Goal: Task Accomplishment & Management: Manage account settings

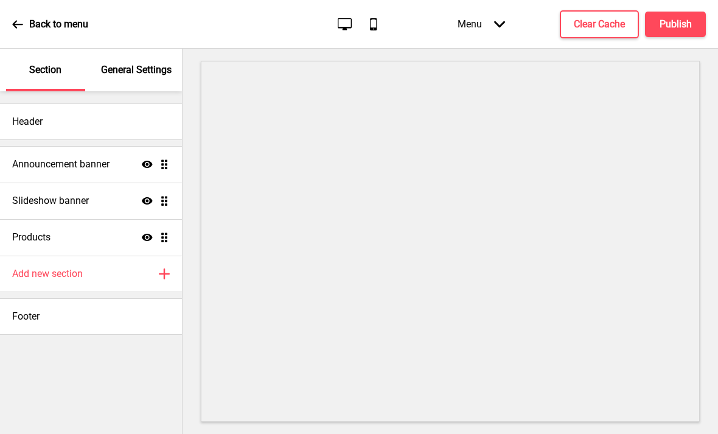
click at [29, 158] on h4 "Announcement banner" at bounding box center [60, 164] width 97 height 13
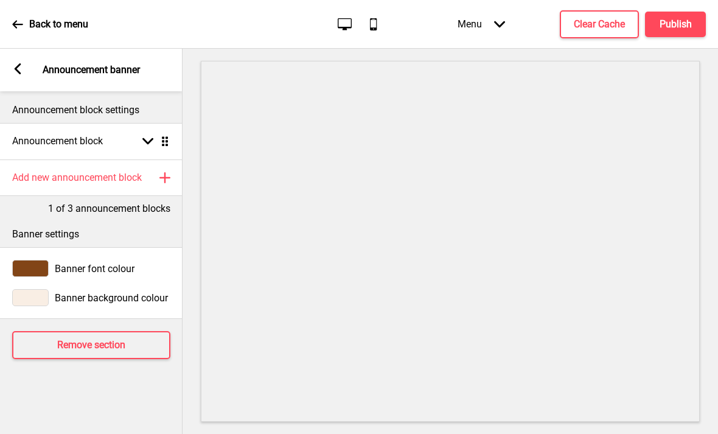
click at [23, 68] on rect at bounding box center [17, 68] width 11 height 11
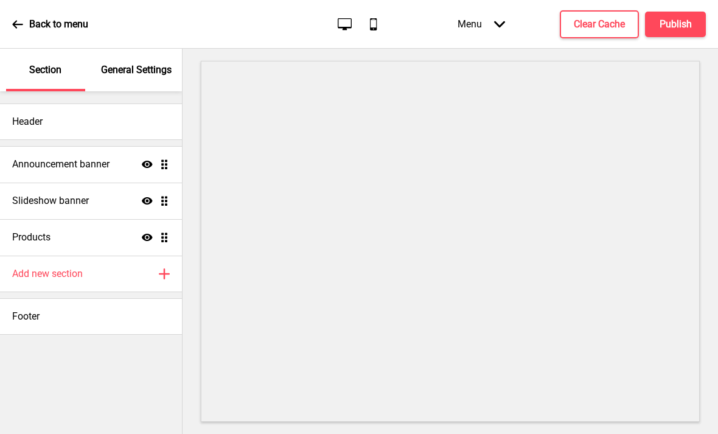
click at [103, 82] on div "General Settings" at bounding box center [136, 70] width 79 height 43
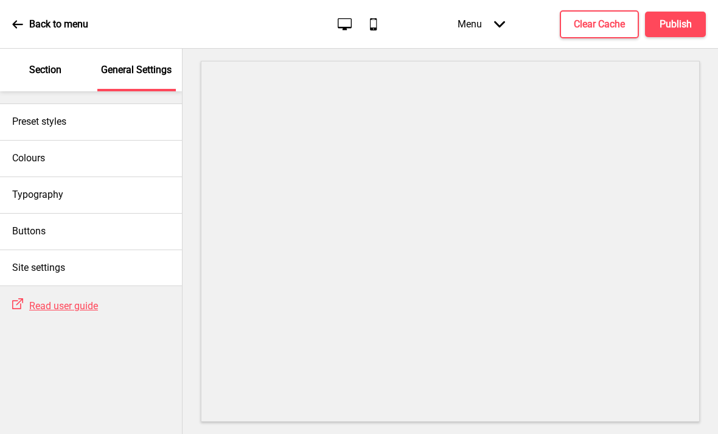
click at [20, 80] on div "Section" at bounding box center [45, 70] width 79 height 43
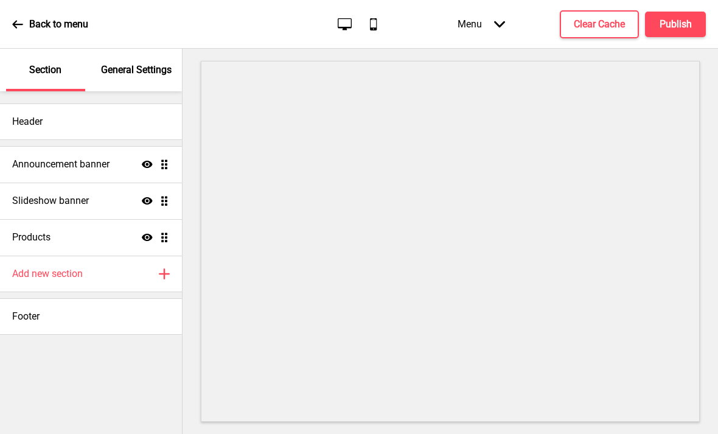
click at [33, 167] on h4 "Announcement banner" at bounding box center [60, 164] width 97 height 13
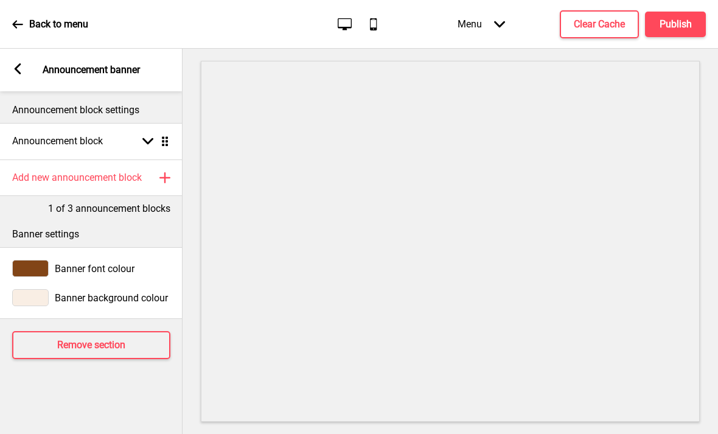
click at [43, 146] on h4 "Announcement block" at bounding box center [57, 141] width 91 height 13
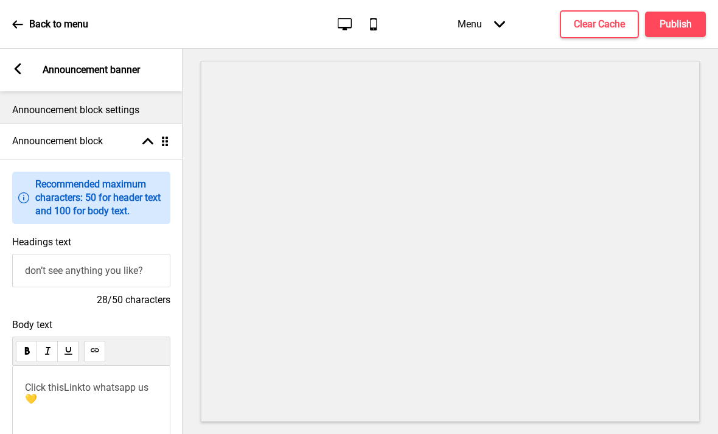
click at [87, 129] on div "Announcement block Arrow up Drag" at bounding box center [91, 141] width 183 height 37
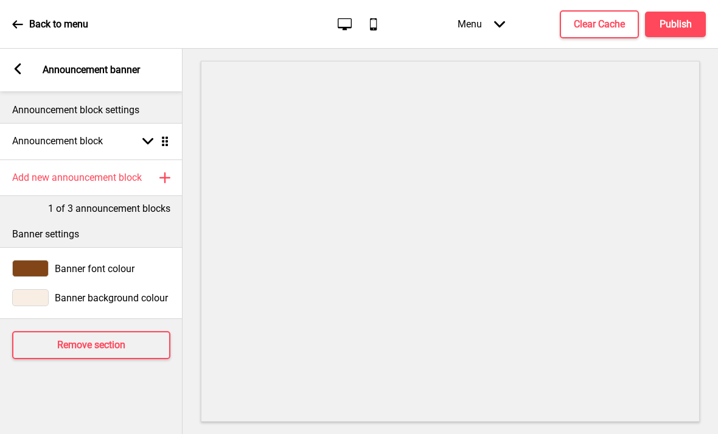
click at [49, 183] on h4 "Add new announcement block" at bounding box center [77, 177] width 130 height 13
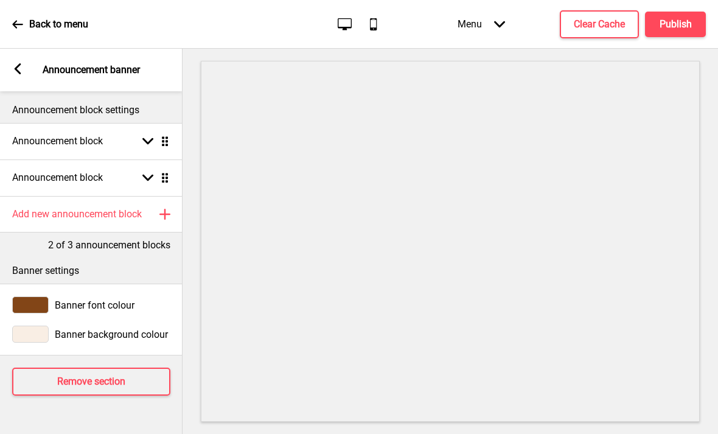
click at [46, 183] on h4 "Announcement block" at bounding box center [57, 177] width 91 height 13
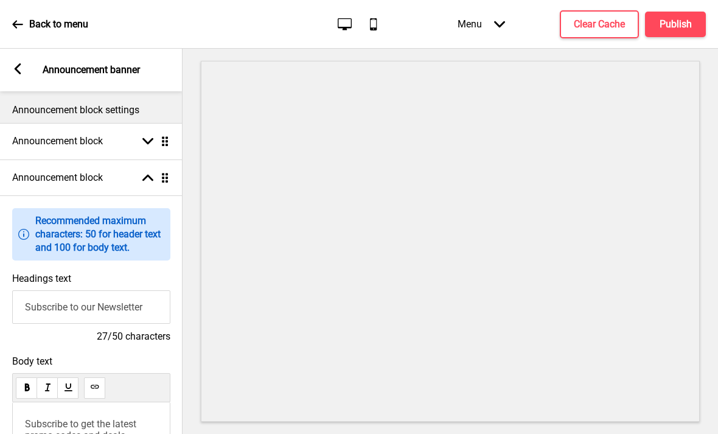
click at [51, 320] on input "Subscribe to our Newsletter" at bounding box center [91, 306] width 158 height 33
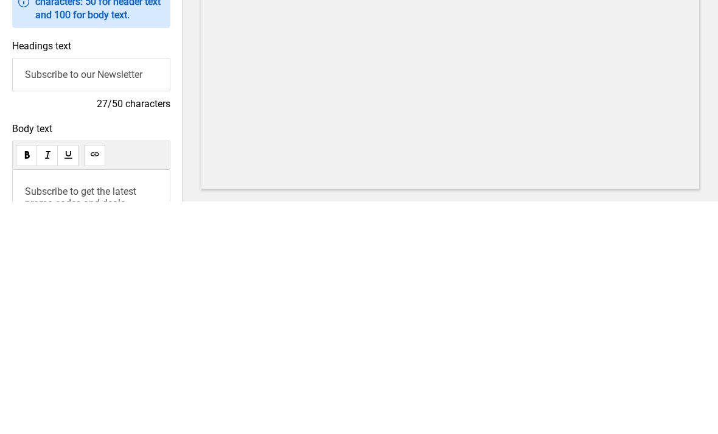
click at [48, 290] on input "Subscribe to our Newsletter" at bounding box center [91, 306] width 158 height 33
click at [44, 290] on input "Subscribe to our Newsletter" at bounding box center [91, 306] width 158 height 33
paste input "selected to be featured on Show Me Malaysia’s Best Cake Shops in Malaysia -"
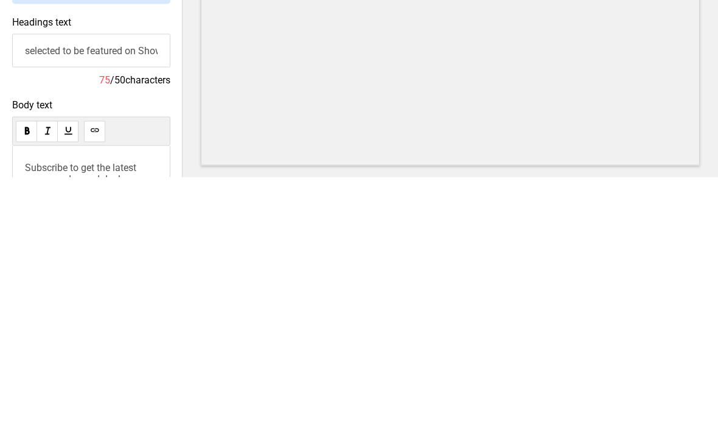
click at [95, 290] on input "selected to be featured on Show Me Malaysia’s Best Cake Shops in Malaysia" at bounding box center [91, 306] width 158 height 33
click at [124, 290] on input "featured on Show Me Malaysia’s Best Cake Shops in Malaysia" at bounding box center [91, 306] width 158 height 33
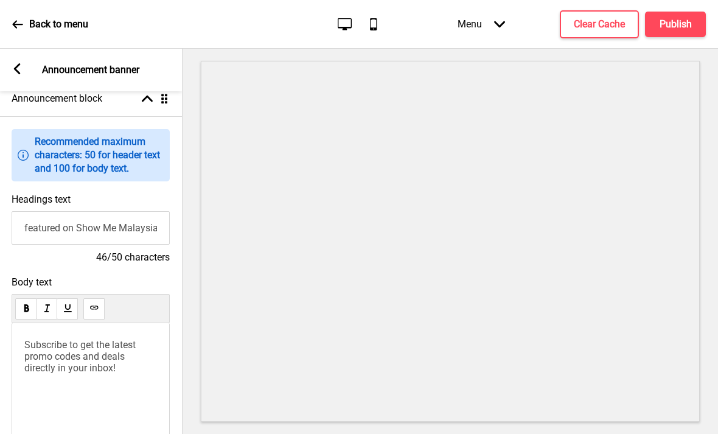
scroll to position [99, 0]
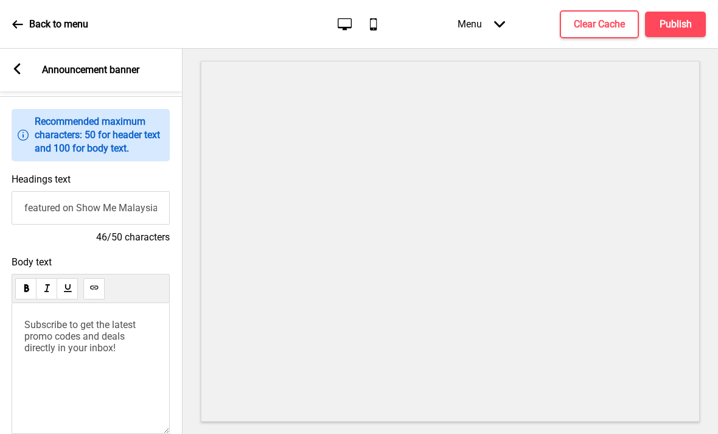
type input "featured on Show Me Malaysia’s Best Cake Shops"
click at [51, 319] on span "Subscribe to get the latest promo codes and deals directly in your inbox!" at bounding box center [81, 336] width 114 height 35
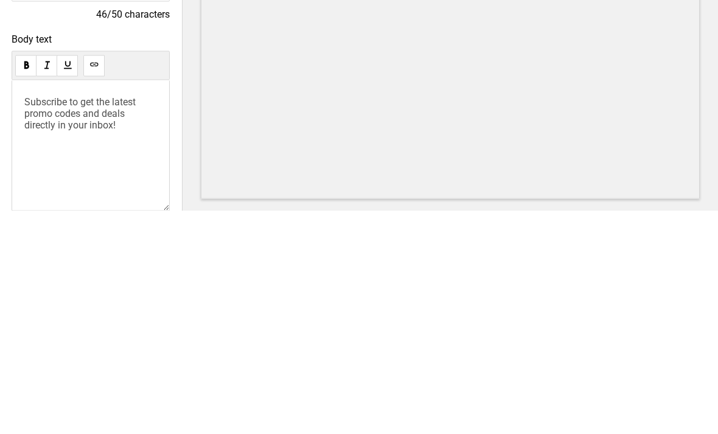
click at [61, 319] on span "Subscribe to get the latest promo codes and deals directly in your inbox!" at bounding box center [81, 336] width 114 height 35
click at [63, 319] on span "Subscribe to get the latest promo codes and deals directly in your inbox!" at bounding box center [81, 336] width 114 height 35
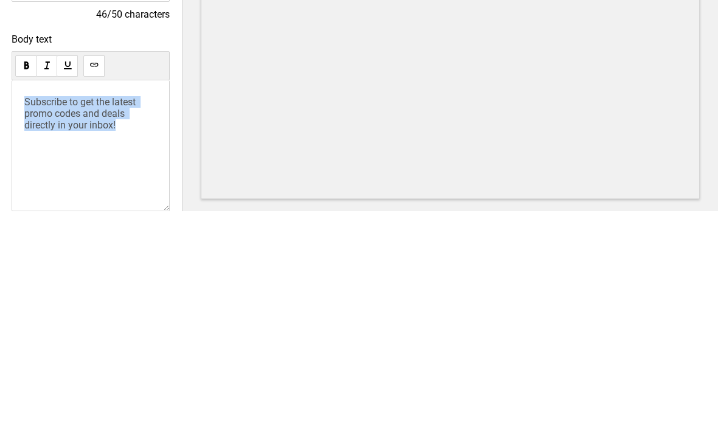
click at [97, 278] on button at bounding box center [93, 288] width 21 height 21
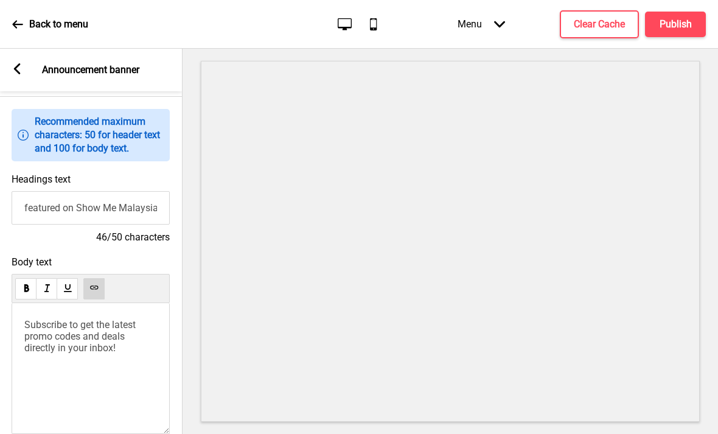
click at [47, 319] on span "Subscribe to get the latest promo codes and deals directly in your inbox!" at bounding box center [81, 336] width 114 height 35
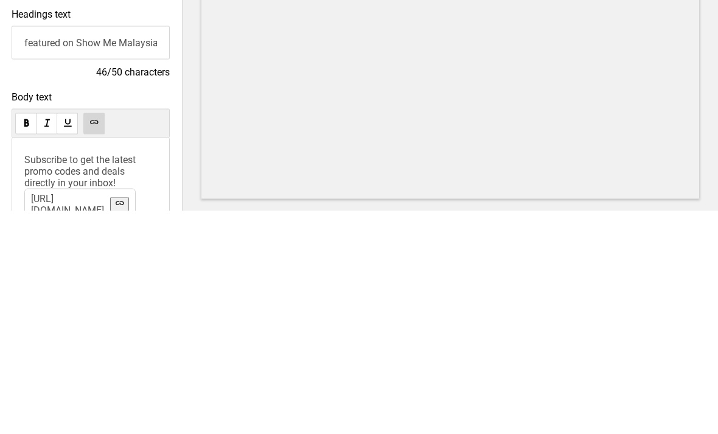
scroll to position [26, 0]
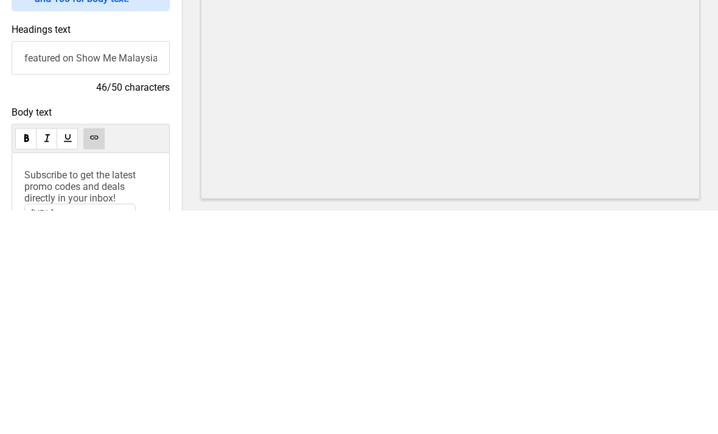
click at [44, 264] on input "featured on Show Me Malaysia’s Best Cake Shops" at bounding box center [91, 280] width 158 height 33
click at [41, 264] on input "featured on Show Me Malaysia’s Best Cake Shops" at bounding box center [91, 280] width 158 height 33
click at [43, 264] on input "featured on Show Me Malaysia’s Best Cake Shops" at bounding box center [91, 280] width 158 height 33
click at [47, 264] on input "featured on Show Me Malaysia’s Best Cake Shops" at bounding box center [91, 280] width 158 height 33
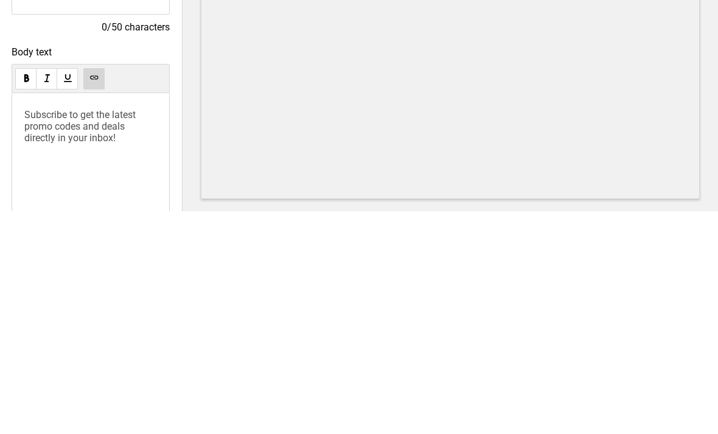
scroll to position [87, 0]
click at [40, 331] on span "Subscribe to get the latest promo codes and deals directly in your inbox!" at bounding box center [81, 348] width 114 height 35
click at [41, 331] on span "Subscribe to get the latest promo codes and deals directly in your inbox!" at bounding box center [81, 348] width 114 height 35
click at [43, 331] on span "Subscribe to get the latest promo codes and deals directly in your inbox!" at bounding box center [81, 348] width 114 height 35
click at [104, 290] on button at bounding box center [93, 300] width 21 height 21
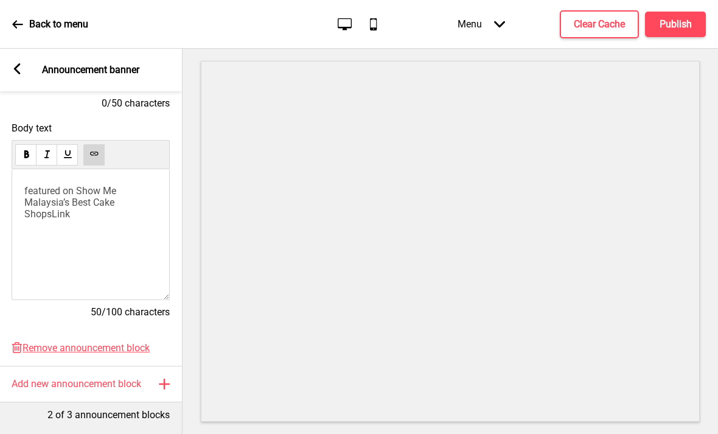
scroll to position [243, 0]
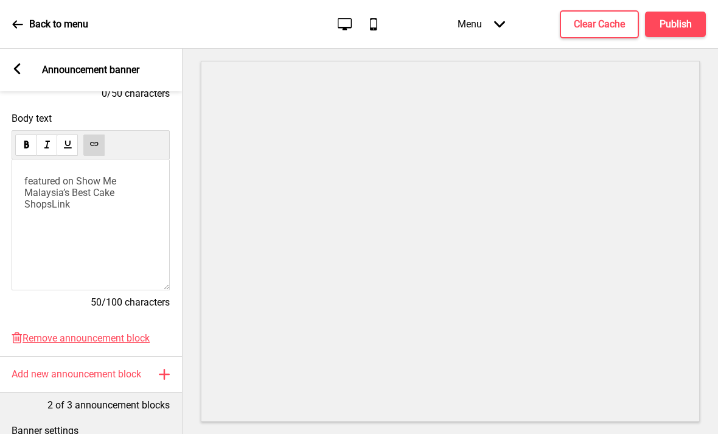
click at [30, 180] on span "featured on Show Me Malaysia’s Best Cake Shops" at bounding box center [71, 192] width 94 height 35
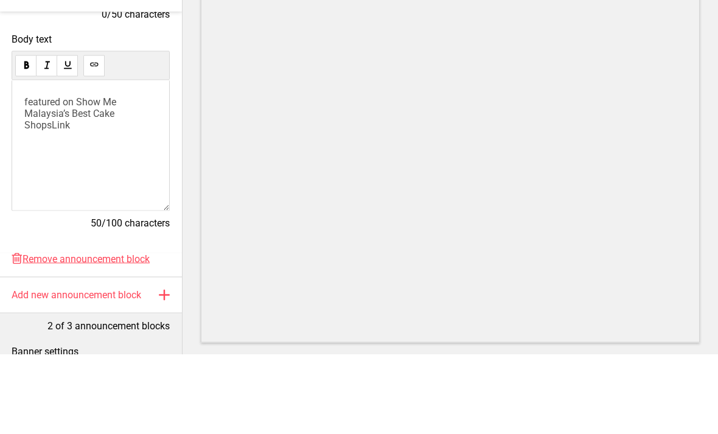
click at [61, 198] on span "Link" at bounding box center [61, 204] width 18 height 12
click at [79, 214] on link "[URL][DOMAIN_NAME]" at bounding box center [94, 225] width 73 height 23
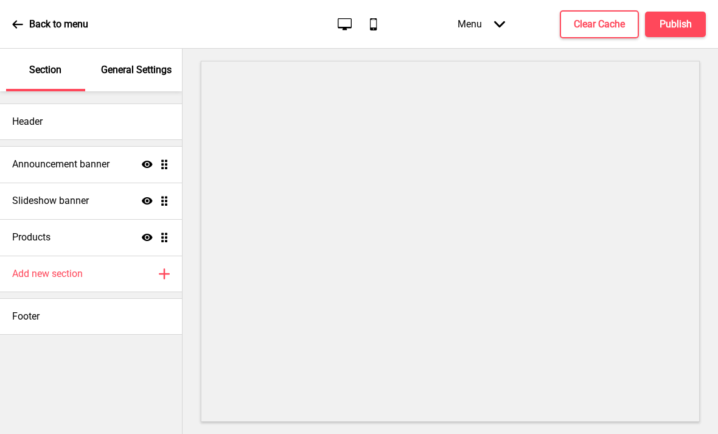
scroll to position [40, 0]
click at [43, 158] on h4 "Announcement banner" at bounding box center [60, 164] width 97 height 13
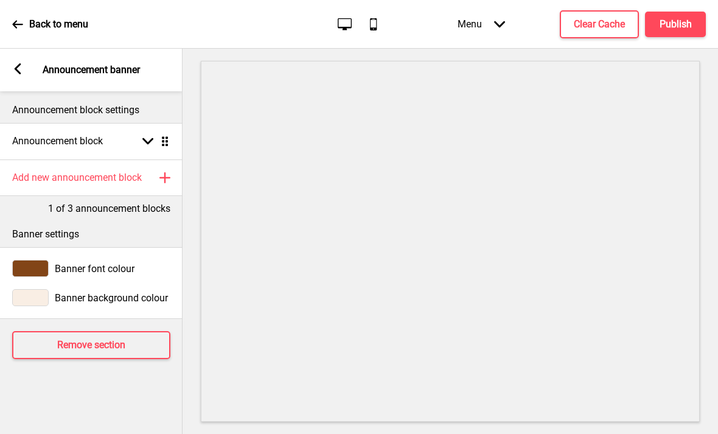
click at [31, 135] on h4 "Announcement block" at bounding box center [57, 141] width 91 height 13
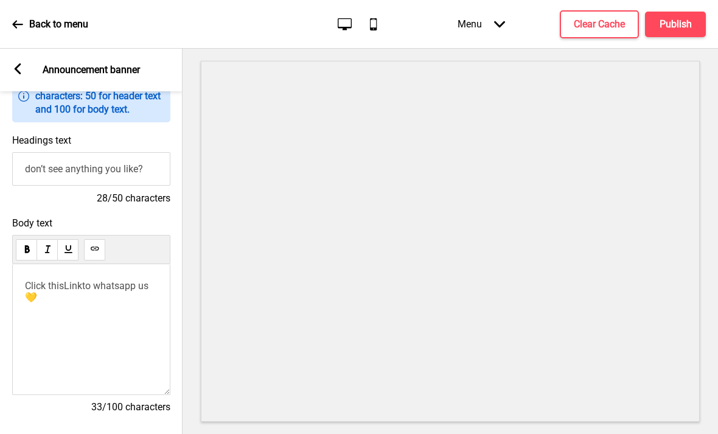
scroll to position [77, 0]
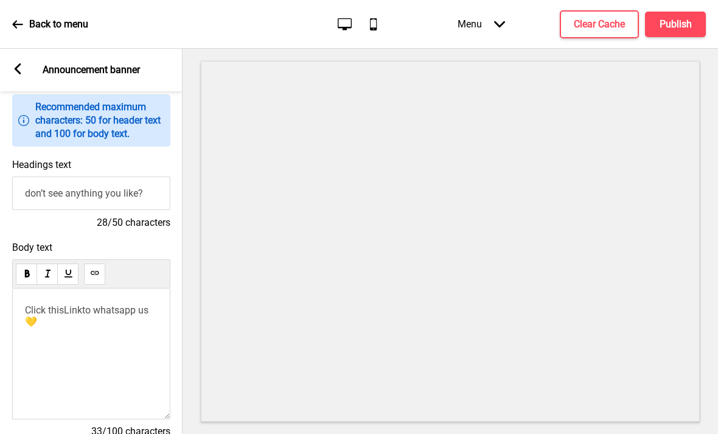
click at [32, 49] on div "Arrow left Announcement banner" at bounding box center [91, 70] width 183 height 43
click at [23, 63] on rect at bounding box center [17, 68] width 11 height 11
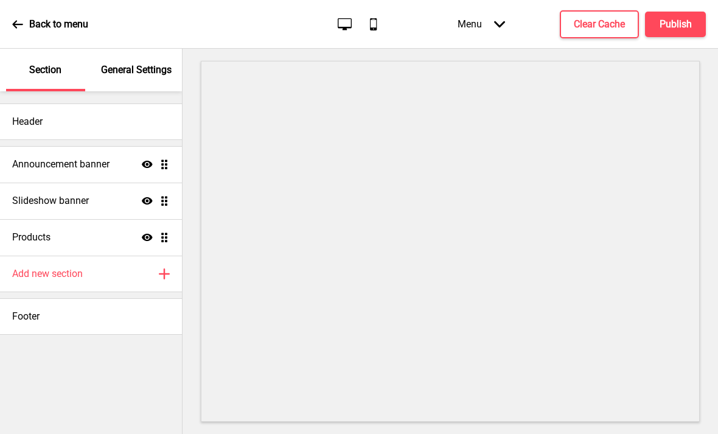
click at [57, 158] on h4 "Announcement banner" at bounding box center [60, 164] width 97 height 13
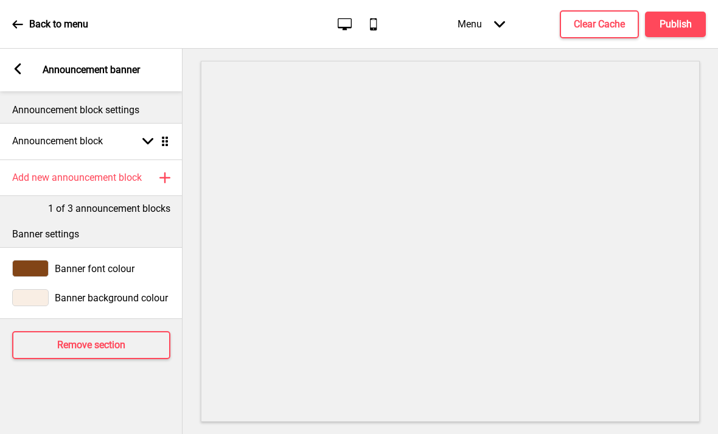
click at [54, 171] on h4 "Add new announcement block" at bounding box center [77, 177] width 130 height 13
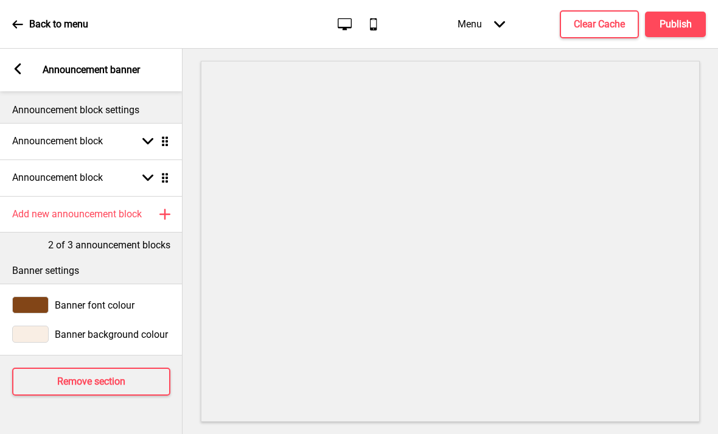
click at [42, 160] on div "Announcement block Arrow down Drag" at bounding box center [91, 178] width 183 height 37
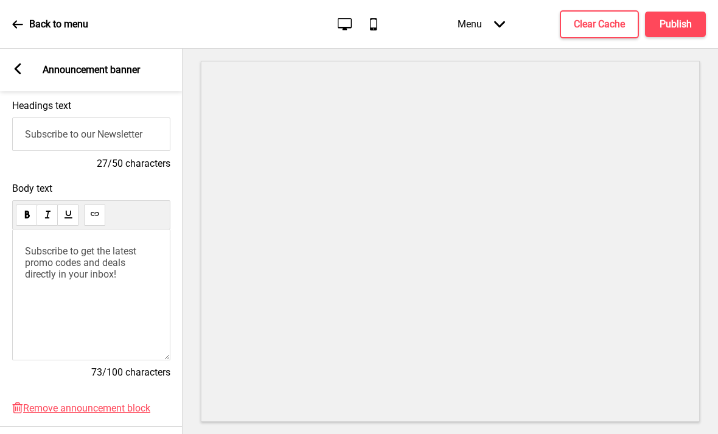
scroll to position [180, 0]
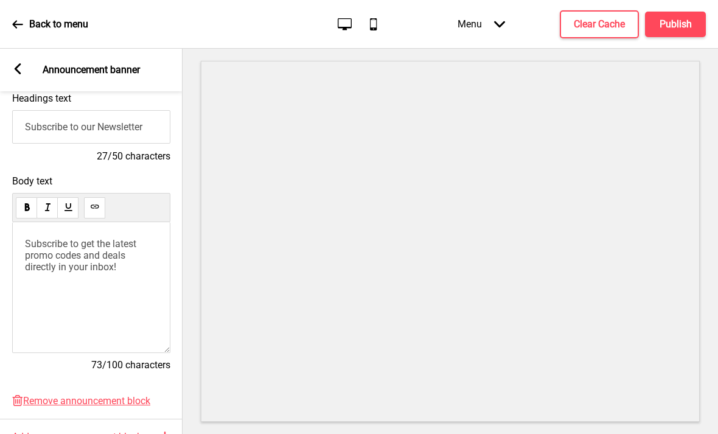
click at [46, 238] on span "Subscribe to get the latest promo codes and deals directly in your inbox!" at bounding box center [82, 255] width 114 height 35
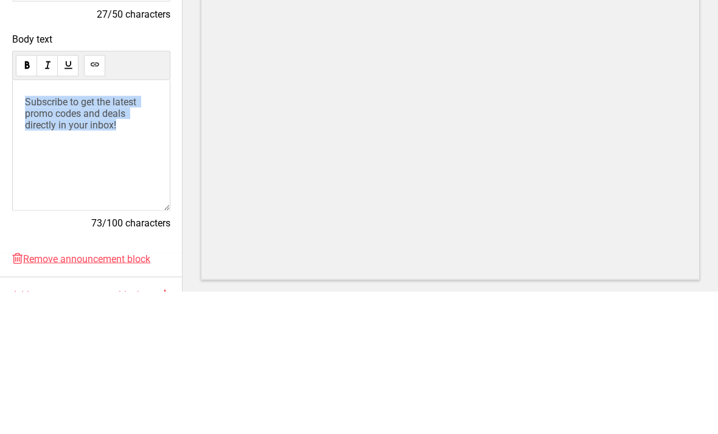
click at [97, 197] on button at bounding box center [94, 207] width 21 height 21
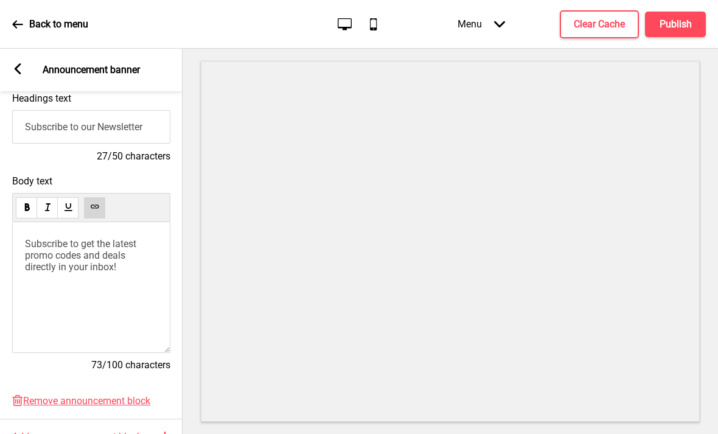
click at [141, 261] on div "﻿ Subscribe to get the latest promo codes and deals directly in your inbox! ﻿" at bounding box center [91, 287] width 158 height 131
click at [52, 238] on span "Subscribe to get the latest promo codes and deals directly in your inbox!" at bounding box center [82, 255] width 114 height 35
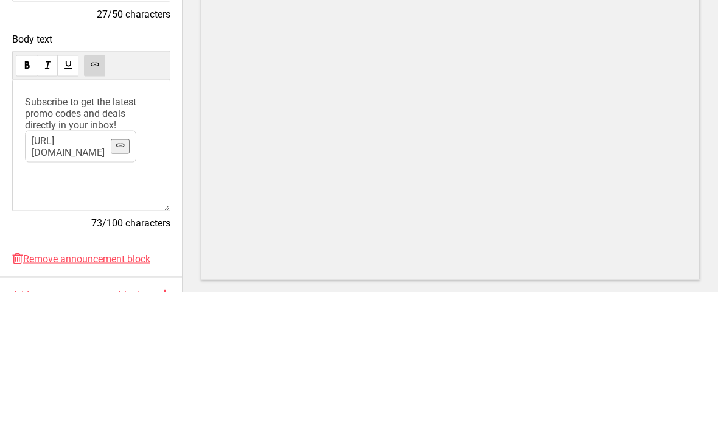
click at [36, 238] on span "Subscribe to get the latest promo codes and deals directly in your inbox!" at bounding box center [82, 255] width 114 height 35
click at [32, 238] on span "Subscribe to get the latest promo codes and deals directly in your inbox!" at bounding box center [82, 255] width 114 height 35
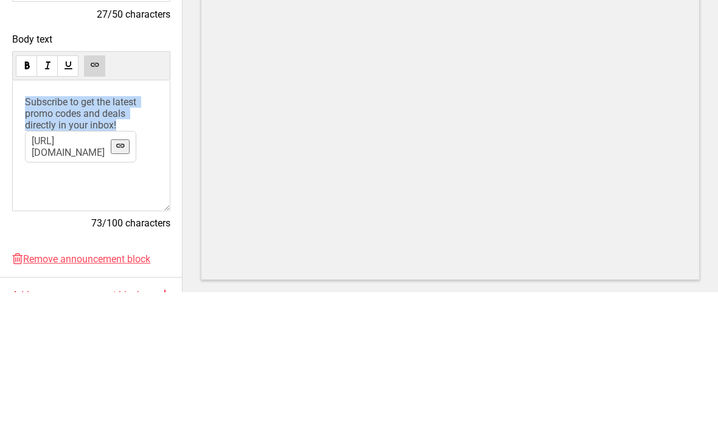
click at [47, 222] on div "﻿ Subscribe to get the latest promo codes and deals directly in your inbox! htt…" at bounding box center [91, 287] width 158 height 131
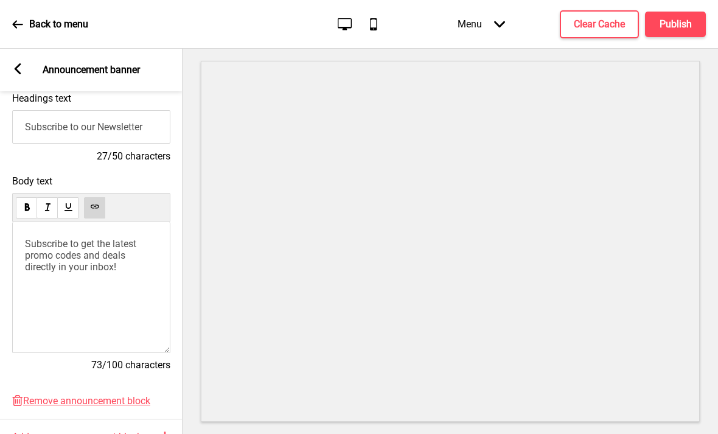
click at [37, 238] on span "Subscribe to get the latest promo codes and deals directly in your inbox!" at bounding box center [82, 255] width 114 height 35
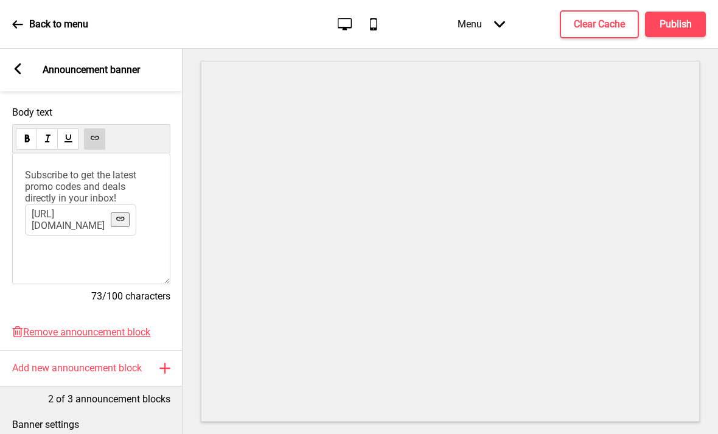
scroll to position [283, 0]
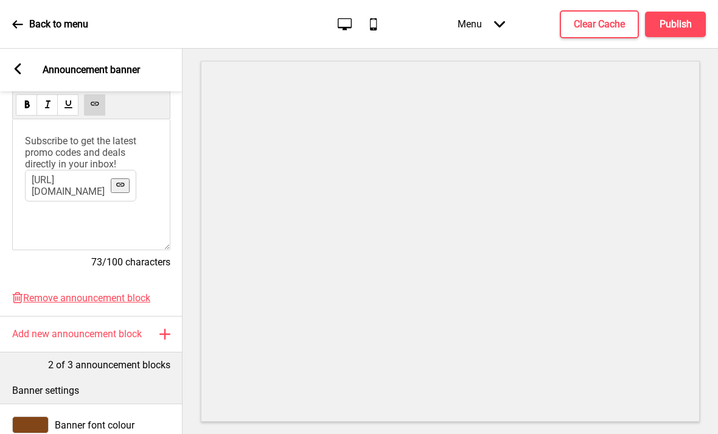
click at [52, 135] on span "Subscribe to get the latest promo codes and deals directly in your inbox!" at bounding box center [82, 152] width 114 height 35
click at [143, 192] on div "﻿ Subscribe to get the latest promo codes and deals directly in your inbox! htt…" at bounding box center [91, 184] width 158 height 131
click at [142, 167] on div "﻿ Subscribe to get the latest promo codes and deals directly in your inbox! ﻿" at bounding box center [91, 184] width 158 height 131
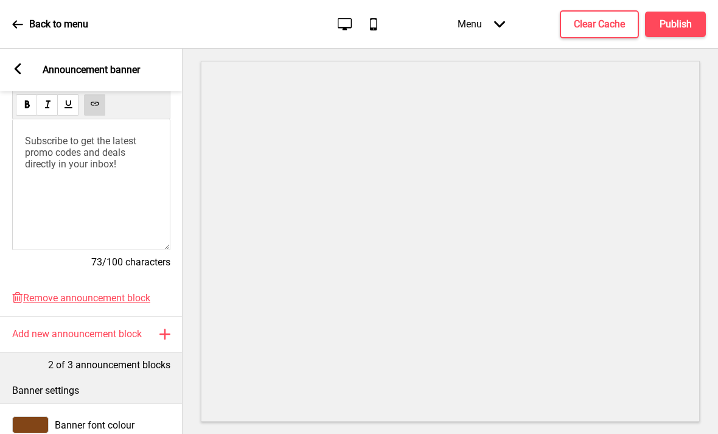
click at [136, 145] on p "﻿ Subscribe to get the latest promo codes and deals directly in your inbox! ﻿" at bounding box center [91, 152] width 133 height 35
click at [122, 136] on p "﻿ Subscribe to get the latest promo codes and deals directly in your inbox! ﻿" at bounding box center [91, 152] width 133 height 35
click at [121, 135] on span "Subscribe to get the latest promo codes and deals directly in your inbox!" at bounding box center [82, 152] width 114 height 35
click at [120, 135] on span "Subscribe to get the latest promo codes and deals directly in your inbox!" at bounding box center [82, 152] width 114 height 35
click at [102, 135] on span "Subscribe to get the latest promo codes and deals directly in your inbox!" at bounding box center [82, 152] width 114 height 35
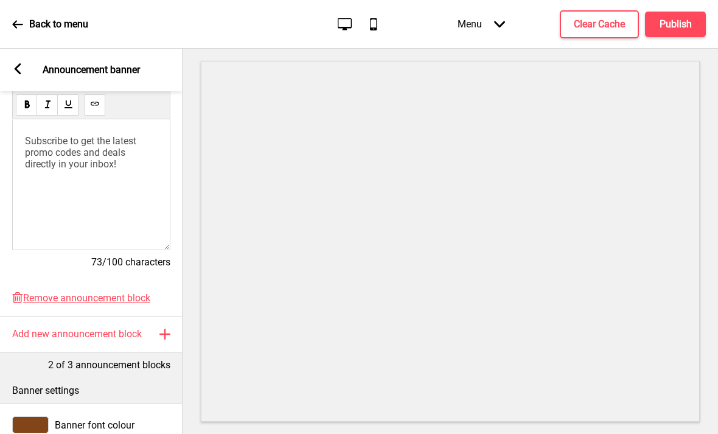
click at [102, 135] on span "Subscribe to get the latest promo codes and deals directly in your inbox!" at bounding box center [82, 152] width 114 height 35
click at [105, 135] on span "Subscribe to get the latest promo codes and deals directly in your inbox!" at bounding box center [82, 152] width 114 height 35
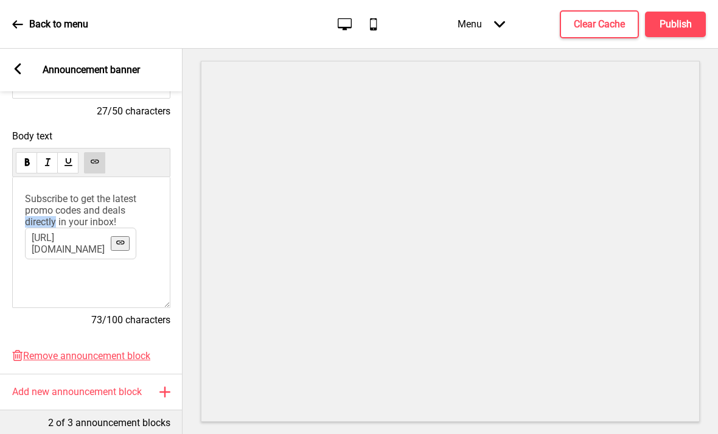
scroll to position [225, 0]
click at [150, 66] on input "Subscribe to our Newsletter" at bounding box center [91, 82] width 158 height 33
click at [134, 66] on input "Subscribe to our Newsletter" at bounding box center [91, 82] width 158 height 33
click at [133, 66] on input "Subscribe to our Newsletter" at bounding box center [91, 82] width 158 height 33
paste input "featured on Show Me Malaysia’s Best Cake Shop"
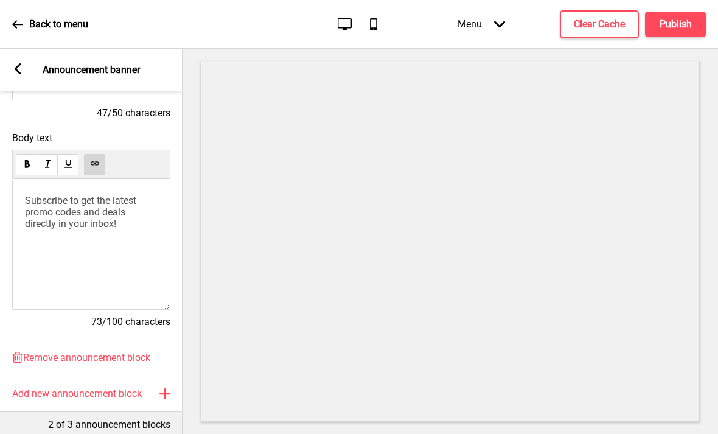
scroll to position [0, 0]
click at [54, 230] on span "Subscribe to get the latest promo codes and deals directly in your inbox!" at bounding box center [82, 212] width 114 height 35
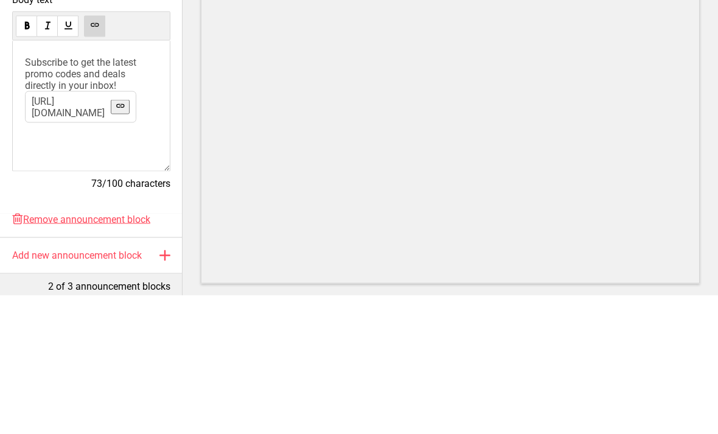
click at [33, 195] on span "Subscribe to get the latest promo codes and deals directly in your inbox!" at bounding box center [82, 212] width 114 height 35
click at [30, 195] on span "Subscribe to get the latest promo codes and deals directly in your inbox!" at bounding box center [82, 212] width 114 height 35
click at [26, 195] on span "Subscribe to get the latest promo codes and deals directly in your inbox!" at bounding box center [82, 212] width 114 height 35
click at [30, 195] on span "Subscribe to get the latest promo codes and deals directly in your inbox!" at bounding box center [82, 212] width 114 height 35
click at [35, 195] on span "Subscribe to get the latest promo codes and deals directly in your inbox!" at bounding box center [82, 212] width 114 height 35
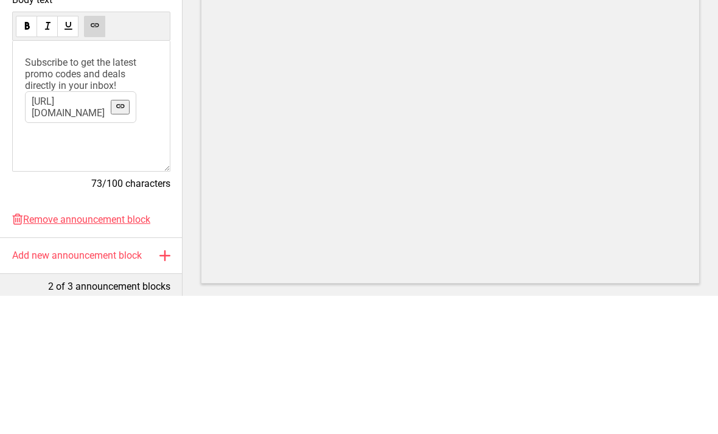
click at [41, 195] on span "Subscribe to get the latest promo codes and deals directly in your inbox!" at bounding box center [82, 212] width 114 height 35
click at [40, 195] on span "Subscribe to get the latest promo codes and deals directly in your inbox!" at bounding box center [82, 212] width 114 height 35
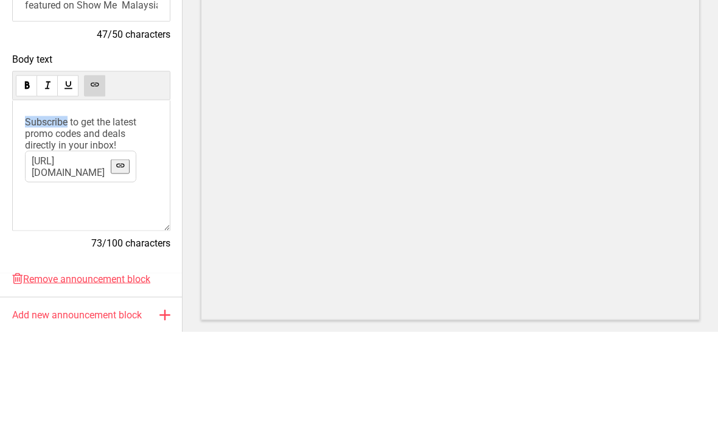
scroll to position [198, 0]
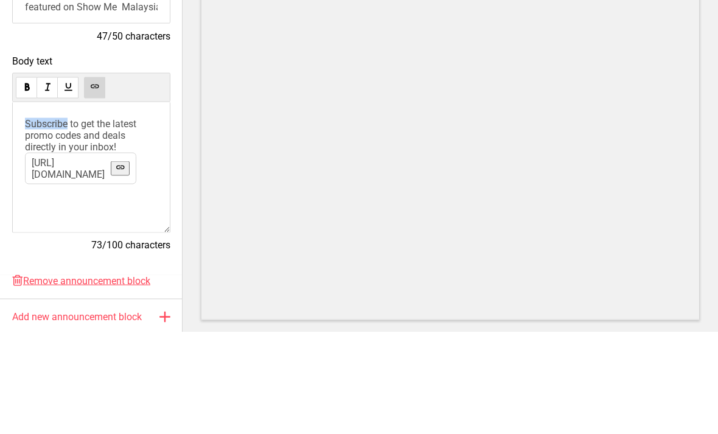
click at [55, 92] on input "featured on Show Me Malaysia’s Best Cake Shop" at bounding box center [91, 108] width 158 height 33
click at [130, 92] on input "featured on Show Me Malaysia’s Best Cake Shop" at bounding box center [91, 108] width 158 height 33
click at [55, 92] on input "featured on Show Me Malaysia’s Best Cake Shop" at bounding box center [91, 108] width 158 height 33
click at [57, 92] on input "featured on Show Me Malaysia’s Best Cake Shop" at bounding box center [91, 108] width 158 height 33
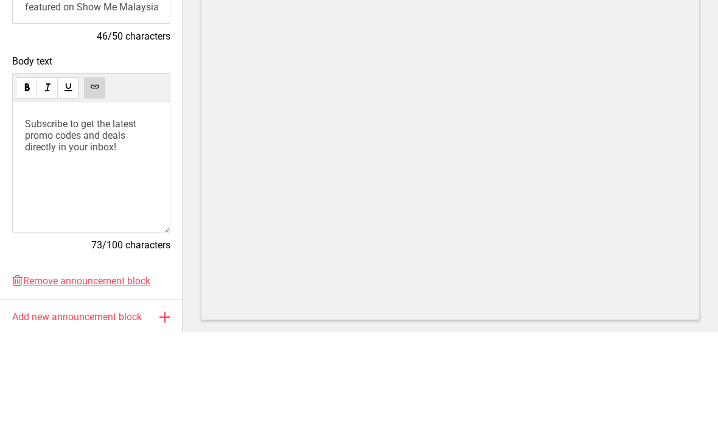
type input "featured on Show Me Malaysia’s Best Cake Shop"
click at [53, 220] on span "Subscribe to get the latest promo codes and deals directly in your inbox!" at bounding box center [82, 237] width 114 height 35
click at [32, 220] on span "Subscribe to get the latest promo codes and deals directly in your inbox!" at bounding box center [82, 237] width 114 height 35
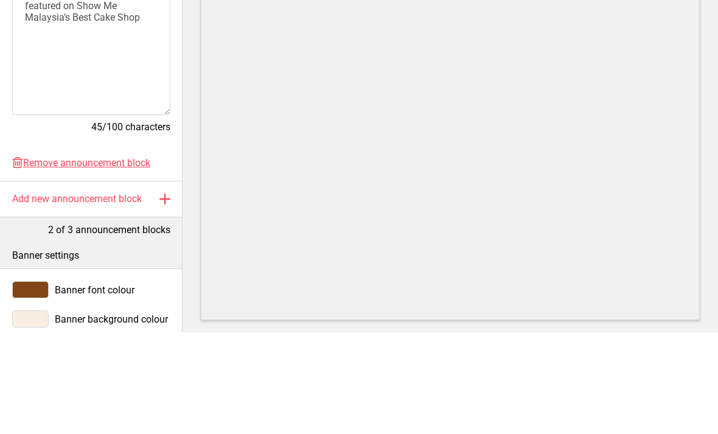
scroll to position [233, 0]
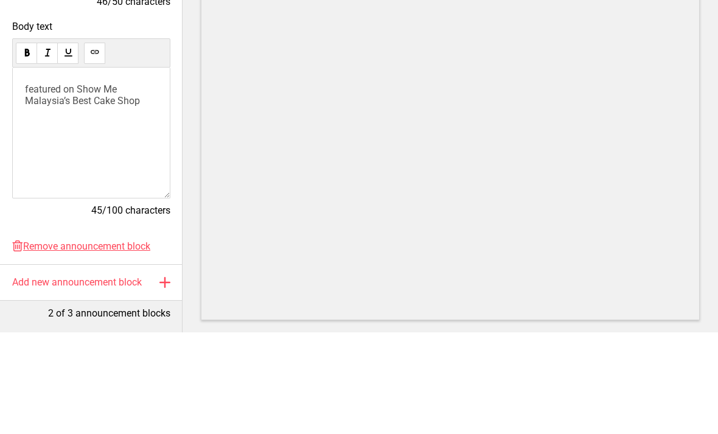
click at [93, 149] on use at bounding box center [94, 153] width 9 height 9
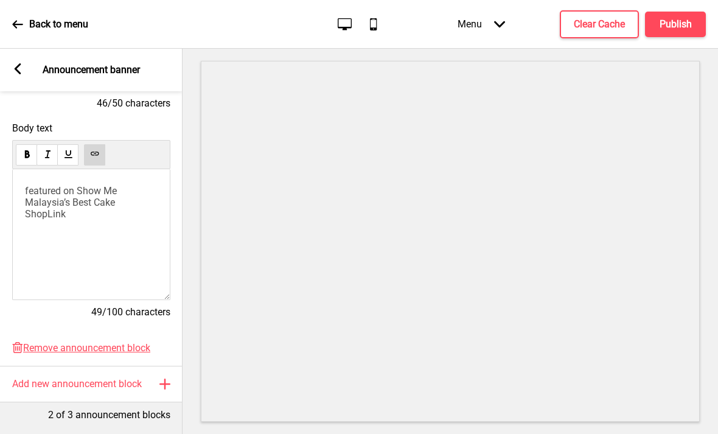
click at [110, 185] on span "featured on Show Me Malaysia’s Best Cake Shop" at bounding box center [72, 202] width 94 height 35
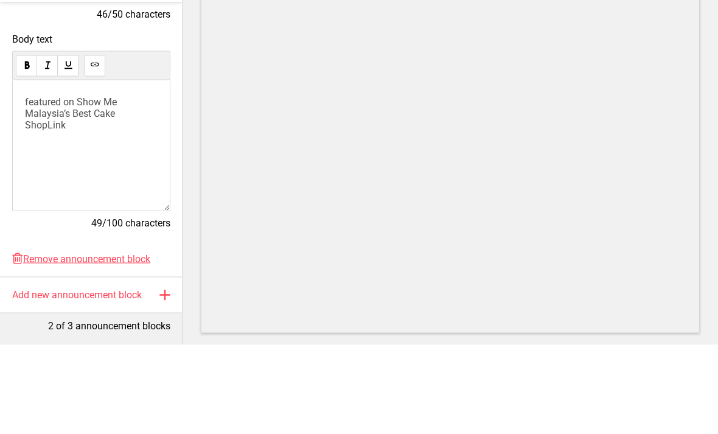
click at [67, 185] on span "featured on Show Me Malaysia’s Best Cake Shop" at bounding box center [72, 202] width 94 height 35
click at [68, 185] on span "featured on Show Me Malaysia’s Best Cake Shop" at bounding box center [72, 202] width 94 height 35
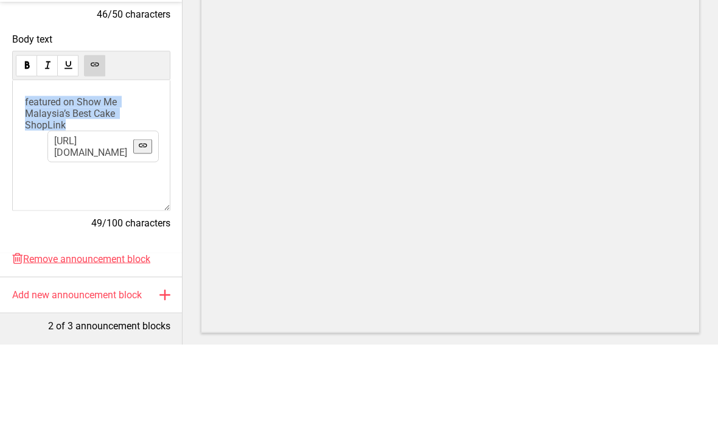
click at [96, 152] on icon at bounding box center [95, 154] width 8 height 4
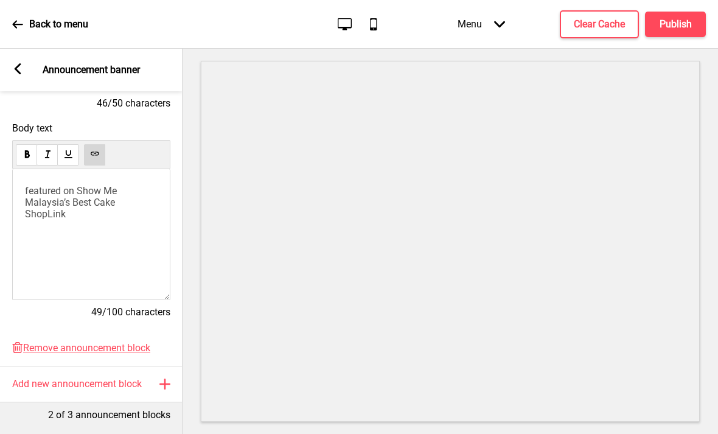
click at [65, 189] on span "featured on Show Me Malaysia’s Best Cake ShopLink" at bounding box center [72, 202] width 94 height 35
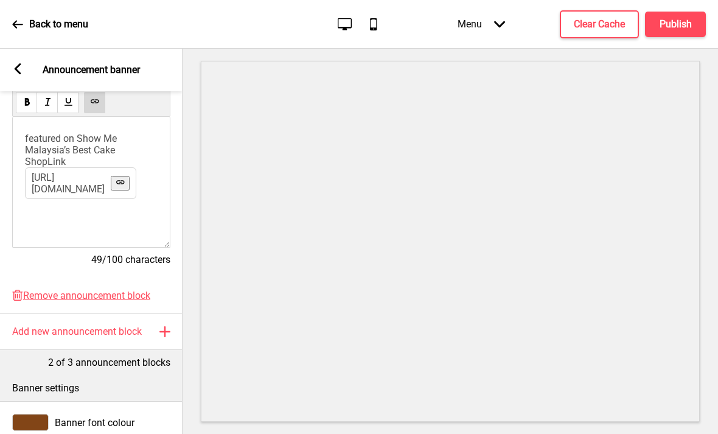
scroll to position [289, 0]
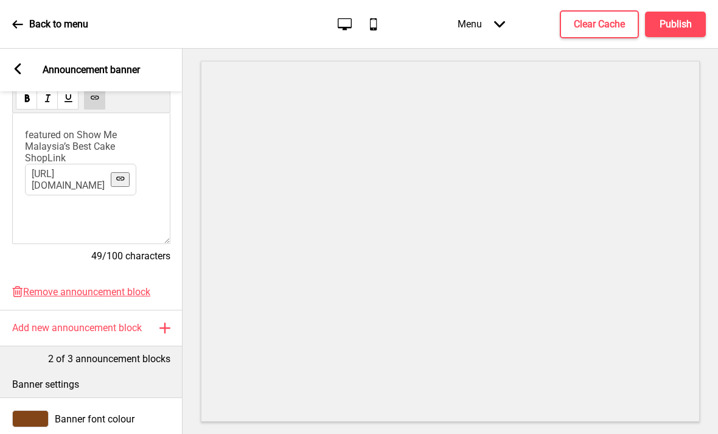
click at [37, 129] on span "featured on Show Me Malaysia’s Best Cake ShopLink" at bounding box center [72, 146] width 94 height 35
click at [38, 129] on span "featured on Show Me Malaysia’s Best Cake ShopLink" at bounding box center [72, 146] width 94 height 35
click at [37, 129] on span "featured on Show Me Malaysia’s Best Cake ShopLink" at bounding box center [72, 146] width 94 height 35
click at [32, 129] on span "featured on Show Me Malaysia’s Best Cake ShopLink" at bounding box center [72, 146] width 94 height 35
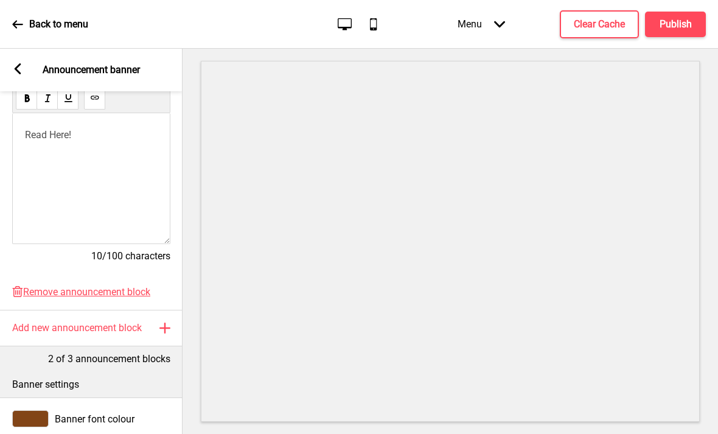
click at [104, 88] on button at bounding box center [94, 98] width 21 height 21
click at [114, 129] on p "Read Here! Link ﻿ ﻿ ﻿ ﻿ ﻿" at bounding box center [91, 135] width 133 height 12
click at [37, 135] on div "Read Here! ﻿ https://www.showmemalaysia.com/best-cakes-malaysia/ ﻿" at bounding box center [91, 178] width 158 height 131
click at [41, 129] on span "Read Here!" at bounding box center [48, 135] width 46 height 12
click at [44, 129] on span "Read Here!" at bounding box center [48, 135] width 46 height 12
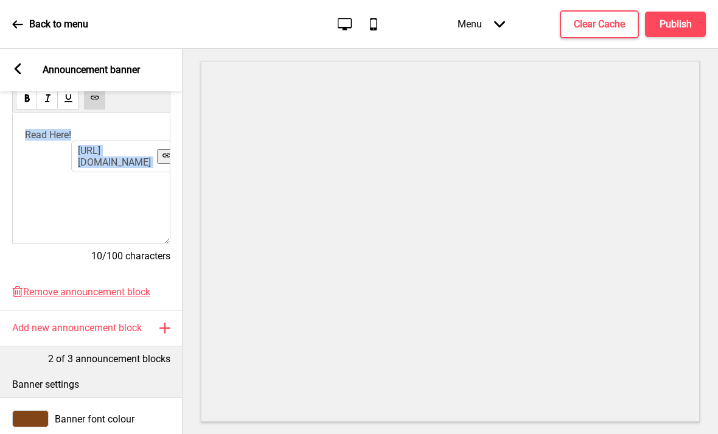
click at [97, 93] on use at bounding box center [94, 97] width 9 height 9
click at [43, 129] on span "Read Here!" at bounding box center [48, 135] width 46 height 12
click at [44, 129] on span "Read Here!" at bounding box center [48, 135] width 46 height 12
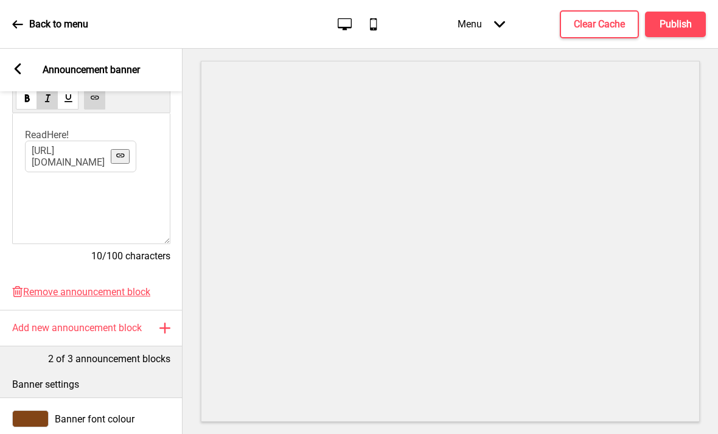
click at [30, 49] on div "Arrow left Announcement banner" at bounding box center [91, 70] width 183 height 43
click at [29, 49] on div "Arrow left Announcement banner" at bounding box center [91, 70] width 183 height 43
click at [30, 49] on div "Arrow left Announcement banner" at bounding box center [91, 70] width 183 height 43
click at [31, 49] on div "Arrow left Announcement banner" at bounding box center [91, 70] width 183 height 43
click at [27, 49] on div "Arrow left Announcement banner" at bounding box center [91, 70] width 183 height 43
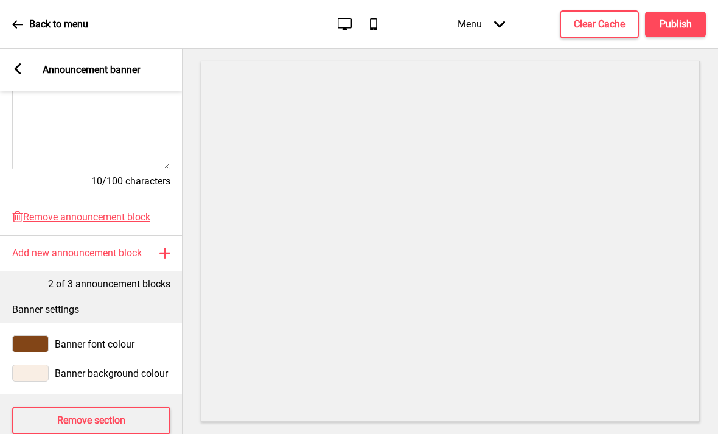
scroll to position [363, 0]
click at [23, 63] on rect at bounding box center [17, 68] width 11 height 11
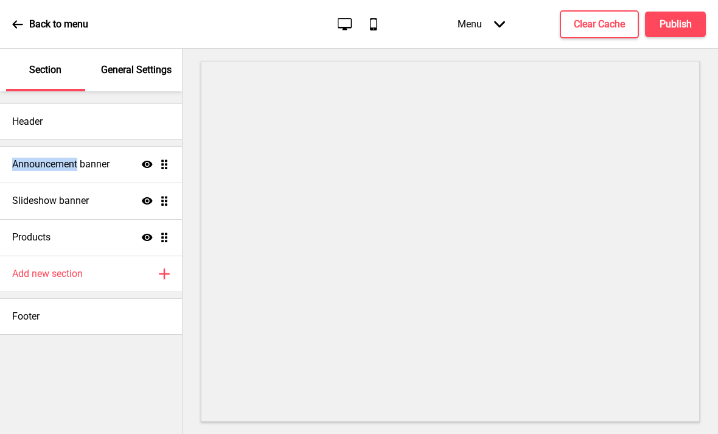
click at [112, 146] on div "Announcement banner Show Drag" at bounding box center [91, 164] width 182 height 37
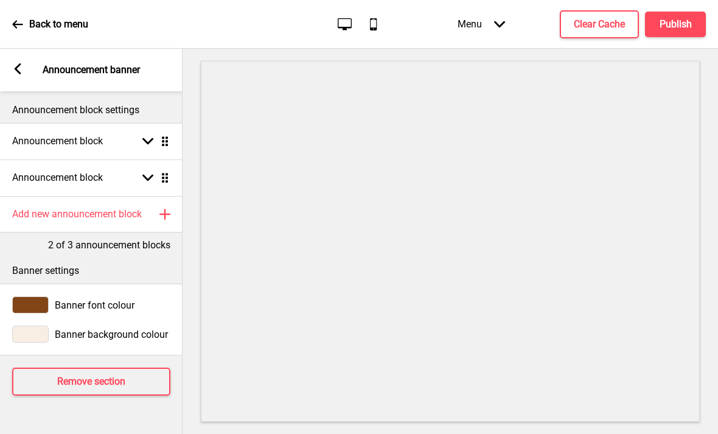
click at [139, 172] on div "Arrow down Drag" at bounding box center [153, 177] width 34 height 11
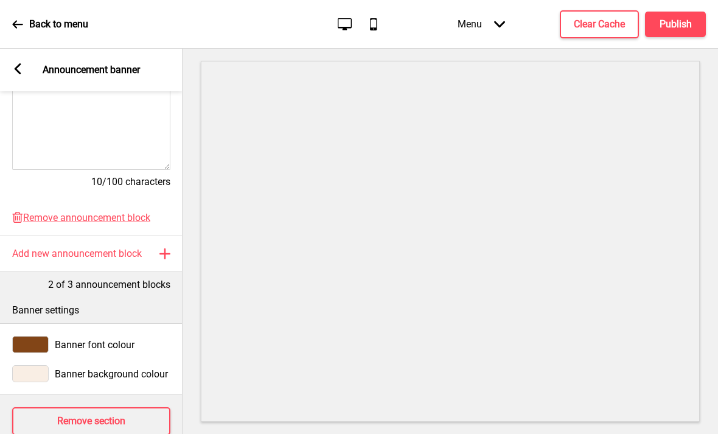
click at [134, 407] on button "Remove section" at bounding box center [91, 421] width 158 height 28
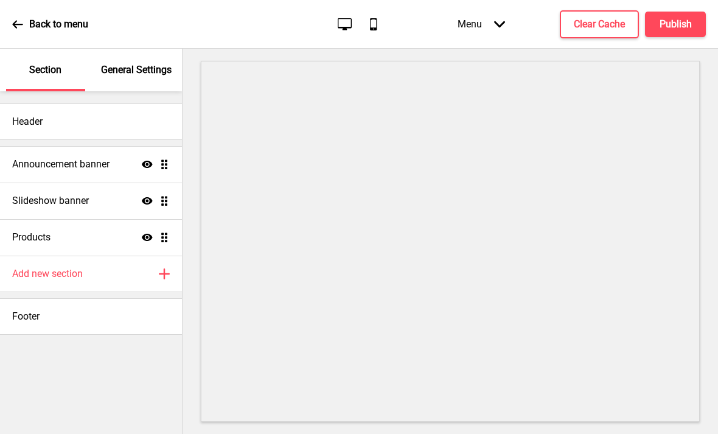
click at [26, 273] on h4 "Add new section" at bounding box center [47, 273] width 71 height 13
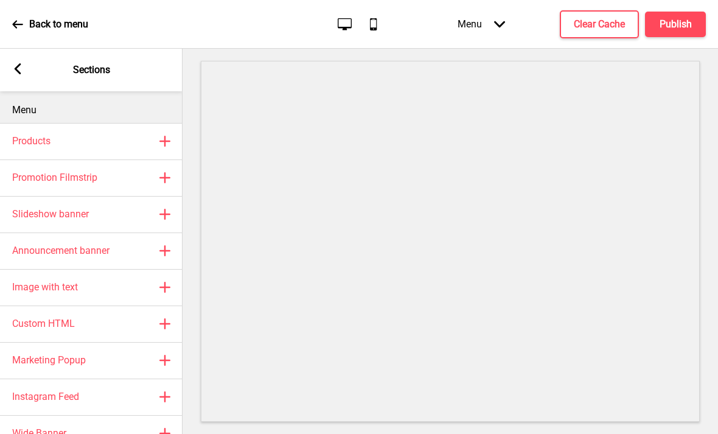
click at [23, 178] on h4 "Promotion Filmstrip" at bounding box center [54, 177] width 85 height 13
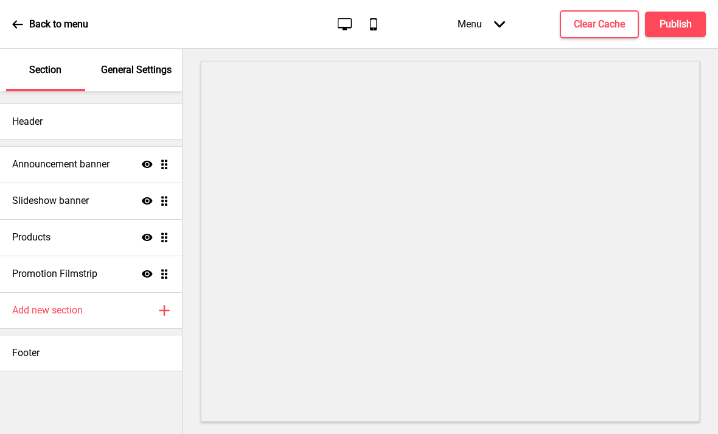
select select "center"
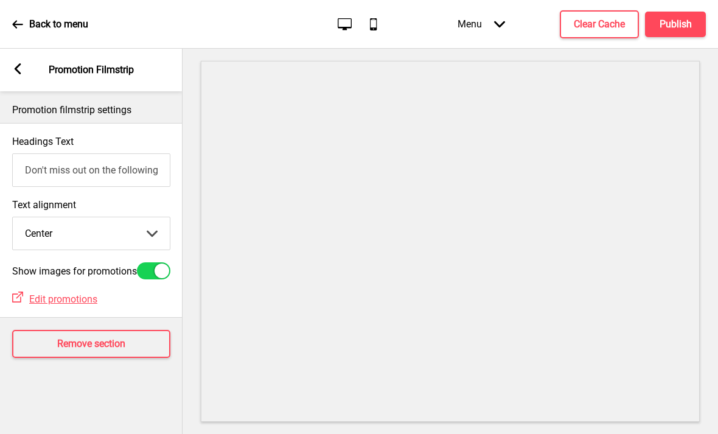
scroll to position [40, 0]
click at [162, 256] on div "Show images for promotions" at bounding box center [91, 270] width 183 height 29
click at [153, 262] on div at bounding box center [153, 270] width 33 height 17
click at [160, 262] on div at bounding box center [153, 270] width 33 height 17
click at [158, 264] on div at bounding box center [162, 271] width 15 height 15
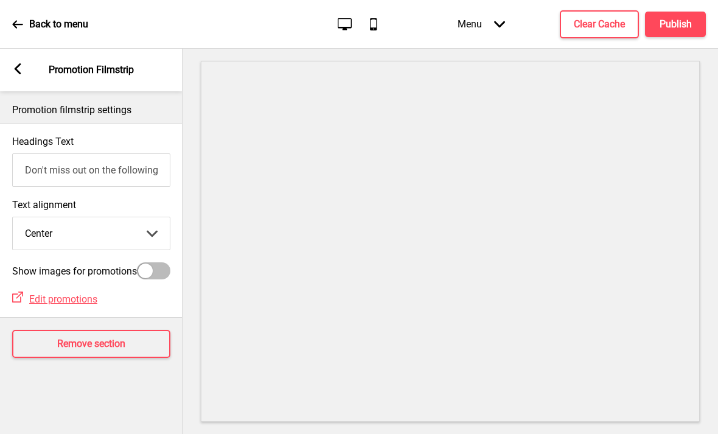
click at [152, 264] on div at bounding box center [145, 271] width 15 height 15
click at [152, 262] on div at bounding box center [153, 270] width 33 height 17
checkbox input "false"
click at [63, 330] on button "Remove section" at bounding box center [91, 344] width 158 height 28
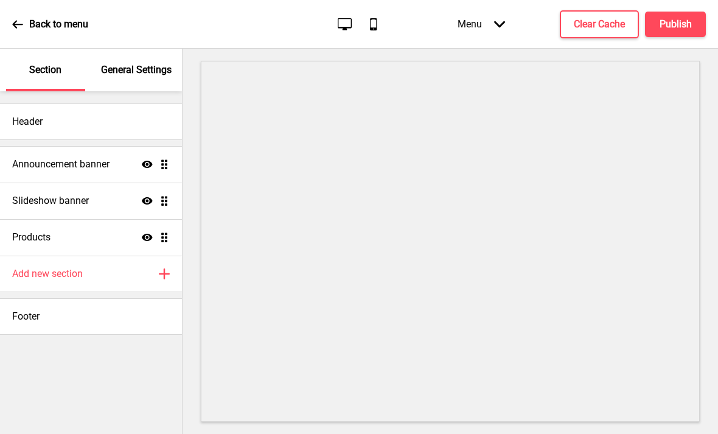
click at [34, 267] on h4 "Add new section" at bounding box center [47, 273] width 71 height 13
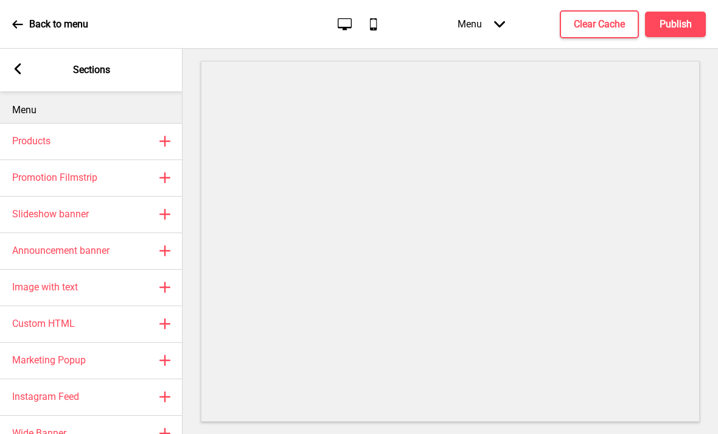
click at [143, 415] on div "Wide Banner Plus" at bounding box center [91, 433] width 183 height 37
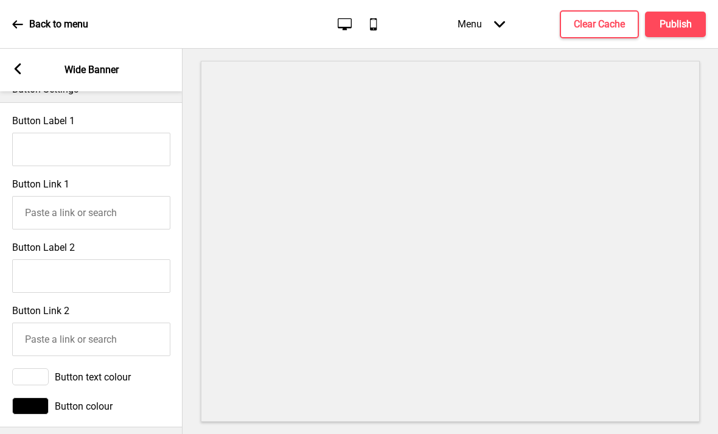
scroll to position [631, 0]
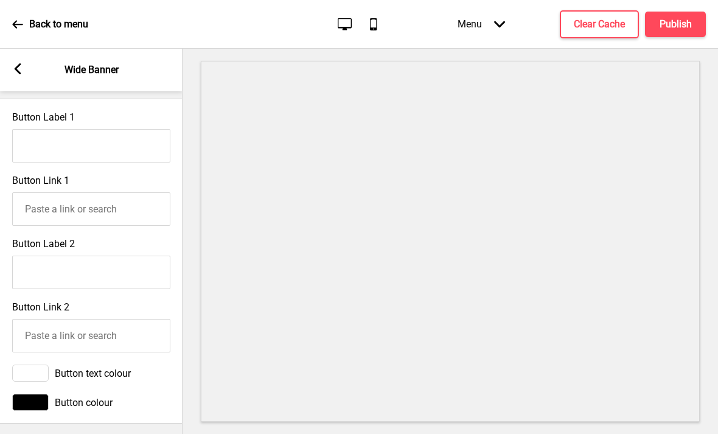
click at [32, 129] on input "Button Label 1" at bounding box center [91, 145] width 158 height 33
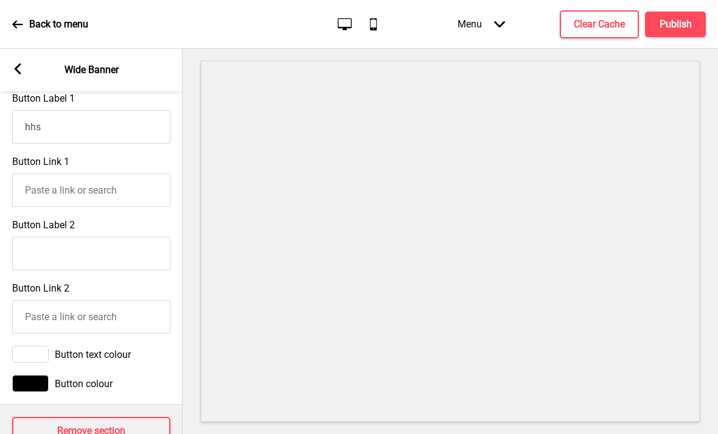
scroll to position [650, 0]
type input "hhs"
click at [31, 174] on input "Button Link 1" at bounding box center [91, 190] width 158 height 33
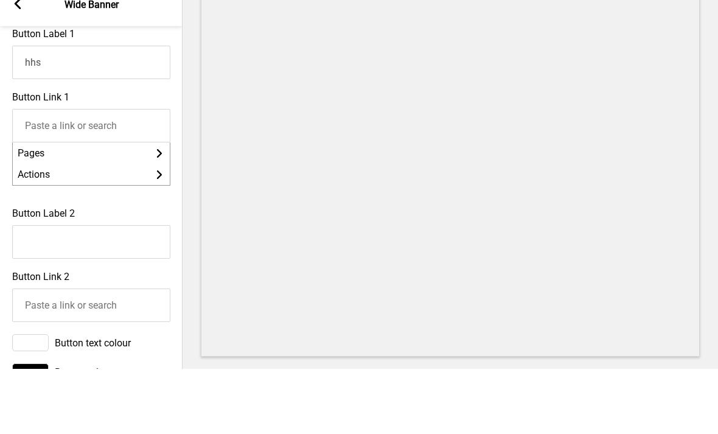
click at [30, 229] on li "Actions Arrow right" at bounding box center [91, 239] width 157 height 21
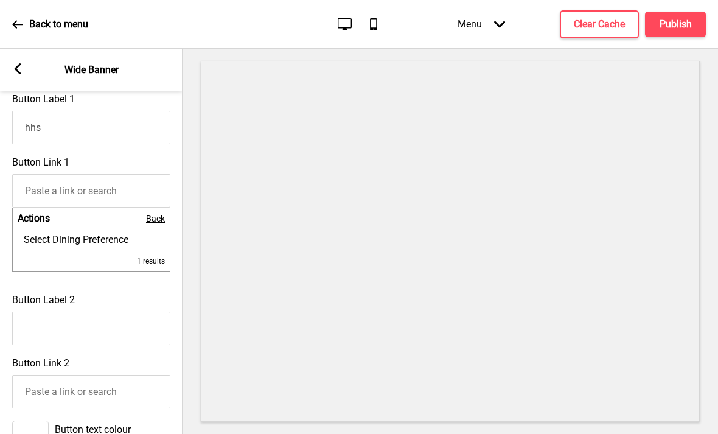
click at [36, 174] on input "Button Link 1" at bounding box center [91, 190] width 158 height 33
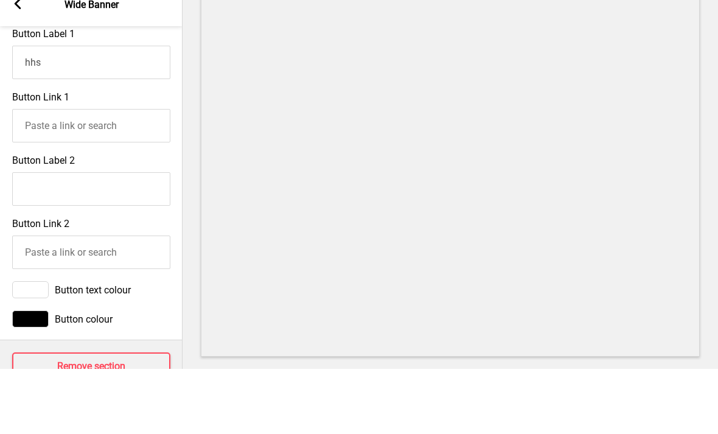
click at [41, 220] on label "Button Label 2" at bounding box center [43, 226] width 63 height 12
click at [41, 237] on input "Button Label 2" at bounding box center [91, 253] width 158 height 33
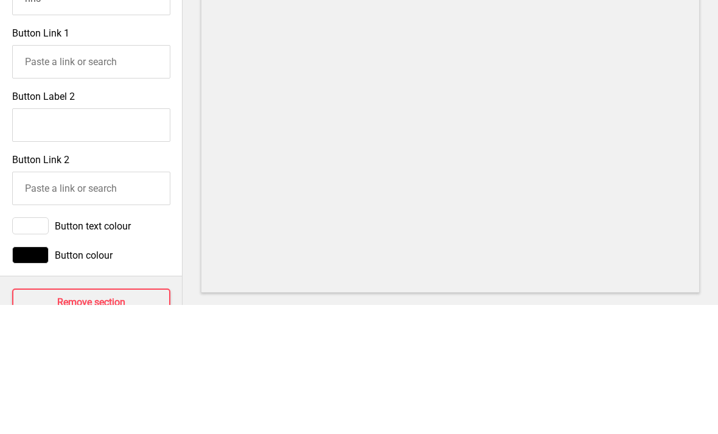
click at [23, 174] on input "Button Link 1" at bounding box center [91, 190] width 158 height 33
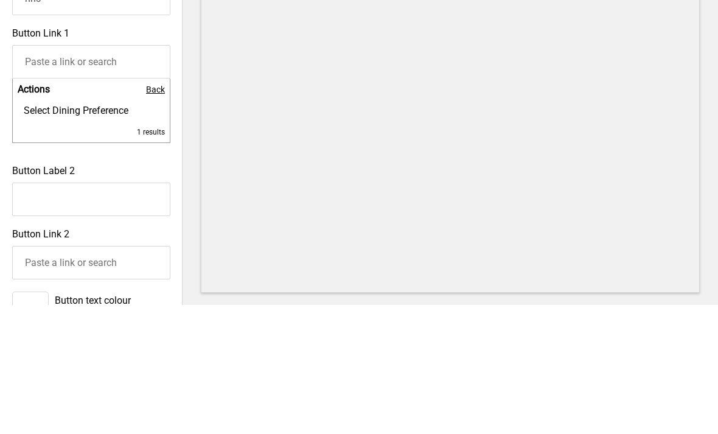
click at [155, 214] on span "Back" at bounding box center [155, 219] width 19 height 10
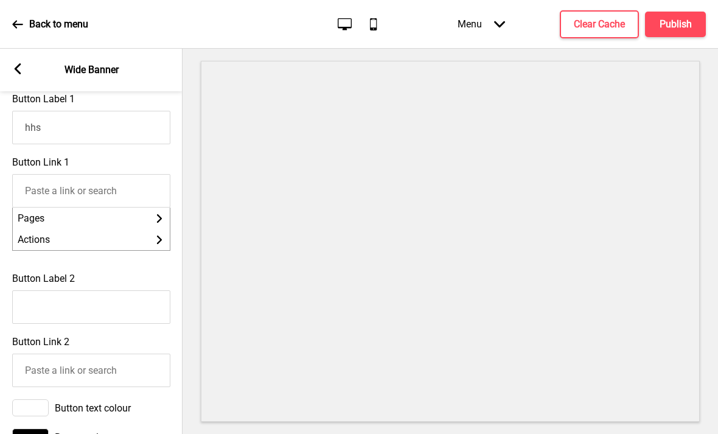
click at [31, 208] on li "Pages Arrow right" at bounding box center [91, 218] width 157 height 21
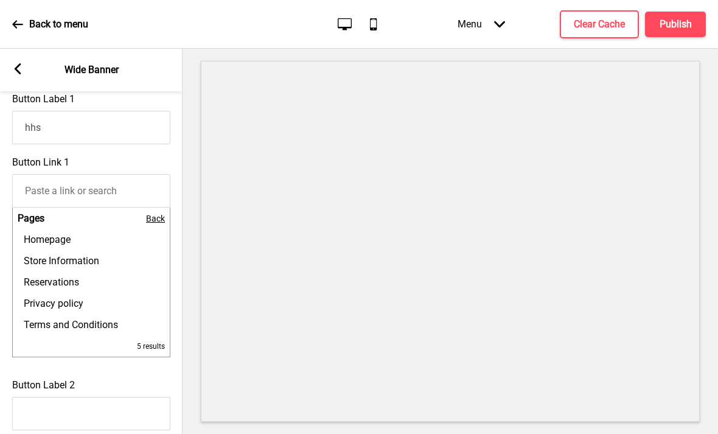
click at [32, 150] on div "Button Link 1 Pages Back Homepage Store Information Reservations Privacy policy…" at bounding box center [91, 261] width 183 height 223
click at [19, 63] on icon at bounding box center [18, 68] width 7 height 11
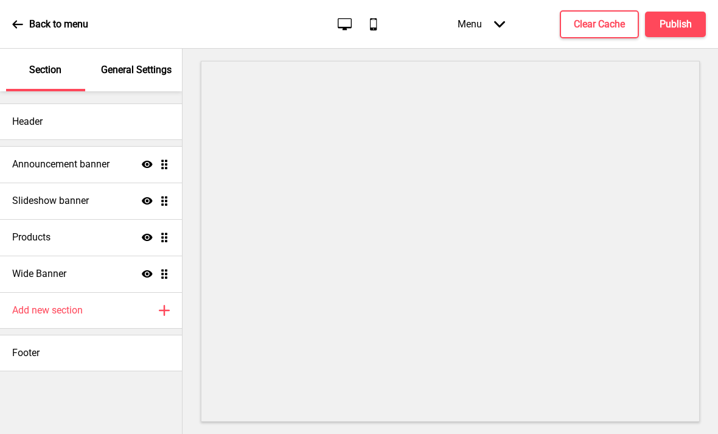
click at [48, 267] on h4 "Wide Banner" at bounding box center [39, 273] width 54 height 13
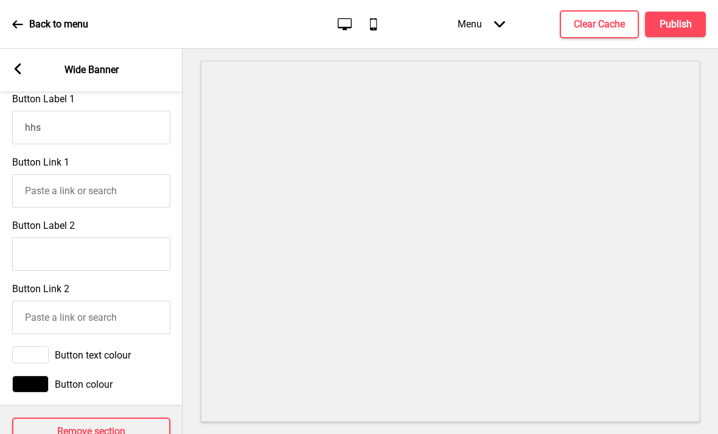
click at [37, 418] on button "Remove section" at bounding box center [91, 432] width 158 height 28
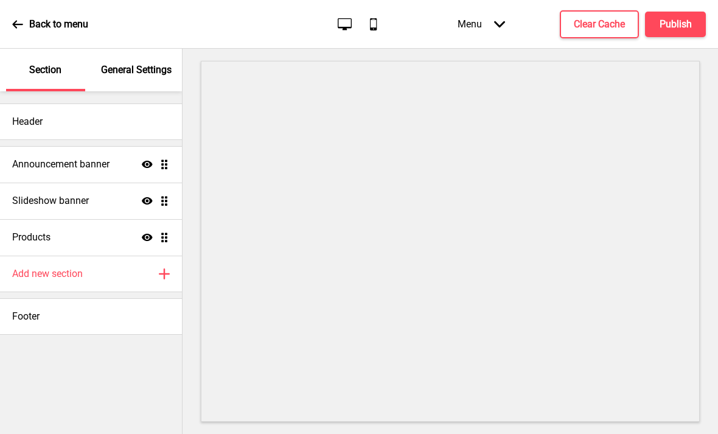
click at [24, 256] on div "Add new section Plus" at bounding box center [91, 274] width 182 height 37
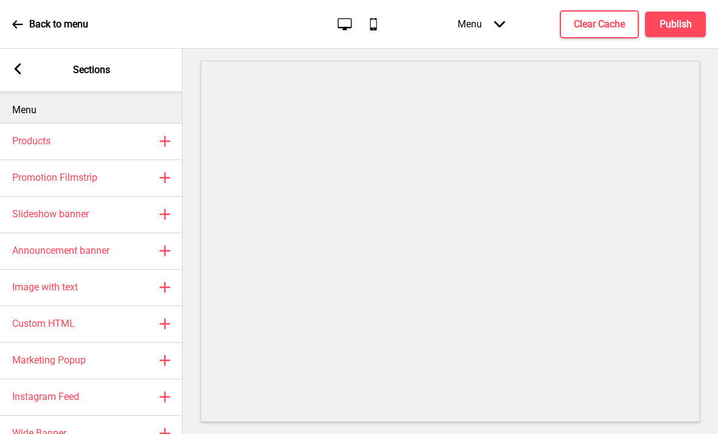
click at [146, 269] on div "Image with text Plus" at bounding box center [91, 287] width 183 height 37
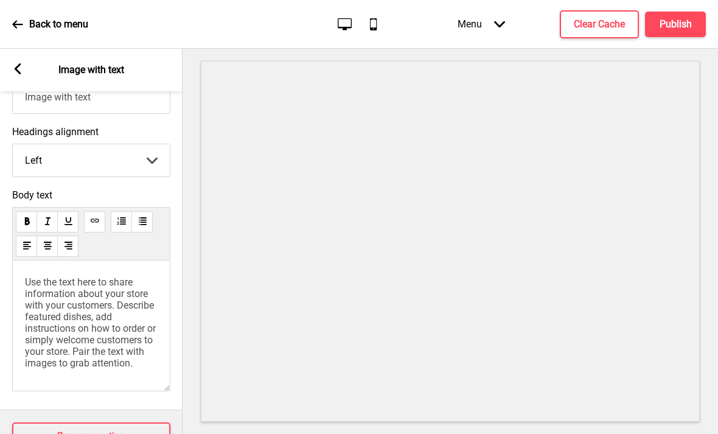
scroll to position [377, 0]
click at [18, 63] on rect at bounding box center [17, 68] width 11 height 11
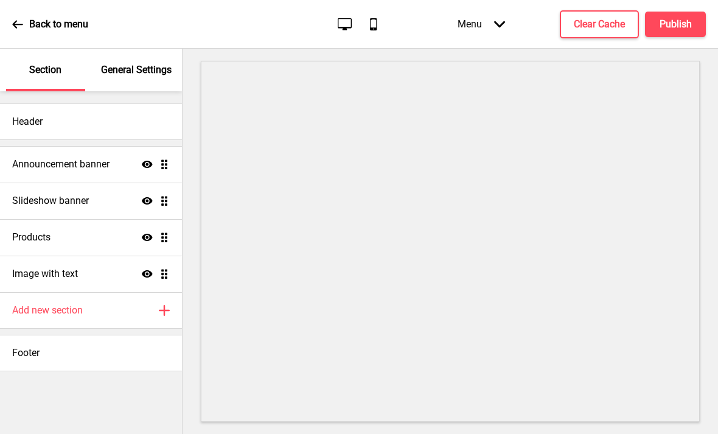
click at [53, 267] on h4 "Image with text" at bounding box center [45, 273] width 66 height 13
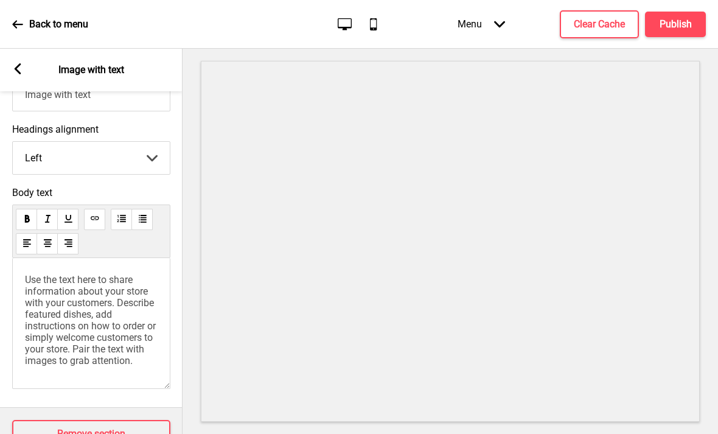
click at [40, 420] on button "Remove section" at bounding box center [91, 434] width 158 height 28
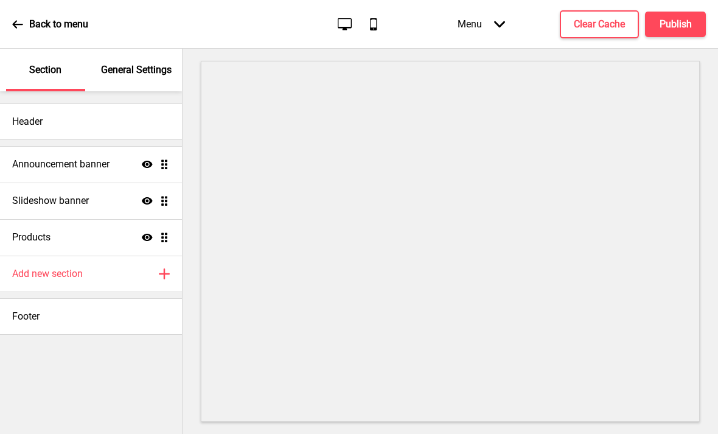
click at [41, 267] on h4 "Add new section" at bounding box center [47, 273] width 71 height 13
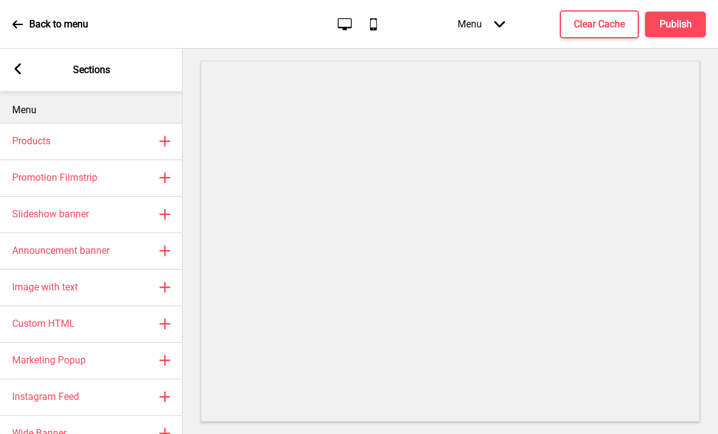
click at [26, 135] on h4 "Products" at bounding box center [31, 141] width 38 height 13
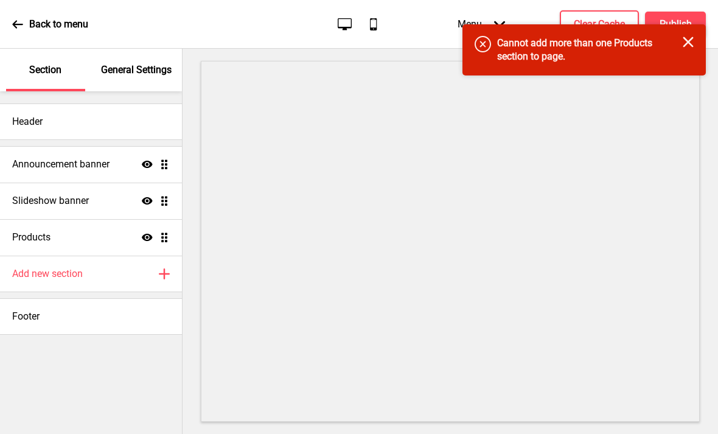
click at [26, 267] on h4 "Add new section" at bounding box center [47, 273] width 71 height 13
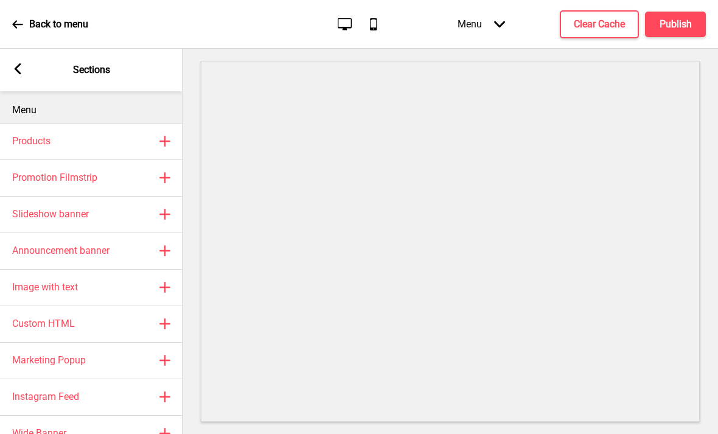
click at [41, 354] on h4 "Marketing Popup" at bounding box center [49, 360] width 74 height 13
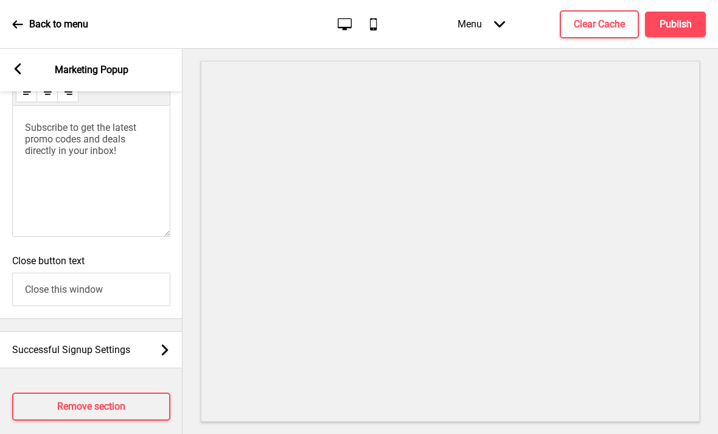
scroll to position [876, 0]
click at [37, 395] on button "Remove section" at bounding box center [91, 407] width 158 height 28
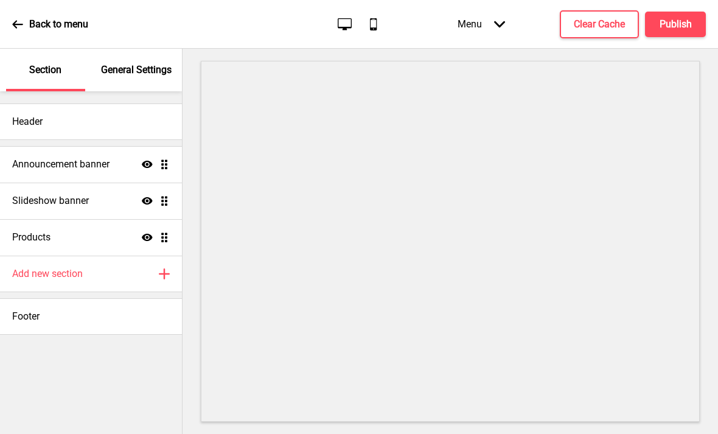
click at [35, 267] on h4 "Add new section" at bounding box center [47, 273] width 71 height 13
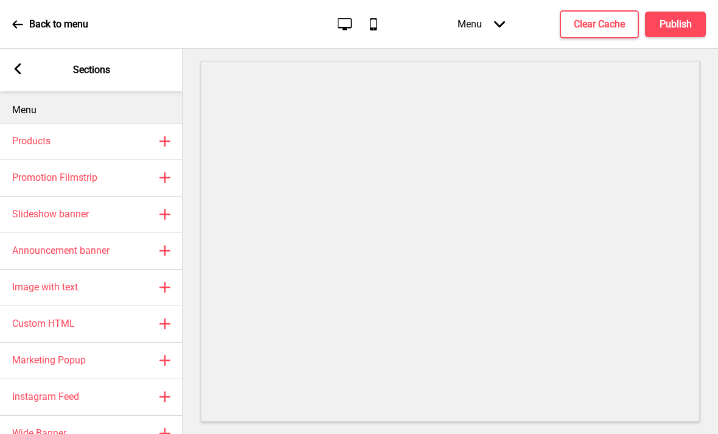
click at [25, 317] on h4 "Custom HTML" at bounding box center [43, 323] width 63 height 13
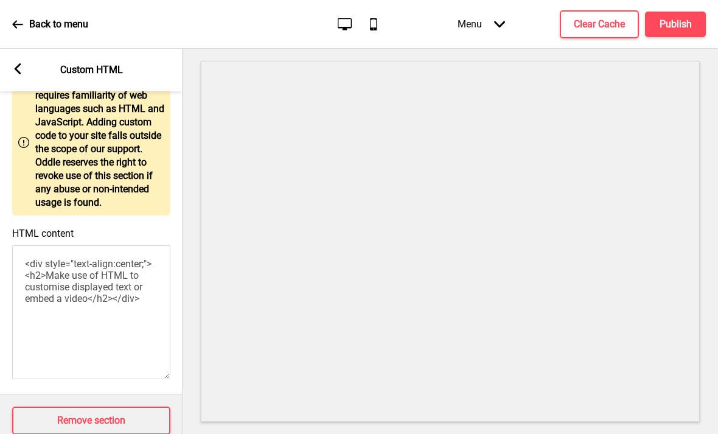
scroll to position [66, 0]
click at [42, 407] on button "Remove section" at bounding box center [91, 421] width 158 height 28
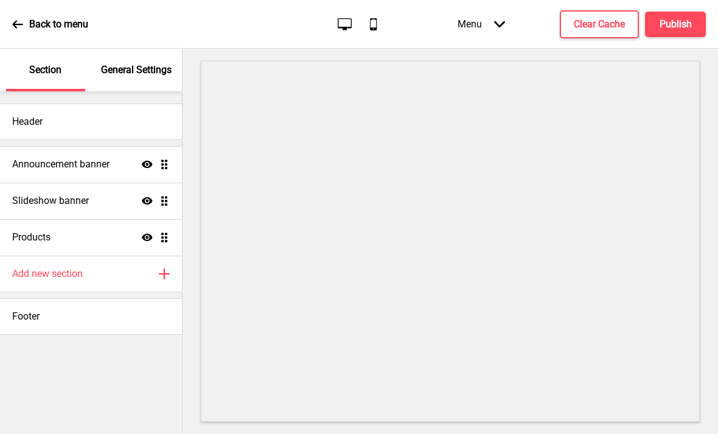
click at [33, 256] on div "Add new section Plus" at bounding box center [91, 274] width 182 height 37
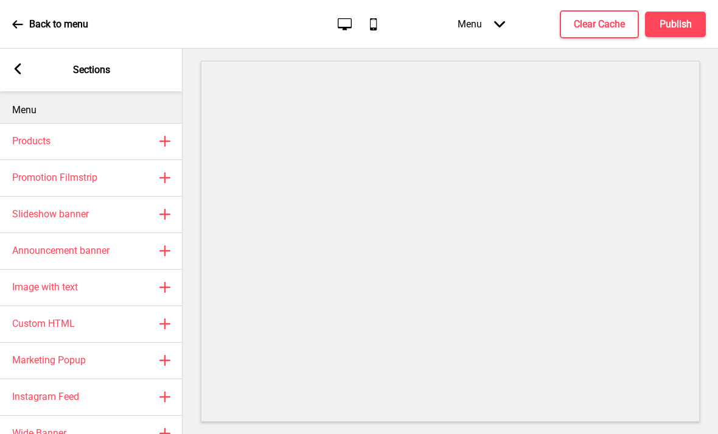
click at [24, 233] on div "Announcement banner Plus" at bounding box center [91, 251] width 183 height 37
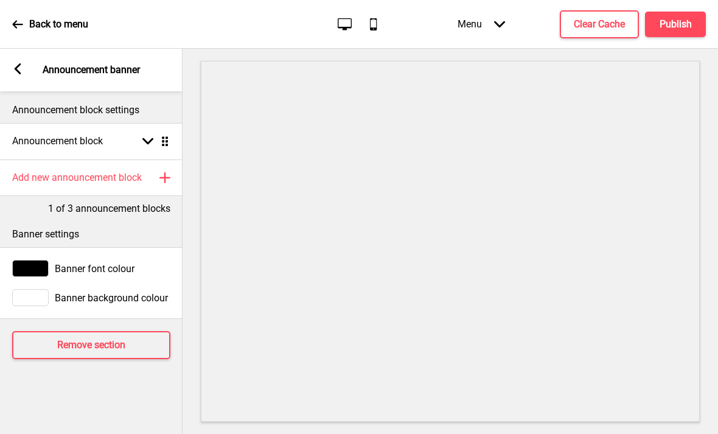
click at [16, 63] on icon at bounding box center [18, 68] width 7 height 11
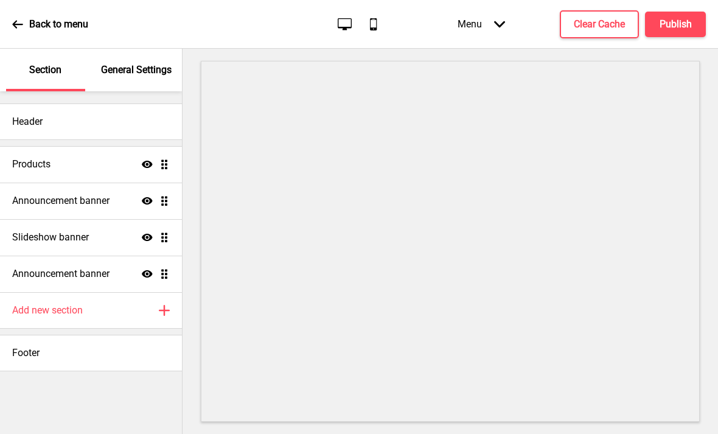
click at [47, 194] on h4 "Announcement banner" at bounding box center [60, 200] width 97 height 13
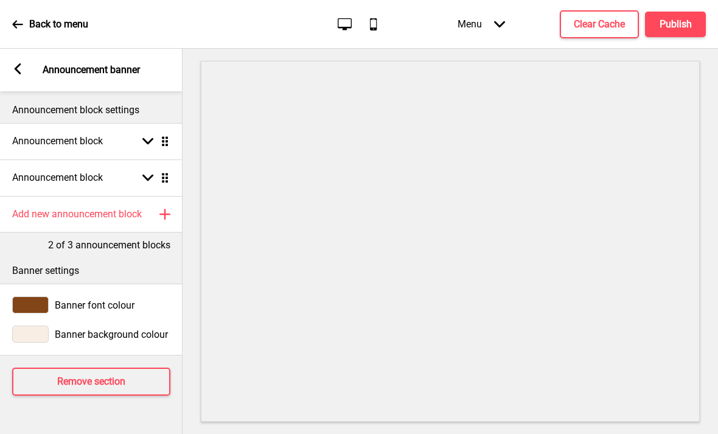
click at [56, 160] on div "Announcement block Arrow down Drag" at bounding box center [91, 178] width 183 height 37
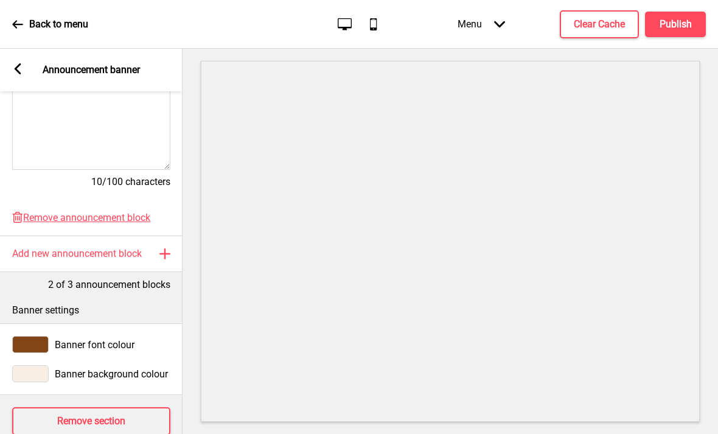
scroll to position [303, 0]
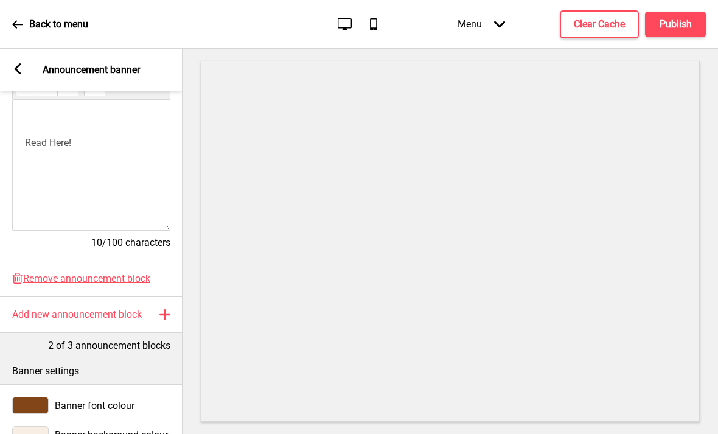
click at [41, 273] on span "Remove announcement block" at bounding box center [86, 279] width 127 height 12
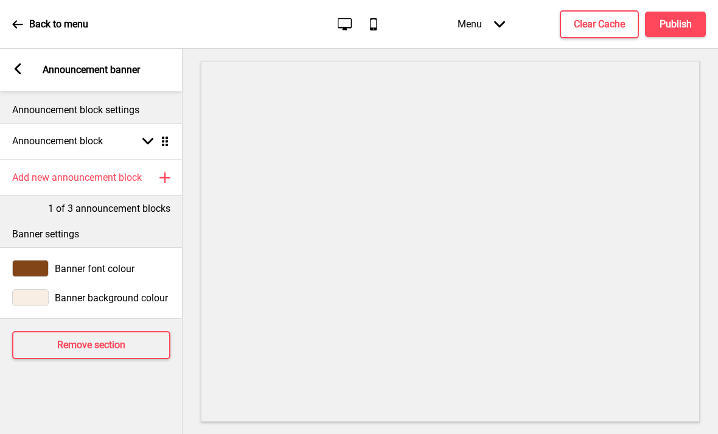
scroll to position [12, 0]
click at [23, 63] on rect at bounding box center [17, 68] width 11 height 11
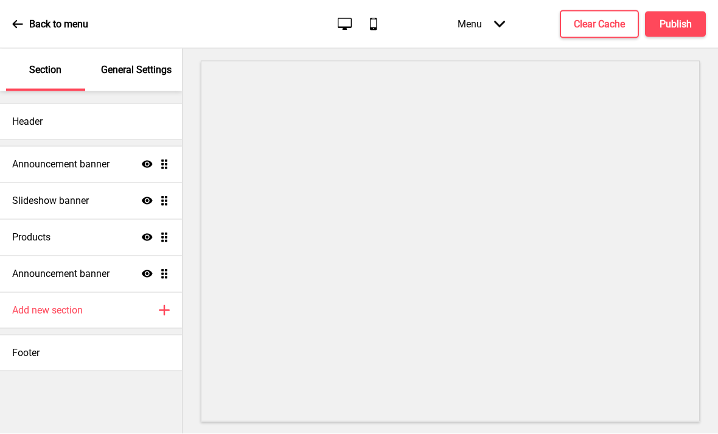
scroll to position [0, 0]
click at [37, 164] on h4 "Announcement banner" at bounding box center [60, 164] width 97 height 13
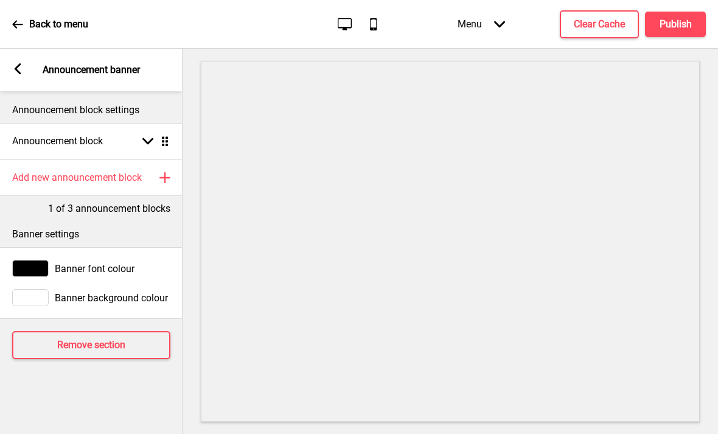
click at [73, 272] on span "Banner font colour" at bounding box center [95, 269] width 80 height 12
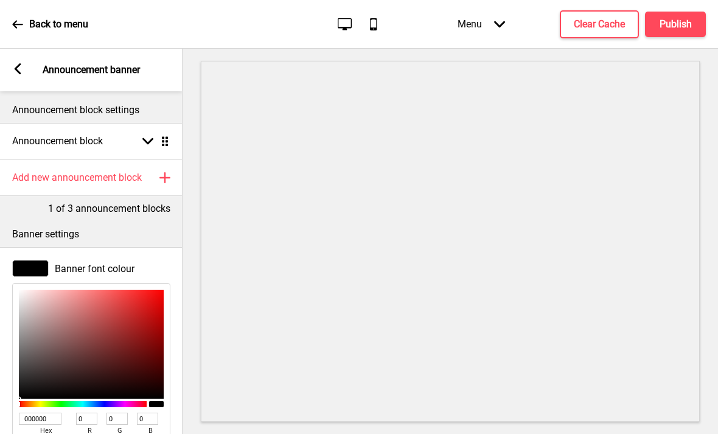
click at [23, 68] on rect at bounding box center [17, 68] width 11 height 11
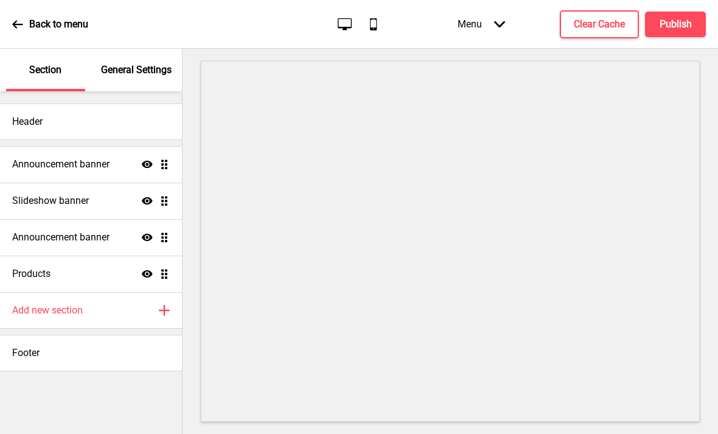
click at [56, 232] on h4 "Announcement banner" at bounding box center [60, 237] width 97 height 13
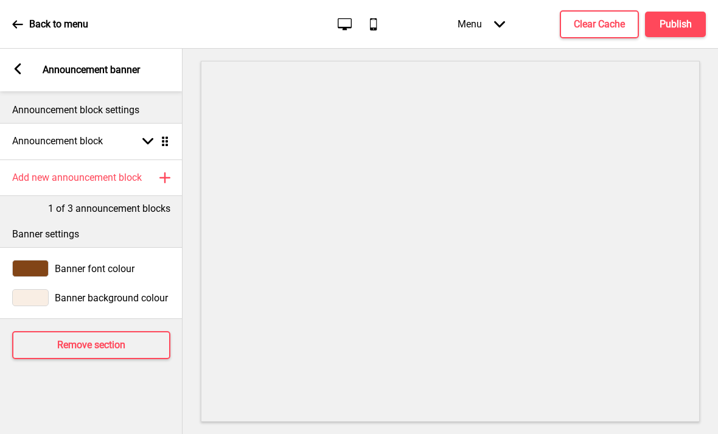
click at [65, 265] on span "Banner font colour" at bounding box center [95, 269] width 80 height 12
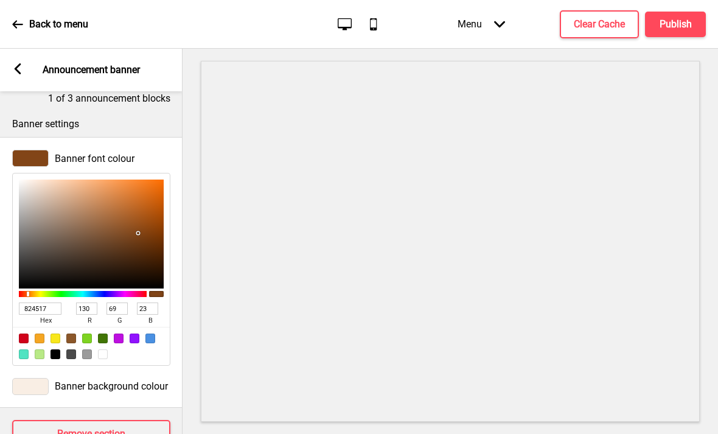
scroll to position [110, 0]
click at [35, 312] on input "824517" at bounding box center [40, 309] width 43 height 12
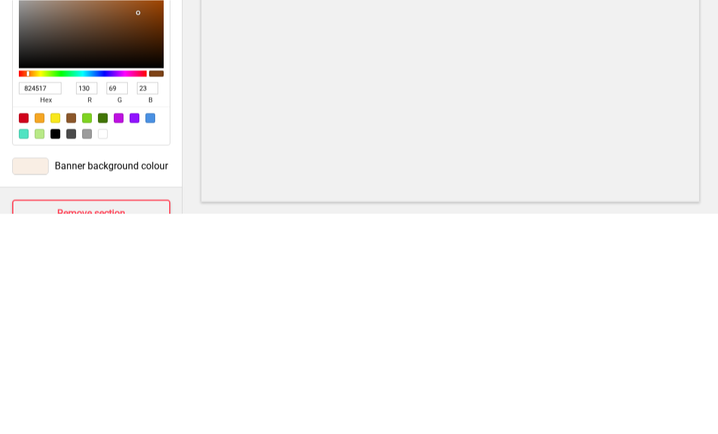
click at [30, 303] on input "824517" at bounding box center [40, 309] width 43 height 12
click at [29, 303] on input "824517" at bounding box center [40, 309] width 43 height 12
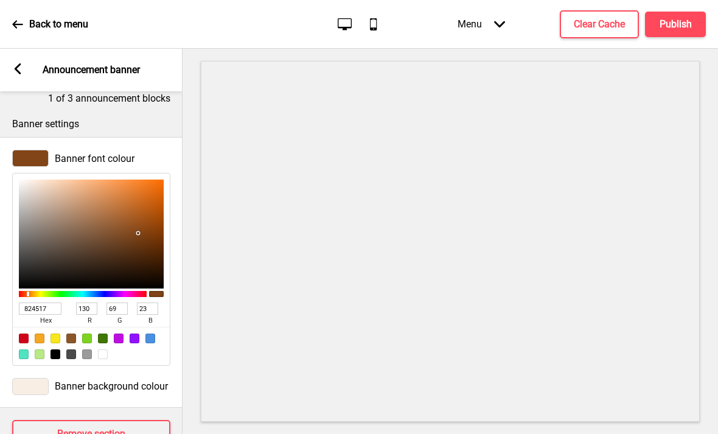
click at [22, 63] on rect at bounding box center [17, 68] width 11 height 11
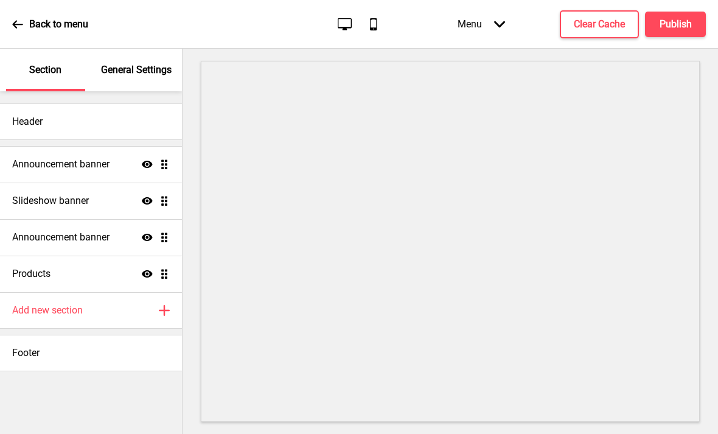
click at [39, 158] on h4 "Announcement banner" at bounding box center [60, 164] width 97 height 13
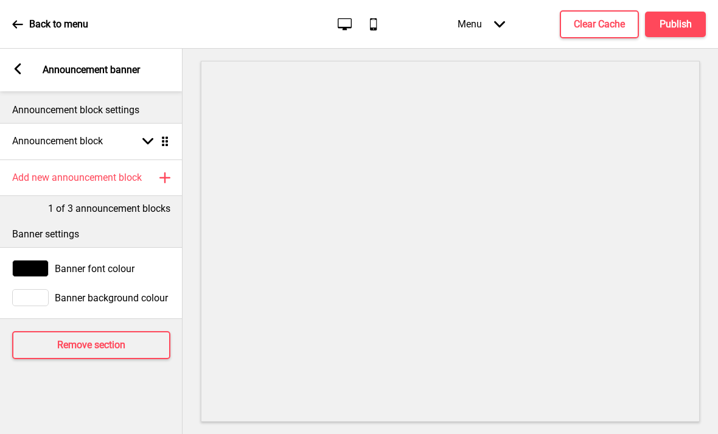
click at [46, 260] on div at bounding box center [30, 268] width 37 height 17
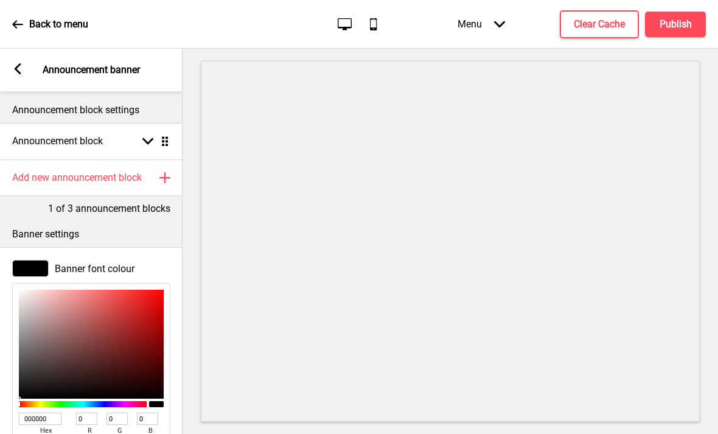
click at [32, 413] on input "000000" at bounding box center [40, 419] width 43 height 12
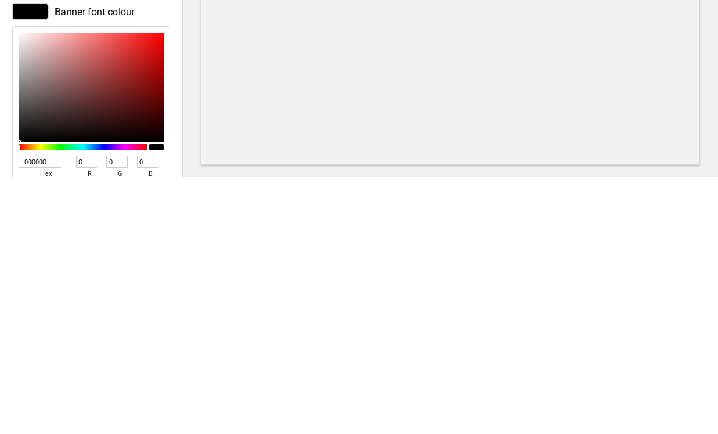
click at [28, 413] on input "000000" at bounding box center [40, 419] width 43 height 12
click at [32, 413] on input "000000" at bounding box center [40, 419] width 43 height 12
paste input "824517"
type input "824517"
type input "130"
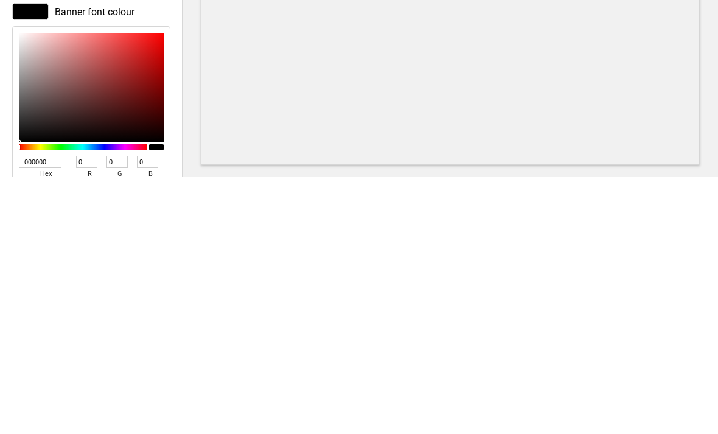
type input "69"
type input "23"
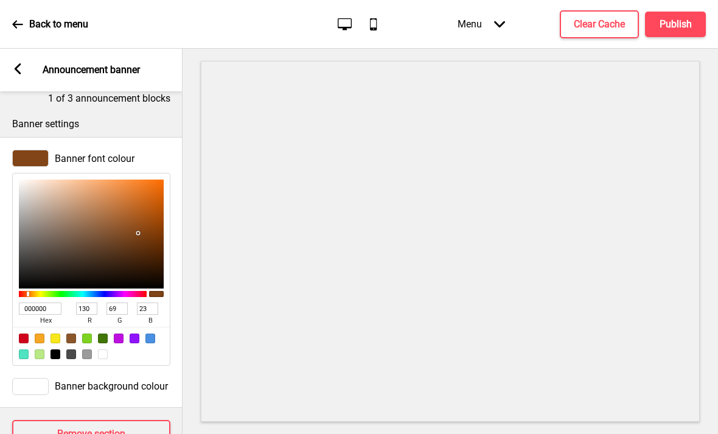
scroll to position [110, 0]
click at [49, 378] on div "Banner background colour" at bounding box center [91, 386] width 158 height 17
type input "824517"
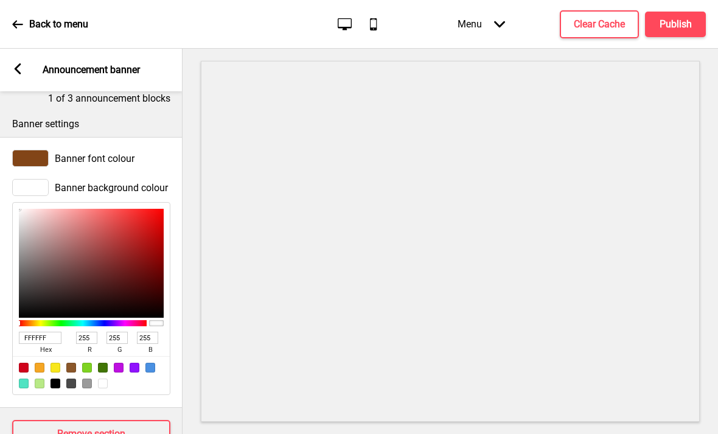
click at [16, 49] on div "Arrow left Announcement banner" at bounding box center [91, 70] width 183 height 43
click at [22, 63] on rect at bounding box center [17, 68] width 11 height 11
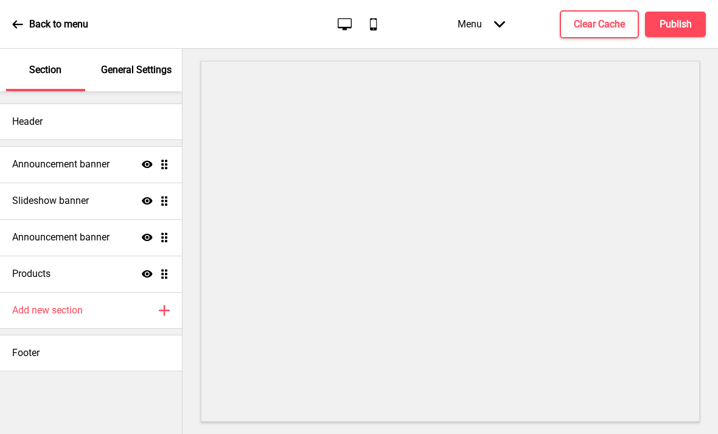
click at [41, 219] on div "Announcement banner Show Drag" at bounding box center [91, 237] width 182 height 37
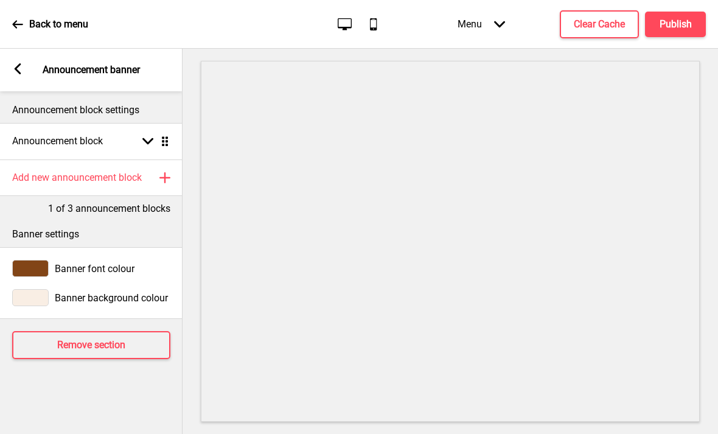
click at [29, 289] on div at bounding box center [30, 297] width 37 height 17
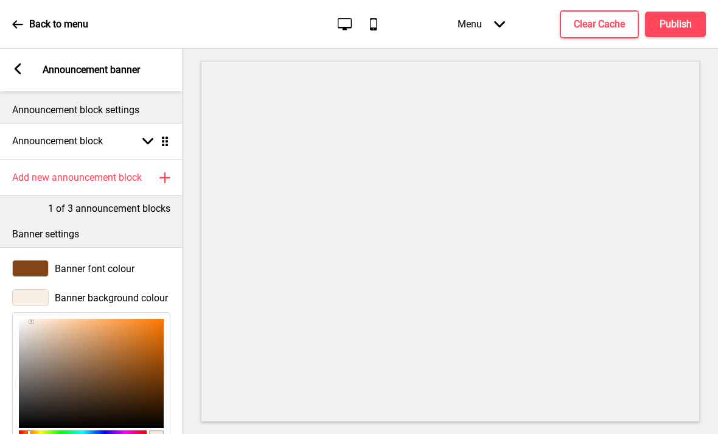
type input "FFF2E5"
type input "255"
type input "242"
type input "229"
type input "F9EDE0"
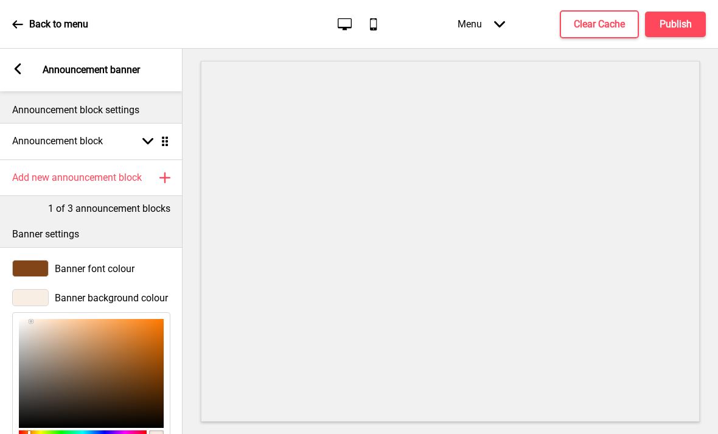
type input "249"
type input "237"
type input "224"
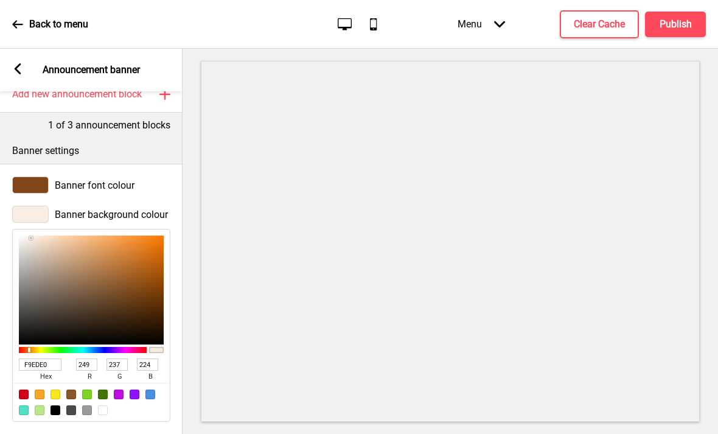
type input "EADFD4"
type input "234"
type input "223"
type input "212"
type input "DED4CB"
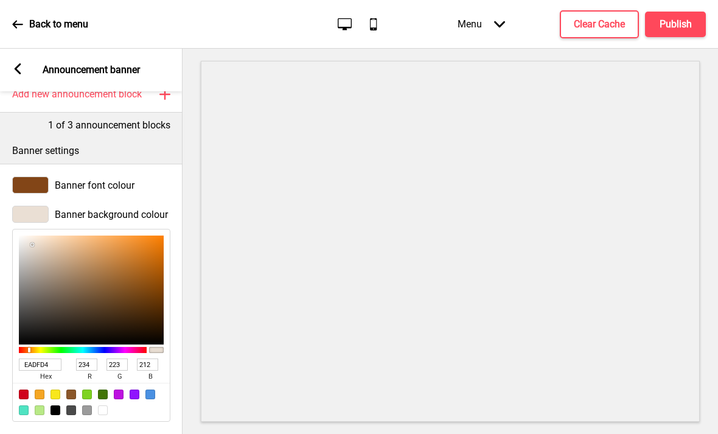
type input "222"
type input "212"
type input "203"
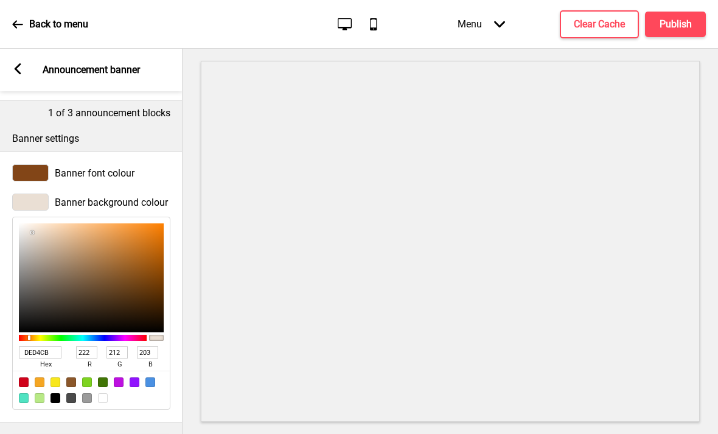
type input "DBD1C8"
type input "219"
type input "209"
type input "200"
type input "DAD0C8"
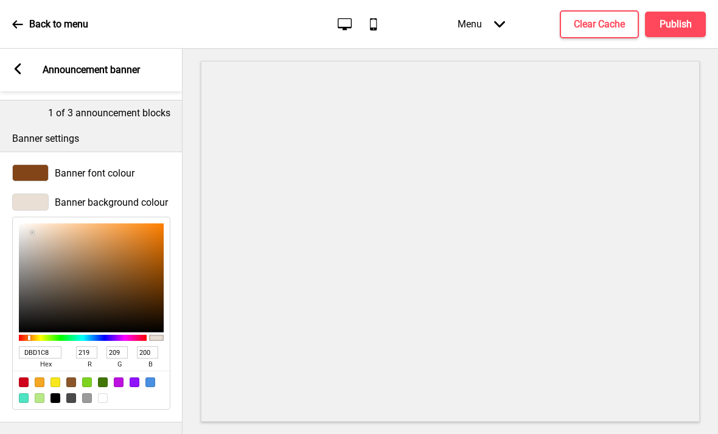
type input "218"
type input "208"
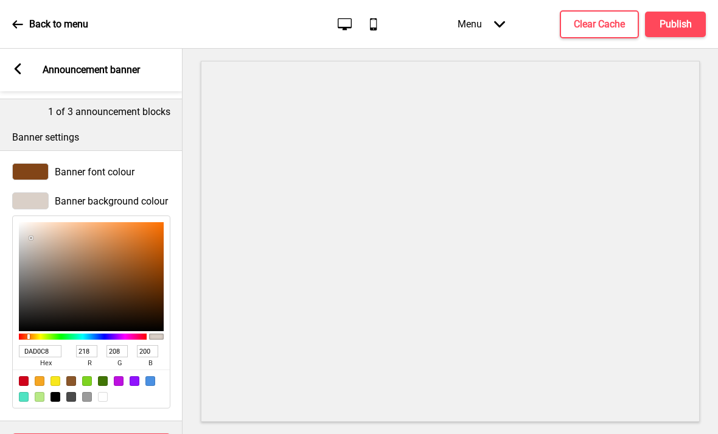
click at [17, 63] on icon at bounding box center [18, 68] width 7 height 11
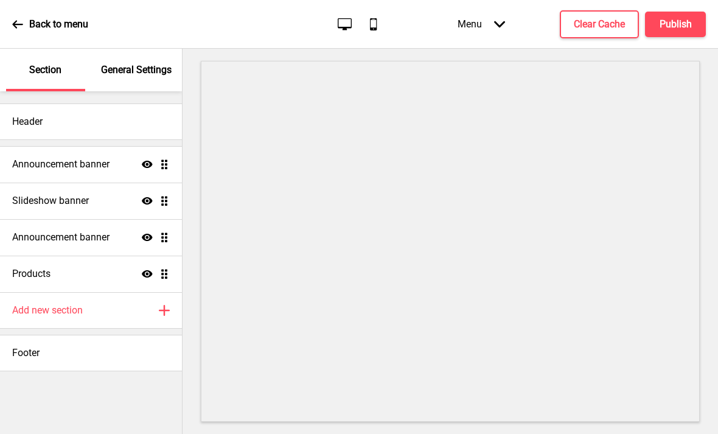
click at [56, 231] on h4 "Announcement banner" at bounding box center [60, 237] width 97 height 13
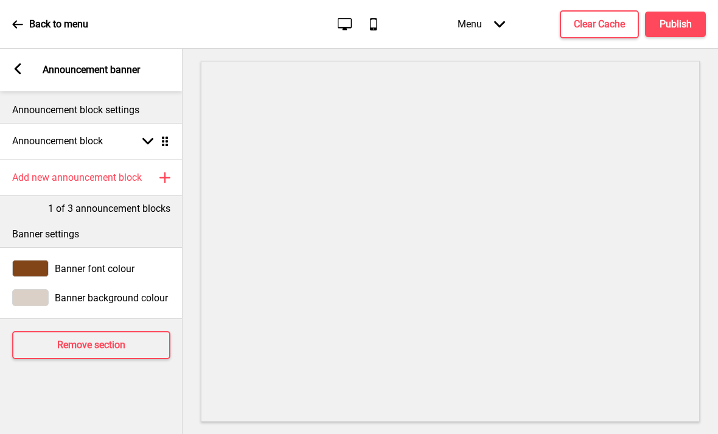
click at [18, 49] on div "Arrow left Announcement banner" at bounding box center [91, 70] width 183 height 43
click at [20, 63] on rect at bounding box center [17, 68] width 11 height 11
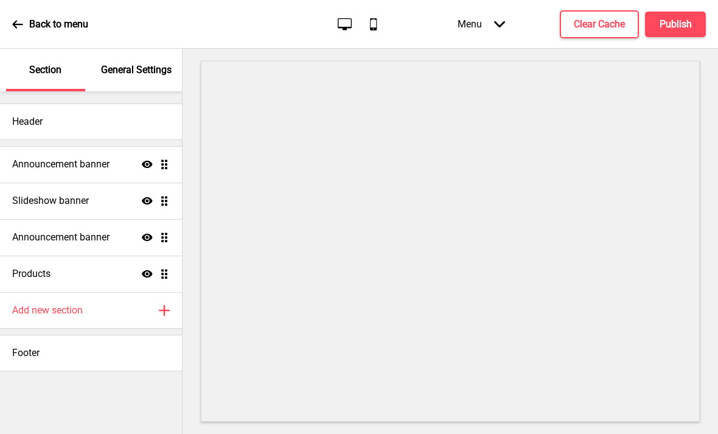
click at [39, 183] on div "Slideshow banner Show Drag" at bounding box center [91, 201] width 182 height 37
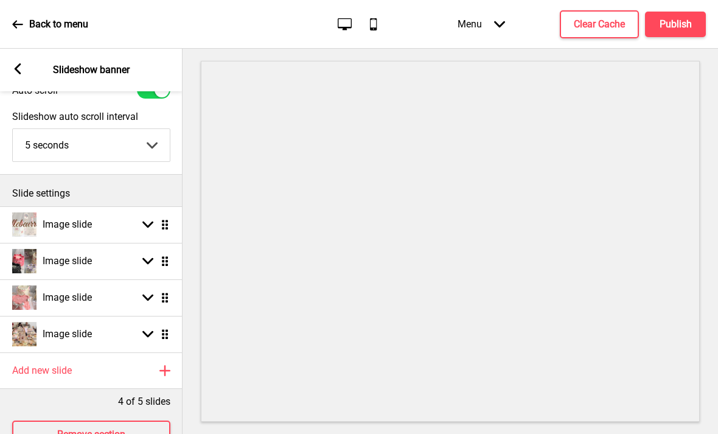
click at [23, 63] on div "Arrow left" at bounding box center [17, 69] width 11 height 13
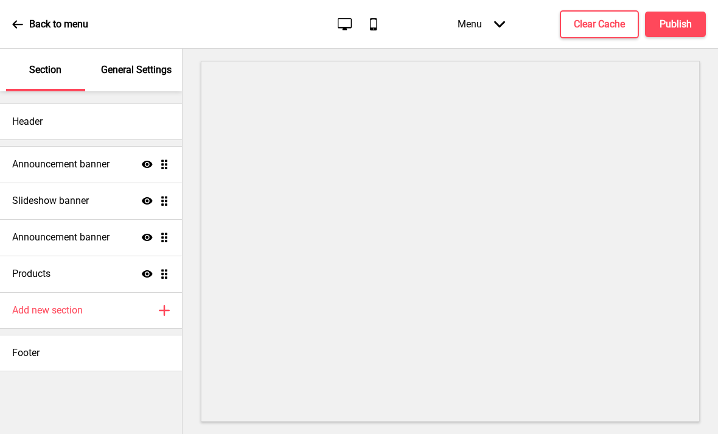
scroll to position [54, 0]
click at [38, 267] on h4 "Products" at bounding box center [31, 273] width 38 height 13
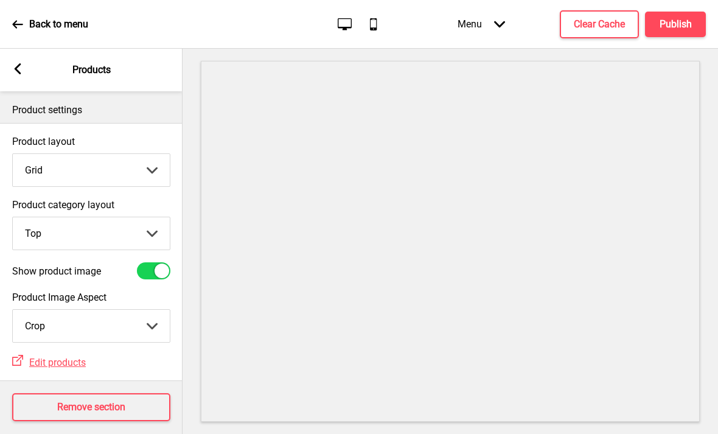
click at [21, 63] on rect at bounding box center [17, 68] width 11 height 11
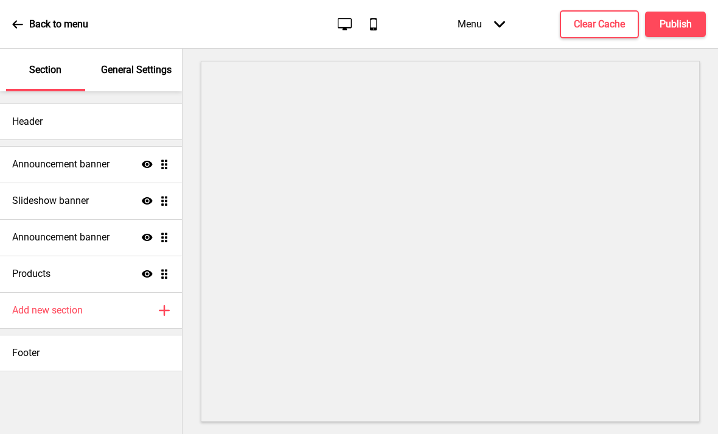
click at [28, 158] on h4 "Announcement banner" at bounding box center [60, 164] width 97 height 13
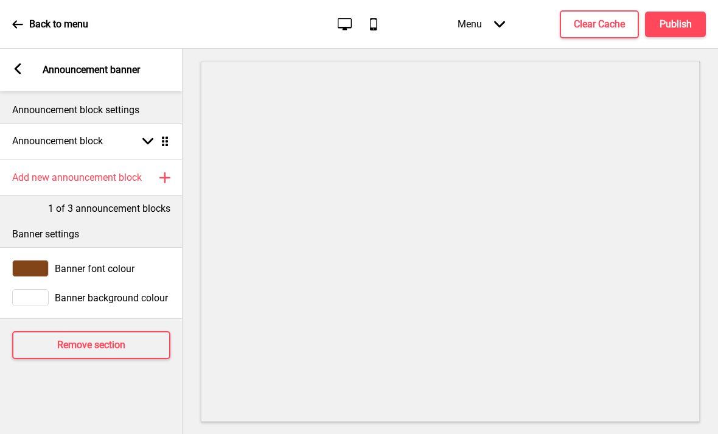
click at [71, 123] on div "Announcement block Arrow down Drag" at bounding box center [91, 141] width 183 height 37
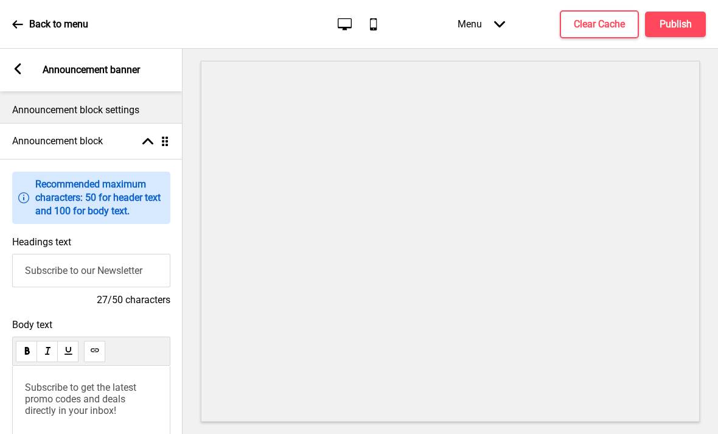
click at [12, 49] on div "Arrow left Announcement banner" at bounding box center [91, 70] width 183 height 43
click at [18, 63] on rect at bounding box center [17, 68] width 11 height 11
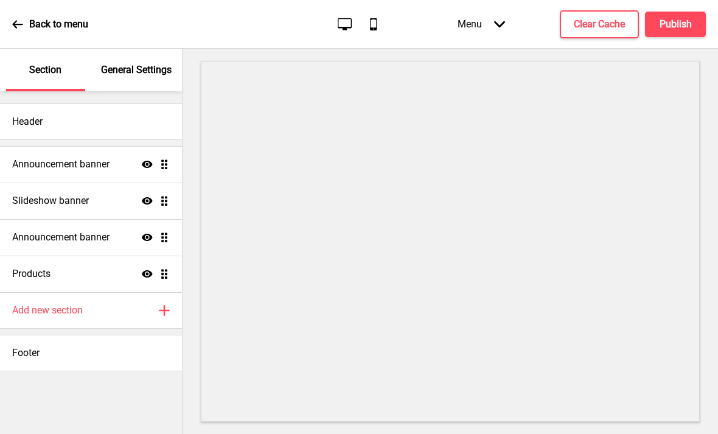
click at [50, 267] on h4 "Products" at bounding box center [31, 273] width 38 height 13
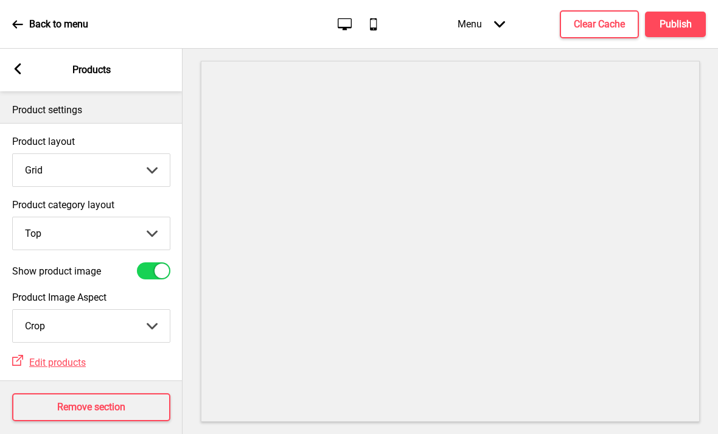
click at [13, 8] on div "Back to menu" at bounding box center [50, 24] width 76 height 33
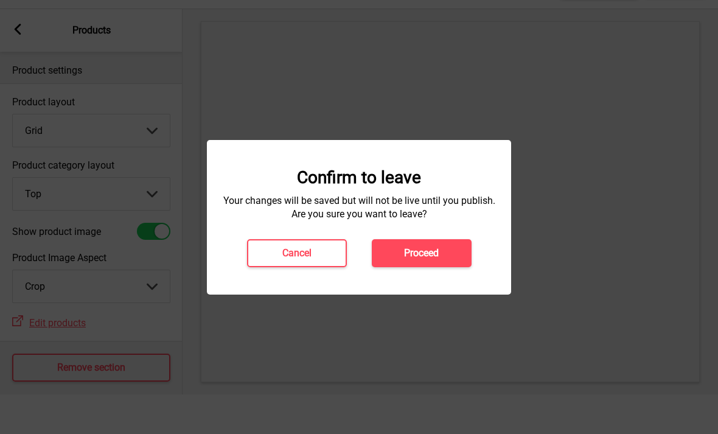
click at [27, 23] on div at bounding box center [359, 217] width 718 height 434
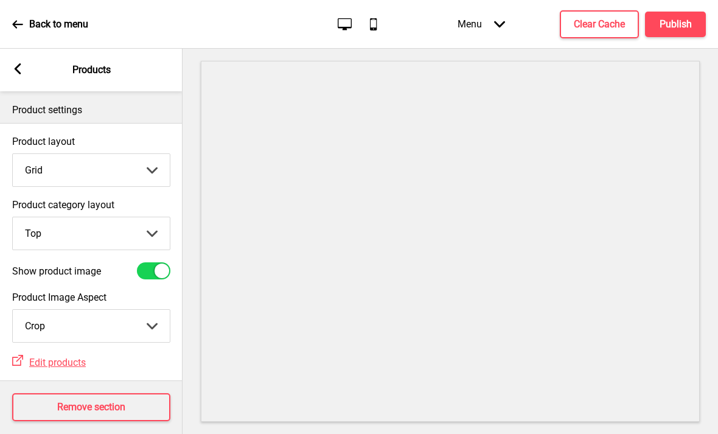
click at [16, 63] on rect at bounding box center [17, 68] width 11 height 11
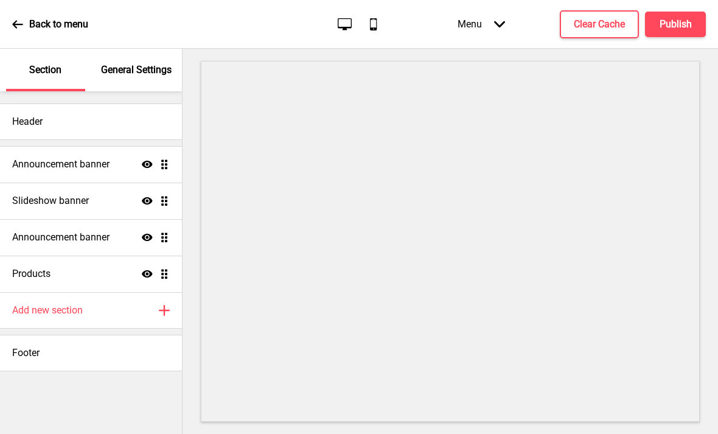
click at [128, 63] on p "General Settings" at bounding box center [136, 69] width 71 height 13
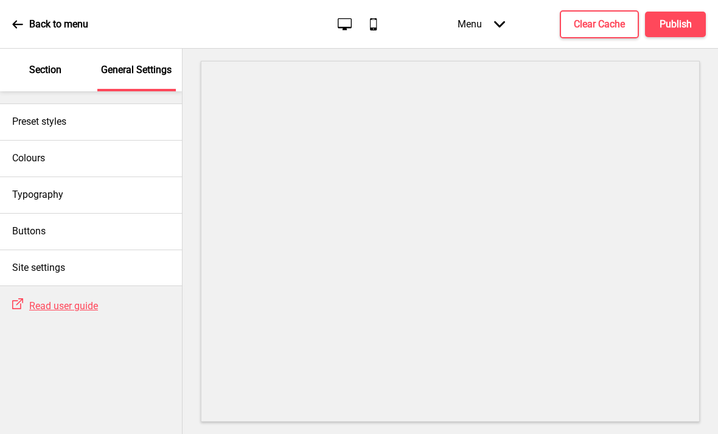
click at [35, 152] on h4 "Colours" at bounding box center [28, 158] width 33 height 13
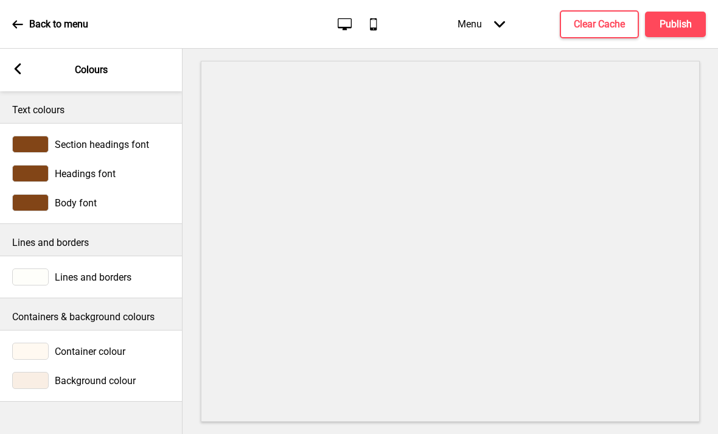
click at [64, 375] on span "Background colour" at bounding box center [95, 381] width 81 height 12
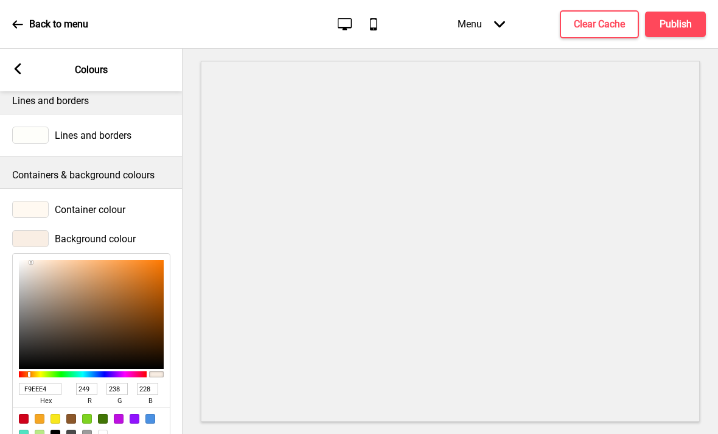
scroll to position [141, 0]
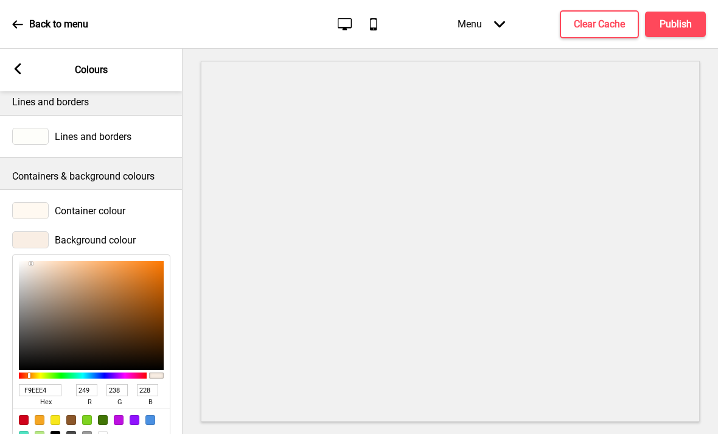
click at [28, 384] on input "F9EEE4" at bounding box center [40, 390] width 43 height 12
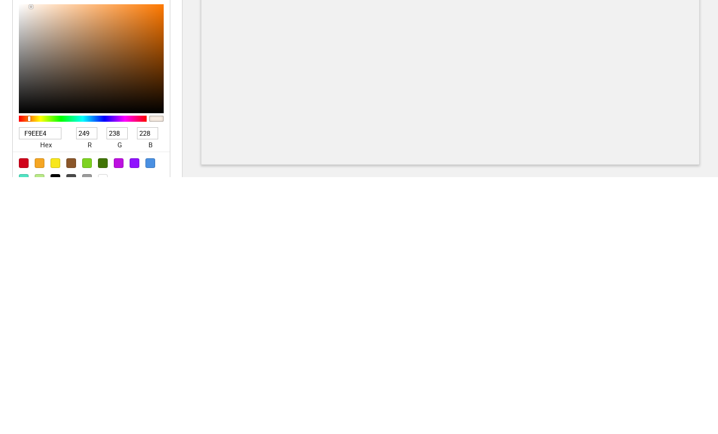
click at [33, 384] on input "F9EEE4" at bounding box center [40, 390] width 43 height 12
click at [29, 384] on input "F9EEE4" at bounding box center [40, 390] width 43 height 12
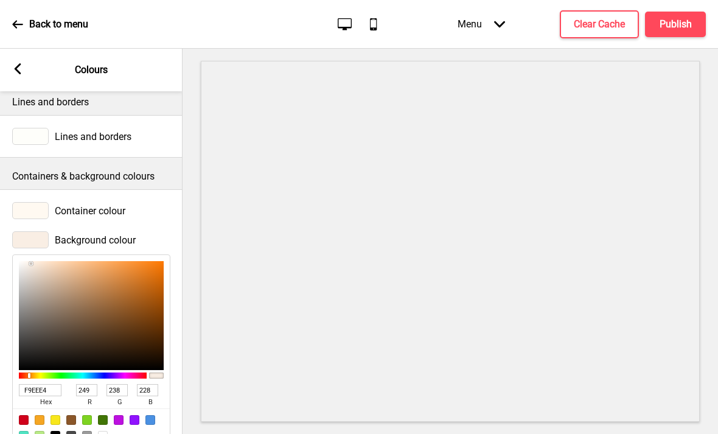
click at [23, 63] on rect at bounding box center [17, 68] width 11 height 11
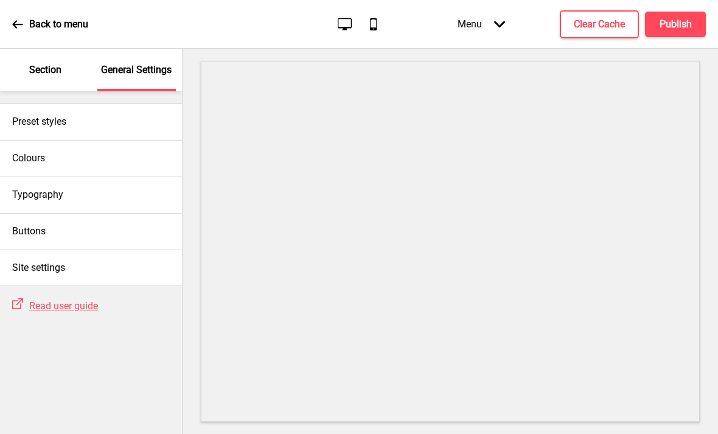
click at [34, 63] on p "Section" at bounding box center [45, 69] width 32 height 13
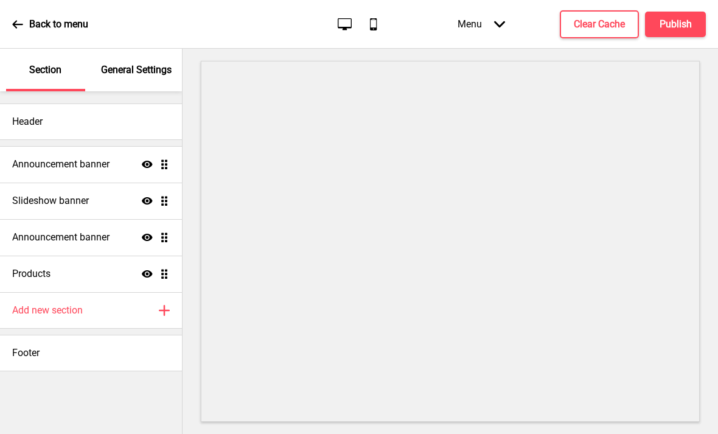
click at [43, 158] on h4 "Announcement banner" at bounding box center [60, 164] width 97 height 13
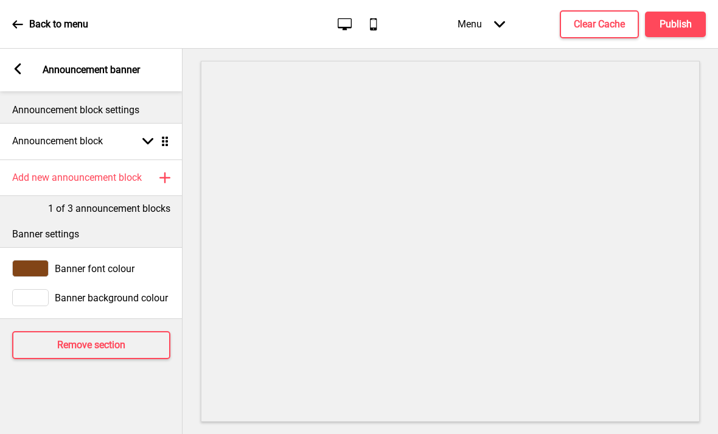
click at [50, 289] on div "Banner background colour" at bounding box center [91, 297] width 158 height 17
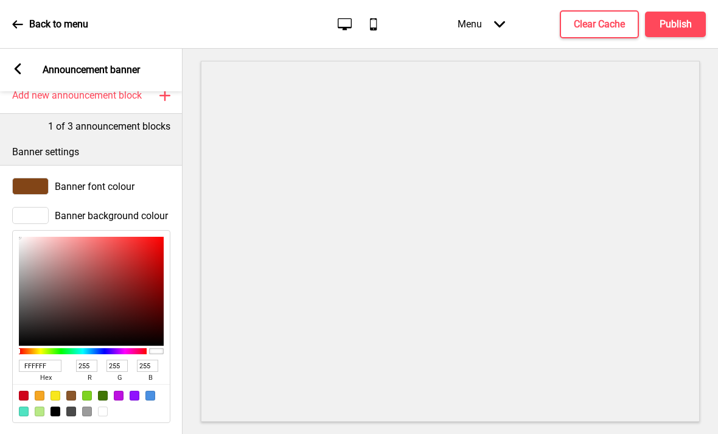
scroll to position [106, 0]
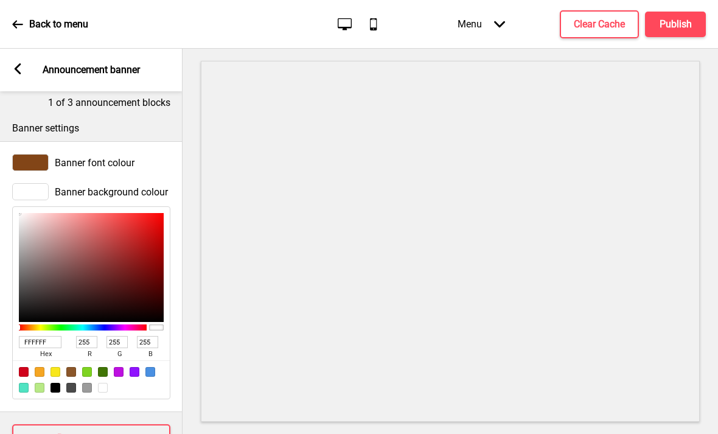
click at [24, 336] on input "FFFFFF" at bounding box center [40, 342] width 43 height 12
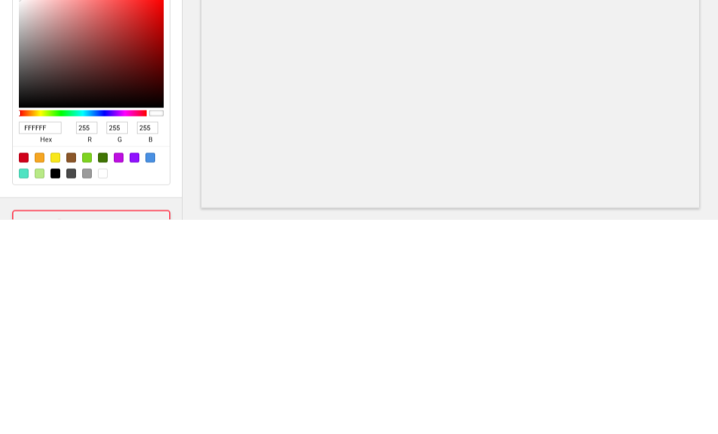
click at [30, 336] on input "FFFFFF" at bounding box center [40, 342] width 43 height 12
click at [32, 336] on input "FFFFFF" at bounding box center [40, 342] width 43 height 12
paste input "9EEE4"
type input "F9EEE4"
type input "249"
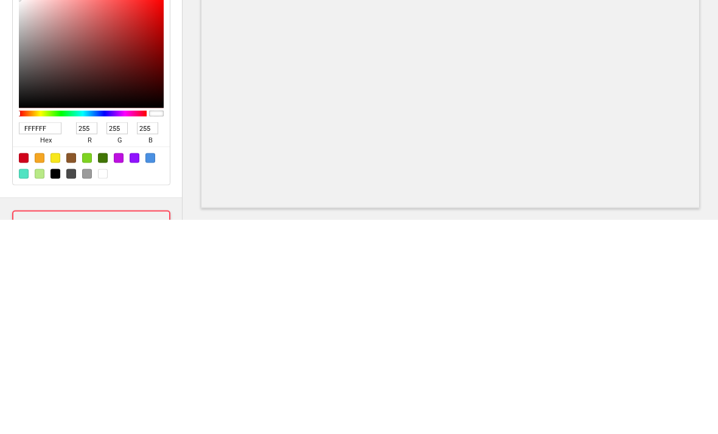
type input "238"
type input "228"
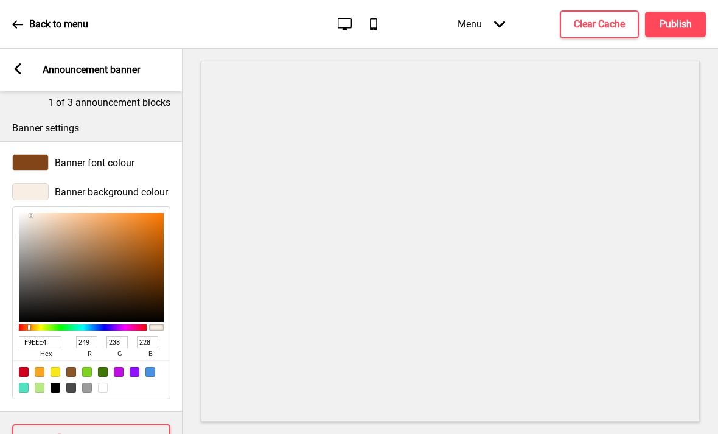
type input "F9EEE4"
click at [19, 63] on rect at bounding box center [17, 68] width 11 height 11
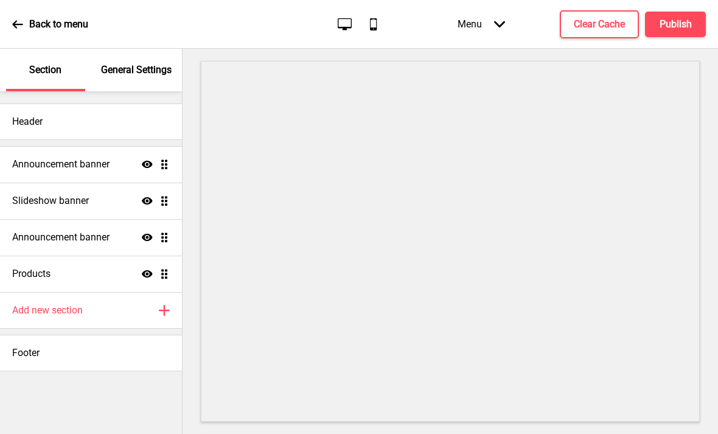
click at [38, 219] on div "Announcement banner Show Drag" at bounding box center [91, 237] width 182 height 37
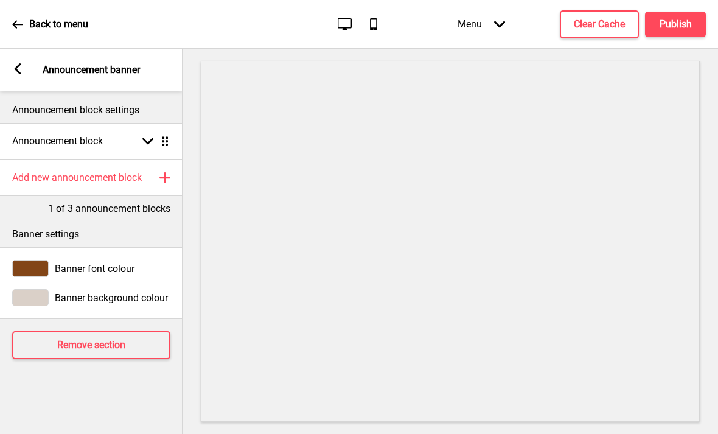
click at [27, 289] on div at bounding box center [30, 297] width 37 height 17
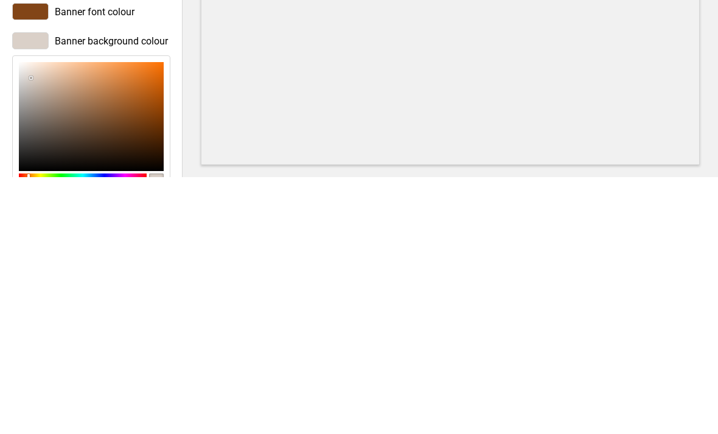
paste input "F9EEE4"
type input "F9EEE4"
type input "249"
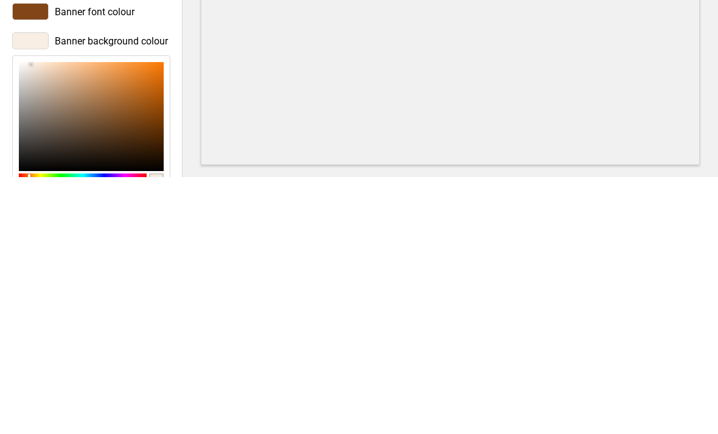
type input "238"
type input "228"
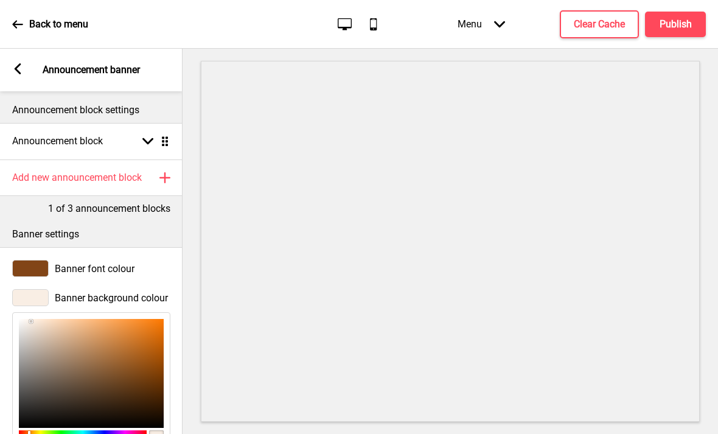
type input "F9EEE4"
click at [19, 63] on div "Arrow left" at bounding box center [17, 69] width 11 height 13
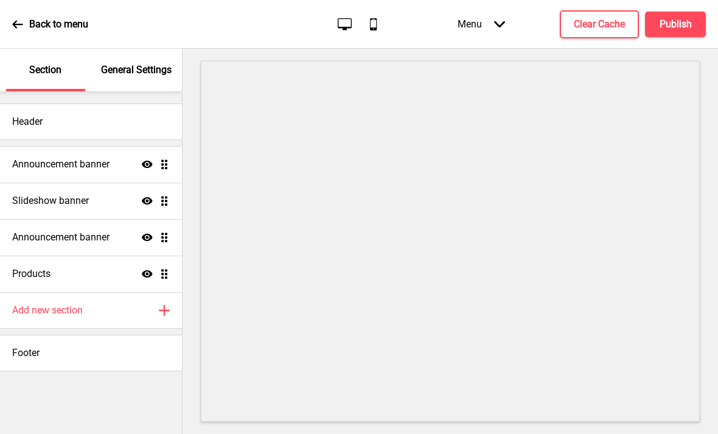
click at [125, 49] on div "General Settings" at bounding box center [136, 70] width 79 height 43
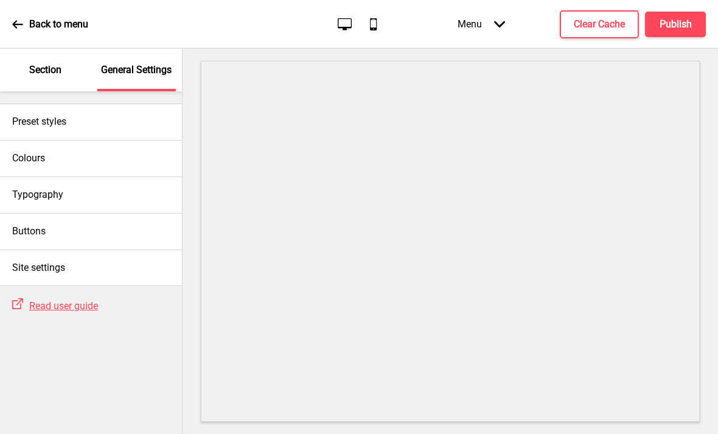
click at [28, 140] on div "Colours" at bounding box center [91, 158] width 182 height 37
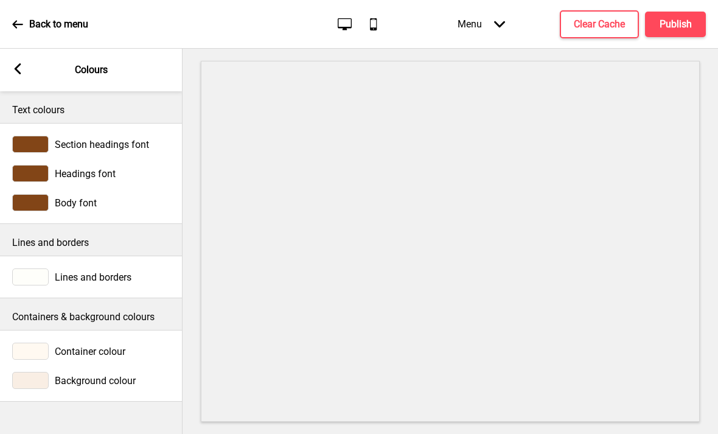
click at [25, 372] on div at bounding box center [30, 380] width 37 height 17
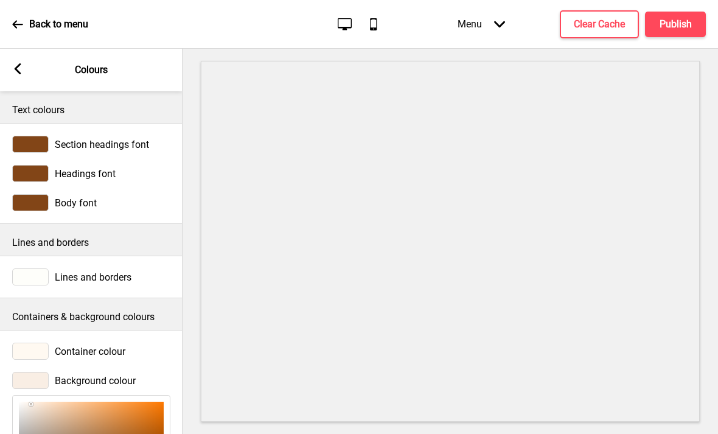
click at [30, 343] on div at bounding box center [30, 351] width 37 height 17
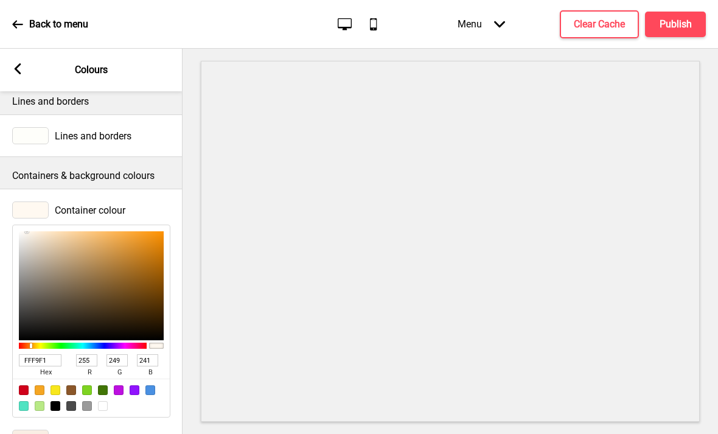
scroll to position [141, 0]
click at [30, 355] on input "FFF9F1" at bounding box center [40, 361] width 43 height 12
click at [16, 49] on div "Arrow left Colours" at bounding box center [91, 70] width 183 height 43
click at [17, 49] on div "Arrow left Colours" at bounding box center [91, 70] width 183 height 43
click at [21, 63] on div "Arrow left" at bounding box center [17, 69] width 11 height 13
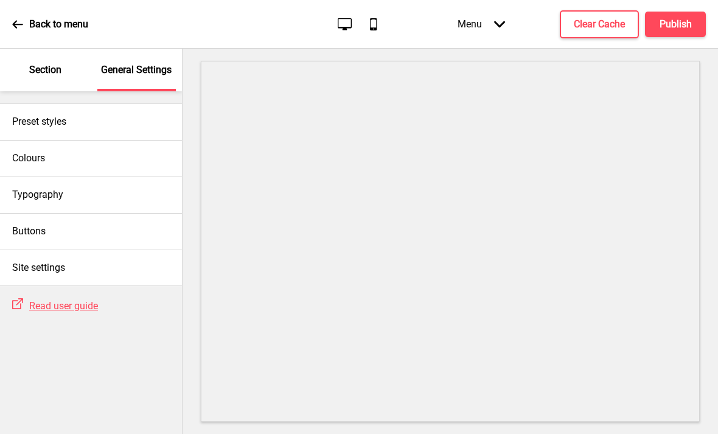
click at [32, 63] on p "Section" at bounding box center [45, 69] width 32 height 13
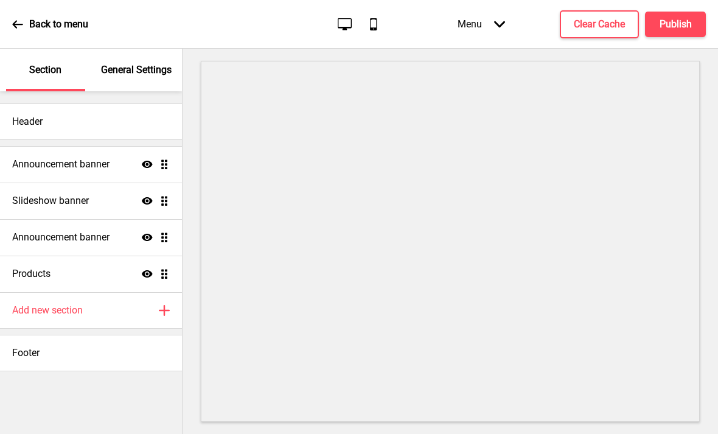
click at [37, 158] on h4 "Announcement banner" at bounding box center [60, 164] width 97 height 13
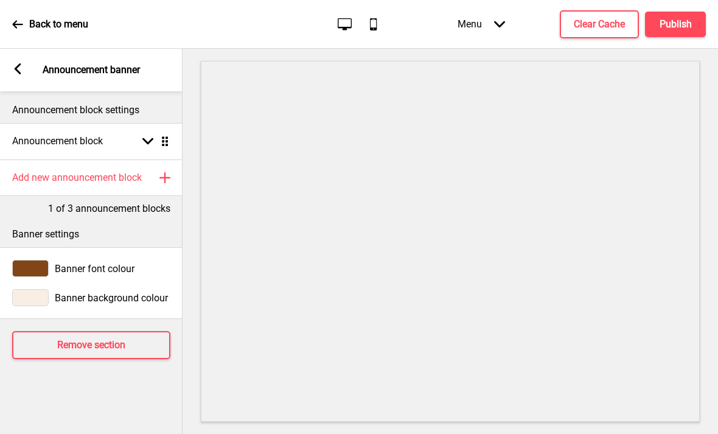
click at [52, 289] on div "Banner background colour" at bounding box center [91, 297] width 158 height 17
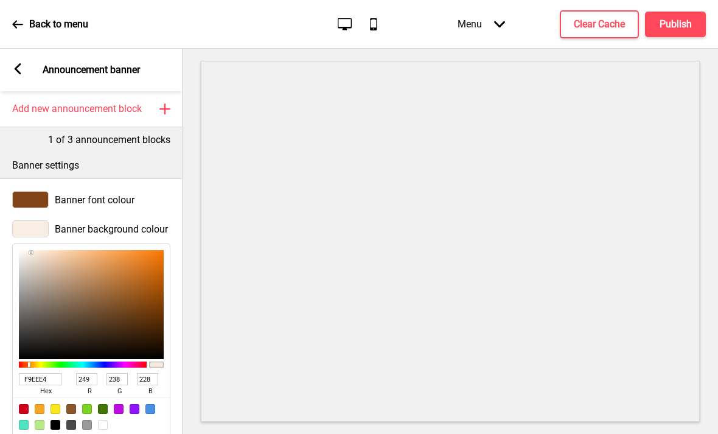
scroll to position [69, 0]
click at [32, 373] on input "F9EEE4" at bounding box center [40, 379] width 43 height 12
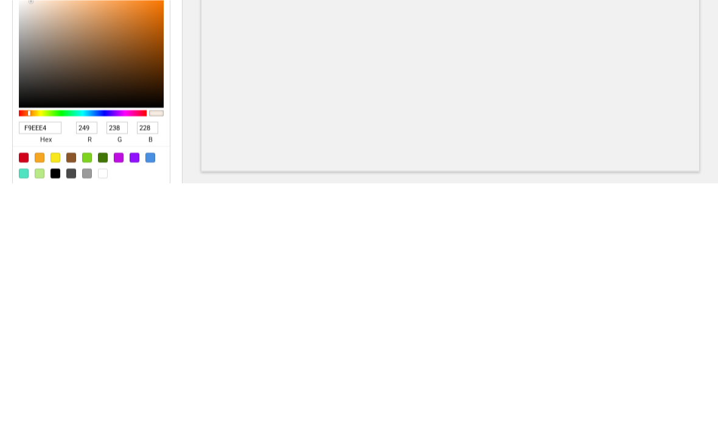
click at [30, 373] on input "F9EEE4" at bounding box center [40, 379] width 43 height 12
click at [33, 373] on input "F9EEE4" at bounding box center [40, 379] width 43 height 12
paste input "FF9F1"
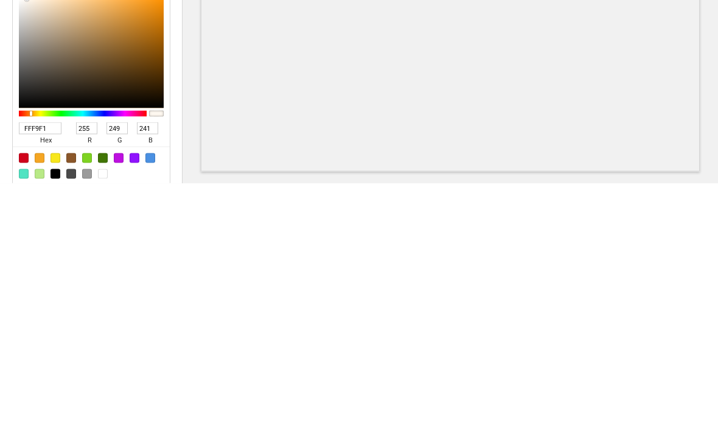
type input "FFF9F1"
type input "255"
type input "249"
type input "241"
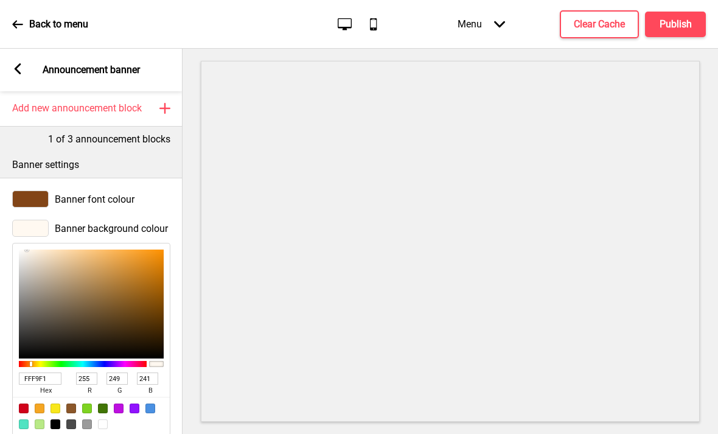
type input "FFF9F1"
click at [18, 63] on icon at bounding box center [18, 68] width 7 height 11
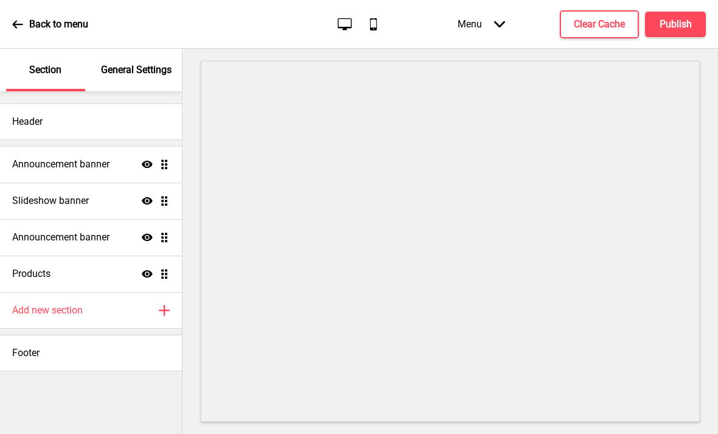
click at [27, 231] on h4 "Announcement banner" at bounding box center [60, 237] width 97 height 13
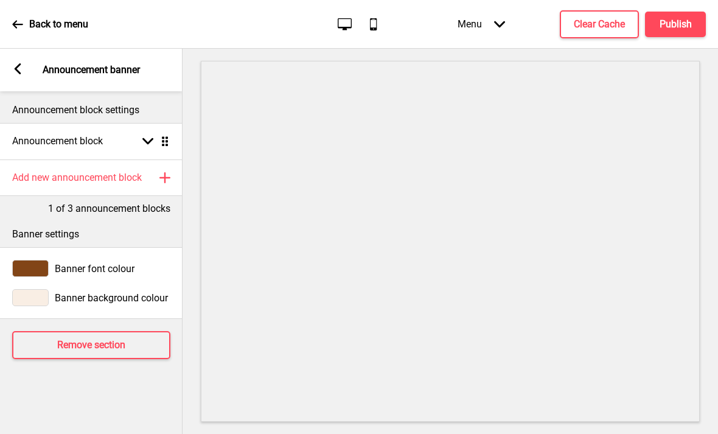
click at [32, 289] on div at bounding box center [30, 297] width 37 height 17
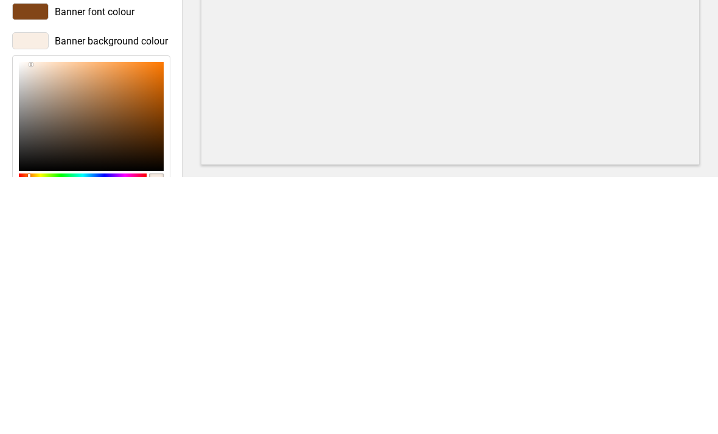
paste input "FF9F1"
type input "FFF9F1"
type input "255"
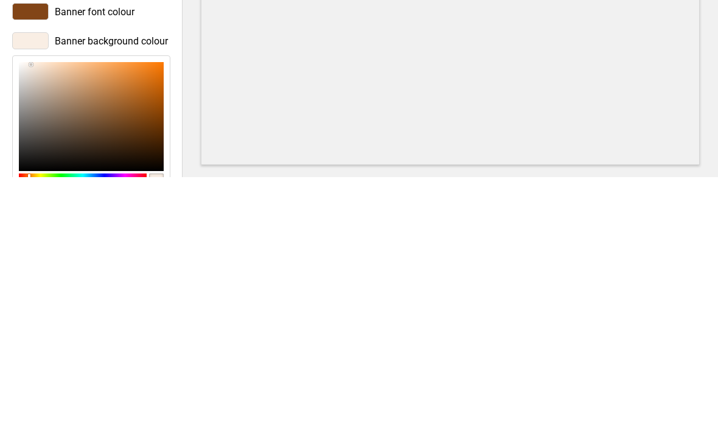
type input "249"
type input "241"
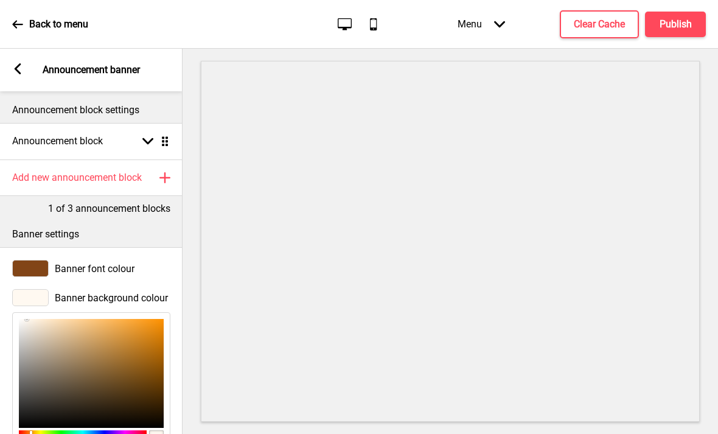
scroll to position [0, 0]
type input "FFF9F1"
click at [45, 135] on h4 "Announcement block" at bounding box center [57, 141] width 91 height 13
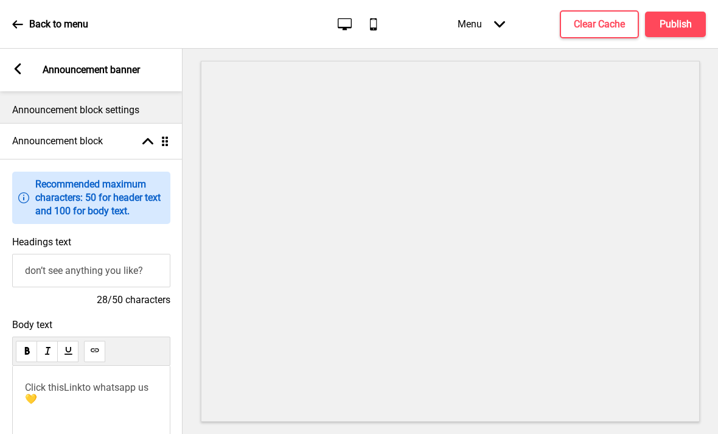
click at [61, 258] on input "don’t see anything you like?" at bounding box center [91, 270] width 158 height 33
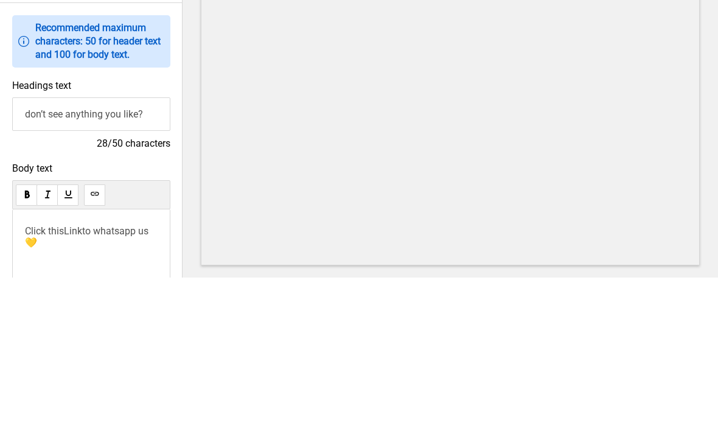
click at [47, 254] on input "don’t see anything you like?" at bounding box center [91, 270] width 158 height 33
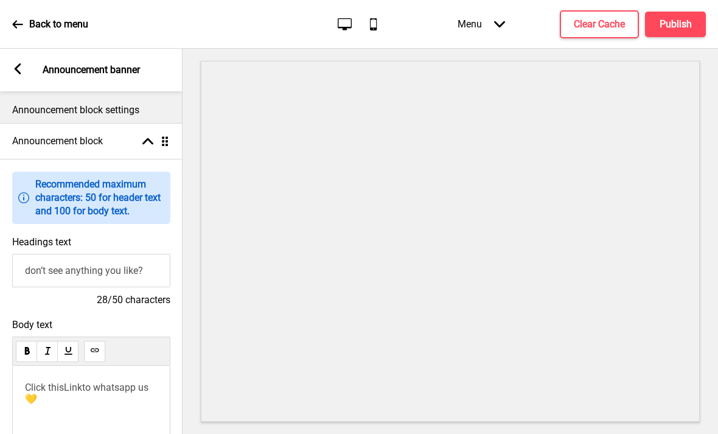
click at [16, 63] on div "Arrow left" at bounding box center [17, 69] width 11 height 13
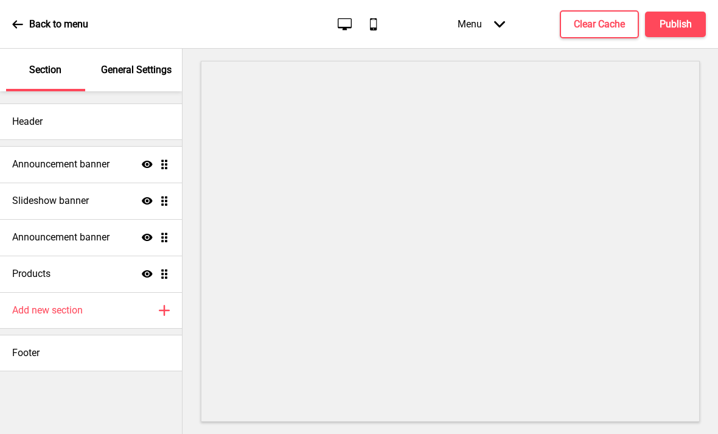
click at [54, 158] on h4 "Announcement banner" at bounding box center [60, 164] width 97 height 13
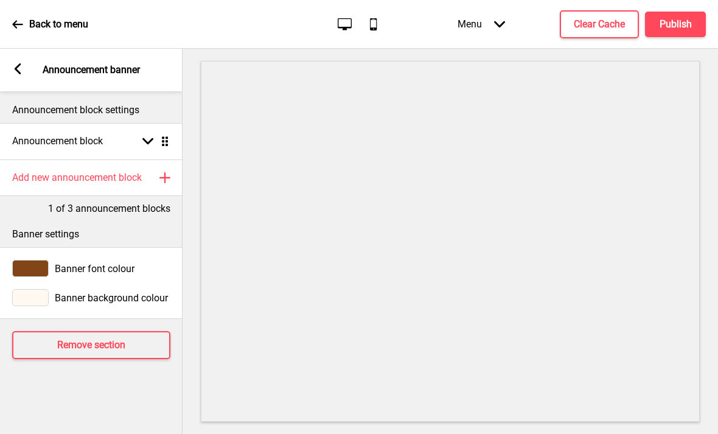
click at [36, 135] on h4 "Announcement block" at bounding box center [57, 141] width 91 height 13
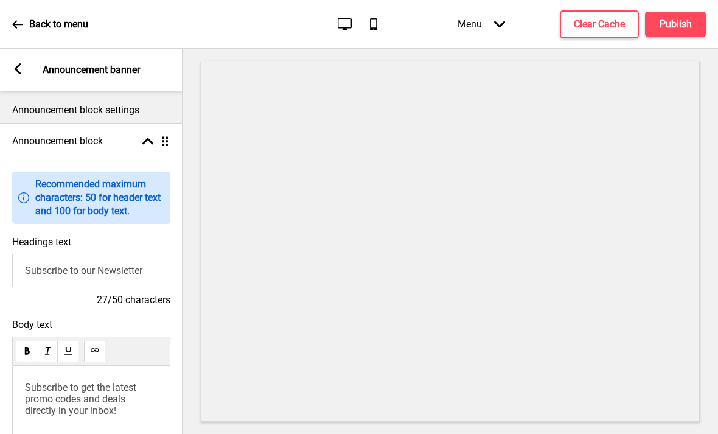
click at [55, 254] on input "Subscribe to our Newsletter" at bounding box center [91, 270] width 158 height 33
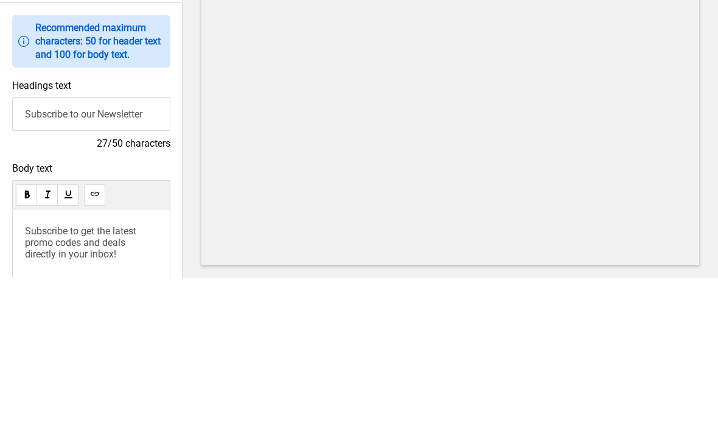
click at [50, 254] on input "Subscribe to our Newsletter" at bounding box center [91, 270] width 158 height 33
click at [48, 254] on input "Subscribe to our Newsletter" at bounding box center [91, 270] width 158 height 33
click at [51, 254] on input "Subscribe to our Newsletter" at bounding box center [91, 270] width 158 height 33
click at [44, 254] on input "Subscribe to our Newsletter" at bounding box center [91, 270] width 158 height 33
click at [43, 254] on input "Subscribe to our Newsletter" at bounding box center [91, 270] width 158 height 33
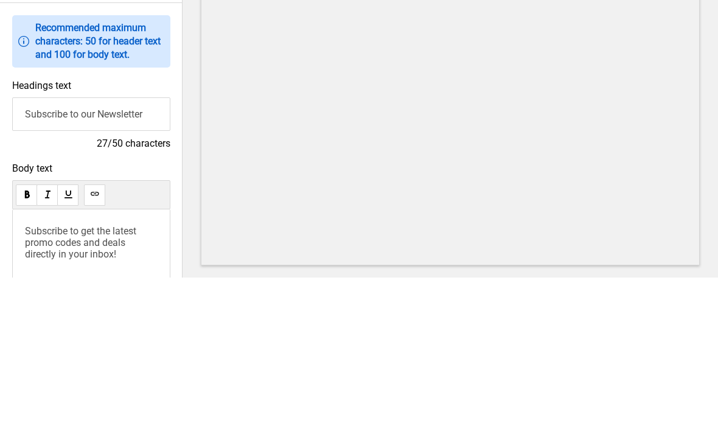
click at [43, 254] on input "Subscribe to our Newsletter" at bounding box center [91, 270] width 158 height 33
click at [40, 254] on input "Subscribe to our Newsletter" at bounding box center [91, 270] width 158 height 33
click at [83, 254] on input "Subscribe to our Newsletter" at bounding box center [91, 270] width 158 height 33
click at [80, 254] on input "Subscribe to our Newsletter" at bounding box center [91, 270] width 158 height 33
click at [77, 254] on input "Subscribe to our Newsletter" at bounding box center [91, 270] width 158 height 33
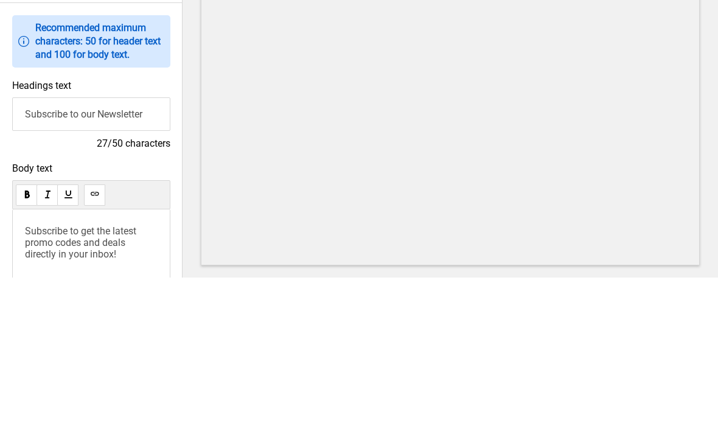
paste input "featured on Show Me Malaysia’s Best Cake Shop"
click at [102, 254] on input "featured on Show Me Malaysia’s Best Cake Shops" at bounding box center [91, 270] width 158 height 33
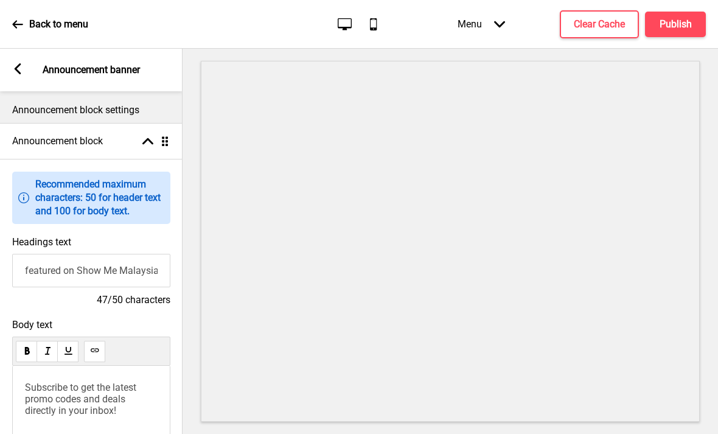
type input "featured on Show Me Malaysia’s Best Cake Shops"
click at [141, 382] on p "Subscribe to get the latest promo codes and deals directly in your inbox!" at bounding box center [91, 399] width 133 height 35
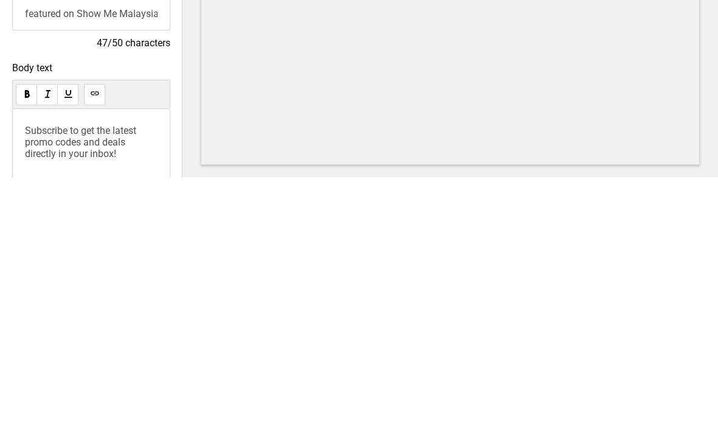
click at [97, 382] on span "Subscribe to get the latest promo codes and deals directly in your inbox!" at bounding box center [82, 399] width 114 height 35
click at [96, 382] on span "Subscribe to get the latest promo codes and deals directly in your inbox!" at bounding box center [82, 399] width 114 height 35
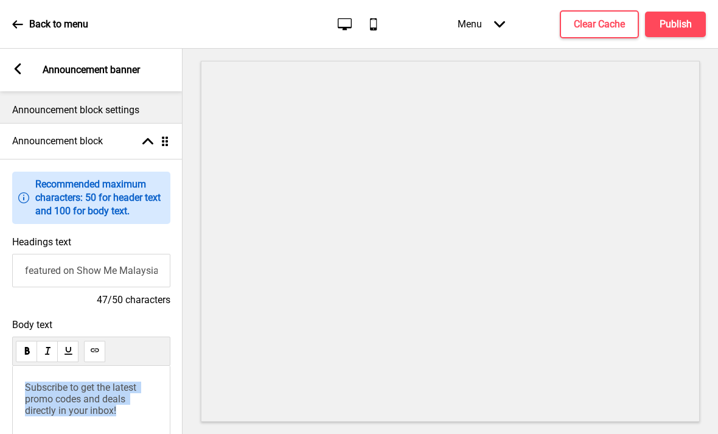
click at [102, 254] on input "featured on Show Me Malaysia’s Best Cake Shops" at bounding box center [91, 270] width 158 height 33
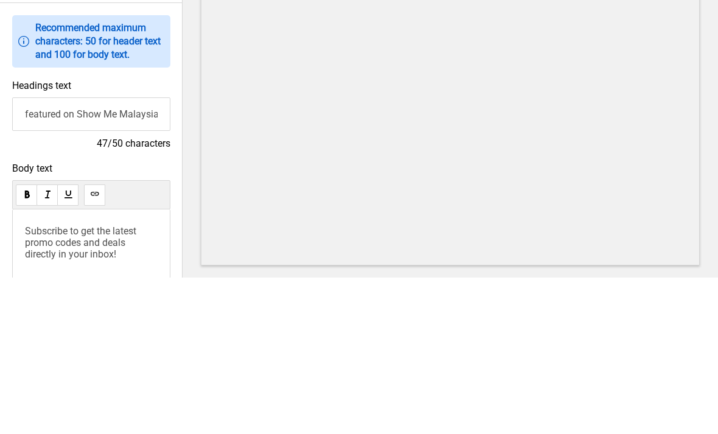
click at [100, 254] on input "featured on Show Me Malaysia’s Best Cake Shops" at bounding box center [91, 270] width 158 height 33
click at [103, 254] on input "featured on Show Me Malaysia’s Best Cake Shops" at bounding box center [91, 270] width 158 height 33
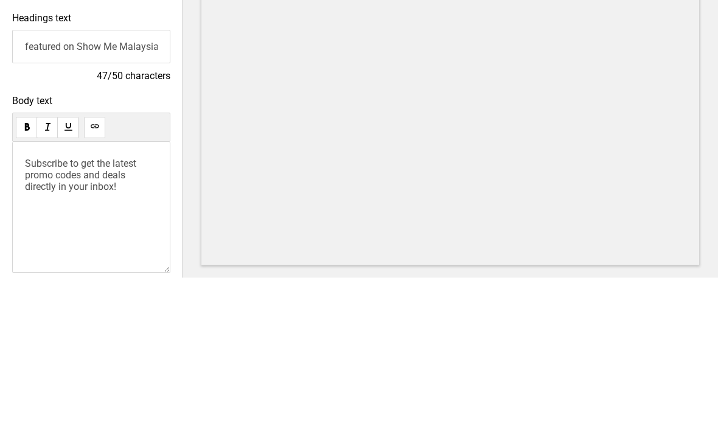
scroll to position [69, 0]
click at [120, 313] on p "Subscribe to get the latest promo codes and deals directly in your inbox!" at bounding box center [91, 330] width 133 height 35
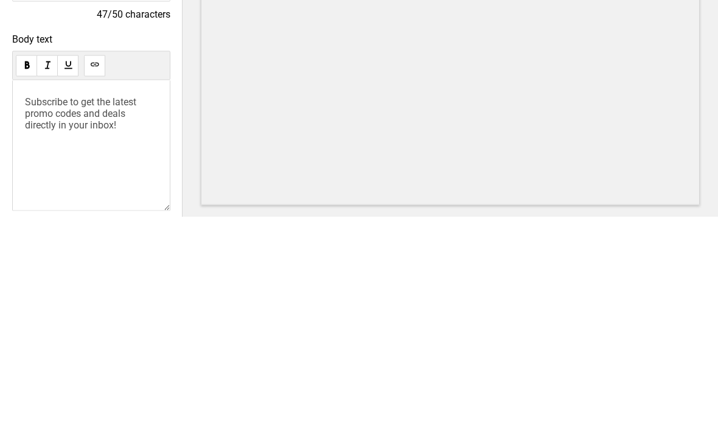
click at [100, 313] on span "Subscribe to get the latest promo codes and deals directly in your inbox!" at bounding box center [82, 330] width 114 height 35
click at [104, 313] on span "Subscribe to get the latest promo codes and deals directly in your inbox!" at bounding box center [82, 330] width 114 height 35
click at [96, 277] on use at bounding box center [94, 281] width 9 height 9
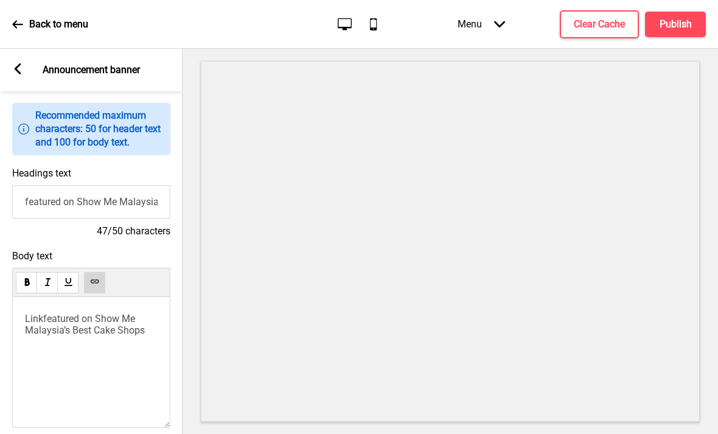
click at [142, 338] on div "﻿ Link featured on Show Me Malaysia’s Best Cake Shops" at bounding box center [91, 362] width 158 height 131
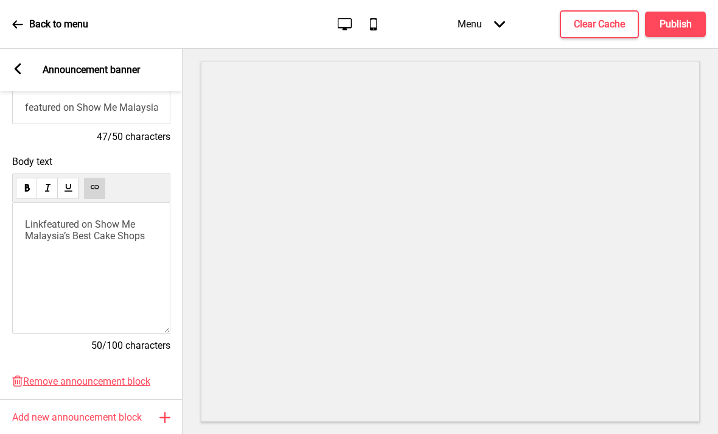
scroll to position [161, 0]
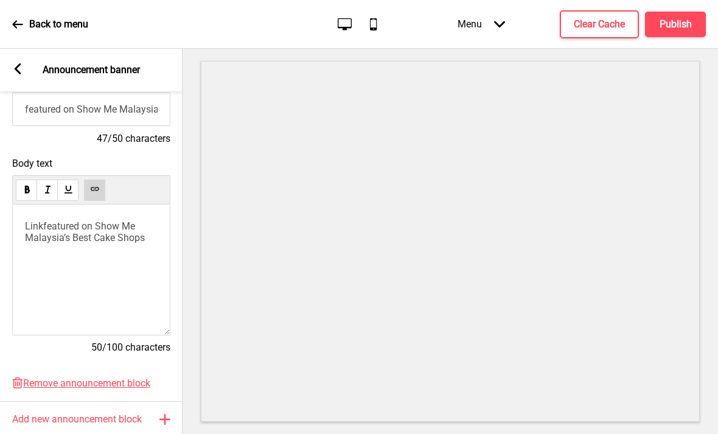
click at [36, 220] on span "Link" at bounding box center [34, 226] width 18 height 12
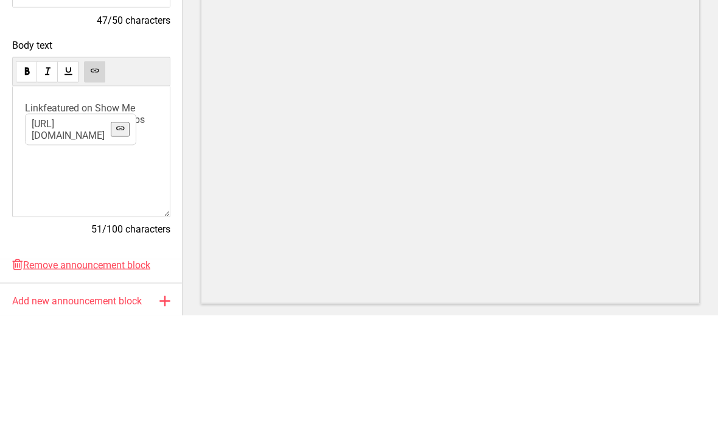
click at [99, 180] on button at bounding box center [94, 190] width 21 height 21
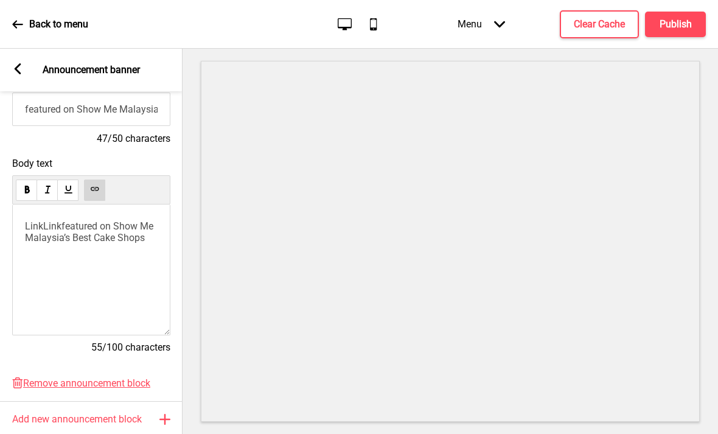
scroll to position [0, 0]
click at [149, 270] on div "Link Link featured on Show Me Malaysia’s Best Cake Shops" at bounding box center [91, 270] width 158 height 131
click at [114, 244] on p "Link Link featured on Show Me Malaysia’s Best Cake Shops" at bounding box center [91, 231] width 133 height 23
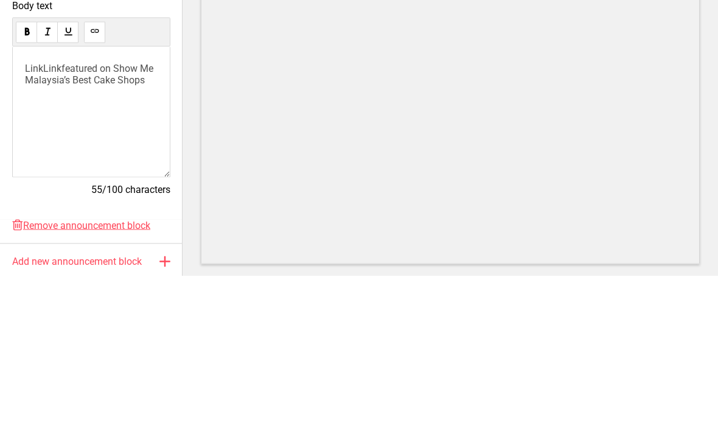
click at [46, 220] on span "featured on Show Me Malaysia’s Best Cake Shops" at bounding box center [90, 231] width 131 height 23
click at [46, 220] on span "Link" at bounding box center [52, 226] width 18 height 12
click at [34, 220] on span "Link" at bounding box center [34, 226] width 18 height 12
click at [104, 180] on button at bounding box center [94, 190] width 21 height 21
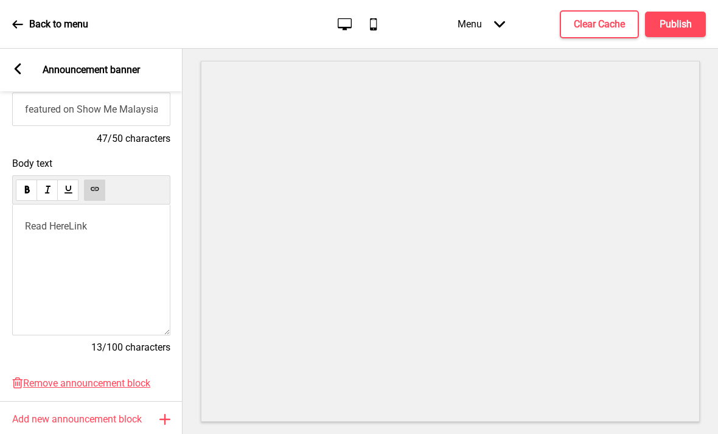
click at [131, 220] on p "Read Here Link ﻿" at bounding box center [91, 226] width 133 height 12
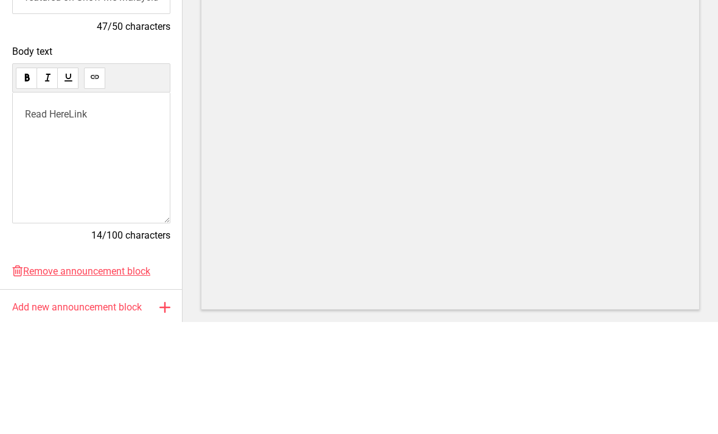
click at [38, 220] on span "Read Here" at bounding box center [47, 226] width 44 height 12
click at [96, 189] on icon at bounding box center [95, 189] width 2 height 1
copy span "Read Here"
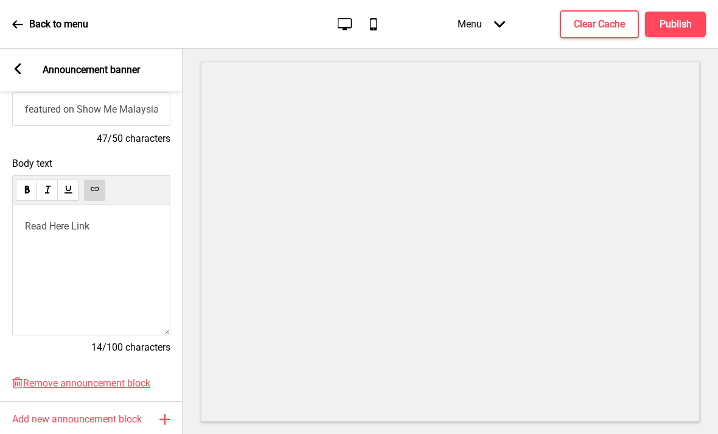
click at [43, 220] on span "Read Here" at bounding box center [47, 226] width 44 height 12
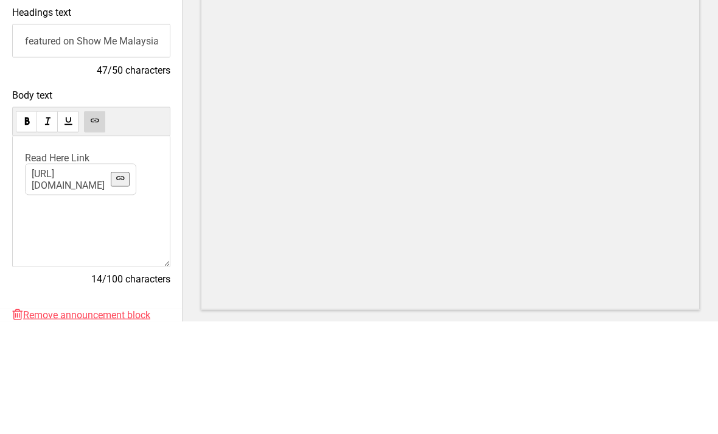
scroll to position [99, 0]
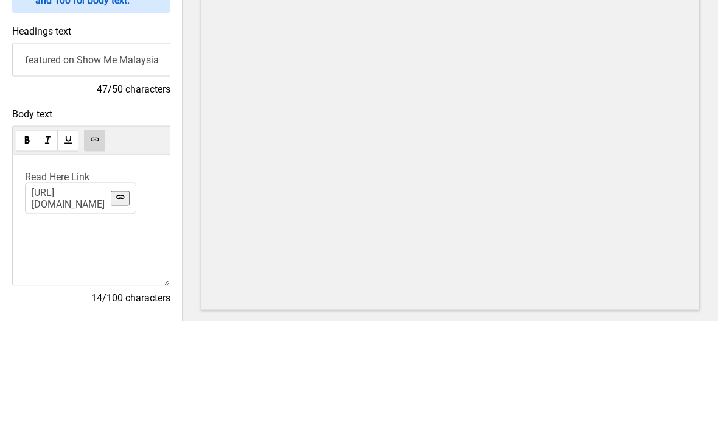
click at [131, 155] on input "featured on Show Me Malaysia’s Best Cake Shops" at bounding box center [91, 171] width 158 height 33
click at [128, 155] on input "featured on Show Me Malaysia’s Best Cake Shops" at bounding box center [91, 171] width 158 height 33
click at [135, 155] on input "featured on Show Me Malaysia’s Best Cake Shops" at bounding box center [91, 171] width 158 height 33
click at [136, 155] on input "featured on Show Me Malaysia’s Best Cake Shops" at bounding box center [91, 171] width 158 height 33
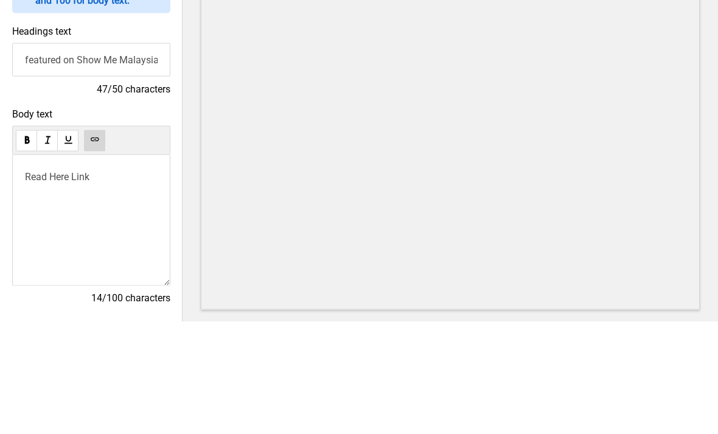
click at [136, 283] on p "﻿ Read Here Link ﻿" at bounding box center [91, 289] width 133 height 12
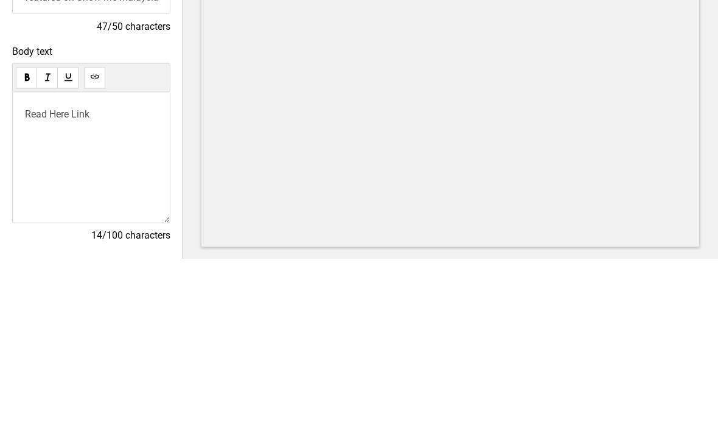
click at [46, 283] on span "Read Here" at bounding box center [47, 289] width 44 height 12
click at [38, 283] on p "Write something ﻿" at bounding box center [91, 289] width 133 height 12
click at [59, 283] on p "Write something ﻿" at bounding box center [91, 289] width 133 height 12
click at [49, 283] on p "Write something ﻿" at bounding box center [91, 289] width 133 height 12
click at [37, 283] on p "Write something ﻿" at bounding box center [91, 289] width 133 height 12
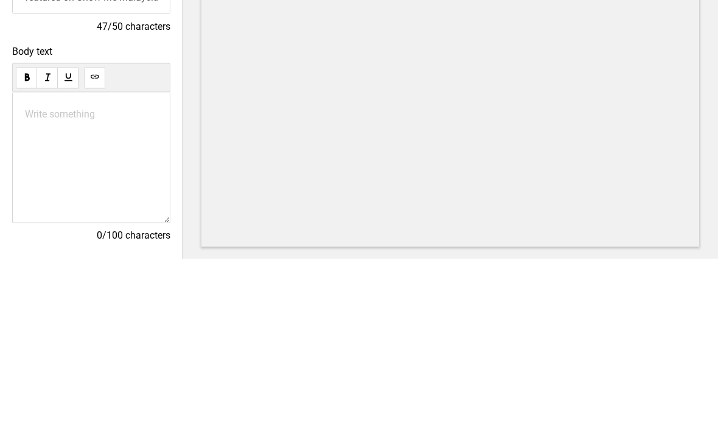
click at [40, 283] on p "Write something ﻿" at bounding box center [91, 289] width 133 height 12
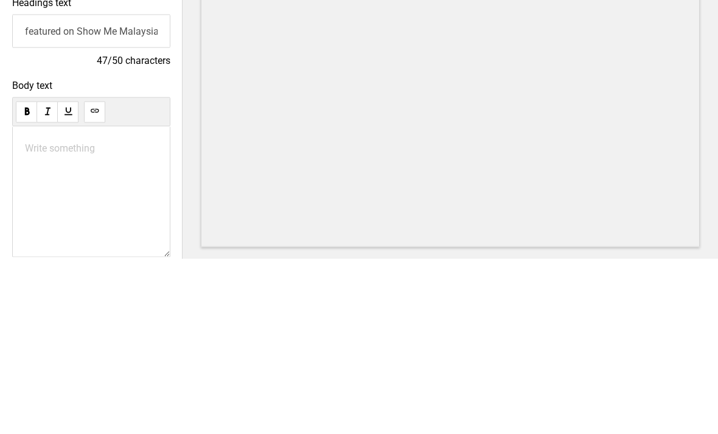
scroll to position [44, 0]
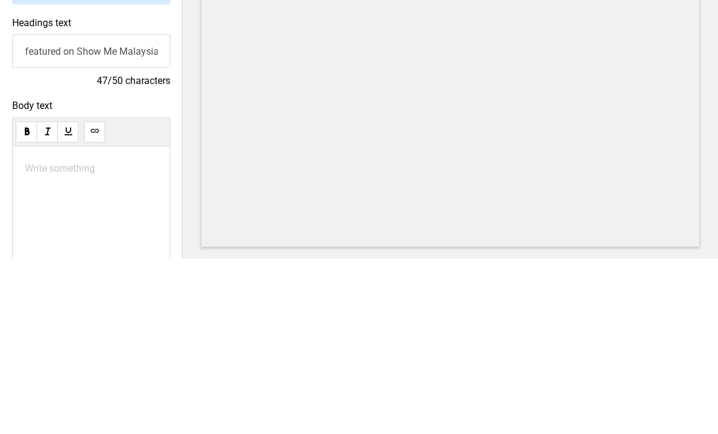
click at [46, 209] on input "featured on Show Me Malaysia’s Best Cake Shops" at bounding box center [91, 225] width 158 height 33
click at [44, 209] on input "featured on Show Me Malaysia’s Best Cake Shops" at bounding box center [91, 225] width 158 height 33
click at [47, 209] on input "featured on Show Me Malaysia’s Best Cake Shops" at bounding box center [91, 225] width 158 height 33
click at [57, 337] on p "Write something ﻿" at bounding box center [91, 343] width 133 height 12
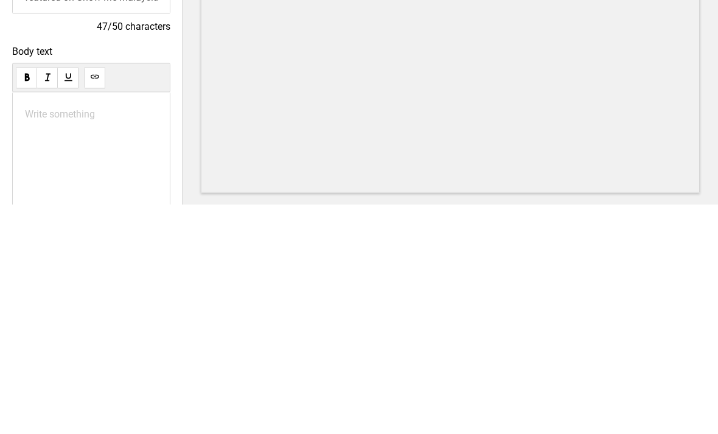
click at [40, 337] on p "Write something ﻿" at bounding box center [91, 343] width 133 height 12
click at [42, 337] on p "Write something ﻿" at bounding box center [91, 343] width 133 height 12
click at [41, 337] on p "Write something ﻿" at bounding box center [91, 343] width 133 height 12
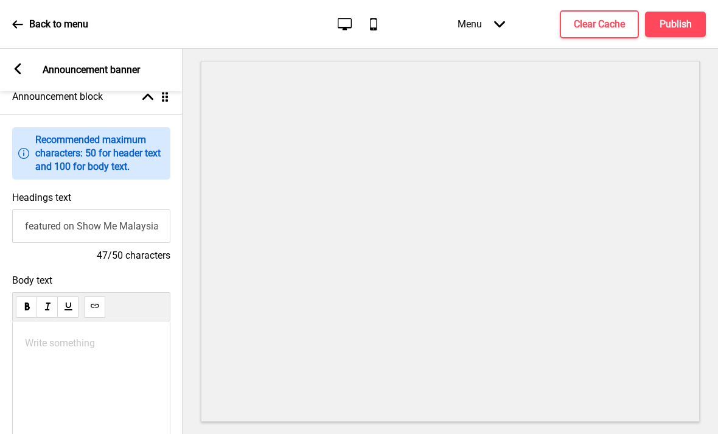
click at [84, 337] on p "Write something ﻿" at bounding box center [91, 343] width 133 height 12
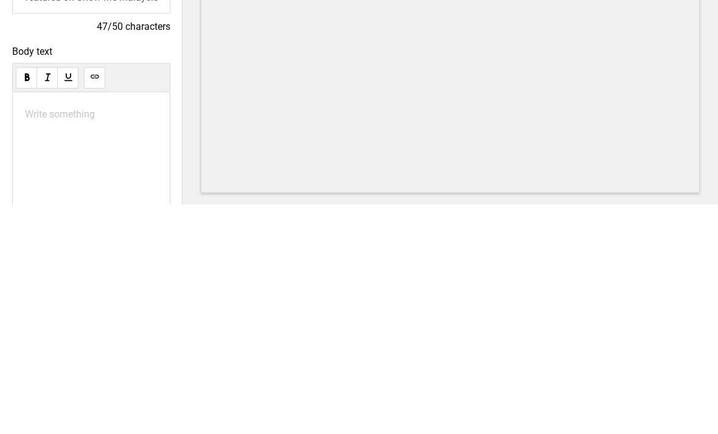
click at [60, 337] on p "Write something ﻿" at bounding box center [91, 343] width 133 height 12
click at [53, 337] on p "Write something ﻿" at bounding box center [91, 343] width 133 height 12
click at [57, 337] on p "Write something ﻿" at bounding box center [91, 343] width 133 height 12
click at [74, 337] on span "featured on Show Me Malaysia’s Best Cake Shops" at bounding box center [85, 348] width 120 height 23
click at [75, 337] on span "featured on Show Me Malaysia’s Best Cake Shops" at bounding box center [85, 348] width 120 height 23
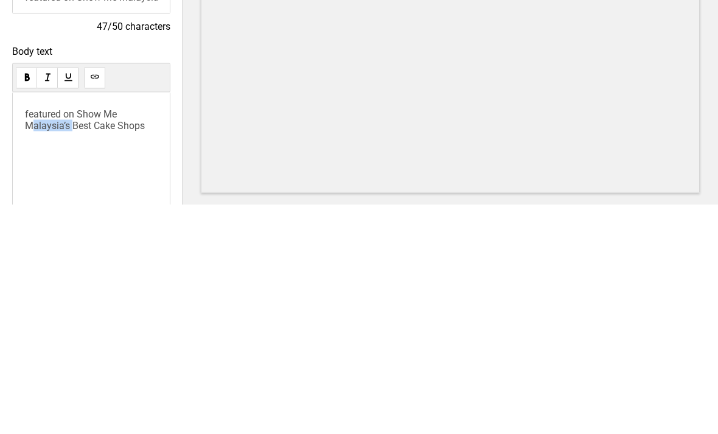
click at [93, 301] on use at bounding box center [94, 305] width 9 height 9
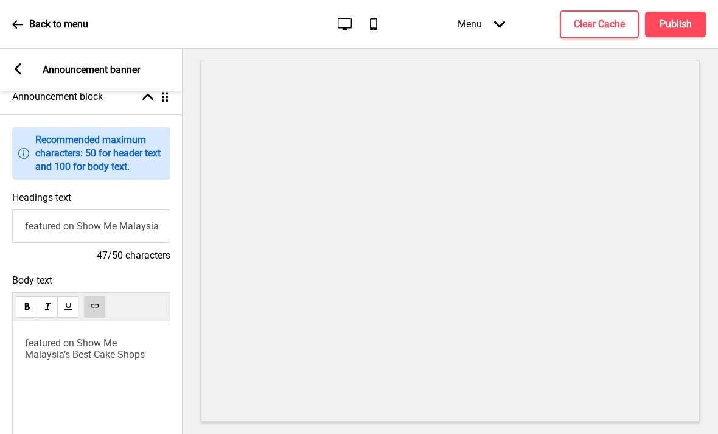
click at [29, 337] on span "featured on Show Me Malaysia’s Best Cake Shops" at bounding box center [85, 348] width 120 height 23
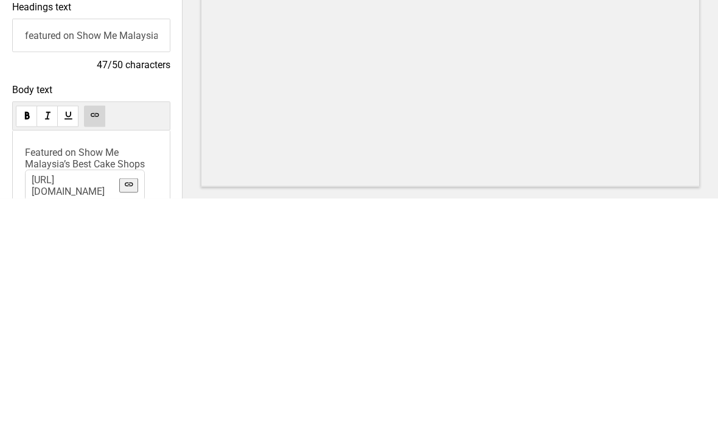
scroll to position [0, 0]
click at [44, 254] on input "featured on Show Me Malaysia’s Best Cake Shops" at bounding box center [91, 270] width 158 height 33
click at [40, 254] on input "featured on Show Me Malaysia’s Best Cake Shops" at bounding box center [91, 270] width 158 height 33
click at [41, 254] on input "featured on Show Me Malaysia’s Best Cake Shops" at bounding box center [91, 270] width 158 height 33
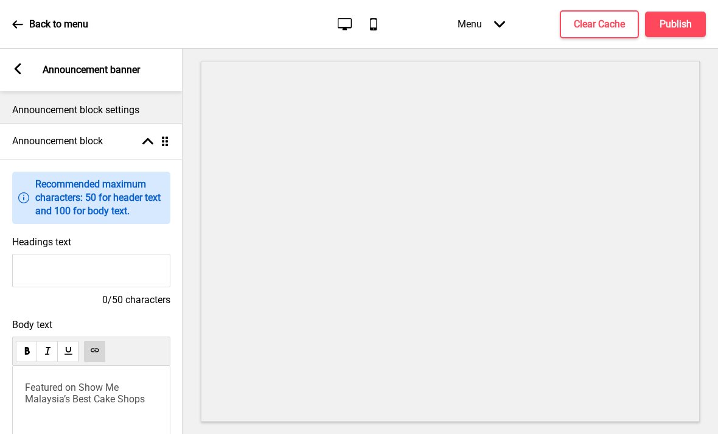
click at [152, 382] on p "﻿ Featured on Show Me Malaysia’s Best Cake Shops ﻿" at bounding box center [91, 393] width 133 height 23
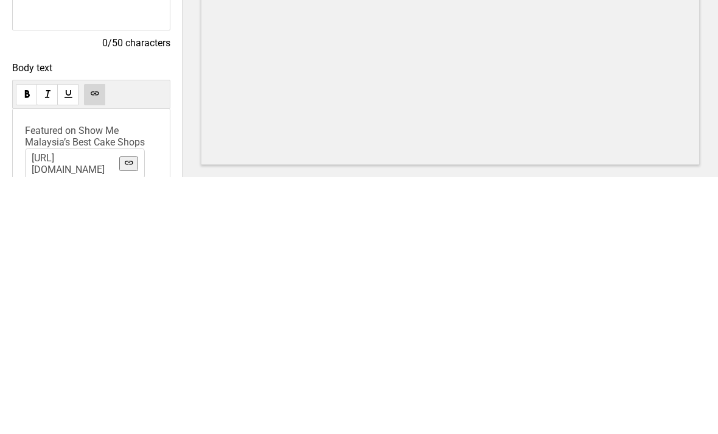
click at [156, 382] on p "﻿ Featured on Show Me Malaysia’s Best Cake Shops [URL][DOMAIN_NAME] ﻿" at bounding box center [91, 393] width 133 height 23
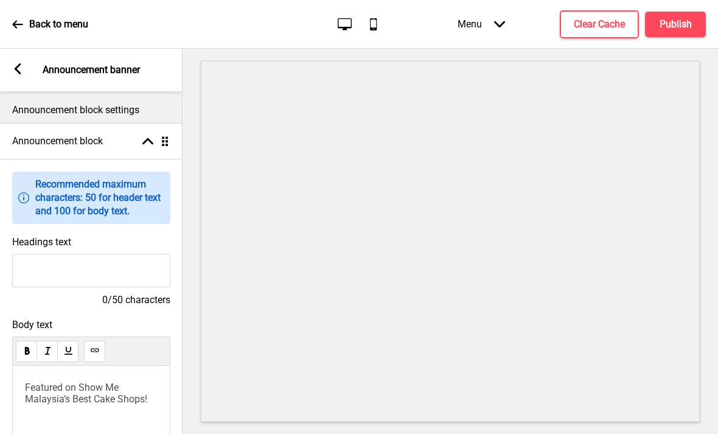
click at [57, 135] on h4 "Announcement block" at bounding box center [57, 141] width 91 height 13
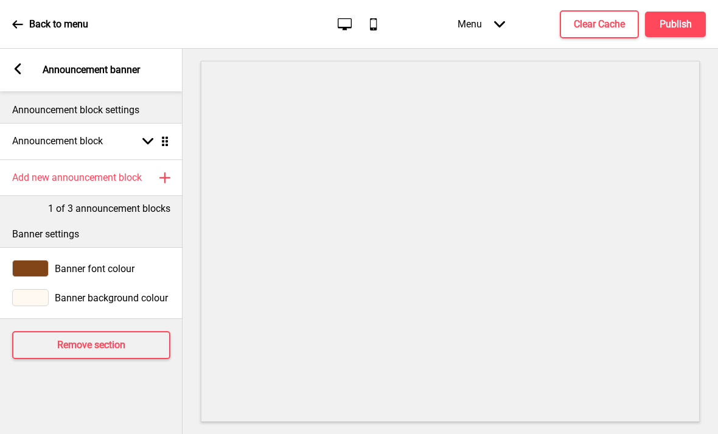
click at [20, 63] on div "Arrow left" at bounding box center [17, 69] width 11 height 13
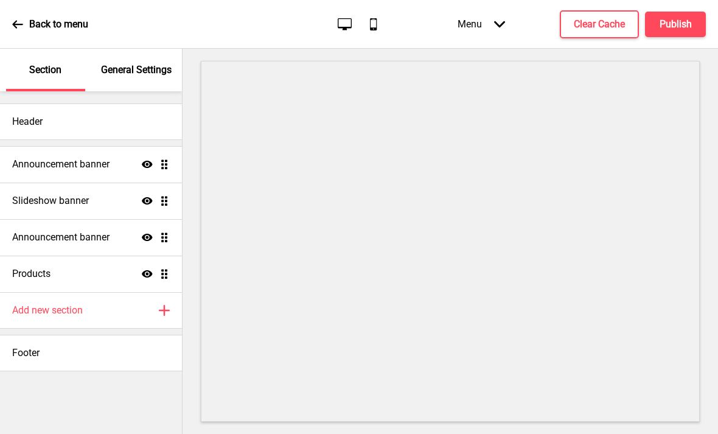
click at [45, 158] on h4 "Announcement banner" at bounding box center [60, 164] width 97 height 13
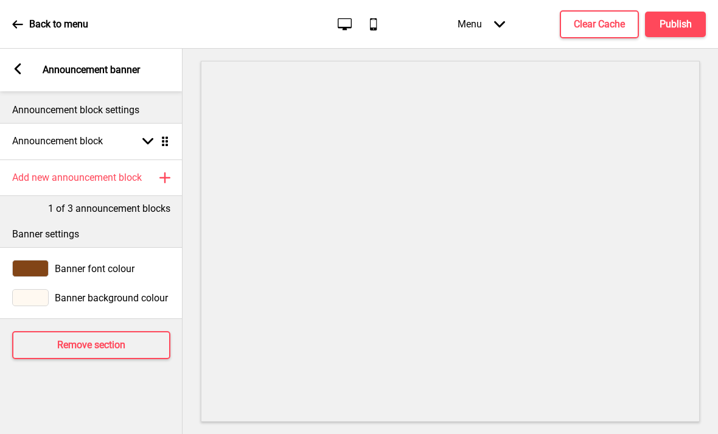
click at [48, 135] on h4 "Announcement block" at bounding box center [57, 141] width 91 height 13
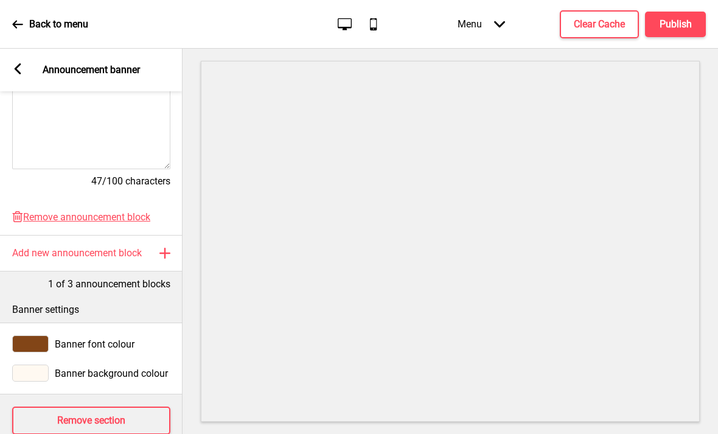
scroll to position [327, 0]
click at [17, 63] on rect at bounding box center [17, 68] width 11 height 11
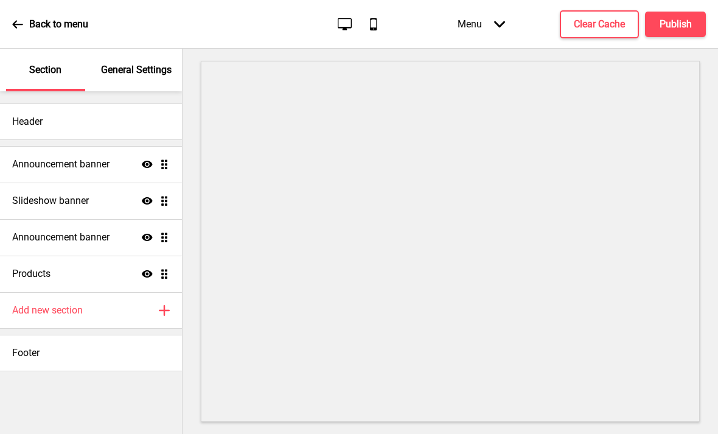
click at [38, 304] on h4 "Add new section" at bounding box center [47, 310] width 71 height 13
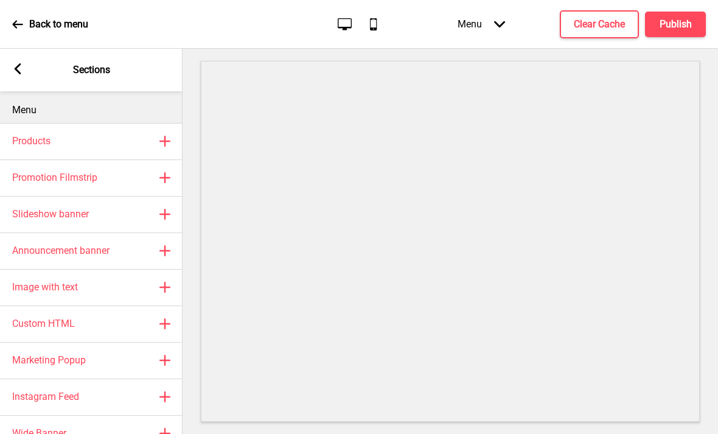
click at [29, 281] on h4 "Image with text" at bounding box center [45, 287] width 66 height 13
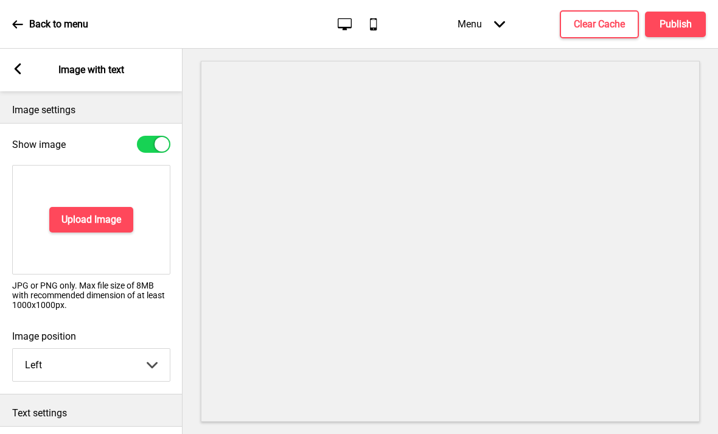
scroll to position [0, 0]
click at [113, 213] on h4 "Upload Image" at bounding box center [91, 219] width 60 height 13
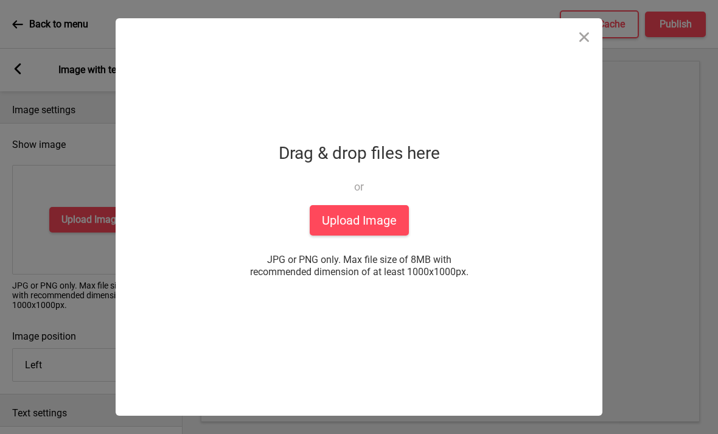
click at [342, 205] on button "Upload Image" at bounding box center [359, 220] width 99 height 30
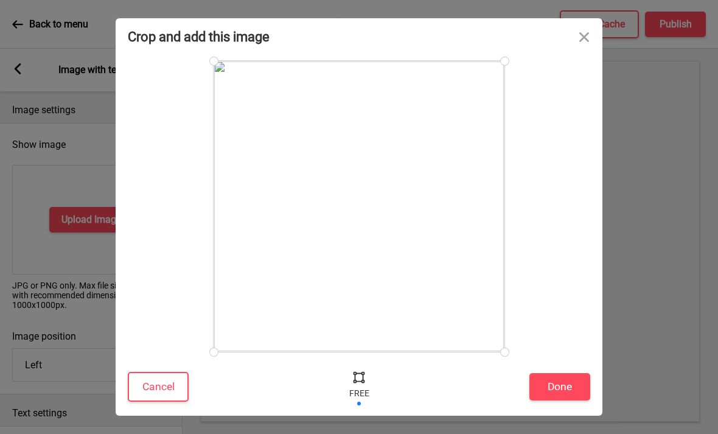
click at [567, 384] on button "Done" at bounding box center [560, 386] width 61 height 27
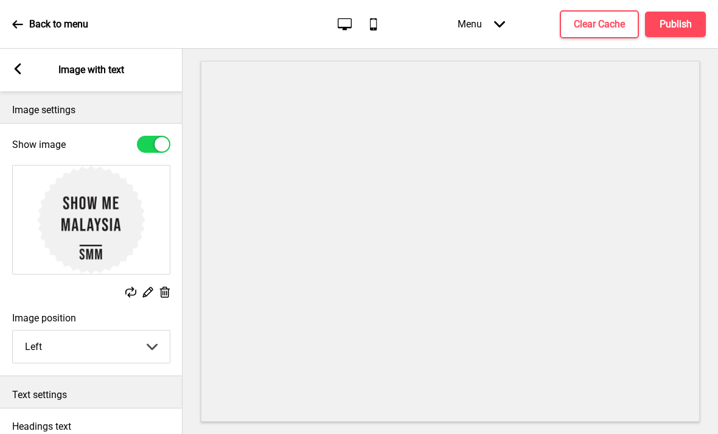
click at [150, 286] on rect at bounding box center [147, 292] width 13 height 13
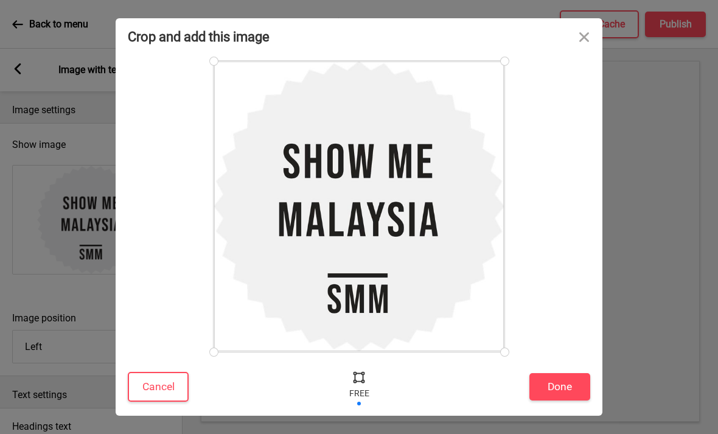
click at [581, 24] on button "Close" at bounding box center [584, 36] width 37 height 37
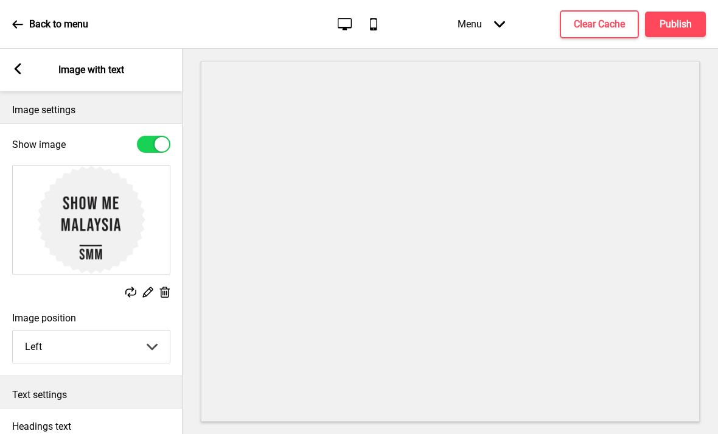
click at [140, 331] on select "Left Right" at bounding box center [91, 347] width 157 height 32
click at [152, 331] on select "Left Right" at bounding box center [91, 347] width 157 height 32
select select "left"
click at [150, 287] on icon at bounding box center [148, 292] width 10 height 10
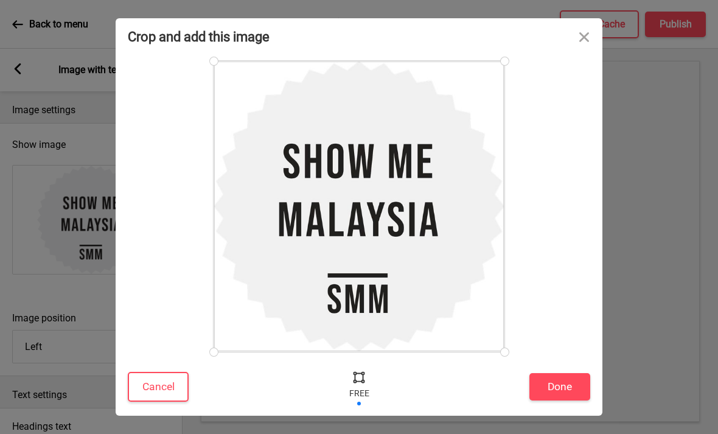
click at [585, 33] on button "Close" at bounding box center [584, 36] width 37 height 37
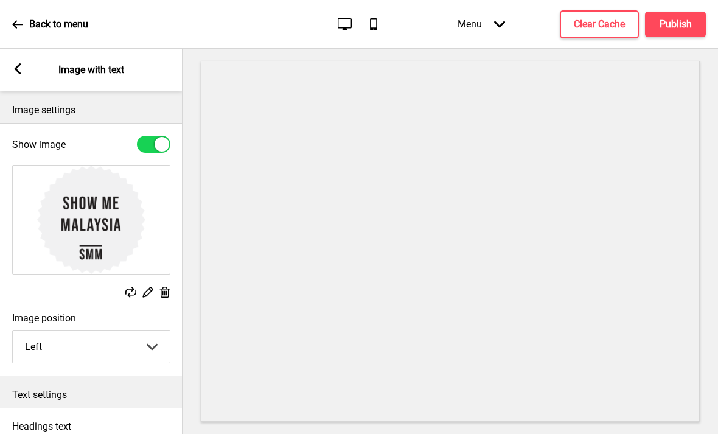
click at [18, 63] on icon at bounding box center [18, 68] width 7 height 11
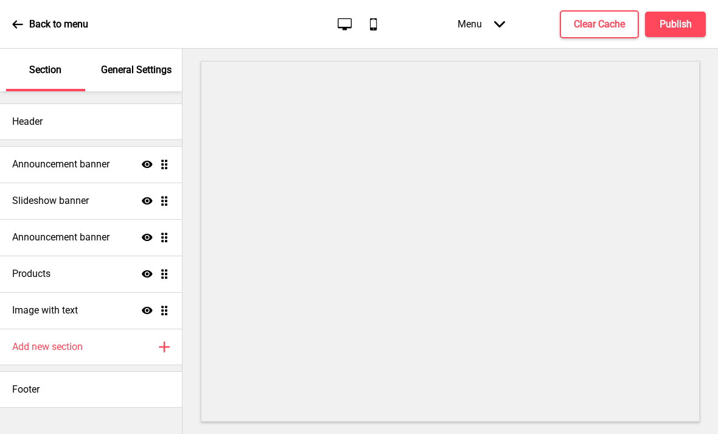
click at [125, 292] on div "Image with text Show Drag" at bounding box center [91, 310] width 182 height 37
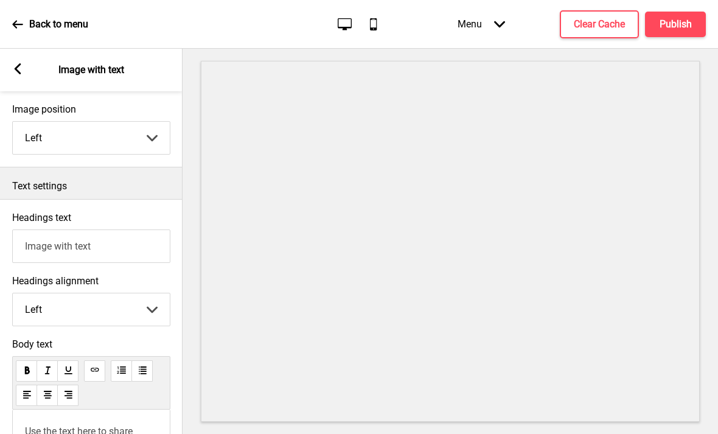
scroll to position [216, 0]
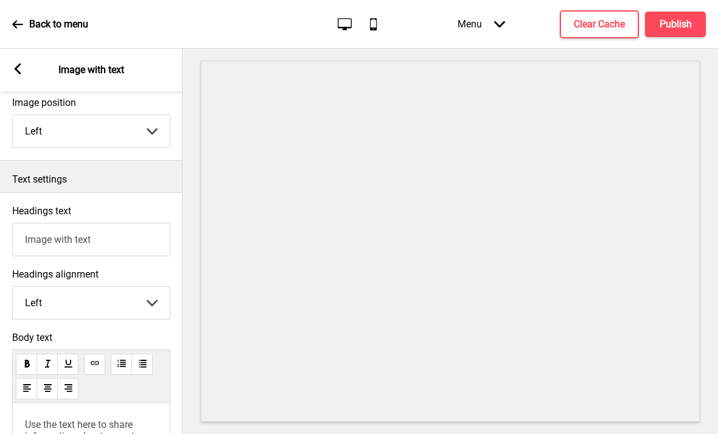
click at [137, 223] on input "Image with text" at bounding box center [91, 239] width 158 height 33
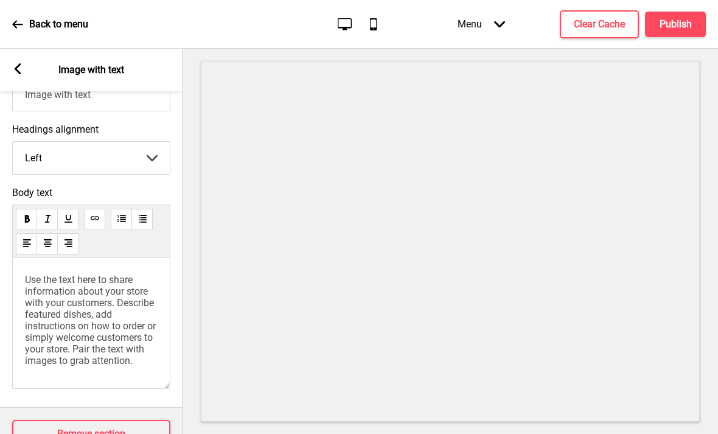
scroll to position [360, 0]
click at [35, 281] on span "Use the text here to share information about your store with your customers. De…" at bounding box center [91, 321] width 133 height 93
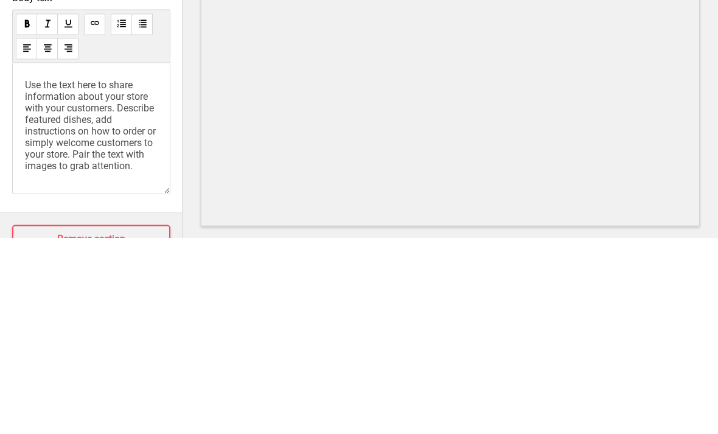
click at [38, 275] on span "Use the text here to share information about your store with your customers. De…" at bounding box center [91, 321] width 133 height 93
click at [40, 275] on span "Use the text here to share information about your store with your customers. De…" at bounding box center [91, 321] width 133 height 93
click at [43, 275] on span "Use the text here to share information about your store with your customers. De…" at bounding box center [91, 321] width 133 height 93
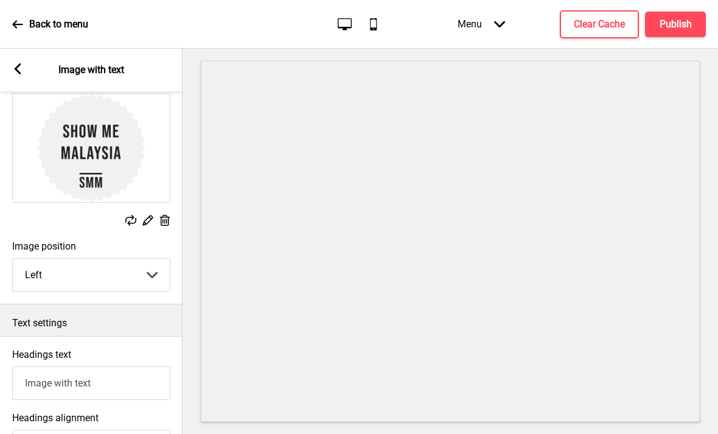
scroll to position [47, 0]
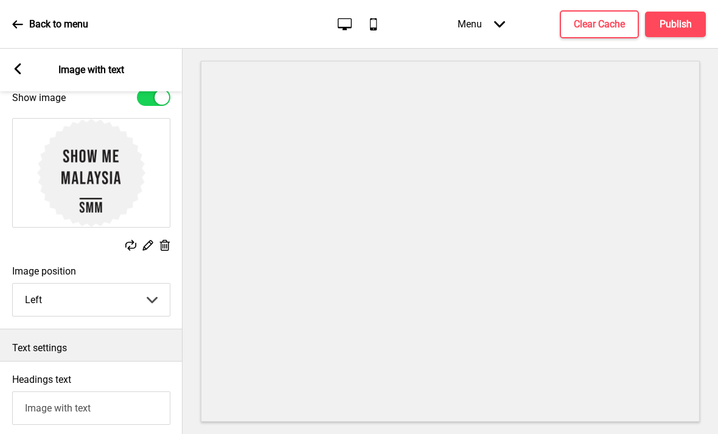
click at [168, 240] on icon at bounding box center [165, 245] width 10 height 11
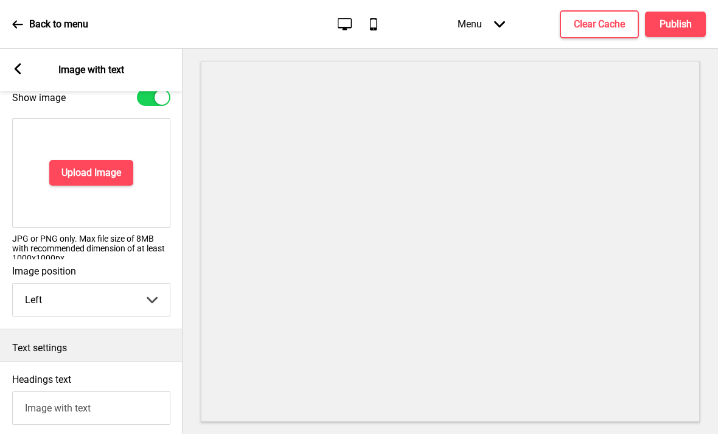
click at [100, 160] on button "Upload Image" at bounding box center [91, 173] width 84 height 26
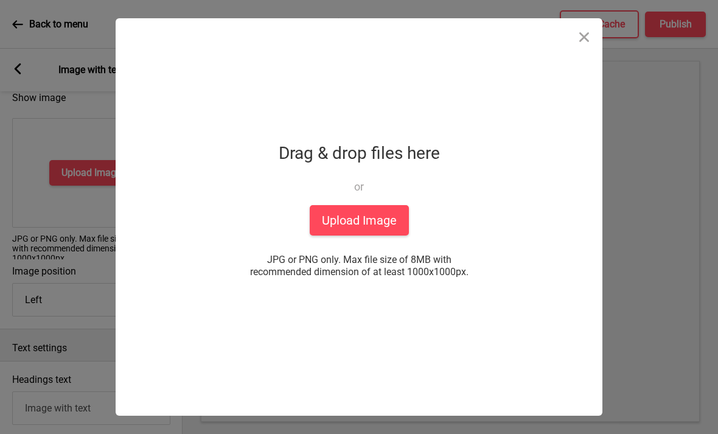
click at [391, 216] on button "Upload Image" at bounding box center [359, 220] width 99 height 30
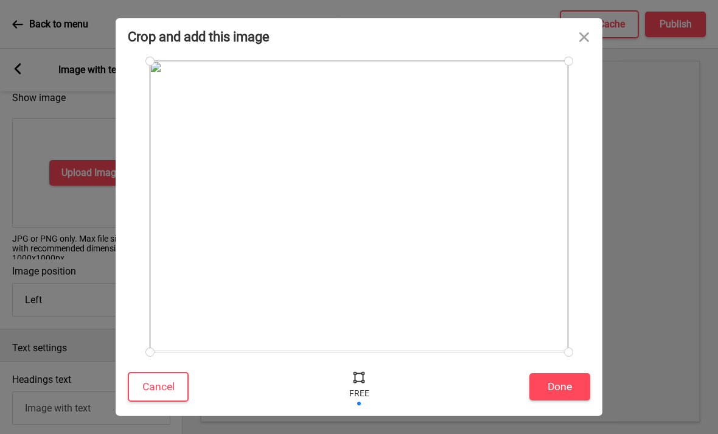
click at [562, 387] on button "Done" at bounding box center [560, 386] width 61 height 27
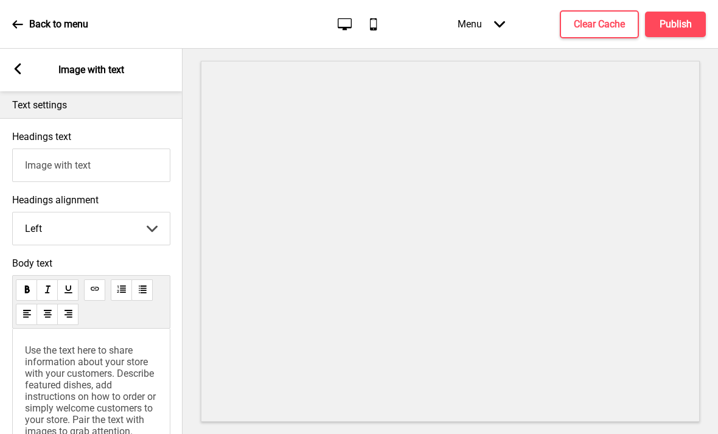
scroll to position [291, 0]
click at [38, 147] on input "Image with text" at bounding box center [91, 163] width 158 height 33
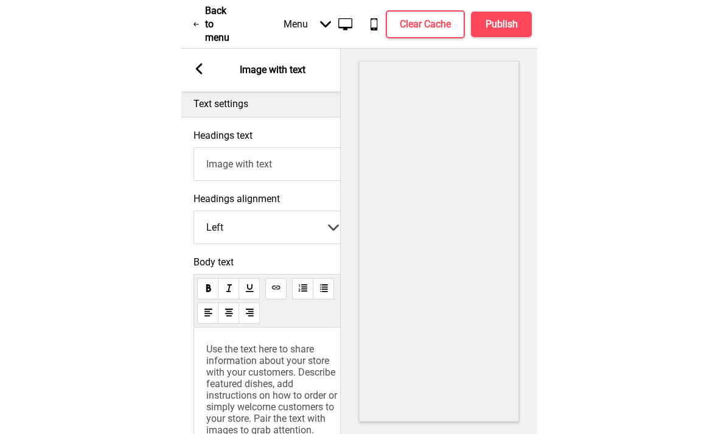
scroll to position [40, 0]
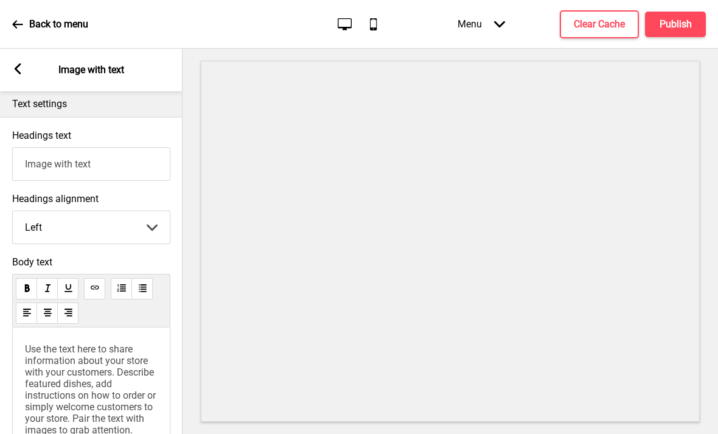
click at [20, 49] on div "Arrow left Image with text" at bounding box center [91, 70] width 183 height 43
click at [19, 63] on icon at bounding box center [18, 68] width 7 height 11
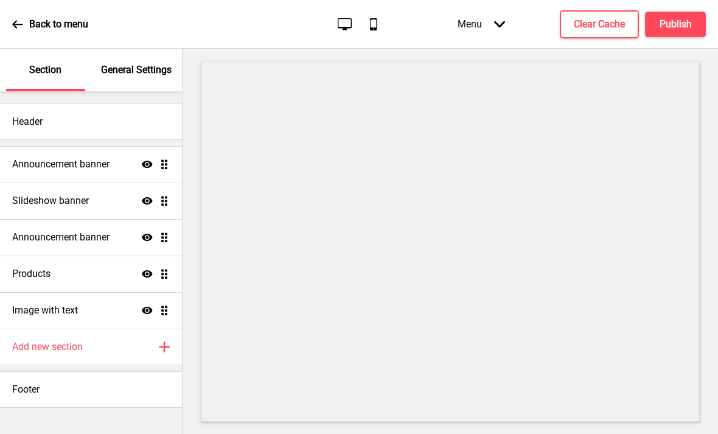
click at [36, 304] on h4 "Image with text" at bounding box center [45, 310] width 66 height 13
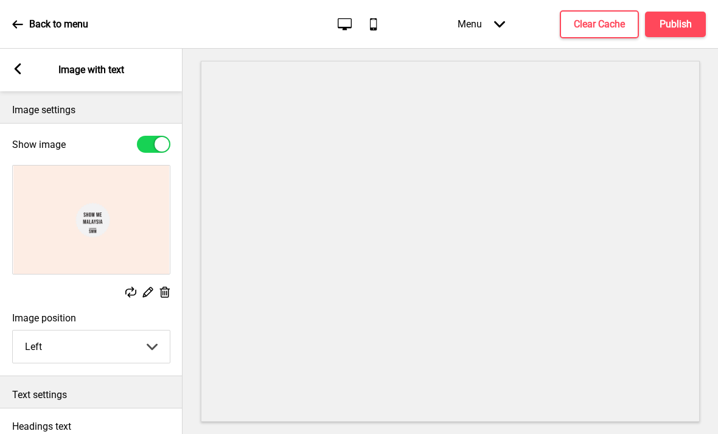
click at [169, 286] on rect at bounding box center [164, 292] width 13 height 13
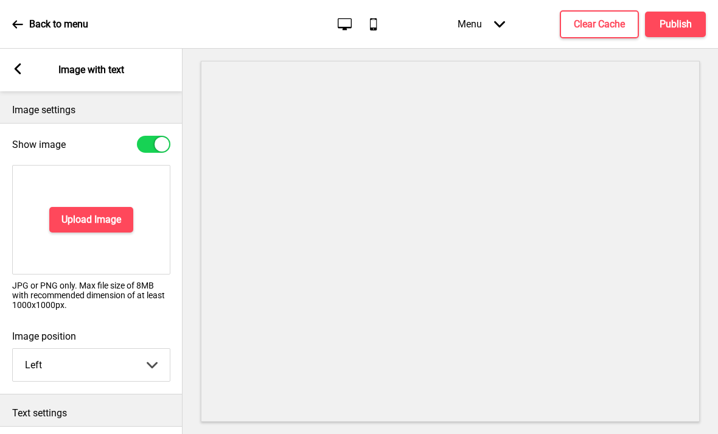
click at [127, 207] on button "Upload Image" at bounding box center [91, 220] width 84 height 26
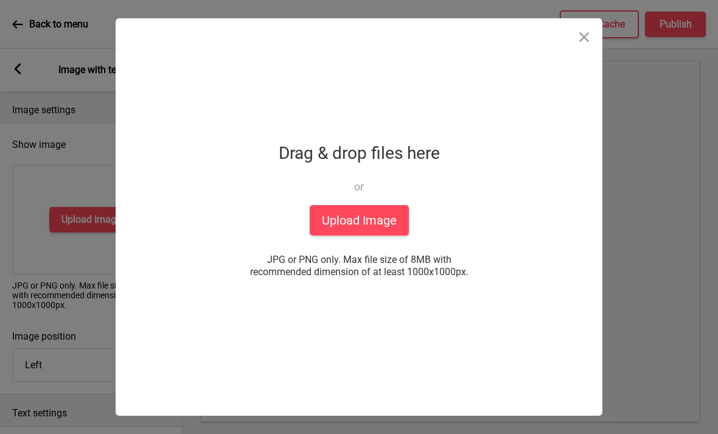
click at [314, 216] on button "Upload Image" at bounding box center [359, 220] width 99 height 30
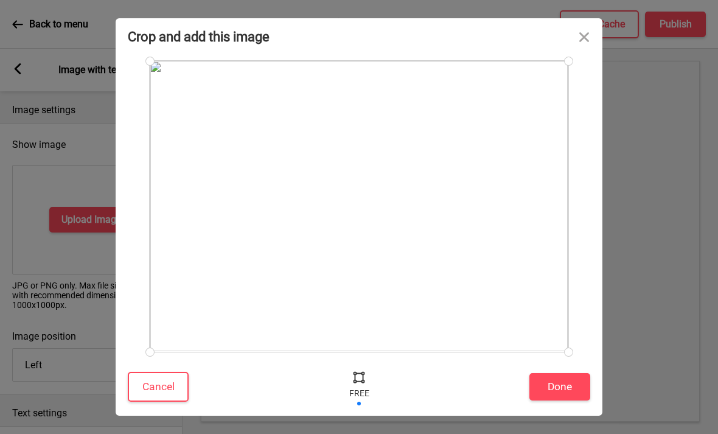
click at [573, 384] on button "Done" at bounding box center [560, 386] width 61 height 27
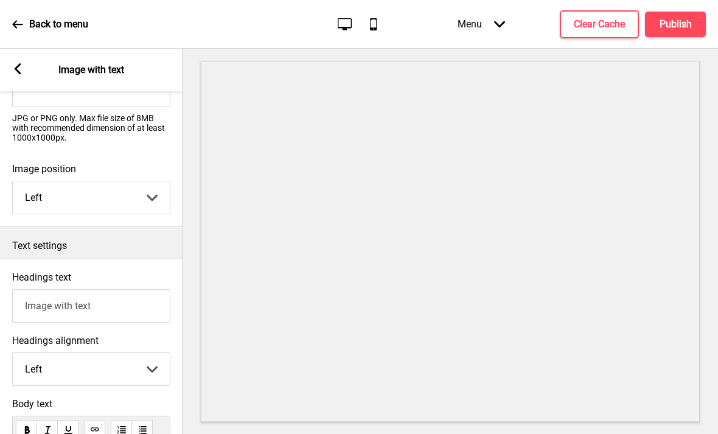
scroll to position [256, 0]
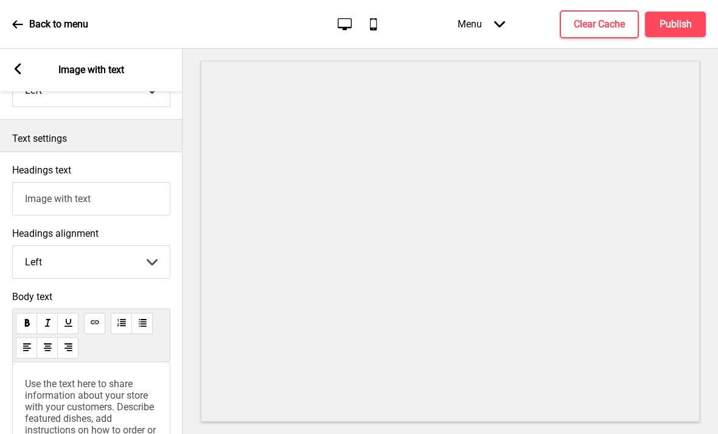
click at [37, 182] on input "Image with text" at bounding box center [91, 198] width 158 height 33
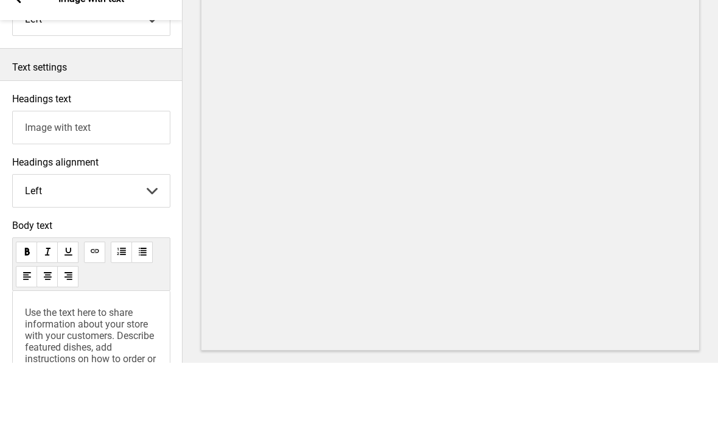
click at [41, 182] on input "Image with text" at bounding box center [91, 198] width 158 height 33
click at [35, 182] on input "Image with text" at bounding box center [91, 198] width 158 height 33
paste input "Show Me Malaysia’s Best Cake Shops in [GEOGRAPHIC_DATA]"
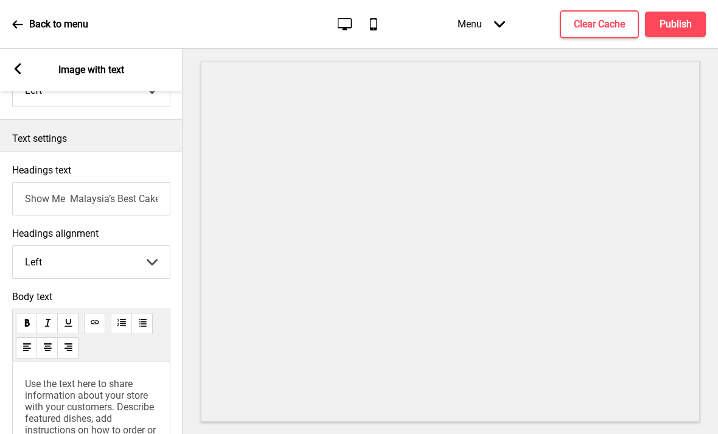
click at [52, 182] on input "Show Me Malaysia’s Best Cake Shops in [GEOGRAPHIC_DATA]" at bounding box center [91, 198] width 158 height 33
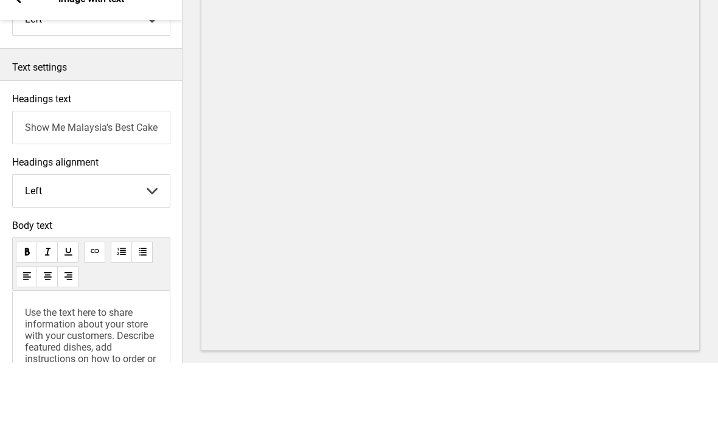
click at [27, 182] on input "Show Me Malaysia’s Best Cake Shops in [GEOGRAPHIC_DATA]" at bounding box center [91, 198] width 158 height 33
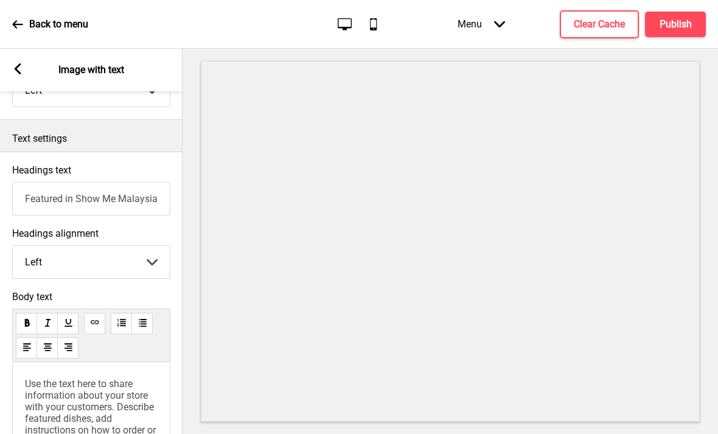
type input "Featured in Show Me Malaysia’s Best Cake Shops in [GEOGRAPHIC_DATA]"
click at [55, 246] on select "Left Center Right" at bounding box center [91, 262] width 157 height 32
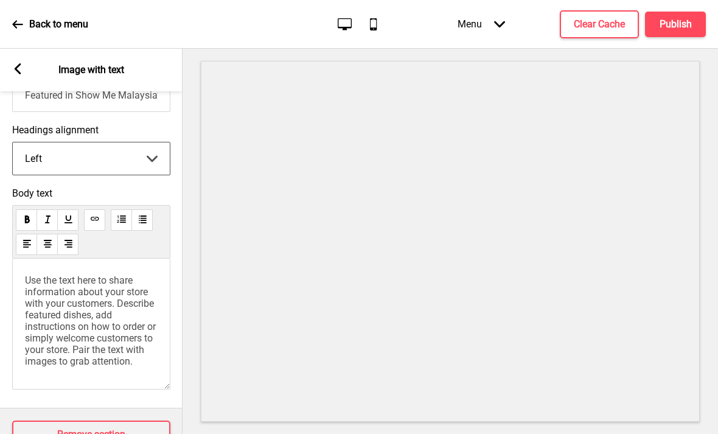
scroll to position [5, 0]
click at [51, 275] on span "Use the text here to share information about your store with your customers. De…" at bounding box center [91, 321] width 133 height 93
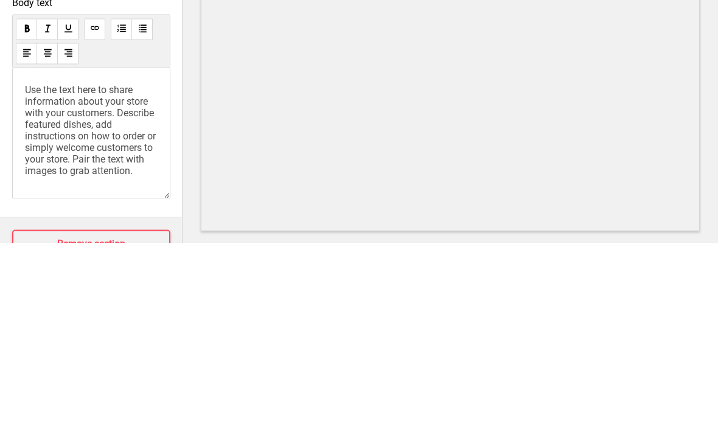
click at [47, 275] on span "Use the text here to share information about your store with your customers. De…" at bounding box center [91, 321] width 133 height 93
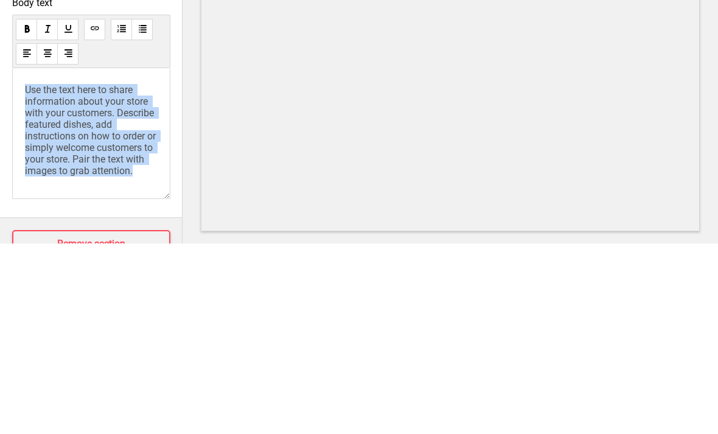
scroll to position [0, 0]
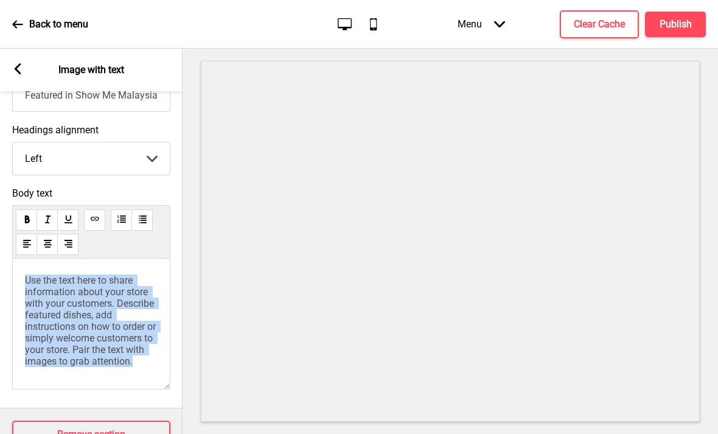
click at [60, 332] on span "Use the text here to share information about your store with your customers. De…" at bounding box center [91, 321] width 133 height 93
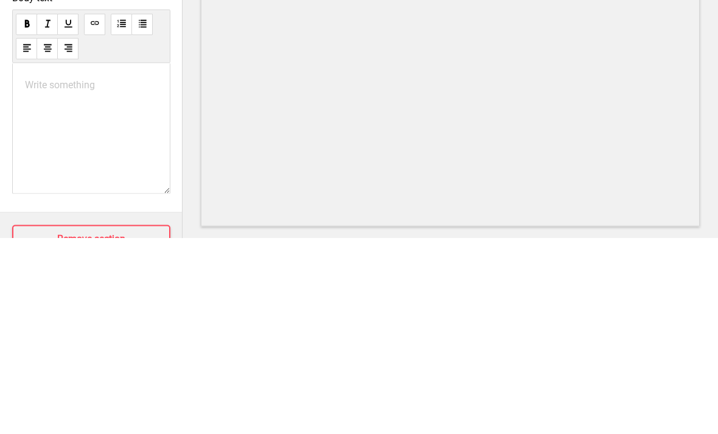
click at [38, 259] on div "Write something ﻿" at bounding box center [91, 324] width 158 height 131
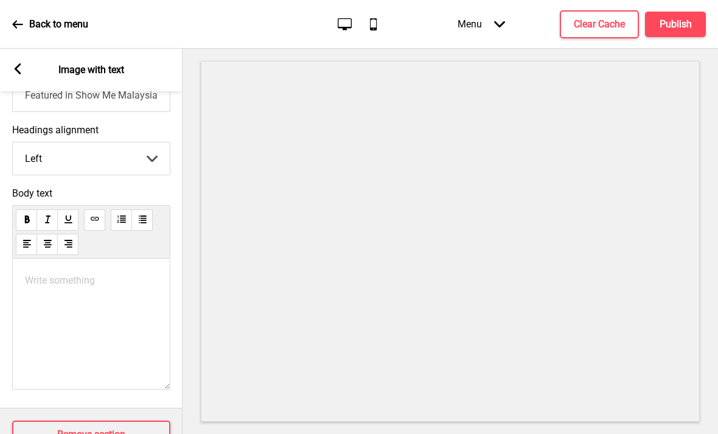
click at [59, 259] on div "Write something ﻿" at bounding box center [91, 324] width 158 height 131
click at [43, 275] on p "Write something ﻿" at bounding box center [91, 281] width 133 height 12
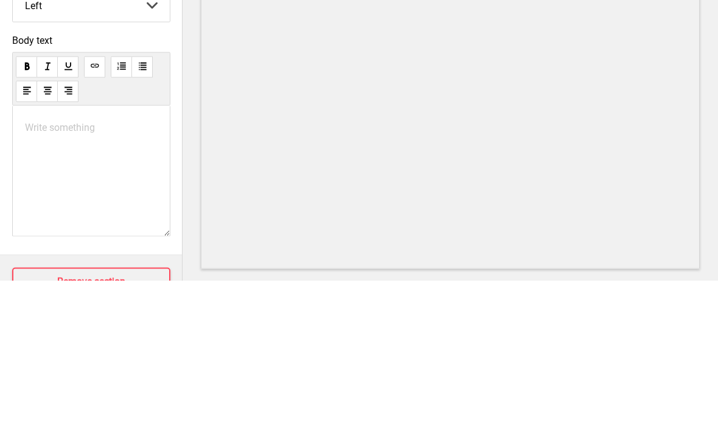
click at [55, 275] on p "Write something ﻿" at bounding box center [91, 281] width 133 height 12
click at [41, 275] on p "Write something ﻿" at bounding box center [91, 281] width 133 height 12
click at [52, 275] on p "Write something ﻿" at bounding box center [91, 281] width 133 height 12
click at [40, 275] on p "Write something ﻿" at bounding box center [91, 281] width 133 height 12
click at [30, 275] on p "Write something ﻿" at bounding box center [91, 281] width 133 height 12
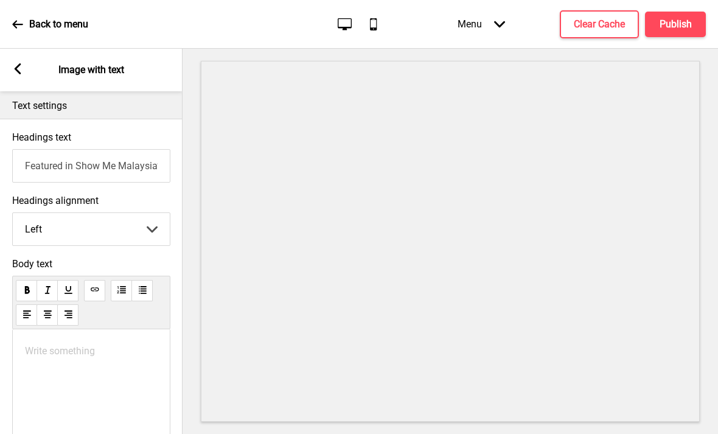
scroll to position [286, 0]
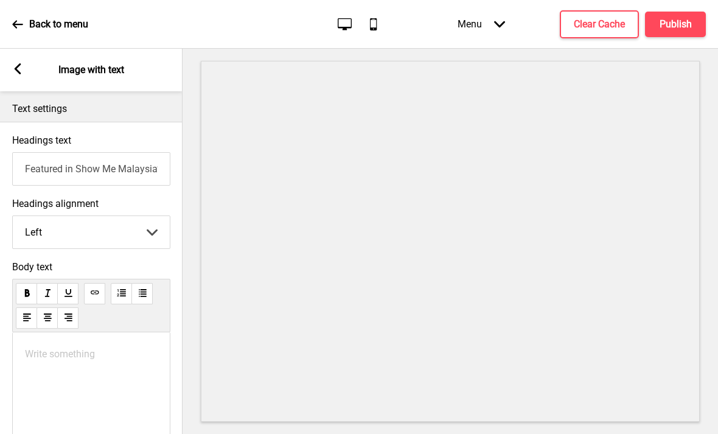
click at [127, 332] on div "Write something ﻿" at bounding box center [91, 397] width 158 height 131
click at [40, 332] on div "Write something ﻿" at bounding box center [91, 397] width 158 height 131
click at [47, 332] on div "Write something ﻿" at bounding box center [91, 397] width 158 height 131
click at [46, 348] on p "Write something ﻿" at bounding box center [91, 354] width 133 height 12
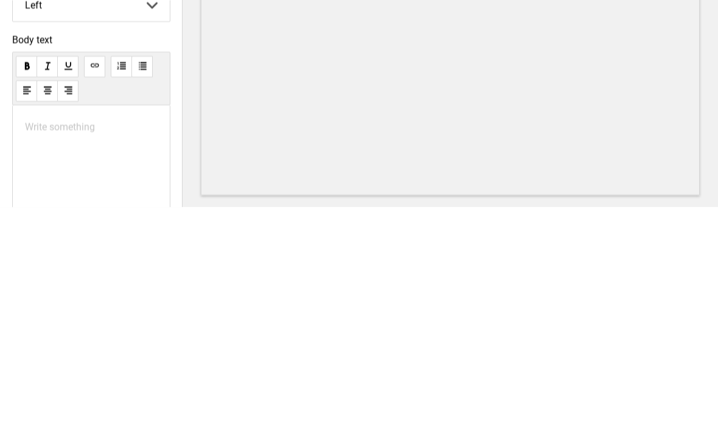
click at [37, 332] on div "Write something ﻿" at bounding box center [91, 397] width 158 height 131
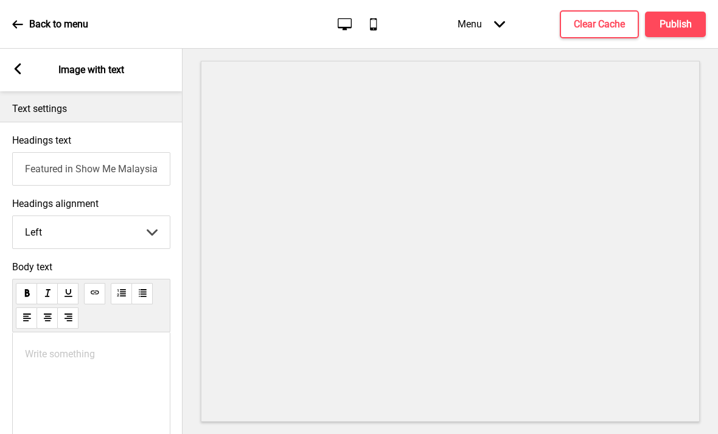
click at [40, 348] on p "Write something ﻿" at bounding box center [91, 354] width 133 height 12
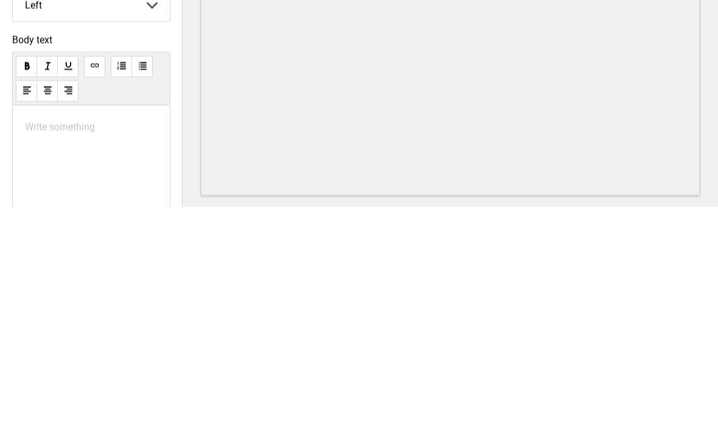
click at [42, 348] on p "Write something ﻿" at bounding box center [91, 354] width 133 height 12
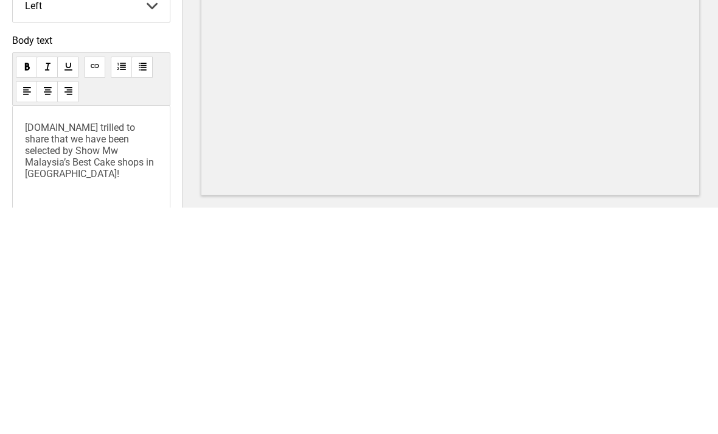
click at [124, 348] on span "[DOMAIN_NAME] trilled to share that we have been selected by Show Mw Malaysia’s…" at bounding box center [90, 377] width 131 height 58
click at [35, 371] on span "Mw Malaysia’s Best Cake shops in [GEOGRAPHIC_DATA]!" at bounding box center [90, 388] width 131 height 35
click at [58, 371] on span "Me Malaysia’s Best Cake shops in [GEOGRAPHIC_DATA]!" at bounding box center [90, 388] width 131 height 35
click at [60, 383] on span "Me" at bounding box center [66, 389] width 13 height 12
click at [35, 383] on span "Best Cake Shop in [GEOGRAPHIC_DATA]!" at bounding box center [82, 400] width 114 height 35
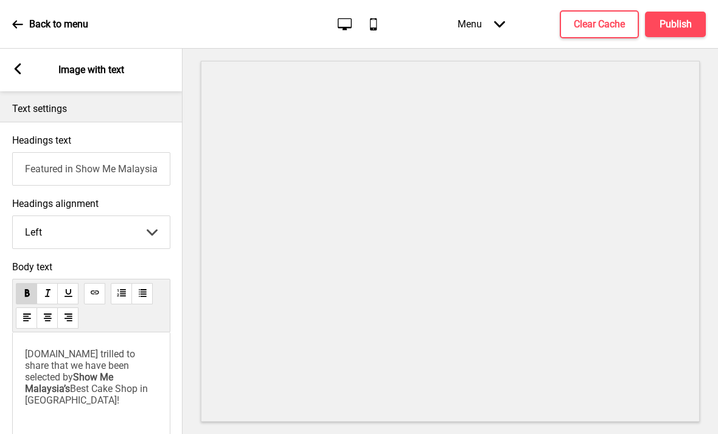
click at [58, 383] on span "Best Cake Shop in [GEOGRAPHIC_DATA]!" at bounding box center [87, 394] width 125 height 23
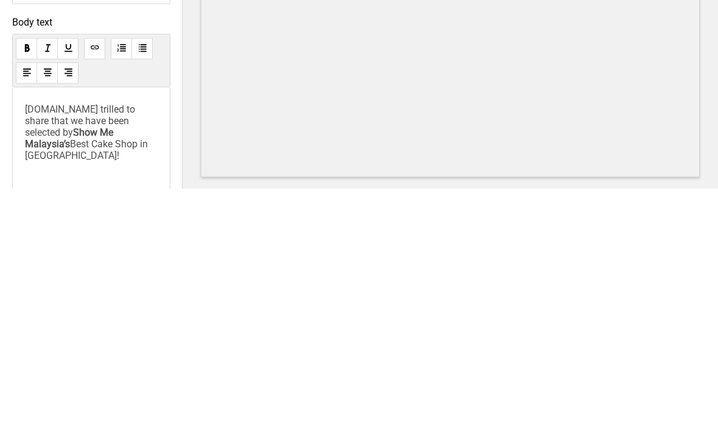
click at [123, 332] on div "[DOMAIN_NAME] trilled to share that we have been selected by Show Me Malaysia’s…" at bounding box center [91, 397] width 158 height 131
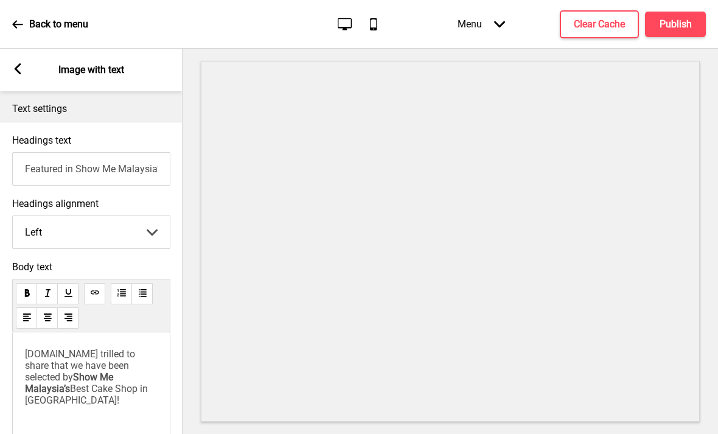
click at [166, 342] on div "[DOMAIN_NAME] trilled to share that we have been selected by Show Me Malaysia’s…" at bounding box center [91, 397] width 158 height 131
click at [142, 351] on p "[DOMAIN_NAME] trilled to share that we have been selected by Show Me Malaysia’s…" at bounding box center [91, 377] width 133 height 58
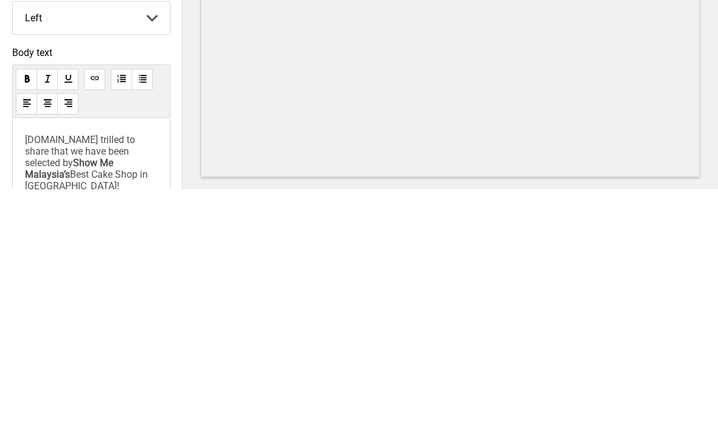
scroll to position [253, 0]
click at [96, 317] on button at bounding box center [94, 327] width 21 height 21
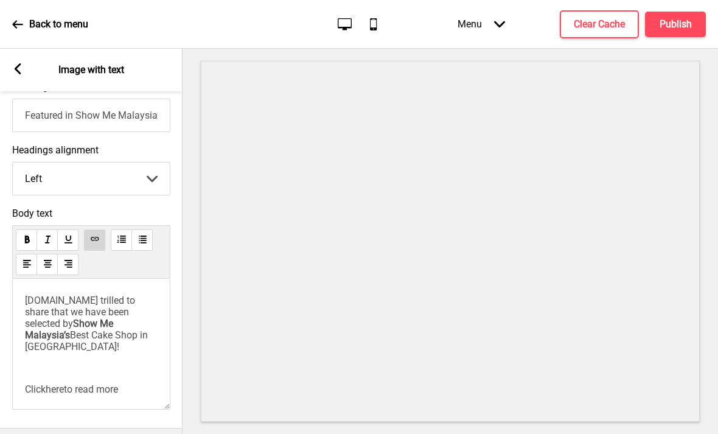
scroll to position [342, 0]
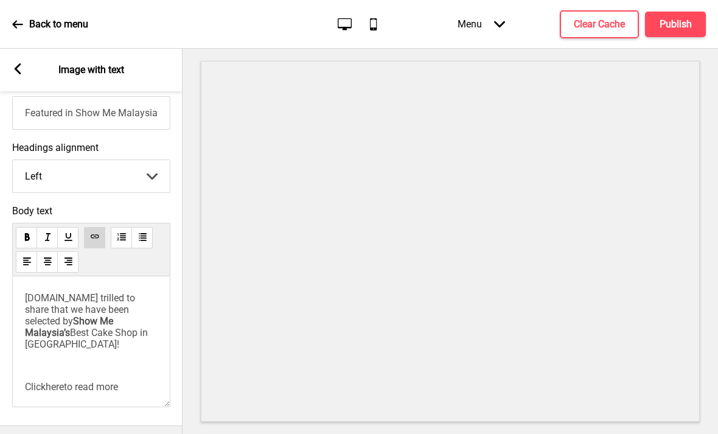
click at [36, 305] on div "[DOMAIN_NAME] trilled to share that we have been selected by Show Me Malaysia’s…" at bounding box center [91, 342] width 133 height 100
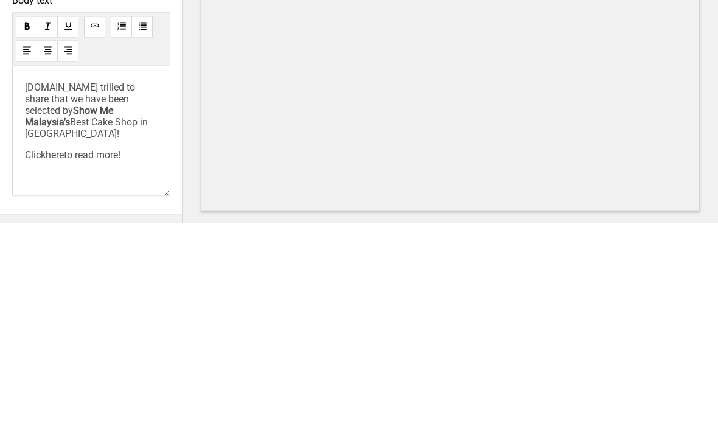
click at [30, 292] on div "[DOMAIN_NAME] trilled to share that we have been selected by Show Me Malaysia’s…" at bounding box center [91, 331] width 133 height 79
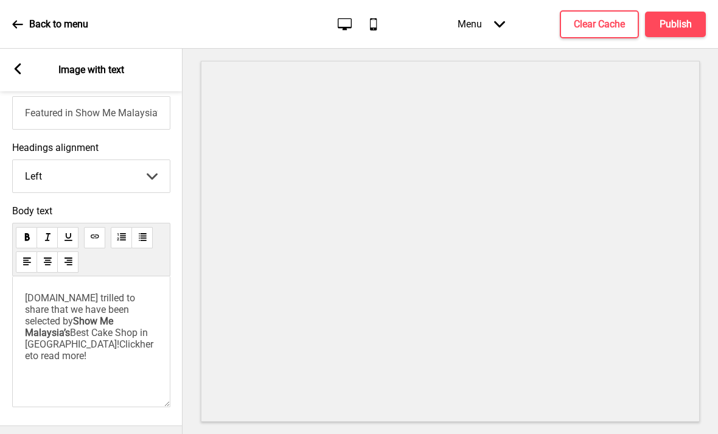
click at [104, 327] on span "Best Cake Shop in [GEOGRAPHIC_DATA]!Click" at bounding box center [87, 338] width 125 height 23
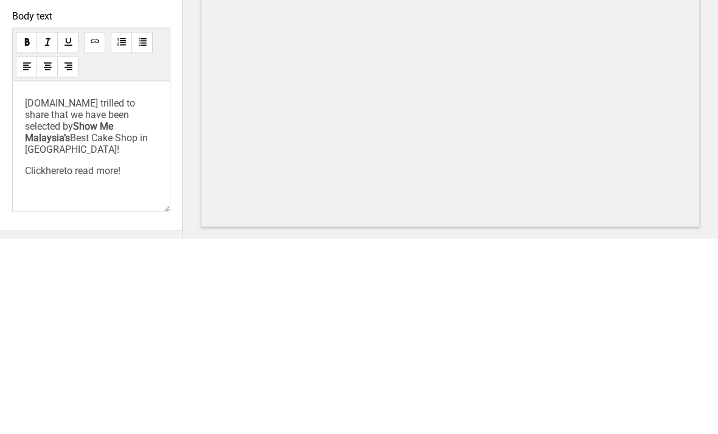
click at [32, 292] on div "[DOMAIN_NAME] trilled to share that we have been selected by Show Me Malaysia’s…" at bounding box center [91, 331] width 133 height 79
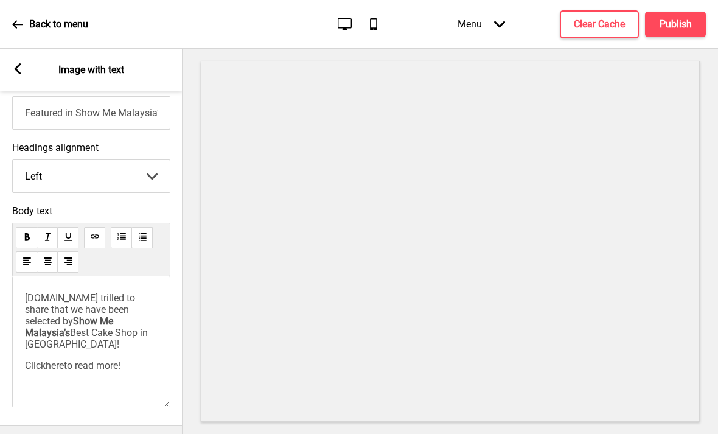
click at [144, 347] on div "[DOMAIN_NAME] trilled to share that we have been selected by Show Me Malaysia’s…" at bounding box center [91, 341] width 158 height 131
click at [104, 304] on div "[DOMAIN_NAME] trilled to share that we have been selected by Show Me Malaysia’s…" at bounding box center [91, 331] width 133 height 79
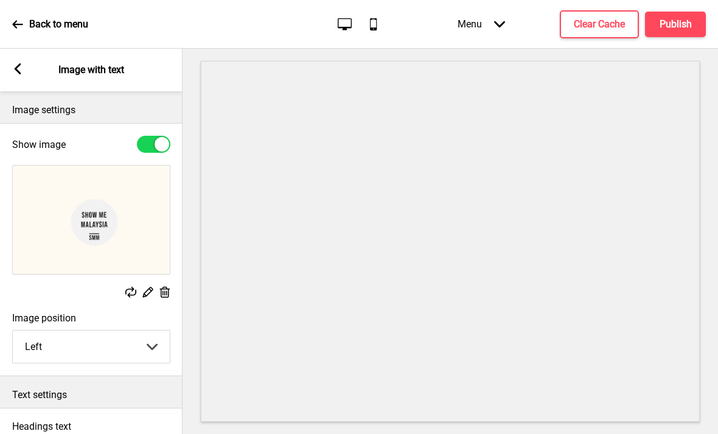
scroll to position [0, 0]
click at [165, 137] on div at bounding box center [162, 144] width 15 height 15
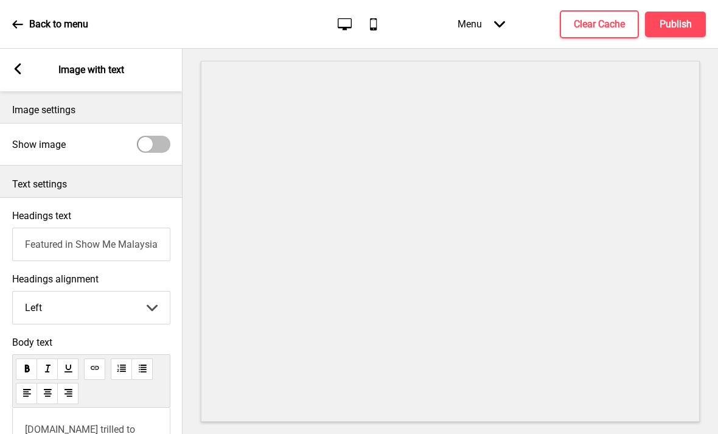
click at [156, 136] on div at bounding box center [153, 144] width 33 height 17
checkbox input "true"
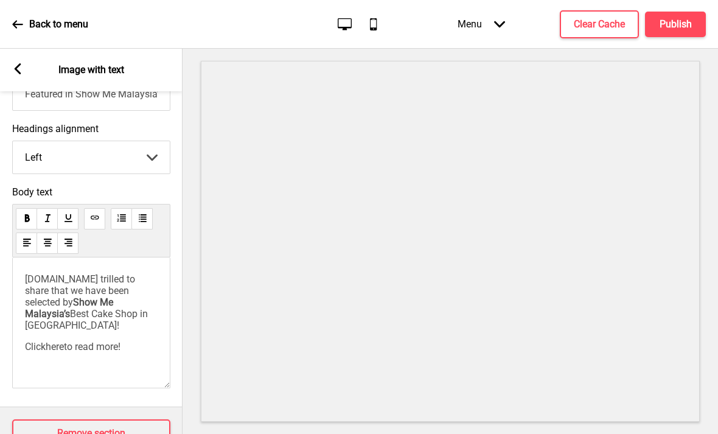
scroll to position [360, 0]
click at [146, 286] on div "[DOMAIN_NAME] trilled to share that we have been selected by Show Me Malaysia’s…" at bounding box center [91, 314] width 133 height 79
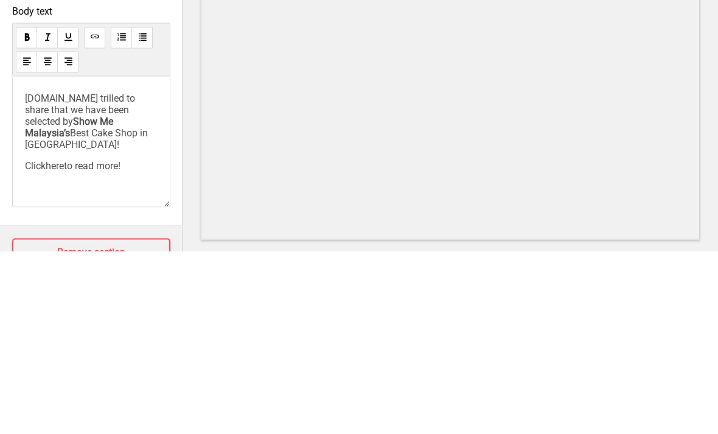
click at [39, 309] on span "Best Cake Shop in [GEOGRAPHIC_DATA]!" at bounding box center [87, 320] width 125 height 23
click at [113, 298] on span at bounding box center [114, 304] width 2 height 12
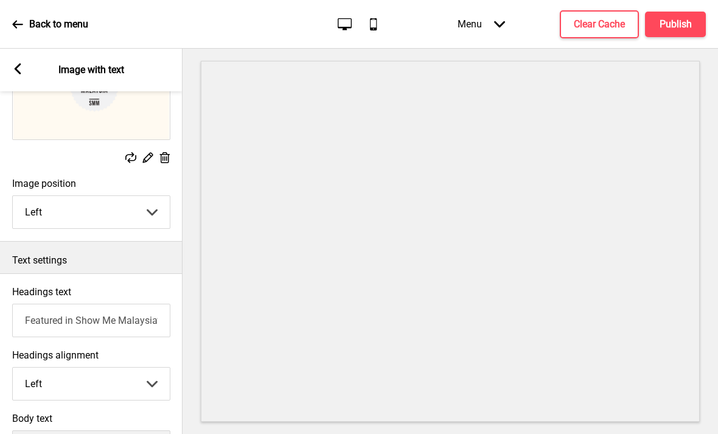
scroll to position [124, 0]
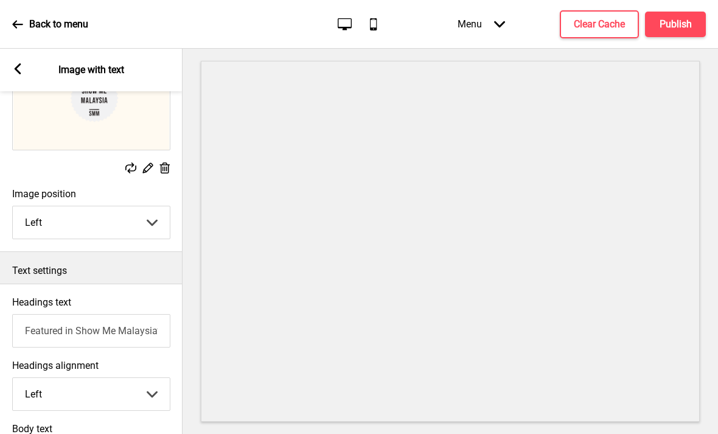
click at [133, 163] on rect at bounding box center [130, 168] width 11 height 11
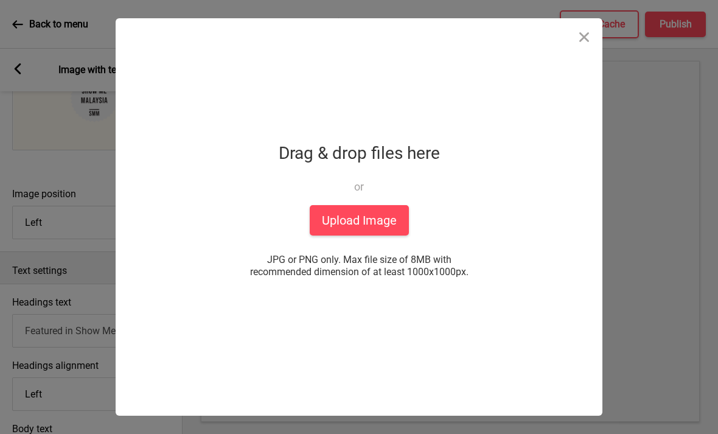
click at [388, 216] on button "Upload Image" at bounding box center [359, 220] width 99 height 30
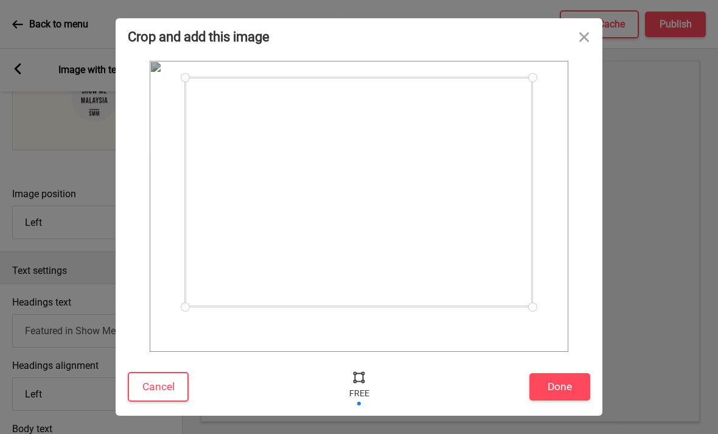
click at [561, 387] on button "Done" at bounding box center [560, 386] width 61 height 27
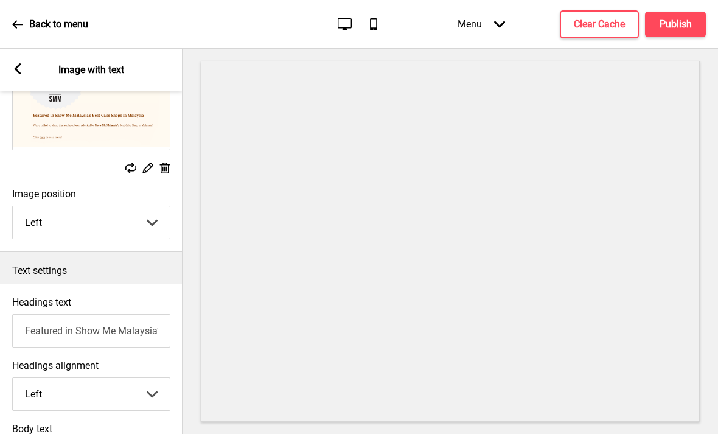
click at [147, 314] on input "Featured in Show Me Malaysia’s Best Cake Shops in [GEOGRAPHIC_DATA]" at bounding box center [91, 330] width 158 height 33
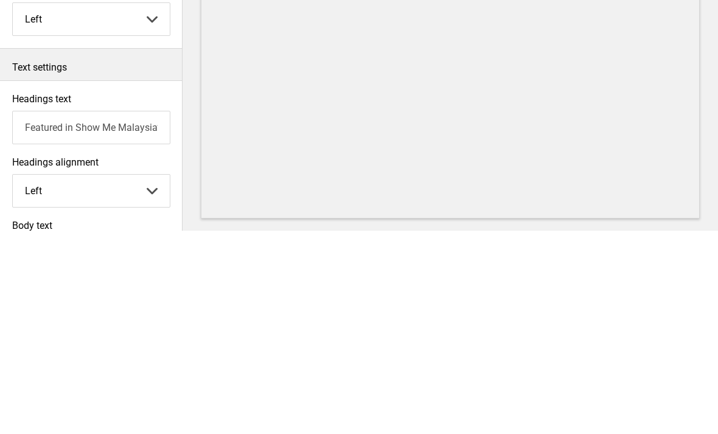
click at [50, 314] on input "Featured in Show Me Malaysia’s Best Cake Shops in [GEOGRAPHIC_DATA]" at bounding box center [91, 330] width 158 height 33
click at [51, 314] on input "Featured in Show Me Malaysia’s Best Cake Shops in [GEOGRAPHIC_DATA]" at bounding box center [91, 330] width 158 height 33
click at [25, 314] on input "Headings text" at bounding box center [91, 330] width 158 height 33
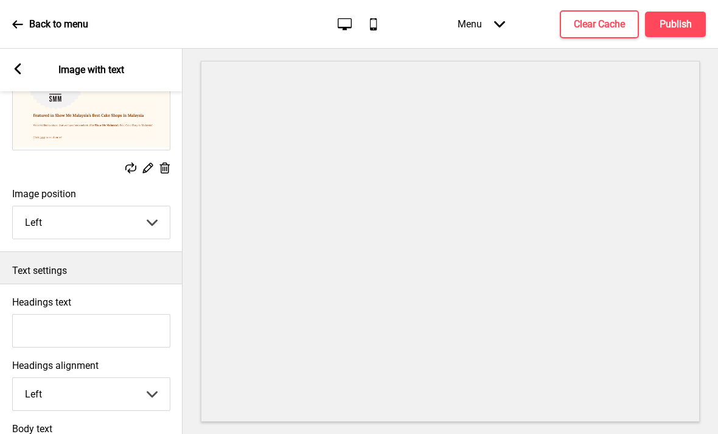
click at [134, 163] on rect at bounding box center [130, 168] width 11 height 11
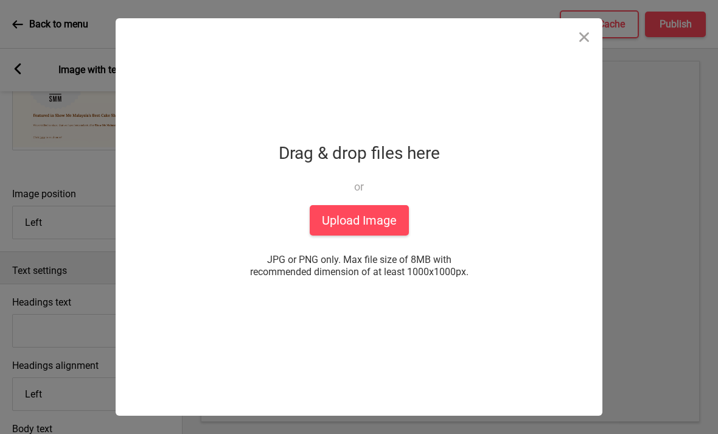
click at [67, 73] on div "Drop a file here Drag & drop files here or Upload files from your computer Uplo…" at bounding box center [359, 217] width 718 height 434
click at [582, 35] on button "Close" at bounding box center [584, 36] width 37 height 37
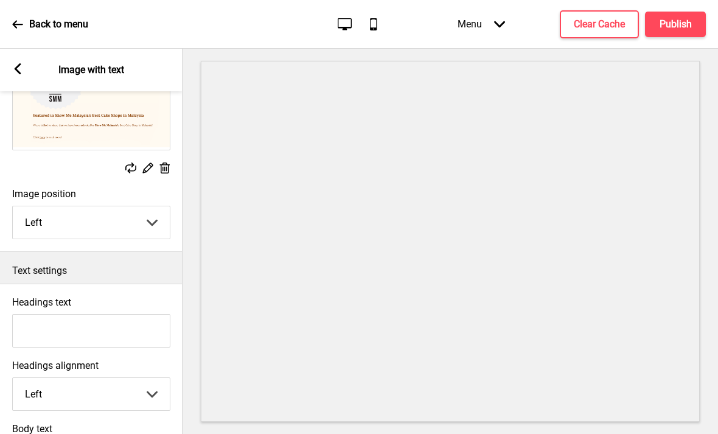
click at [153, 161] on rect at bounding box center [147, 167] width 13 height 13
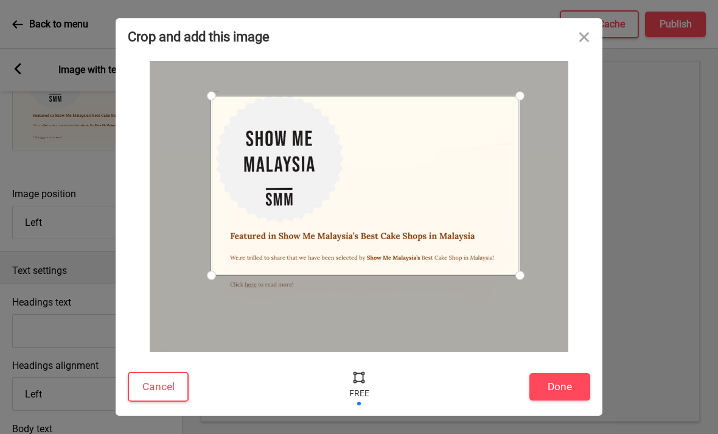
click at [573, 393] on button "Done" at bounding box center [560, 386] width 61 height 27
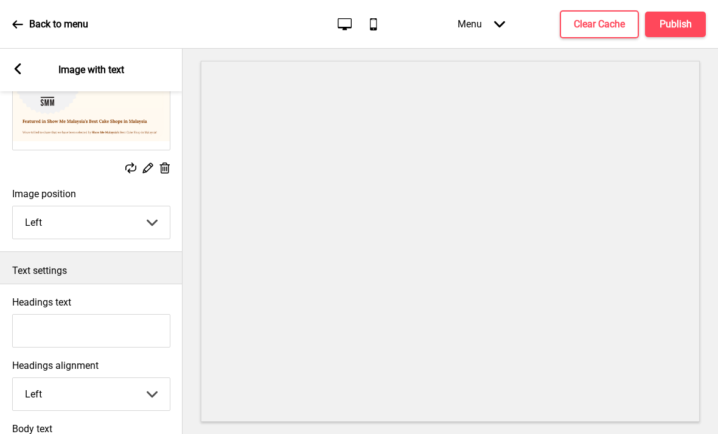
click at [133, 314] on input "Headings text" at bounding box center [91, 330] width 158 height 33
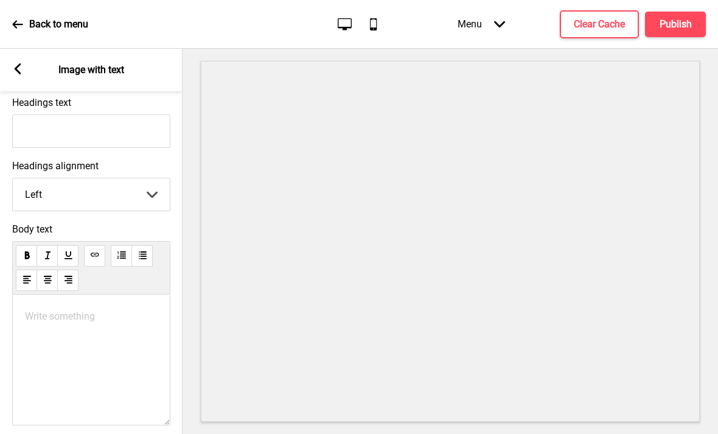
scroll to position [326, 0]
click at [30, 113] on input "Headings text" at bounding box center [91, 129] width 158 height 33
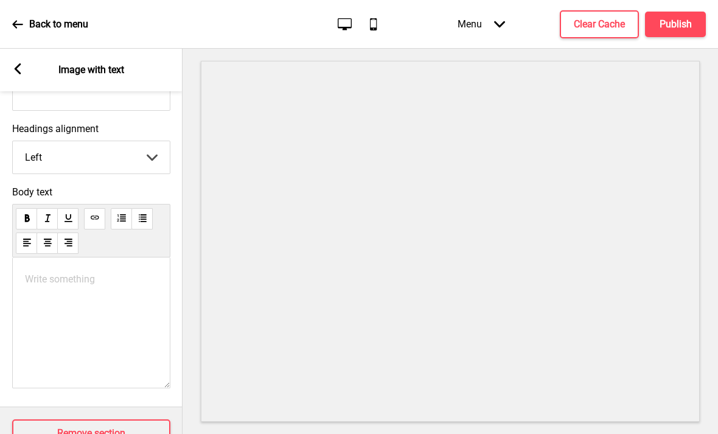
scroll to position [360, 0]
click at [25, 275] on p "Write something ﻿" at bounding box center [91, 281] width 133 height 12
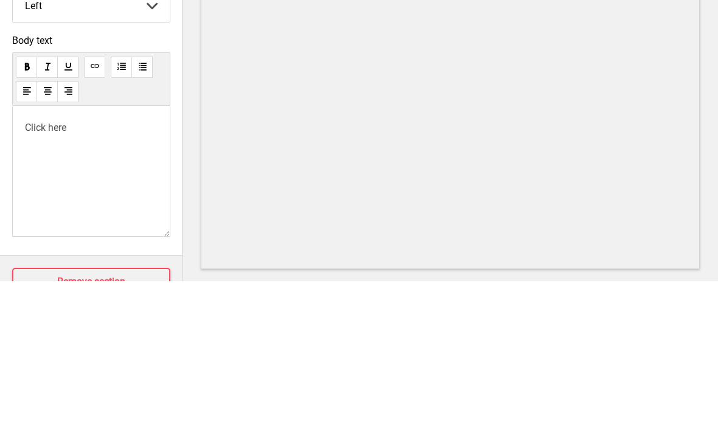
click at [43, 275] on span "Click here" at bounding box center [45, 281] width 41 height 12
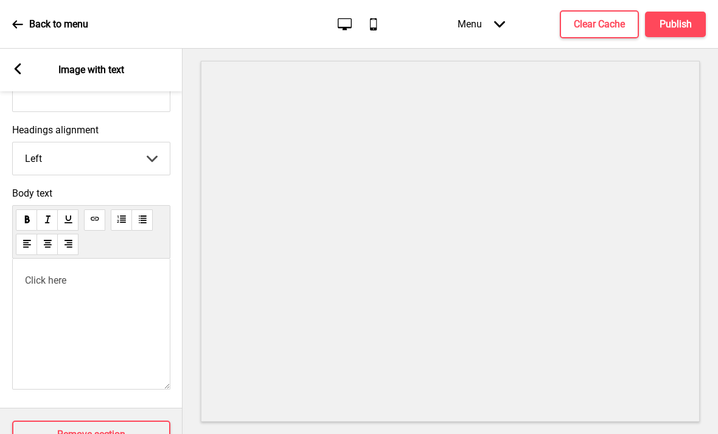
click at [121, 275] on p "Click here" at bounding box center [91, 281] width 133 height 12
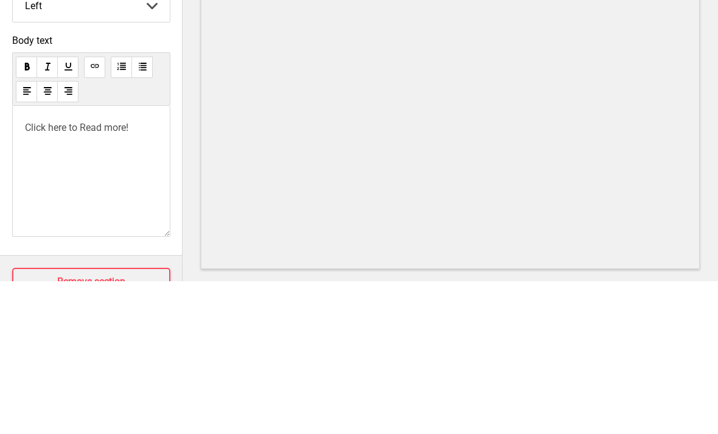
click at [55, 275] on span "Click here to Read more!" at bounding box center [76, 281] width 103 height 12
click at [96, 209] on button at bounding box center [94, 219] width 21 height 21
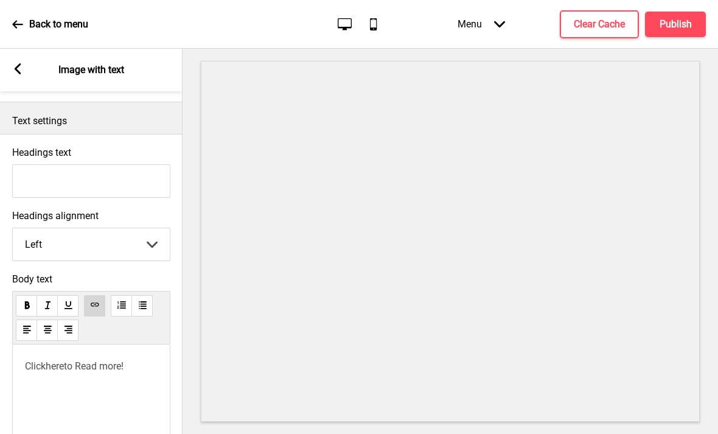
scroll to position [273, 0]
click at [138, 165] on input "Headings text" at bounding box center [91, 181] width 158 height 33
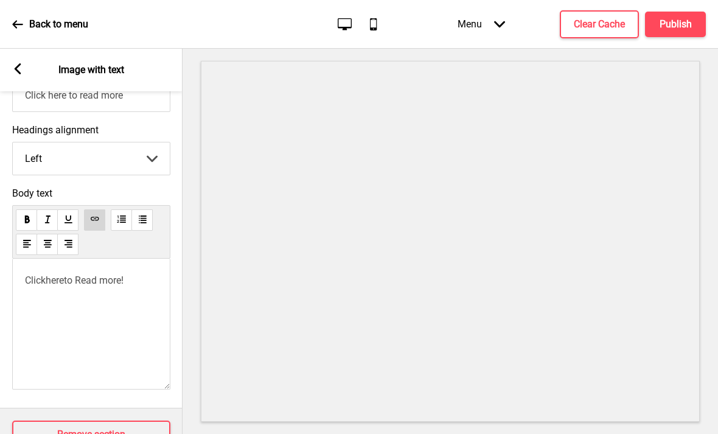
type input "Click here to read more"
click at [63, 428] on h4 "Remove section" at bounding box center [91, 434] width 68 height 13
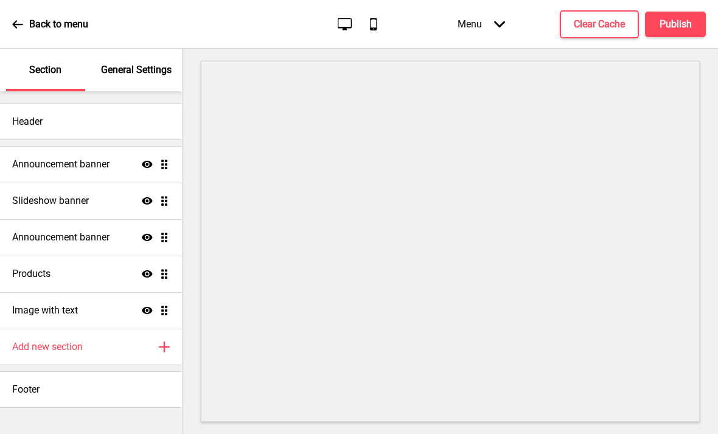
scroll to position [360, 0]
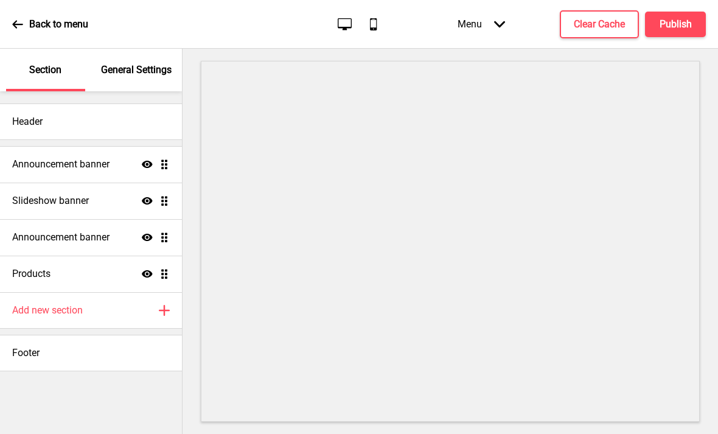
click at [32, 158] on h4 "Announcement banner" at bounding box center [60, 164] width 97 height 13
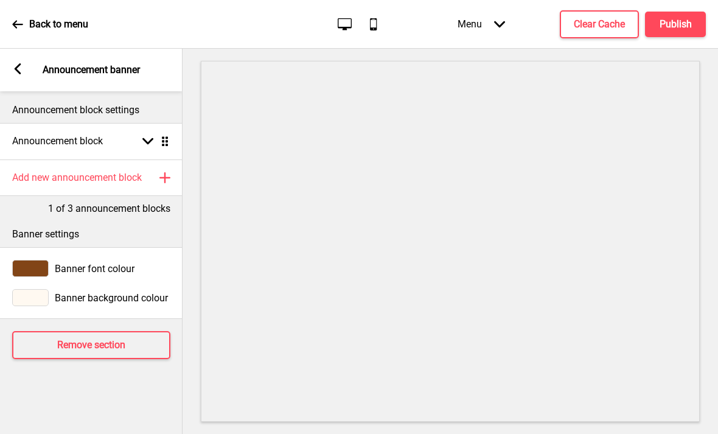
click at [21, 63] on rect at bounding box center [17, 68] width 11 height 11
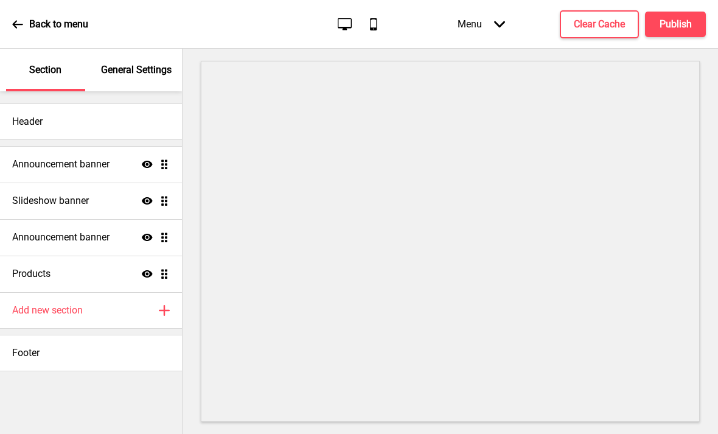
click at [49, 194] on h4 "Slideshow banner" at bounding box center [50, 200] width 77 height 13
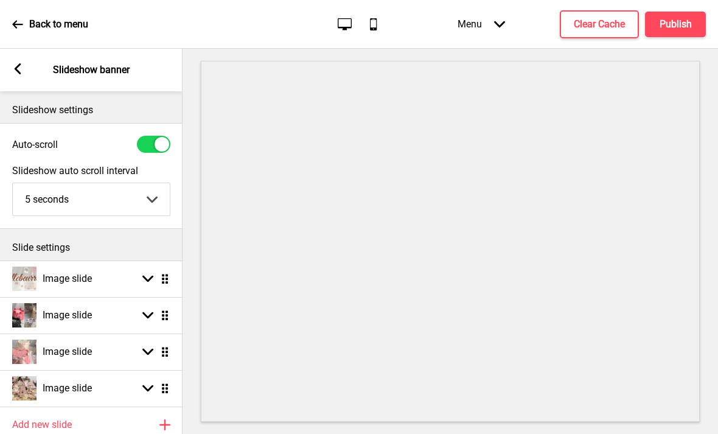
click at [41, 418] on h4 "Add new slide" at bounding box center [42, 424] width 60 height 13
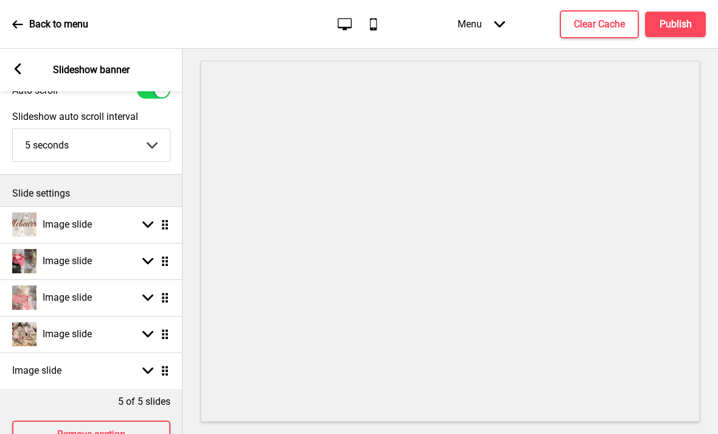
scroll to position [54, 0]
click at [60, 353] on div "Image slide Arrow down Drag" at bounding box center [91, 371] width 183 height 37
select select "right"
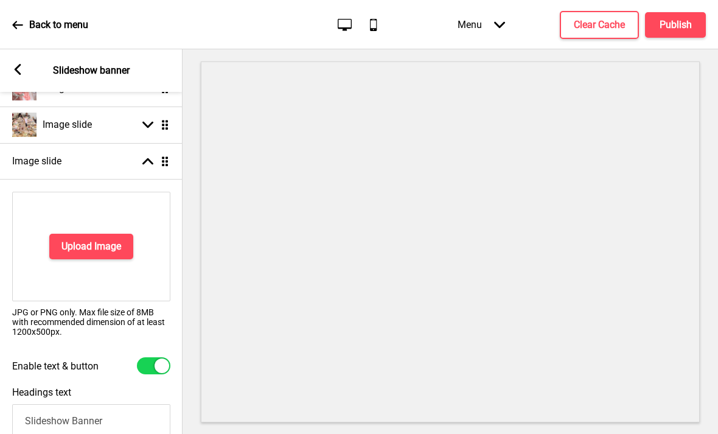
scroll to position [25, 0]
click at [109, 239] on h4 "Upload Image" at bounding box center [91, 245] width 60 height 13
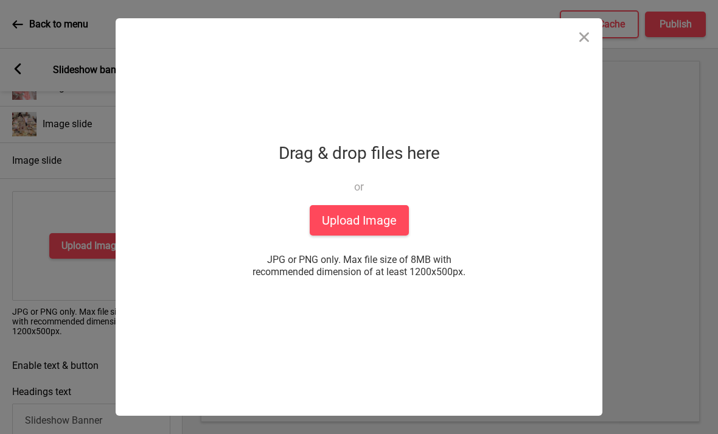
click at [360, 219] on button "Upload Image" at bounding box center [359, 220] width 99 height 30
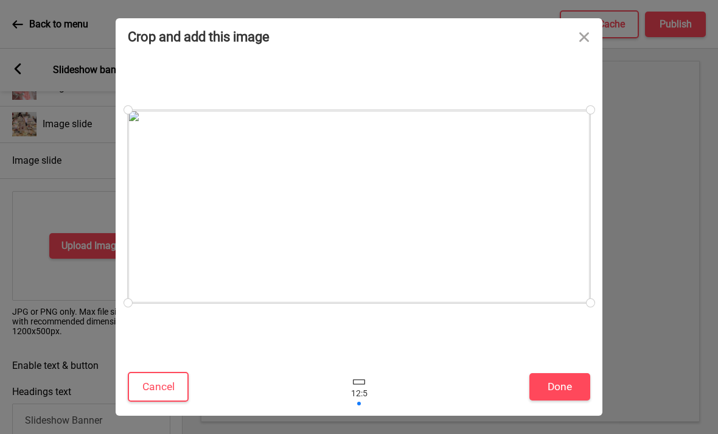
click at [572, 387] on button "Done" at bounding box center [560, 386] width 61 height 27
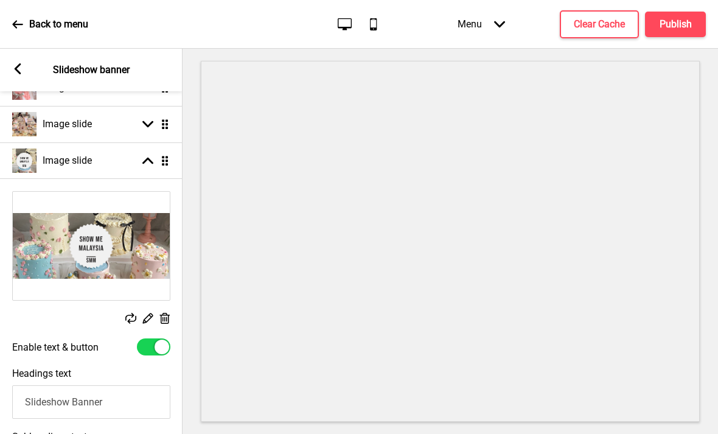
click at [133, 142] on div "Image slide Arrow up Drag" at bounding box center [91, 160] width 183 height 37
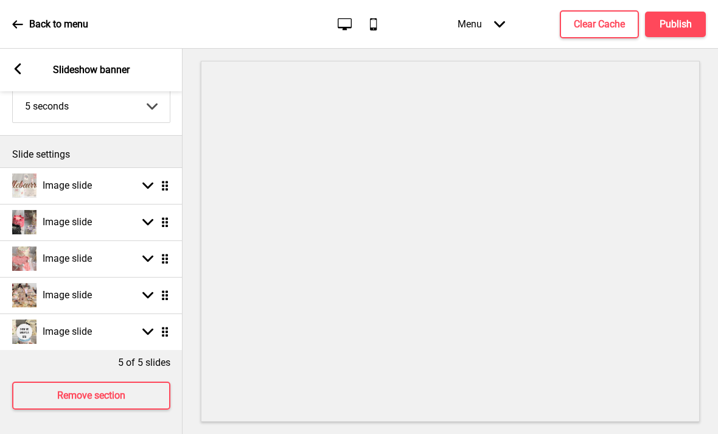
click at [119, 167] on div "Image slide Arrow down Drag" at bounding box center [91, 185] width 183 height 37
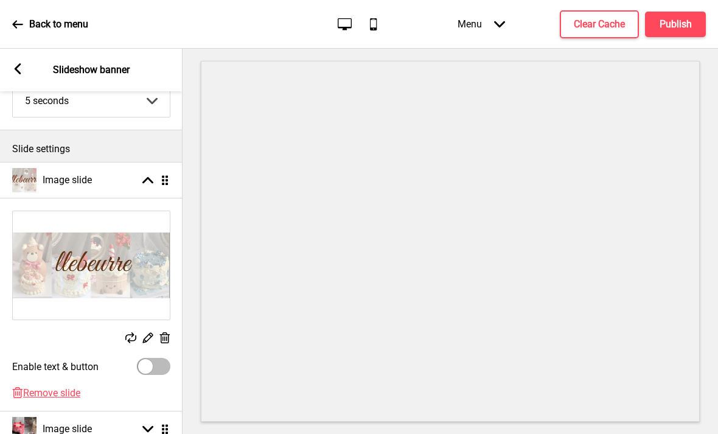
scroll to position [68, 0]
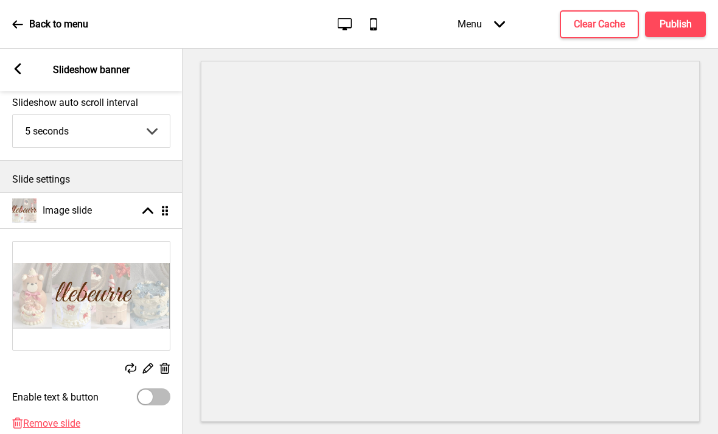
click at [130, 192] on div "Image slide Arrow up Drag" at bounding box center [91, 210] width 183 height 37
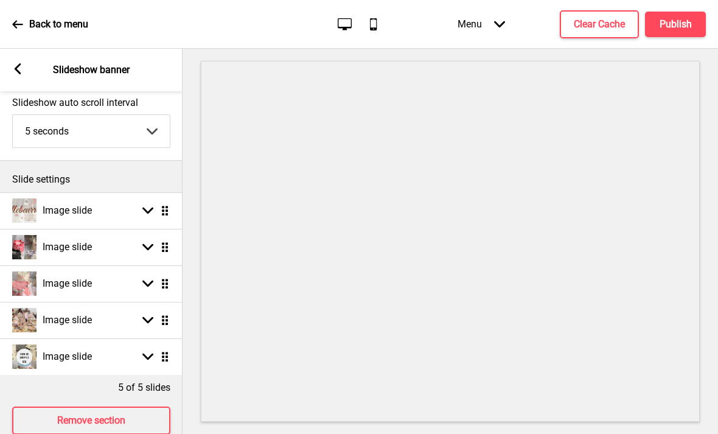
scroll to position [54, 0]
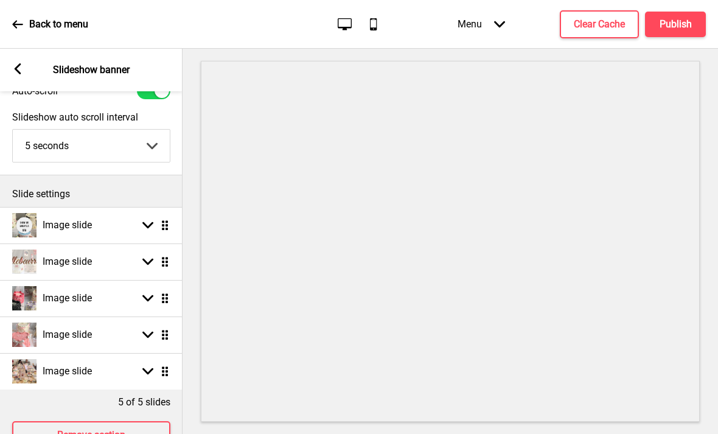
click at [130, 353] on div "Image slide Arrow down Drag" at bounding box center [91, 371] width 183 height 37
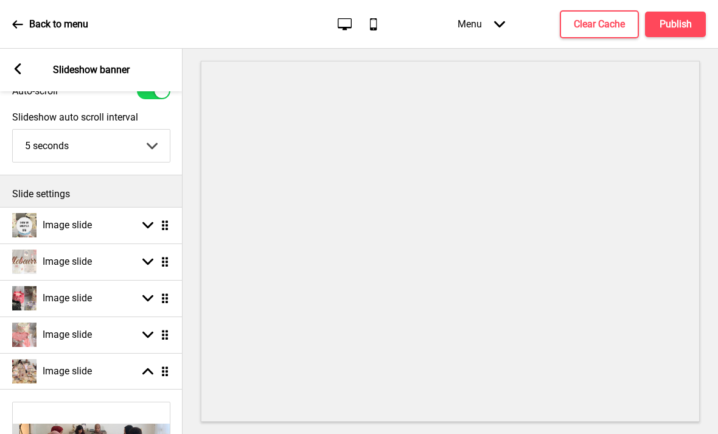
click at [125, 207] on div "Image slide Arrow down Drag" at bounding box center [91, 225] width 183 height 37
select select "right"
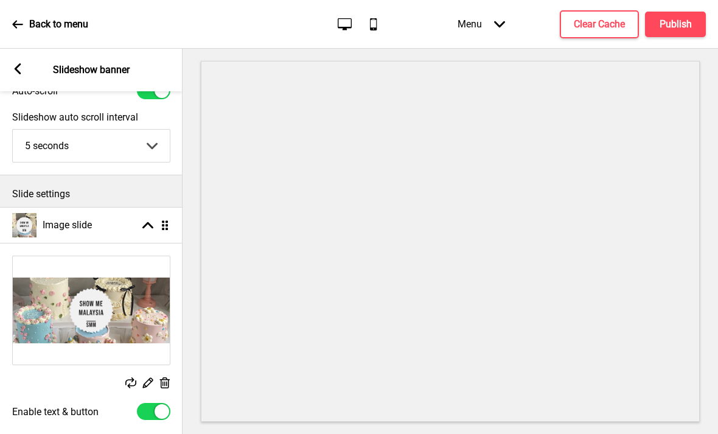
click at [139, 220] on div "Arrow up Drag" at bounding box center [153, 225] width 34 height 11
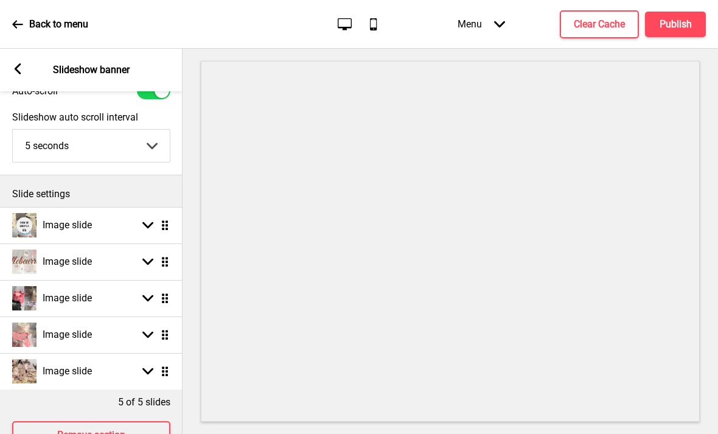
click at [135, 353] on div "Image slide Arrow down Drag" at bounding box center [91, 371] width 183 height 37
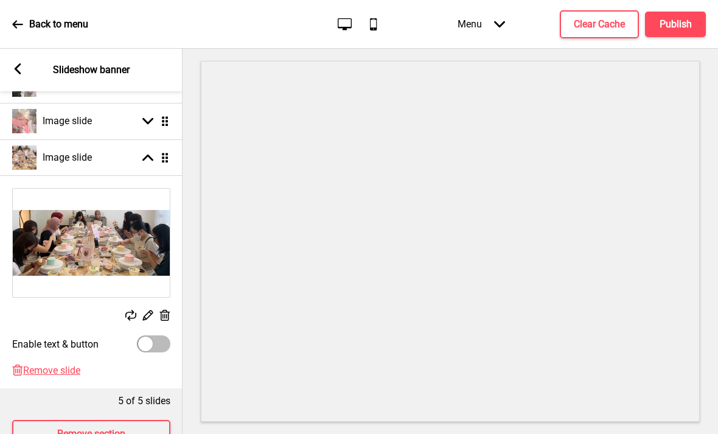
scroll to position [266, 0]
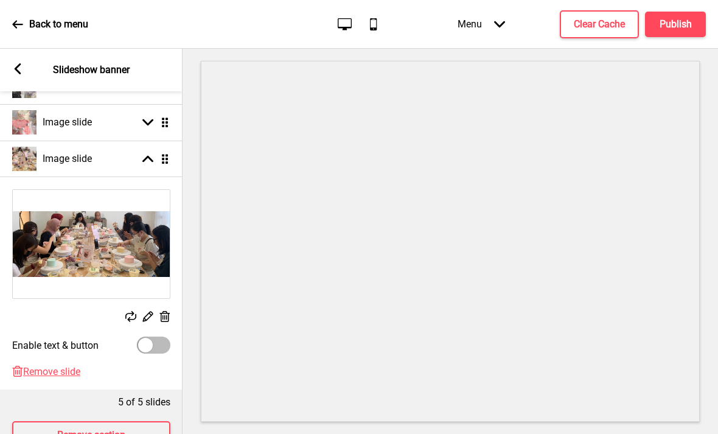
click at [130, 311] on icon at bounding box center [130, 316] width 11 height 11
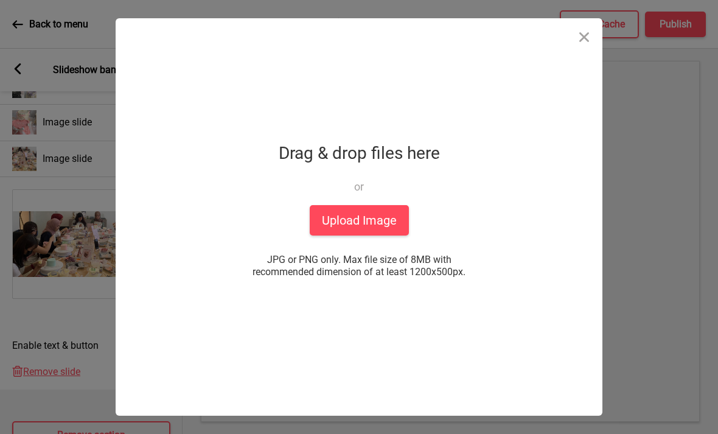
click at [362, 228] on button "Upload Image" at bounding box center [359, 220] width 99 height 30
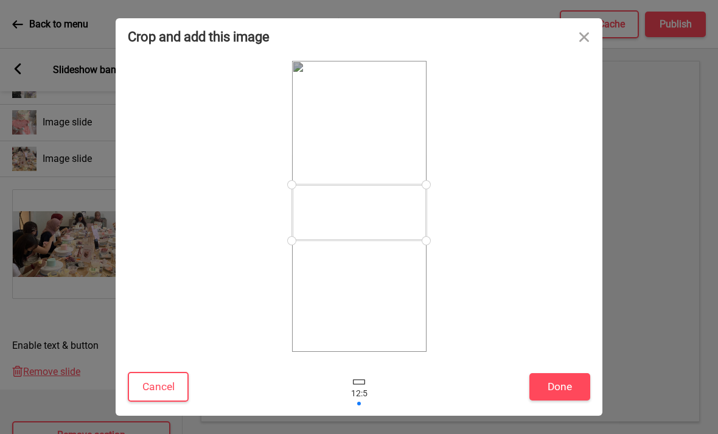
click at [535, 392] on button "Done" at bounding box center [560, 386] width 61 height 27
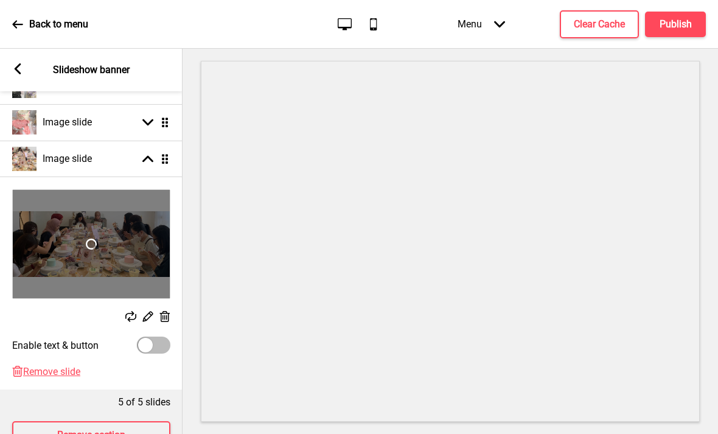
click at [142, 153] on div "Arrow up Drag" at bounding box center [153, 158] width 34 height 11
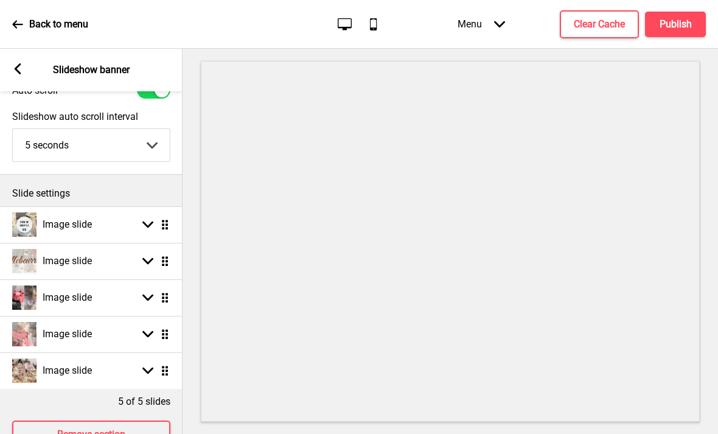
scroll to position [54, 0]
click at [134, 207] on div "Image slide Arrow down Drag" at bounding box center [91, 225] width 183 height 37
select select "right"
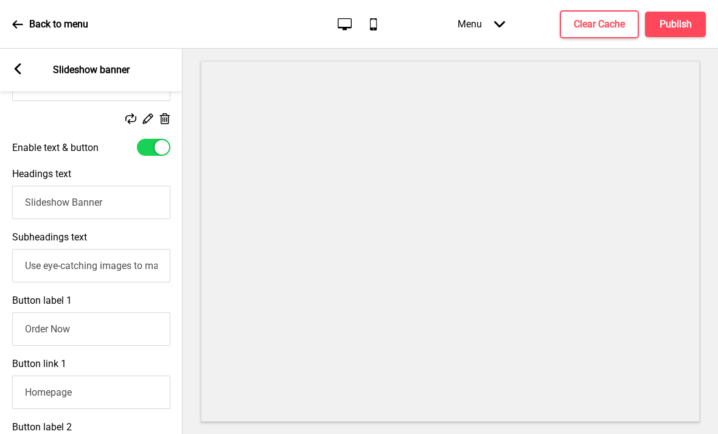
scroll to position [318, 0]
click at [124, 185] on input "Slideshow Banner" at bounding box center [91, 201] width 158 height 33
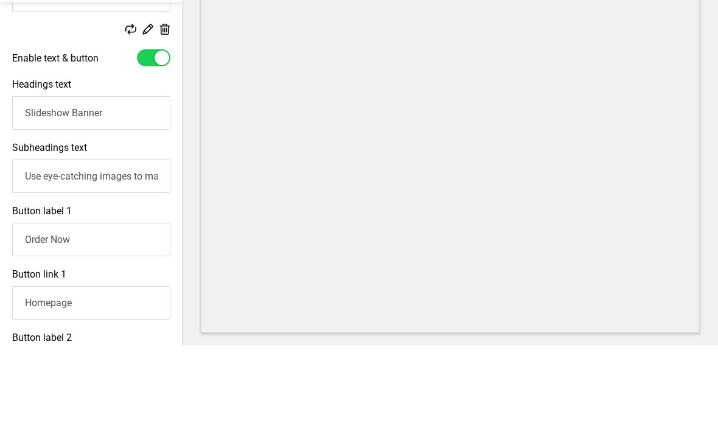
click at [90, 185] on input "Slideshow Banner" at bounding box center [91, 201] width 158 height 33
click at [93, 185] on input "Slideshow Banner" at bounding box center [91, 201] width 158 height 33
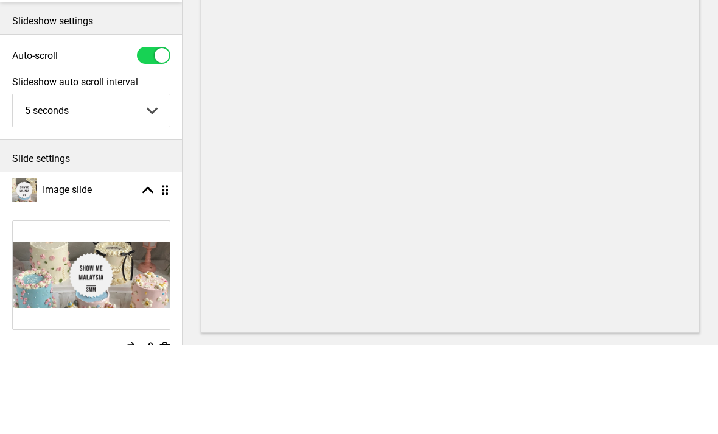
scroll to position [40, 0]
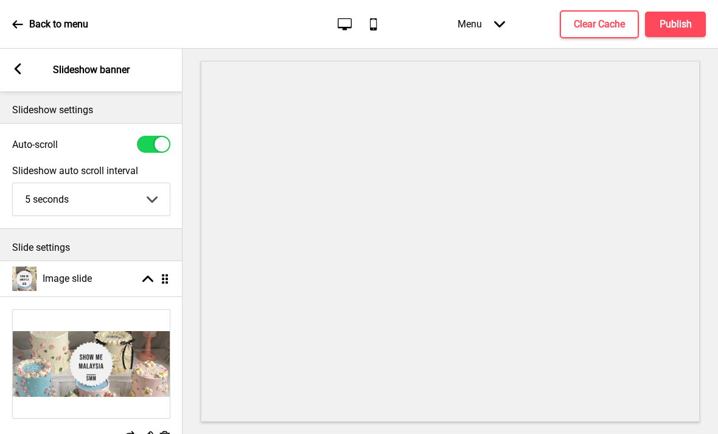
type input "Featured on"
click at [20, 63] on rect at bounding box center [17, 68] width 11 height 11
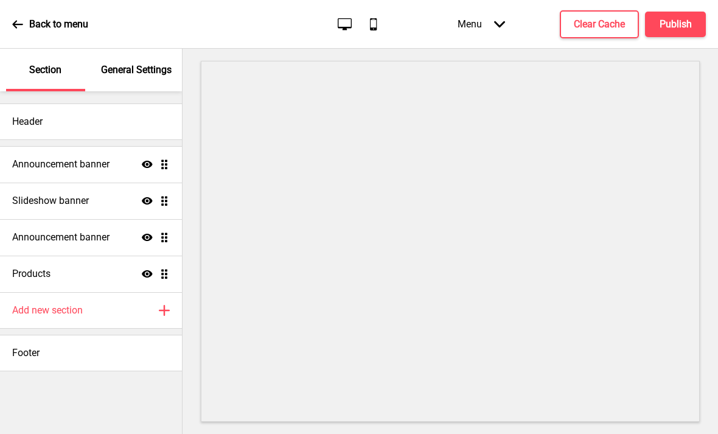
click at [105, 146] on div "Announcement banner Show Drag" at bounding box center [91, 164] width 182 height 37
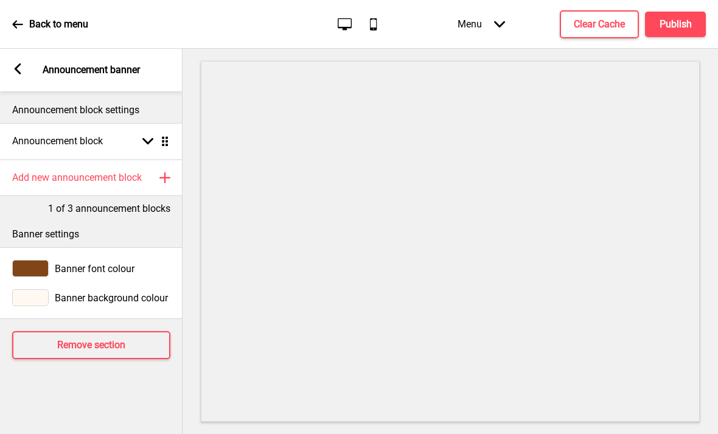
click at [107, 123] on div "Announcement block Arrow down Drag" at bounding box center [91, 141] width 183 height 37
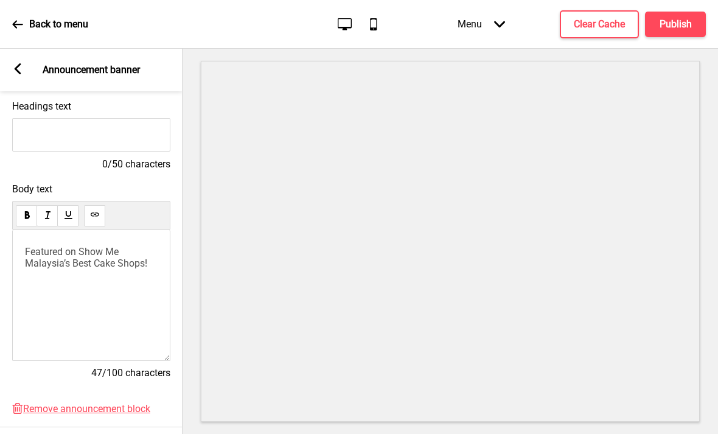
scroll to position [160, 0]
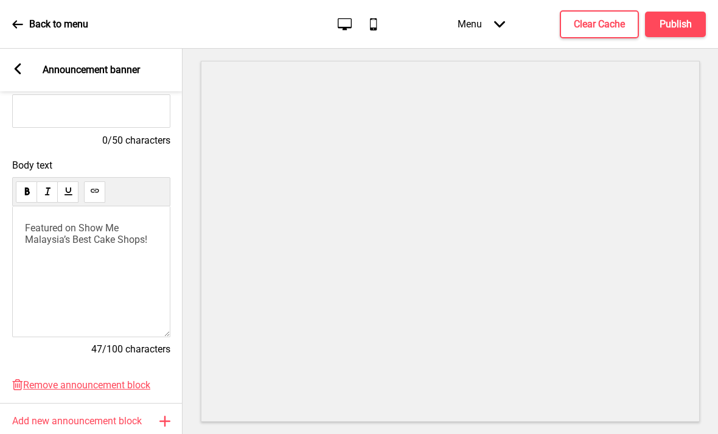
click at [96, 222] on span "Featured on Show Me Malaysia’s Best Cake Shops" at bounding box center [85, 233] width 120 height 23
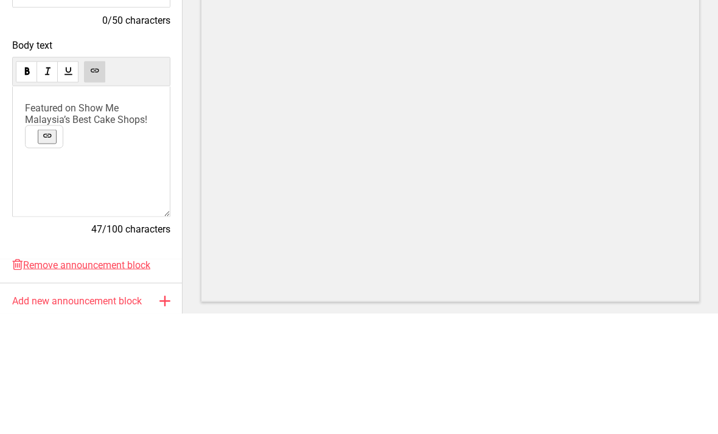
click at [88, 222] on span "Featured on Show Me Malaysia’s Best Cake Shops" at bounding box center [85, 233] width 120 height 23
click at [91, 222] on span "Featured on Show Me Malaysia’s Best Cake Shops" at bounding box center [85, 233] width 120 height 23
copy span "Featured on Show Me Malaysia’s Best Cake Shops"
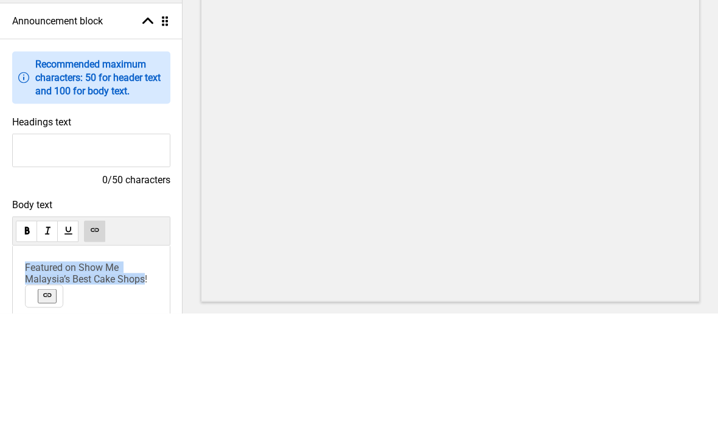
scroll to position [0, 0]
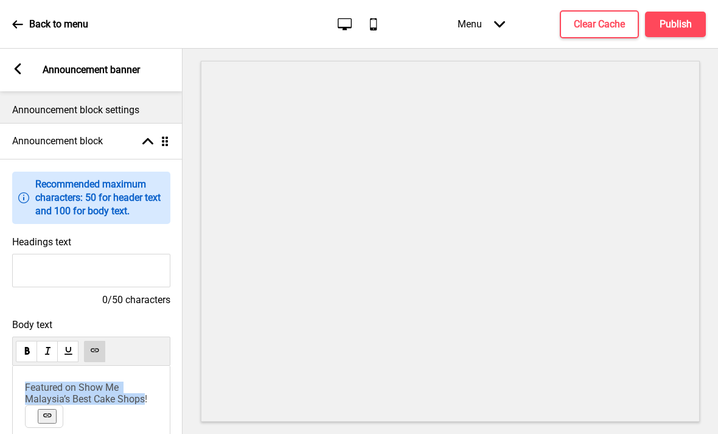
click at [19, 63] on icon at bounding box center [18, 68] width 7 height 11
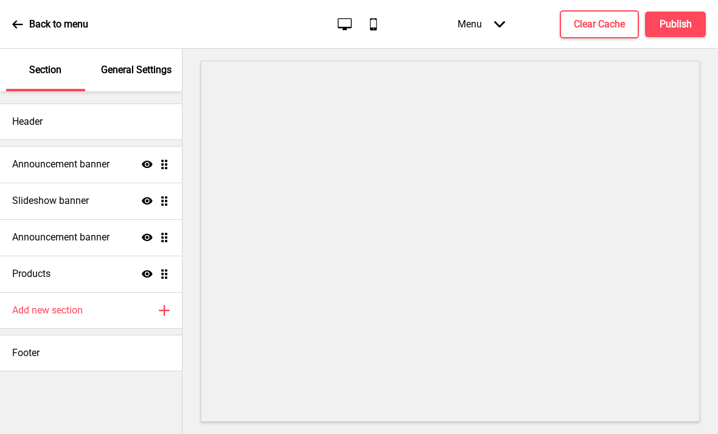
click at [121, 183] on div "Slideshow banner Show Drag" at bounding box center [91, 201] width 182 height 37
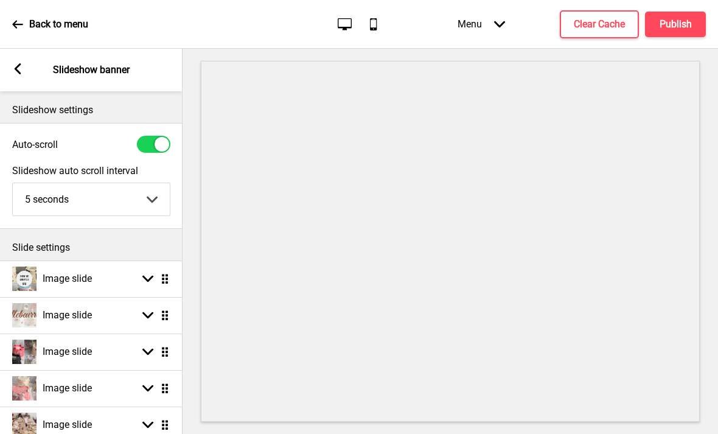
click at [126, 261] on div "Image slide Arrow down Drag" at bounding box center [91, 279] width 183 height 37
select select "right"
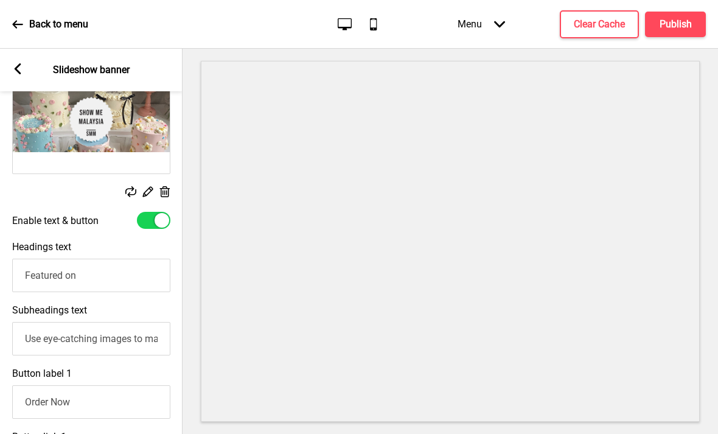
scroll to position [261, 0]
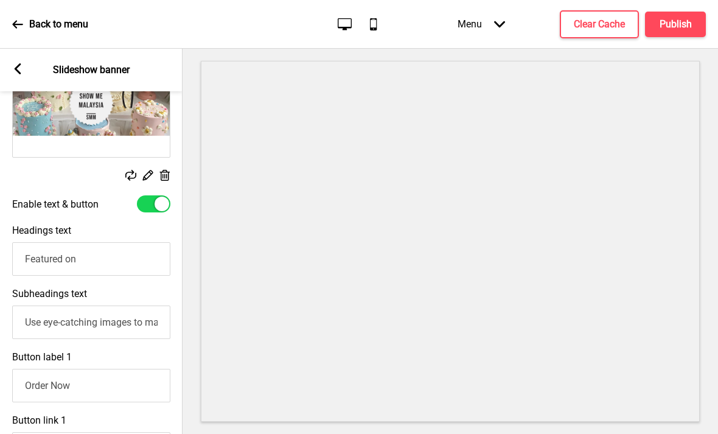
click at [103, 242] on input "Featured on" at bounding box center [91, 258] width 158 height 33
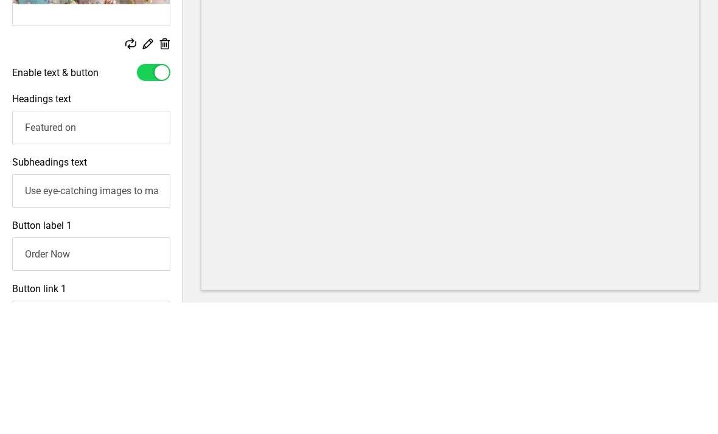
click at [108, 242] on input "Featured on" at bounding box center [91, 258] width 158 height 33
click at [61, 242] on input "Featured on" at bounding box center [91, 258] width 158 height 33
click at [63, 242] on input "Featured on" at bounding box center [91, 258] width 158 height 33
paste input "Show Me Malaysia’s Best Cake Shops"
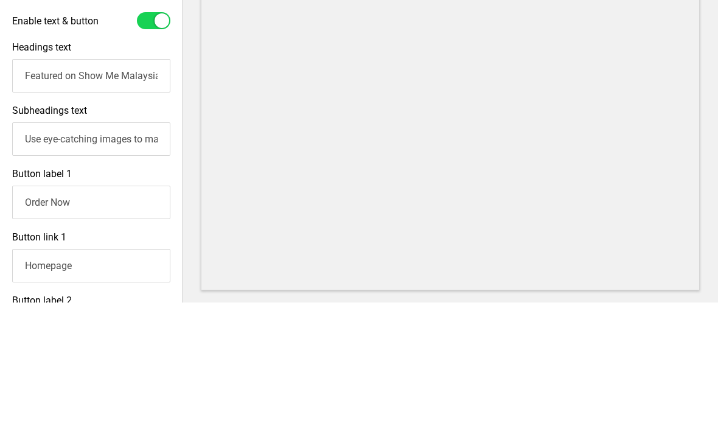
scroll to position [314, 0]
type input "Featured on Show Me Malaysia’s Best Cake Shops"
click at [119, 253] on input "Use eye-catching images to make a strong first impression of your brand" at bounding box center [91, 269] width 158 height 33
click at [120, 253] on input "Use eye-catching images to make a strong first impression of your brand" at bounding box center [91, 269] width 158 height 33
click at [131, 253] on input "Use eye-catching images to make a strong first impression of your brand" at bounding box center [91, 269] width 158 height 33
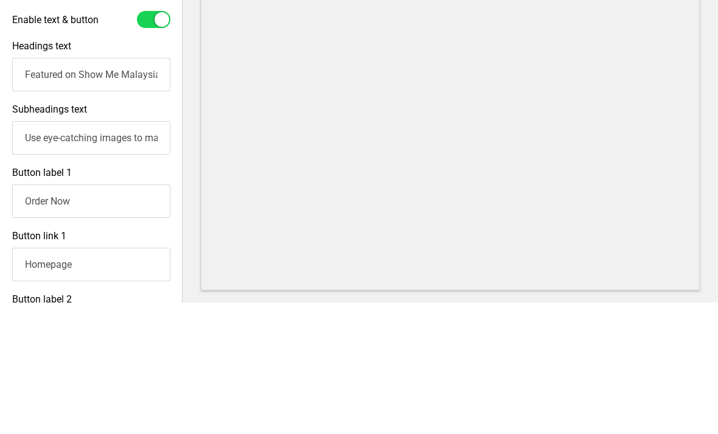
click at [138, 253] on input "Use eye-catching images to make a strong first impression of your brand" at bounding box center [91, 269] width 158 height 33
click at [120, 253] on input "Use eye-catching images to make a strong first impression of your brand" at bounding box center [91, 269] width 158 height 33
click at [118, 253] on input "Use eye-catching images to make a strong first impression of your brand" at bounding box center [91, 269] width 158 height 33
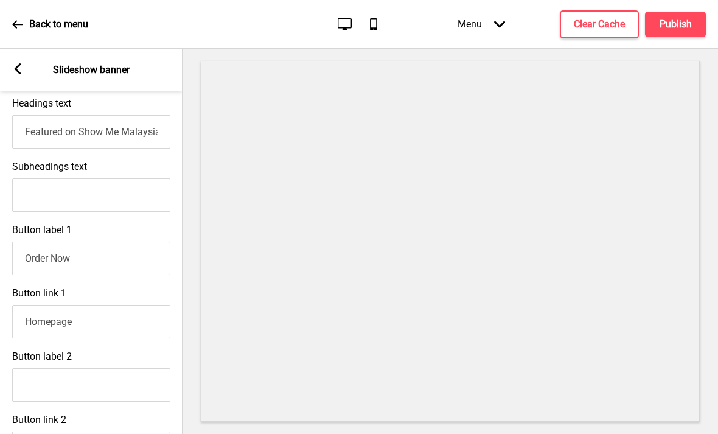
scroll to position [391, 0]
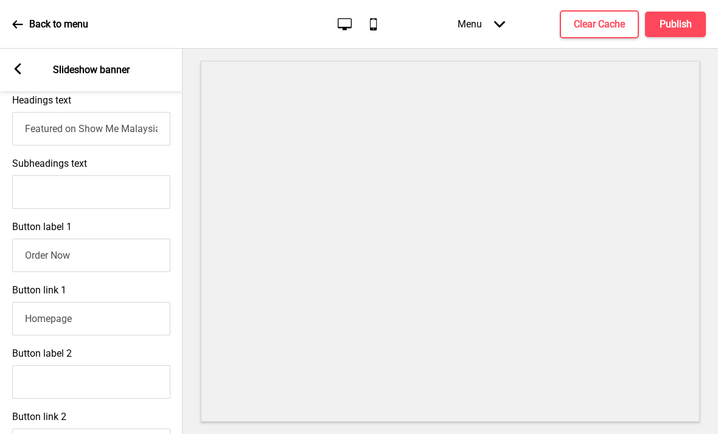
click at [143, 239] on input "Order Now" at bounding box center [91, 255] width 158 height 33
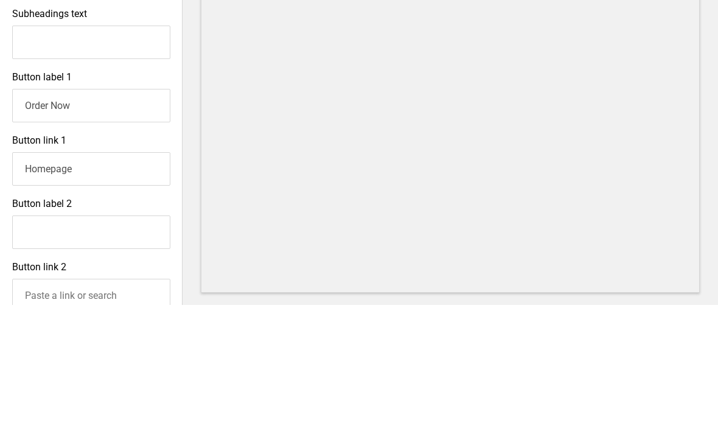
scroll to position [413, 0]
click at [138, 280] on input "Homepage" at bounding box center [91, 296] width 158 height 33
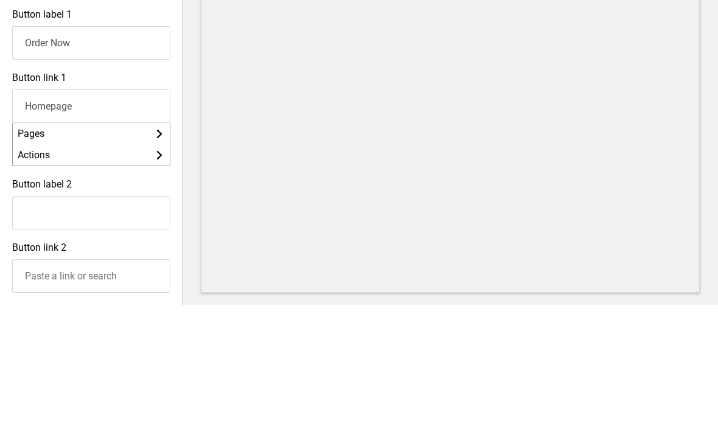
scroll to position [480, 0]
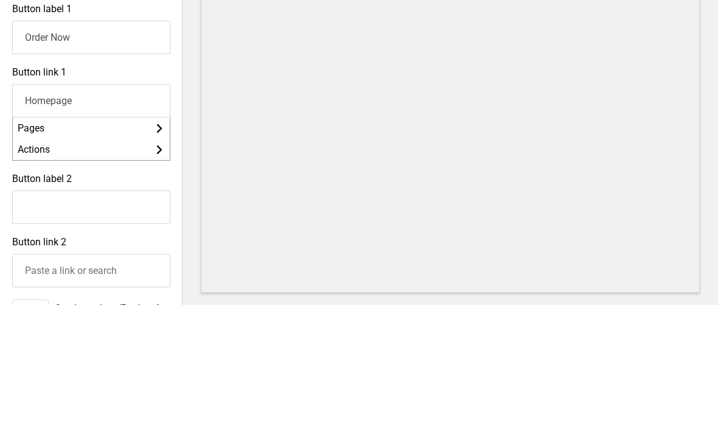
click at [142, 268] on li "Actions Arrow right" at bounding box center [91, 278] width 157 height 21
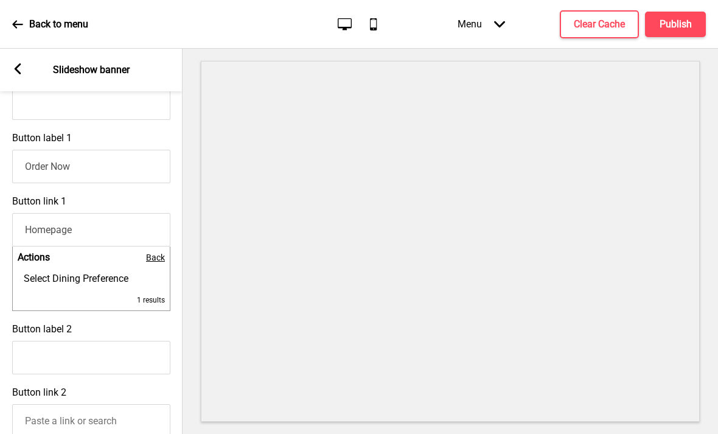
click at [156, 253] on span "Back" at bounding box center [155, 258] width 19 height 10
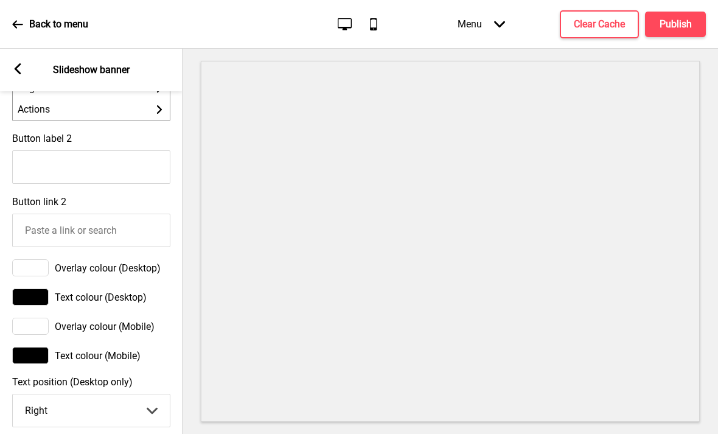
scroll to position [654, 0]
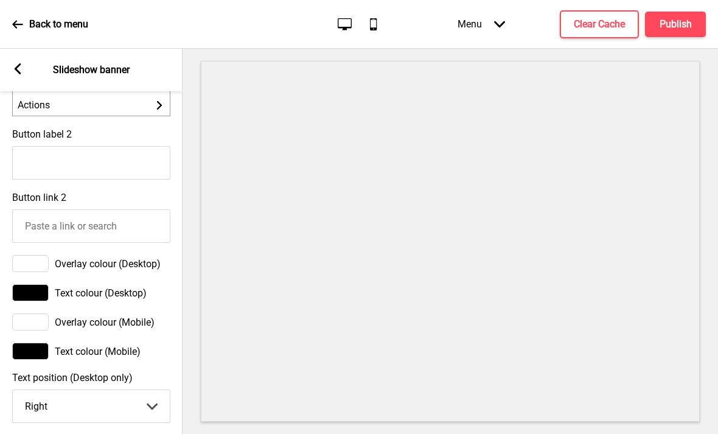
click at [133, 209] on input "Button link 2" at bounding box center [91, 225] width 158 height 33
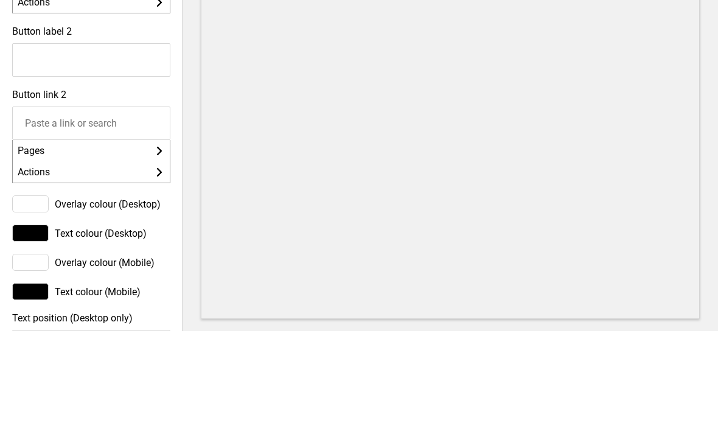
click at [138, 209] on input "Button link 2" at bounding box center [91, 225] width 158 height 33
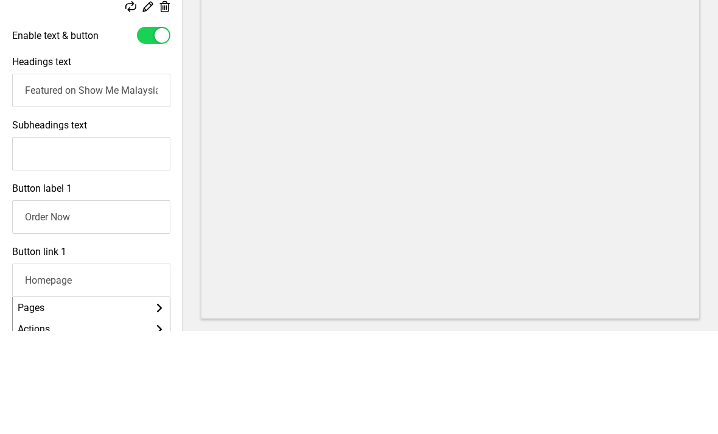
click at [142, 240] on input "Subheadings text" at bounding box center [91, 256] width 158 height 33
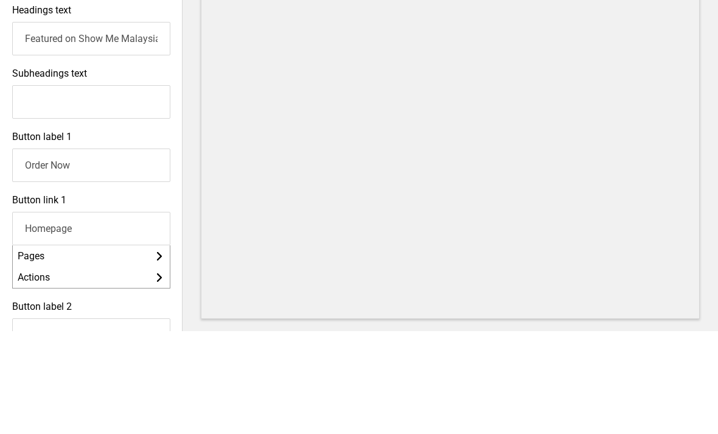
scroll to position [387, 0]
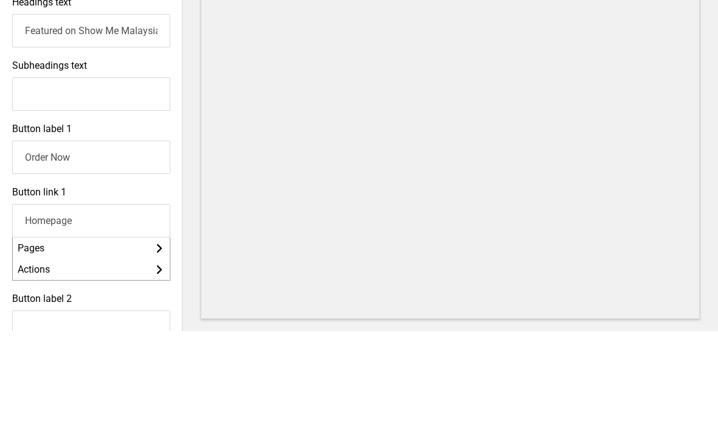
click at [125, 244] on input "Order Now" at bounding box center [91, 260] width 158 height 33
click at [66, 244] on input "Order Now" at bounding box center [91, 260] width 158 height 33
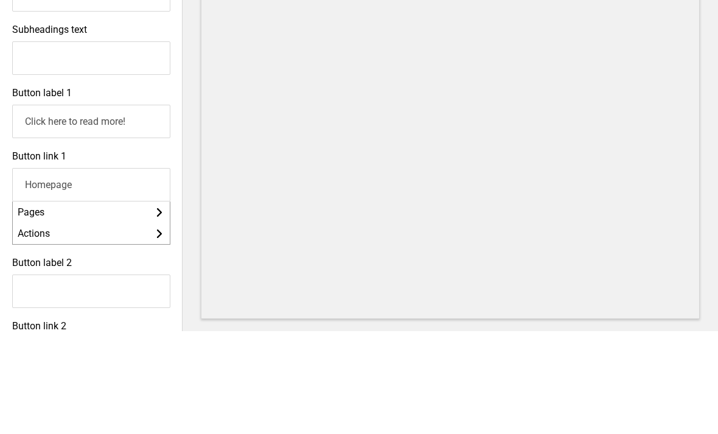
scroll to position [432, 0]
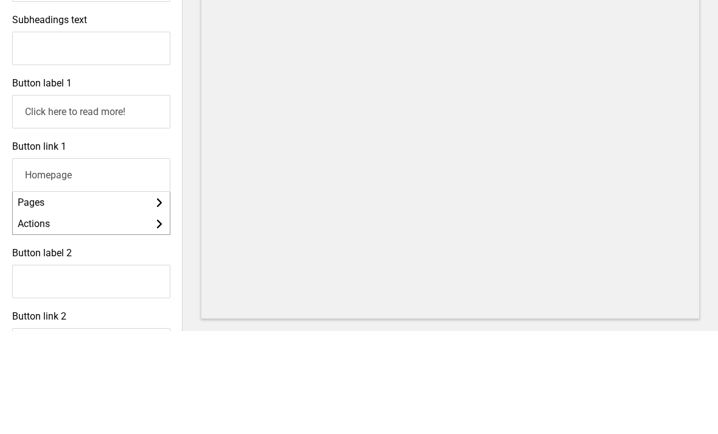
type input "Click here to read more!"
click at [130, 261] on input "Homepage" at bounding box center [91, 277] width 158 height 33
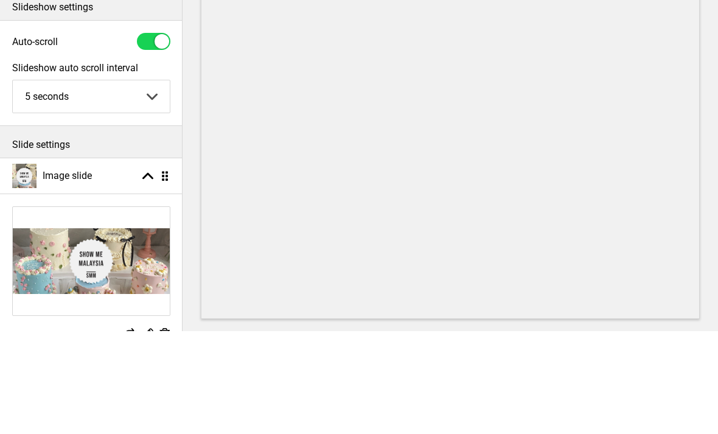
scroll to position [0, 0]
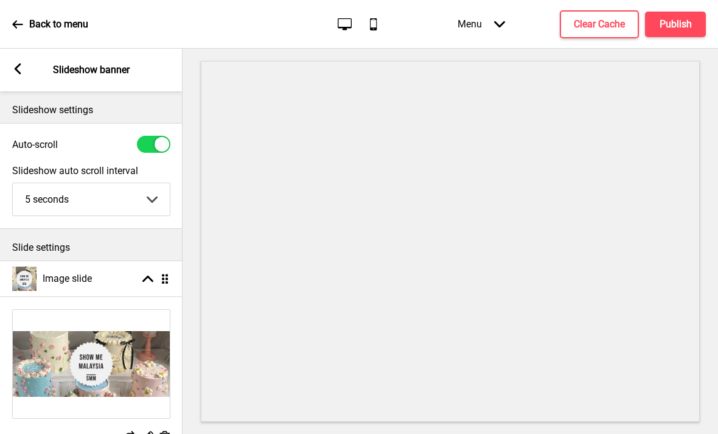
click at [22, 63] on rect at bounding box center [17, 68] width 11 height 11
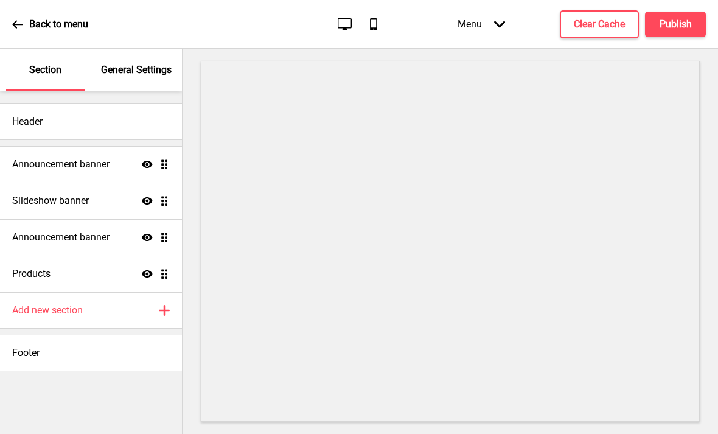
click at [84, 146] on div "Announcement banner Show Drag" at bounding box center [91, 164] width 182 height 37
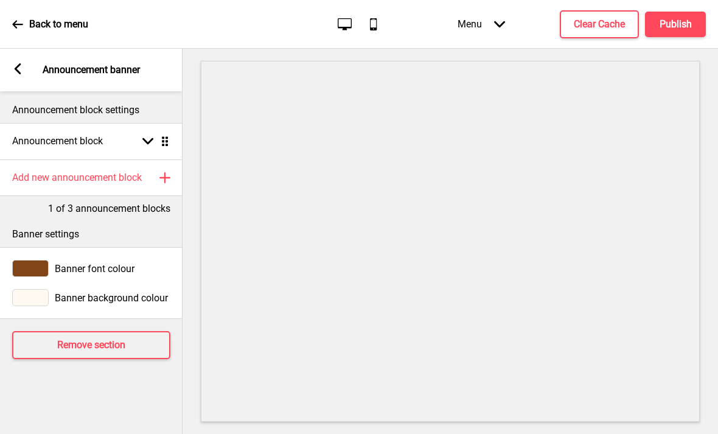
click at [122, 123] on div "Announcement block Arrow down Drag" at bounding box center [91, 141] width 183 height 37
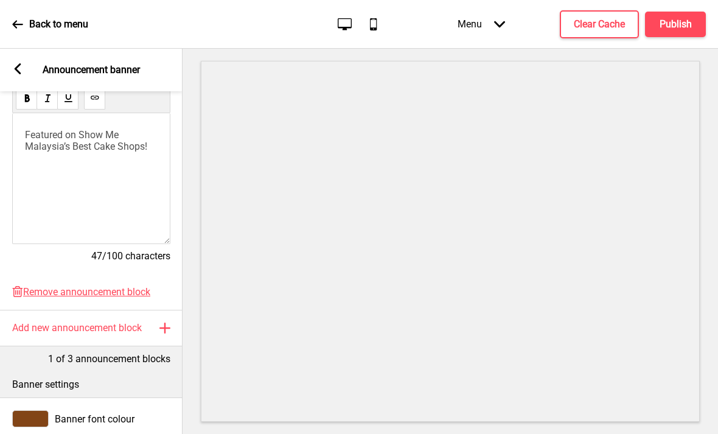
scroll to position [252, 0]
click at [117, 130] on span "Featured on Show Me Malaysia’s Best Cake Shops" at bounding box center [85, 141] width 120 height 23
click at [92, 89] on button at bounding box center [94, 99] width 21 height 21
click at [19, 63] on icon at bounding box center [18, 68] width 7 height 11
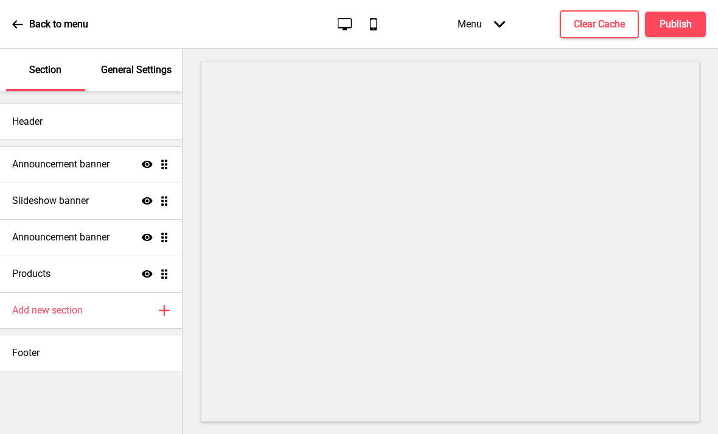
click at [117, 183] on div "Slideshow banner Show Drag" at bounding box center [91, 201] width 182 height 37
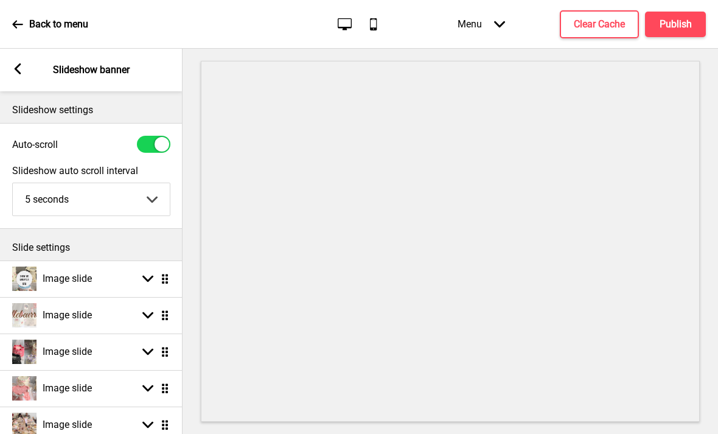
click at [119, 261] on div "Image slide Arrow down Drag" at bounding box center [91, 279] width 183 height 37
select select "right"
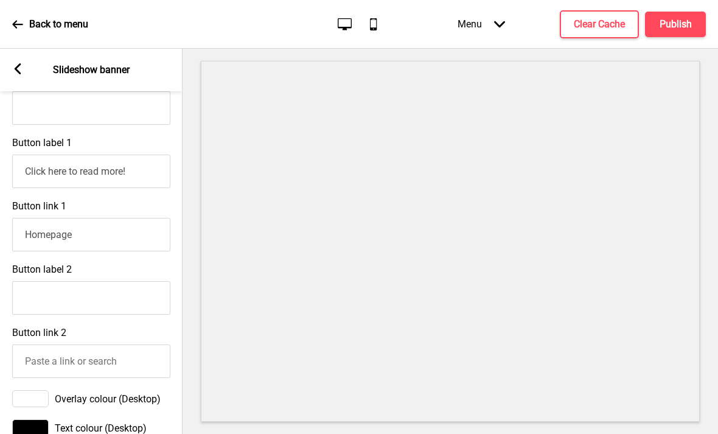
scroll to position [500, 0]
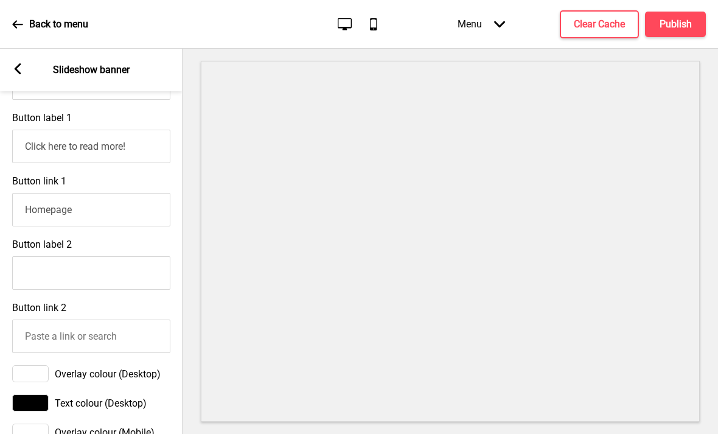
click at [140, 193] on input "Homepage" at bounding box center [91, 209] width 158 height 33
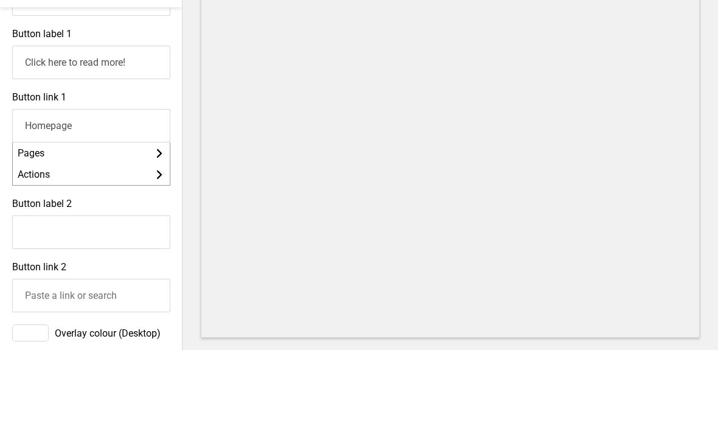
click at [62, 193] on input "Homepage" at bounding box center [91, 209] width 158 height 33
click at [60, 193] on input "Homepage" at bounding box center [91, 209] width 158 height 33
paste input "[URL][DOMAIN_NAME]"
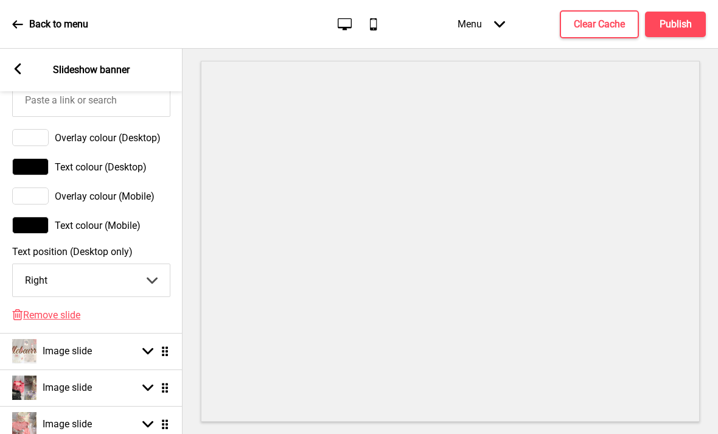
scroll to position [742, 0]
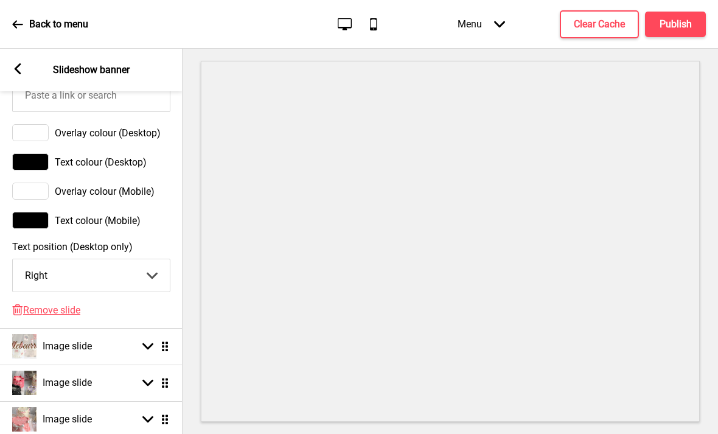
type input "[URL][DOMAIN_NAME]"
click at [143, 127] on span "Overlay colour (Desktop)" at bounding box center [108, 133] width 106 height 12
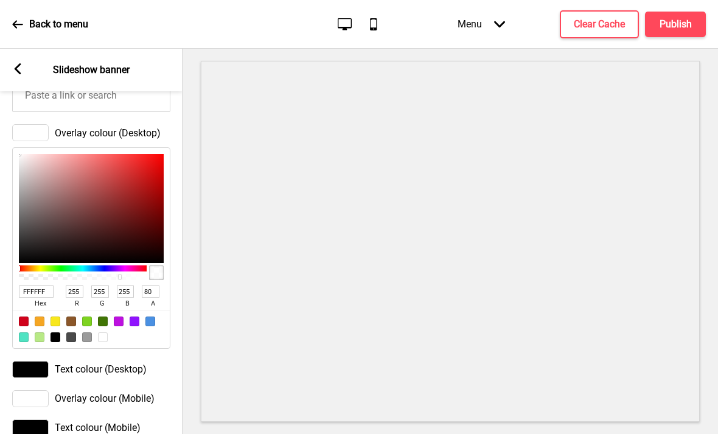
scroll to position [9, 0]
click at [87, 355] on div "Text colour (Desktop)" at bounding box center [91, 369] width 183 height 29
click at [74, 317] on div at bounding box center [71, 322] width 10 height 10
type input "8B572A"
type input "139"
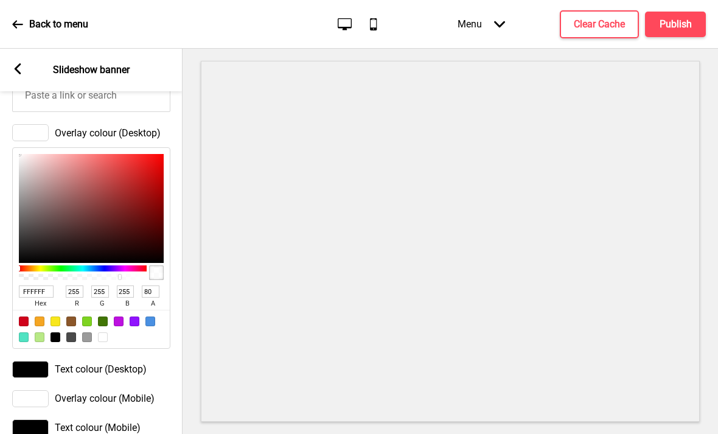
type input "87"
type input "42"
type input "100"
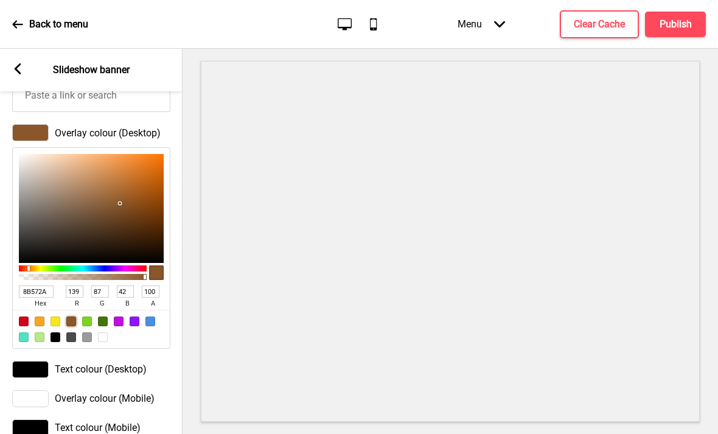
click at [143, 364] on span "Text colour (Desktop)" at bounding box center [101, 369] width 92 height 12
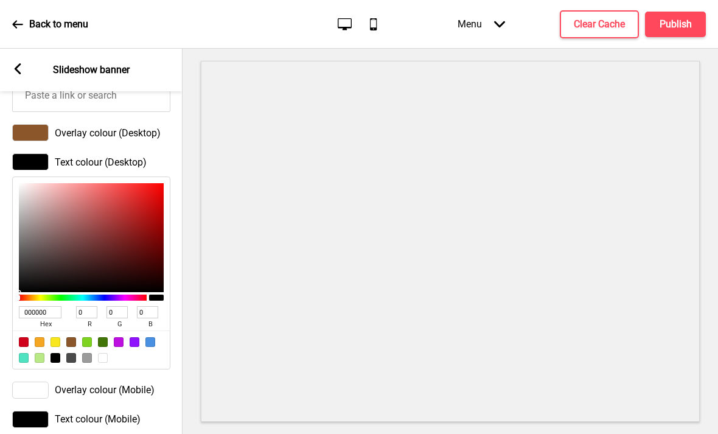
click at [75, 337] on div at bounding box center [71, 342] width 10 height 10
type input "8B572A"
type input "139"
type input "87"
type input "42"
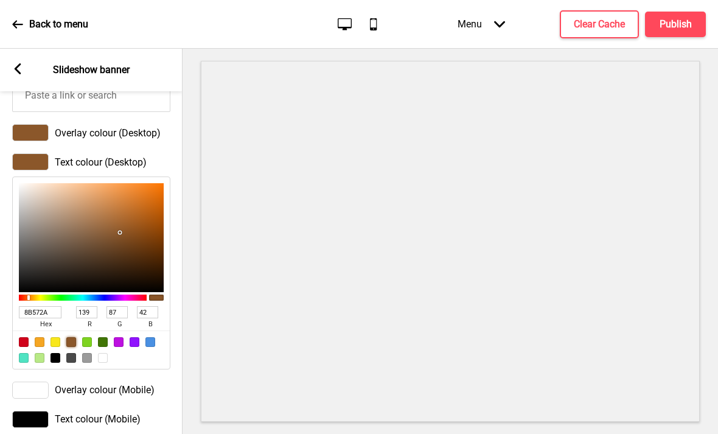
click at [132, 127] on span "Overlay colour (Desktop)" at bounding box center [108, 133] width 106 height 12
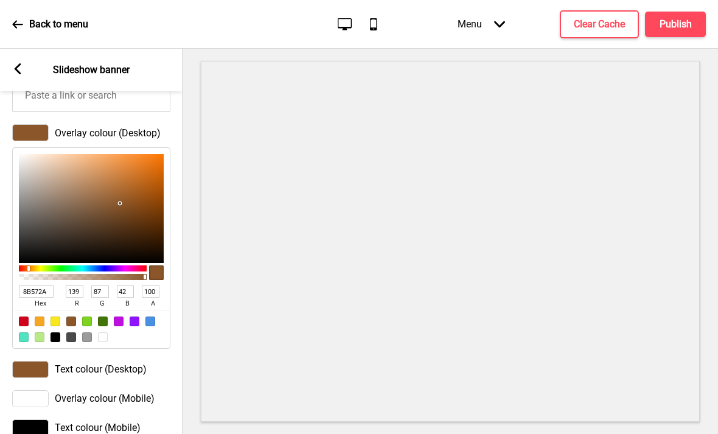
click at [13, 63] on rect at bounding box center [17, 68] width 11 height 11
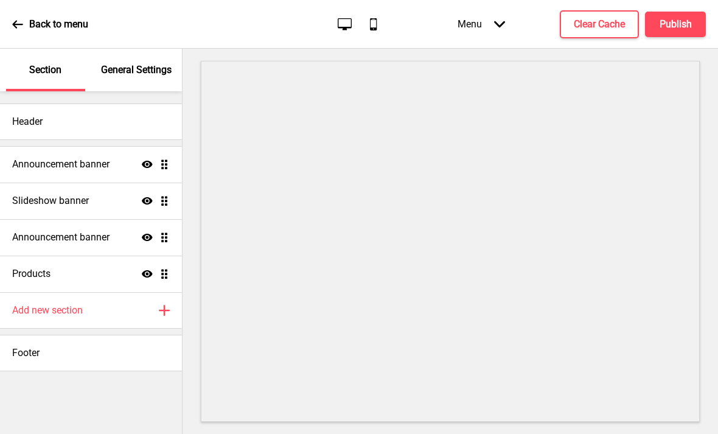
click at [7, 19] on div "Back to menu Desktop Mobile Menu Arrow down Product Page Store Information Chec…" at bounding box center [359, 24] width 718 height 49
click at [83, 49] on div "Section" at bounding box center [45, 70] width 79 height 43
click at [138, 67] on p "General Settings" at bounding box center [136, 69] width 71 height 13
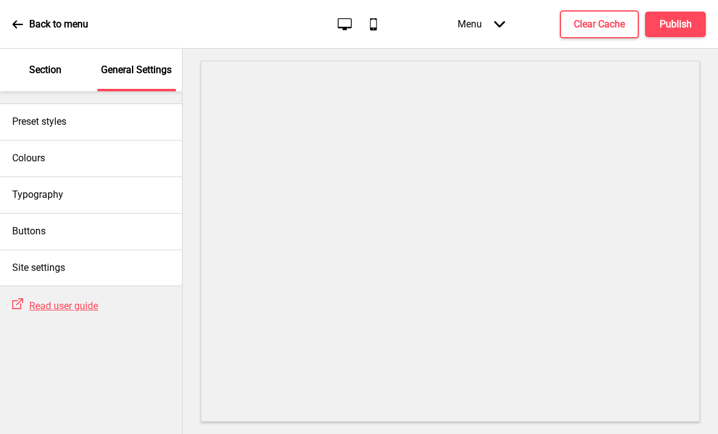
click at [110, 144] on div "Colours" at bounding box center [91, 158] width 182 height 37
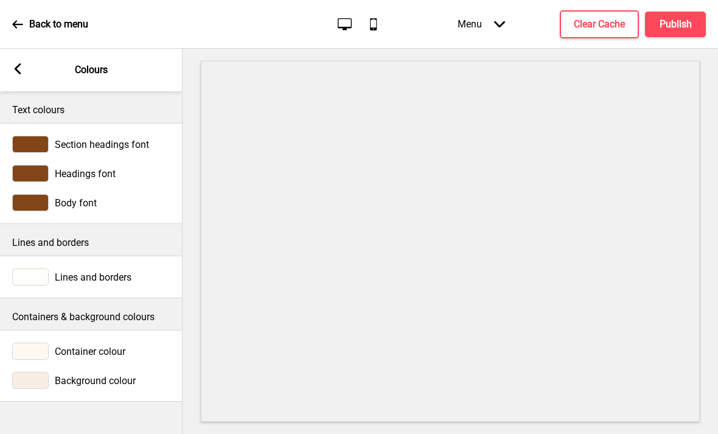
click at [146, 343] on div "Container colour" at bounding box center [91, 351] width 158 height 17
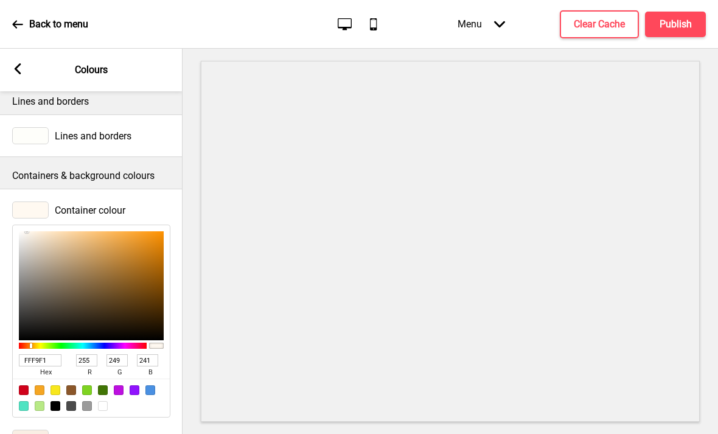
scroll to position [141, 0]
click at [47, 355] on input "FFF9F1" at bounding box center [40, 361] width 43 height 12
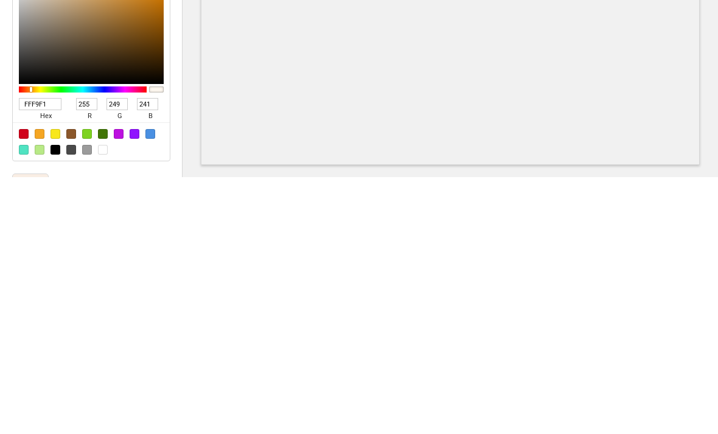
click at [50, 355] on input "FFF9F1" at bounding box center [40, 361] width 43 height 12
click at [46, 355] on input "FFF9F1" at bounding box center [40, 361] width 43 height 12
click at [121, 379] on div at bounding box center [91, 398] width 157 height 38
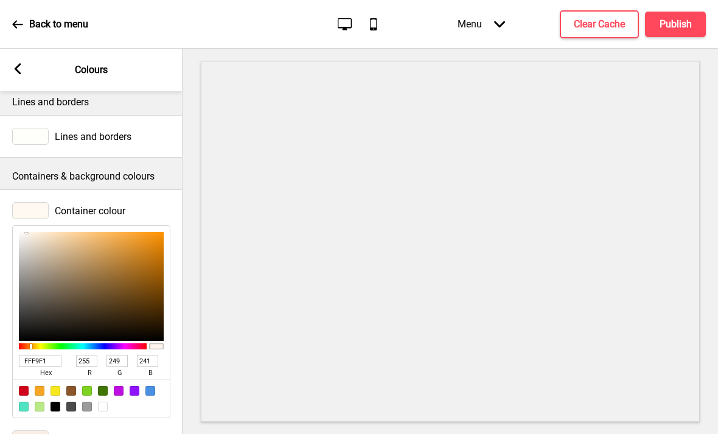
click at [119, 379] on div at bounding box center [91, 398] width 157 height 38
click at [125, 379] on div at bounding box center [91, 398] width 157 height 38
click at [124, 379] on div at bounding box center [91, 398] width 157 height 38
click at [125, 379] on div at bounding box center [91, 398] width 157 height 38
click at [123, 379] on div at bounding box center [91, 398] width 157 height 38
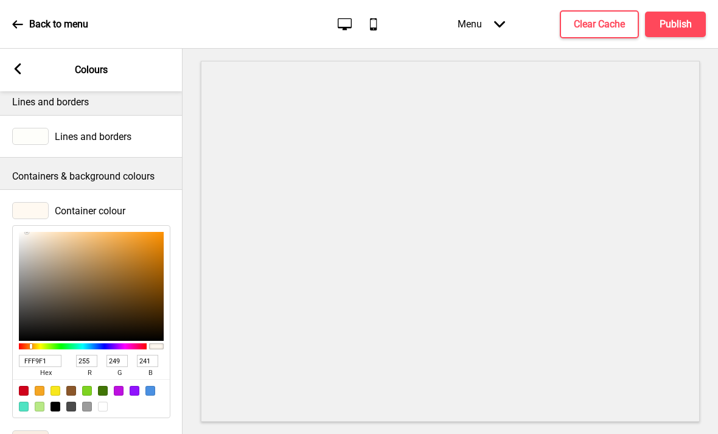
click at [27, 49] on div "Arrow left Colours" at bounding box center [91, 70] width 183 height 43
click at [16, 63] on rect at bounding box center [17, 68] width 11 height 11
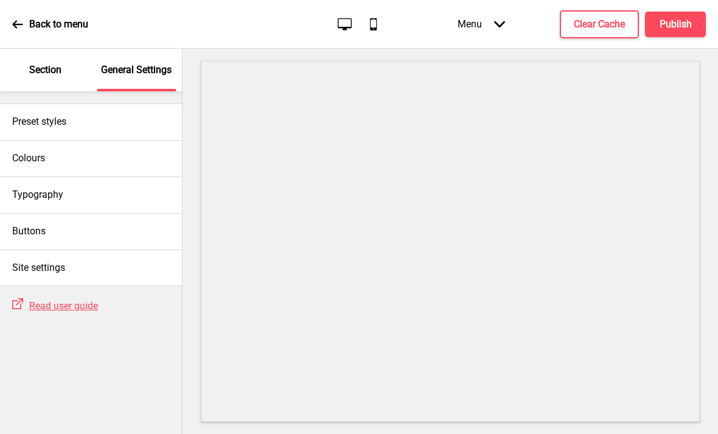
click at [66, 49] on div "Section" at bounding box center [45, 70] width 79 height 43
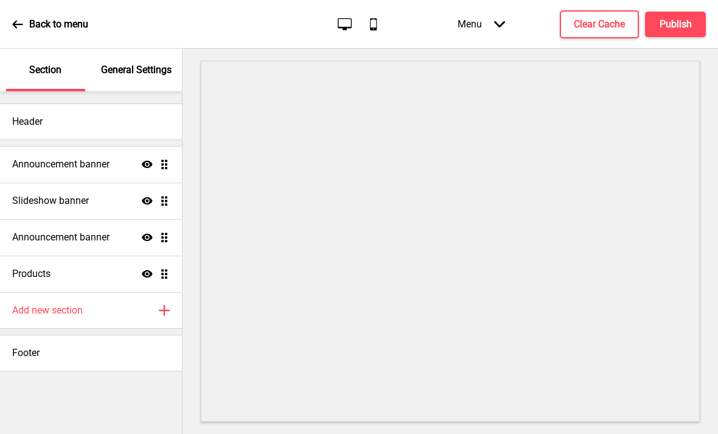
click at [117, 146] on div "Announcement banner Show Drag" at bounding box center [91, 164] width 182 height 37
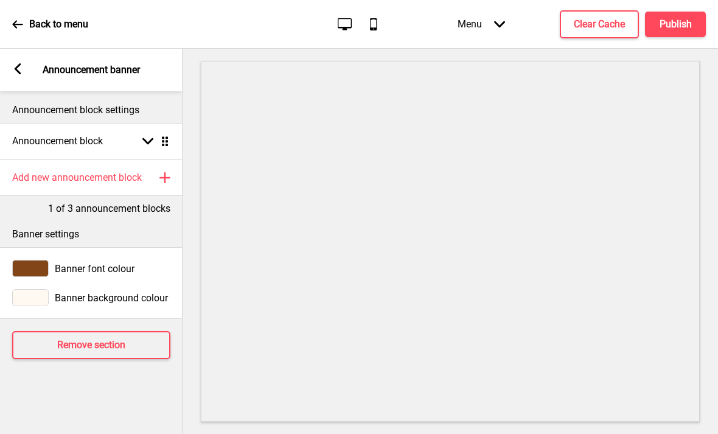
click at [16, 63] on rect at bounding box center [17, 68] width 11 height 11
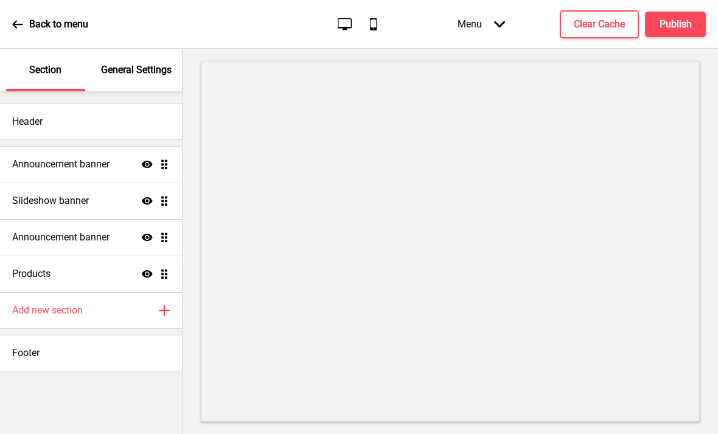
click at [106, 183] on div "Slideshow banner Show Drag" at bounding box center [91, 201] width 182 height 37
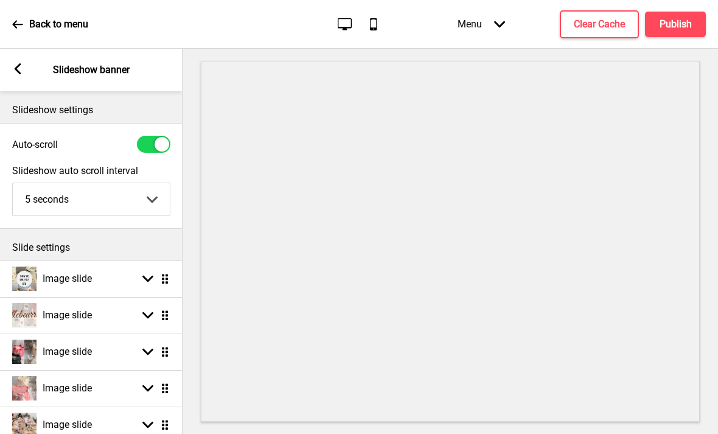
click at [118, 261] on div "Image slide Arrow down Drag" at bounding box center [91, 279] width 183 height 37
select select "right"
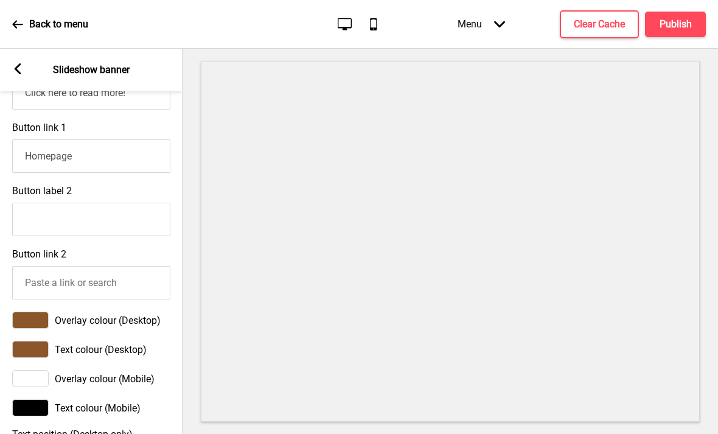
scroll to position [563, 0]
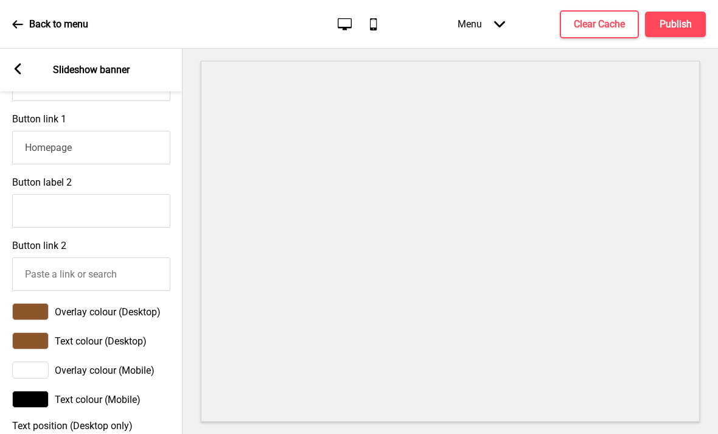
click at [113, 335] on span "Text colour (Desktop)" at bounding box center [101, 341] width 92 height 12
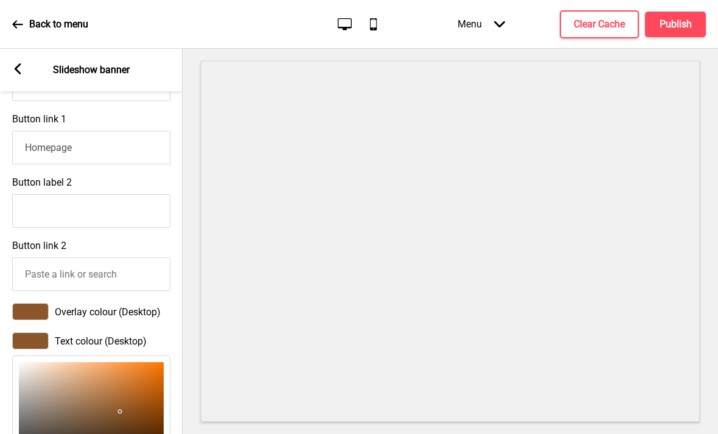
click at [139, 306] on span "Overlay colour (Desktop)" at bounding box center [108, 312] width 106 height 12
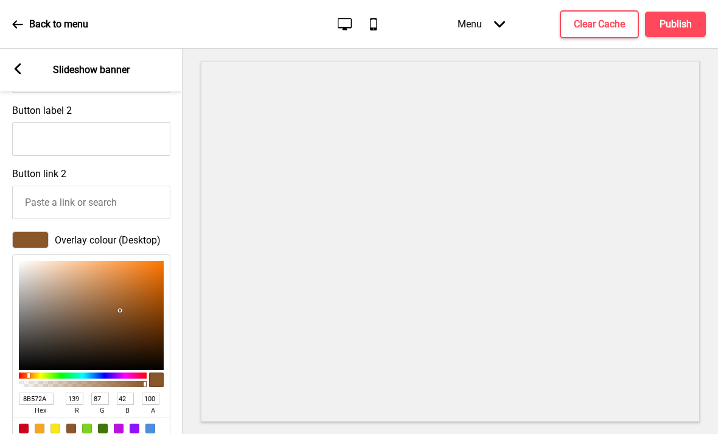
scroll to position [670, 0]
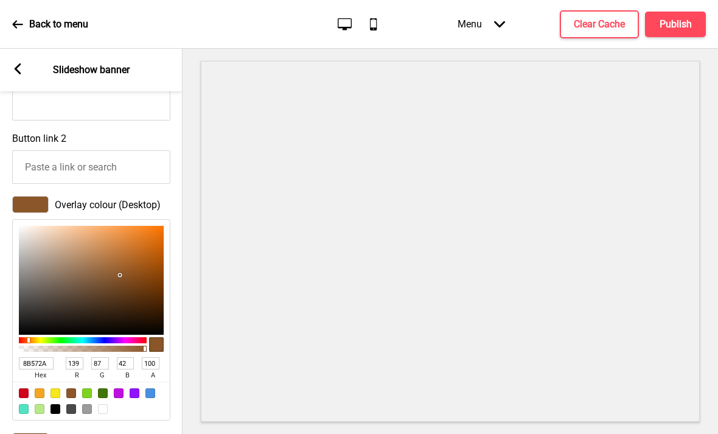
click at [48, 357] on input "8B572A" at bounding box center [36, 363] width 35 height 12
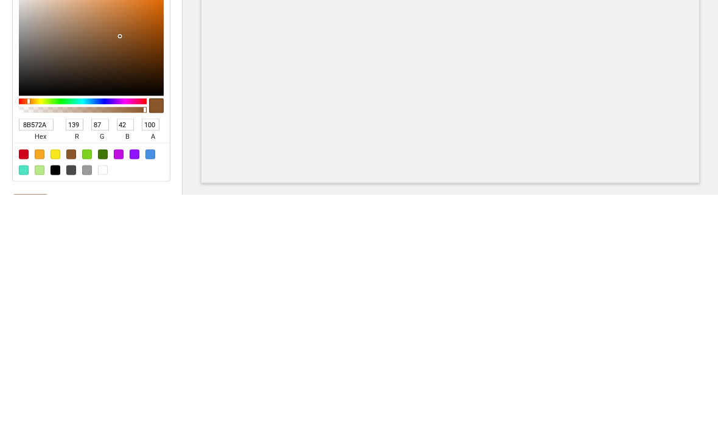
click at [41, 357] on input "8B572A" at bounding box center [36, 363] width 35 height 12
paste input "FFF9F1"
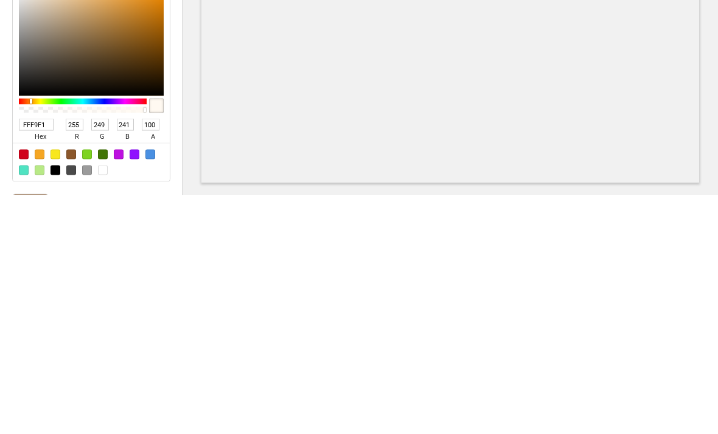
type input "FFF9F1"
type input "255"
type input "249"
type input "241"
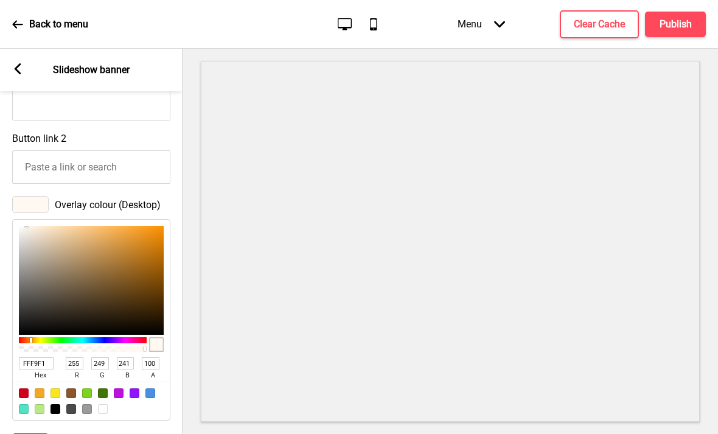
click at [116, 87] on input "Button label 2" at bounding box center [91, 103] width 158 height 33
click at [145, 87] on input "Button label 2" at bounding box center [91, 103] width 158 height 33
click at [55, 87] on input "Button label 2" at bounding box center [91, 103] width 158 height 33
type input "E59427"
type input "229"
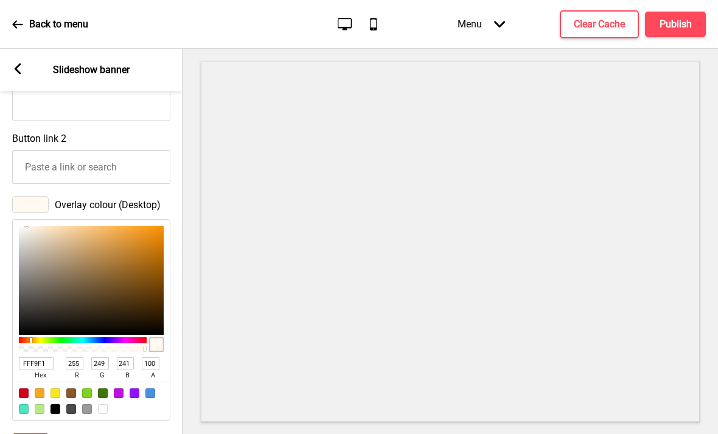
type input "148"
type input "39"
type input "C7790F"
type input "199"
type input "121"
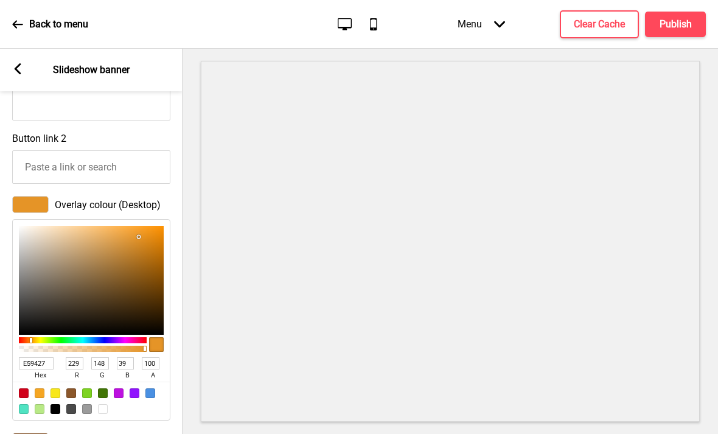
type input "15"
type input "8D5305"
type input "141"
type input "83"
type input "5"
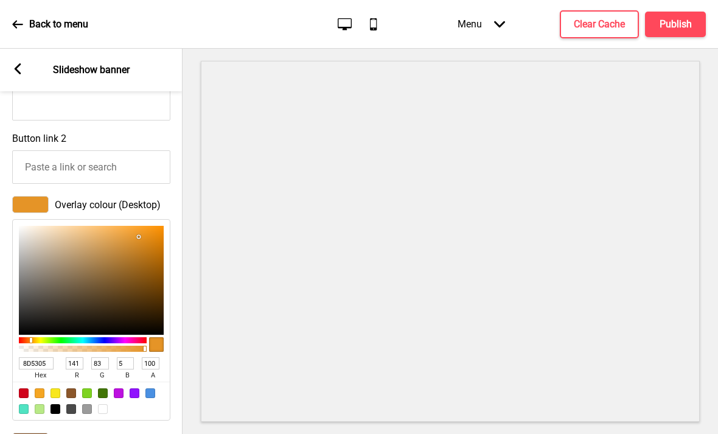
scroll to position [850, 0]
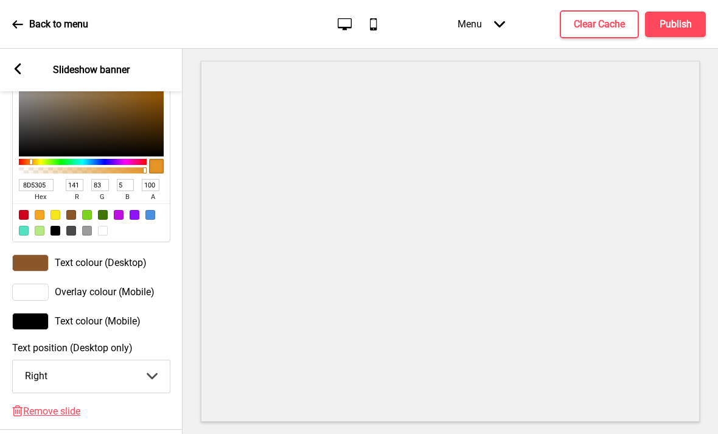
type input "794500"
type input "121"
type input "69"
type input "0"
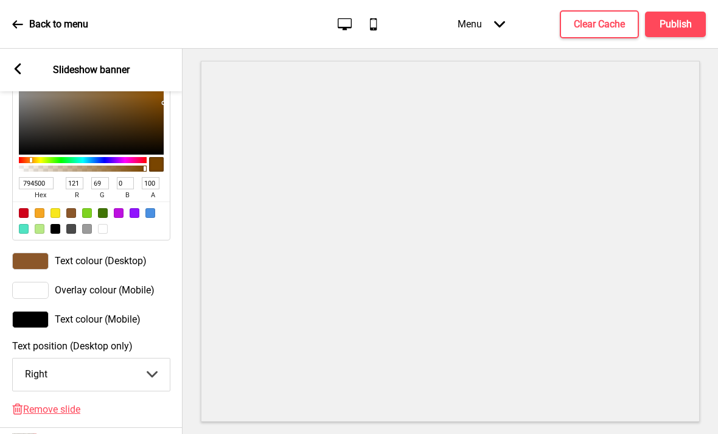
click at [156, 282] on div "Overlay colour (Mobile)" at bounding box center [91, 290] width 158 height 17
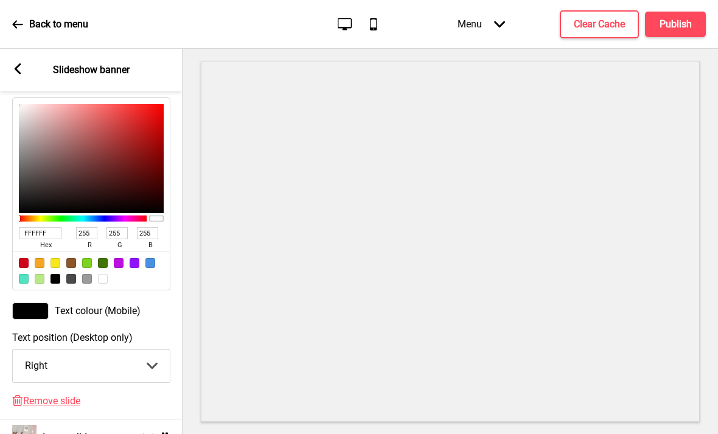
click at [44, 227] on input "FFFFFF" at bounding box center [40, 233] width 43 height 12
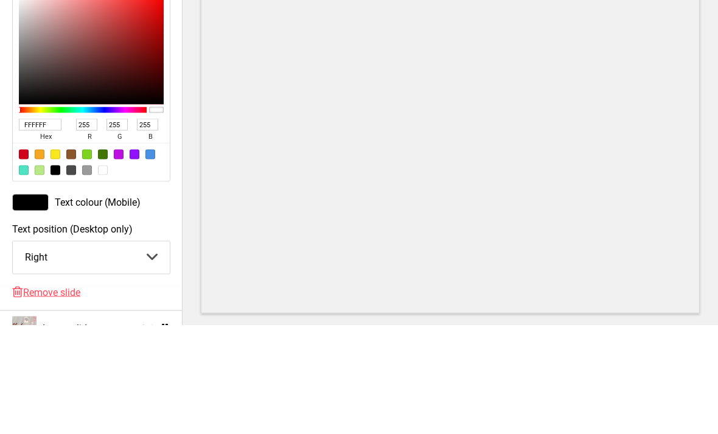
click at [46, 227] on input "FFFFFF" at bounding box center [40, 233] width 43 height 12
paste input "9F1"
type input "FFF9F1"
type input "249"
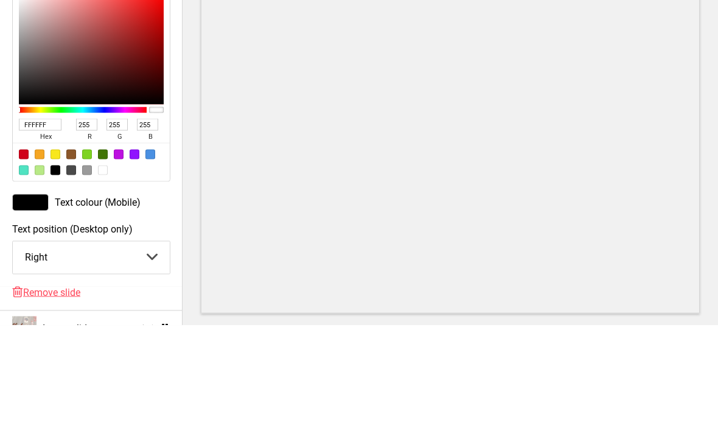
type input "241"
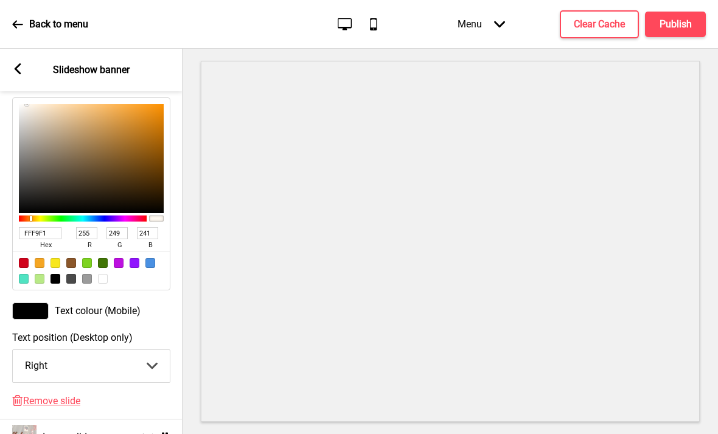
type input "FFF9F1"
click at [149, 303] on div "Text colour (Mobile)" at bounding box center [91, 311] width 158 height 17
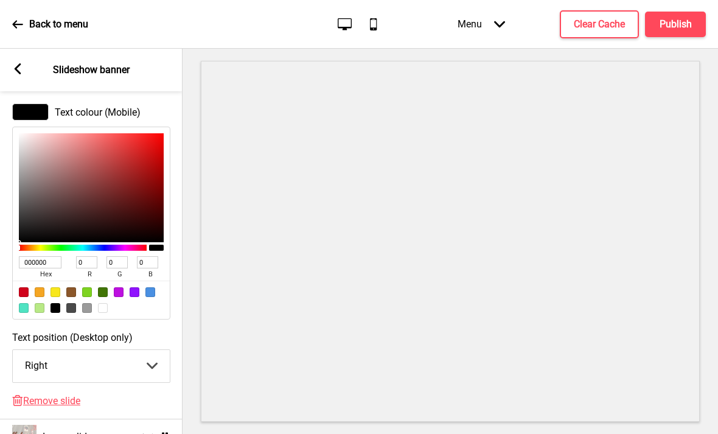
click at [79, 281] on div at bounding box center [91, 300] width 157 height 38
click at [75, 287] on div at bounding box center [71, 292] width 10 height 10
type input "8B572A"
type input "139"
type input "87"
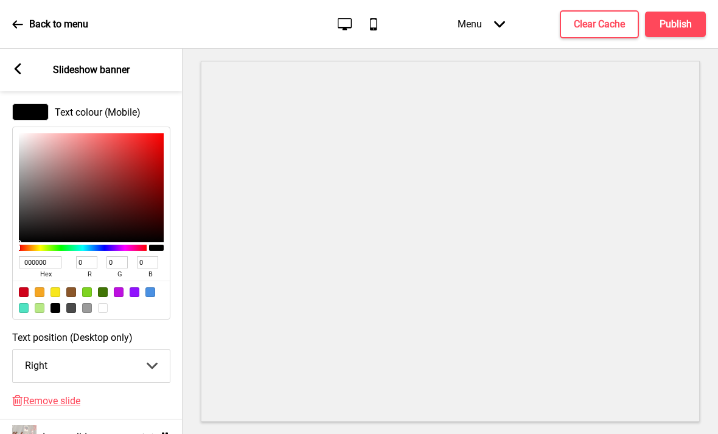
type input "42"
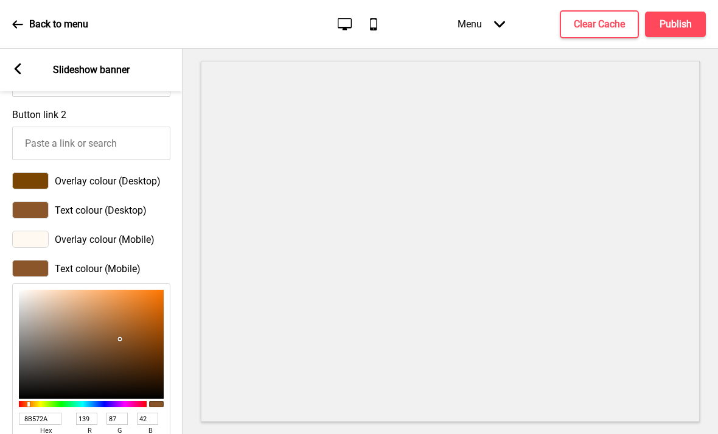
scroll to position [691, 0]
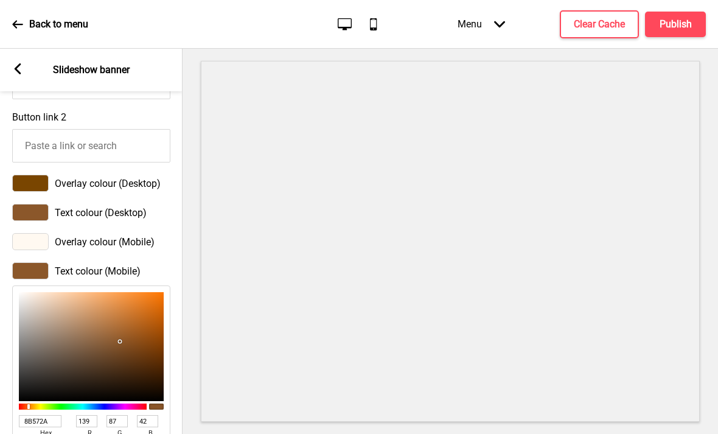
click at [147, 207] on span "Text colour (Desktop)" at bounding box center [101, 213] width 92 height 12
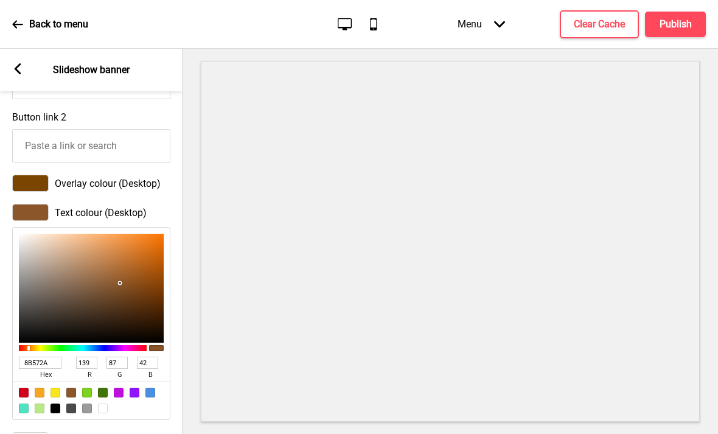
click at [156, 178] on span "Overlay colour (Desktop)" at bounding box center [108, 184] width 106 height 12
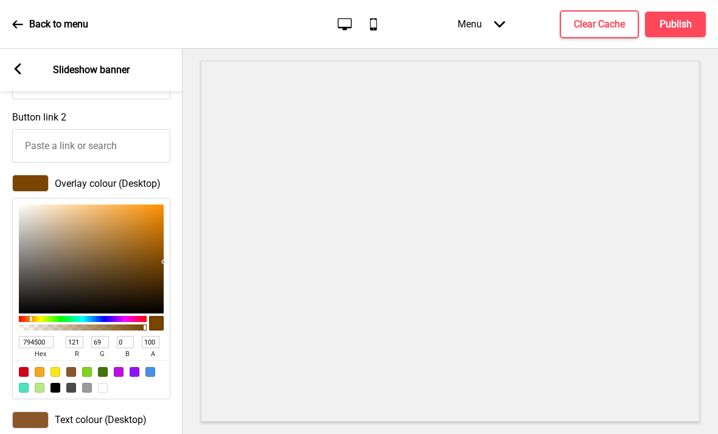
click at [48, 336] on input "794500" at bounding box center [36, 342] width 35 height 12
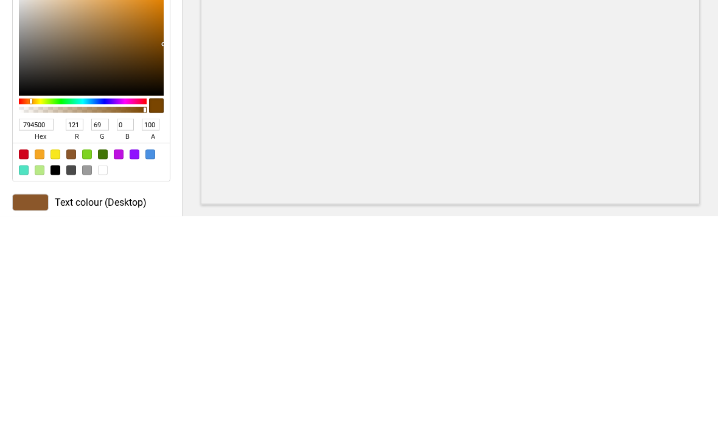
click at [42, 336] on input "794500" at bounding box center [36, 342] width 35 height 12
click at [40, 336] on input "794500" at bounding box center [36, 342] width 35 height 12
paste input "FFF9F1"
type input "FFF9F1"
type input "255"
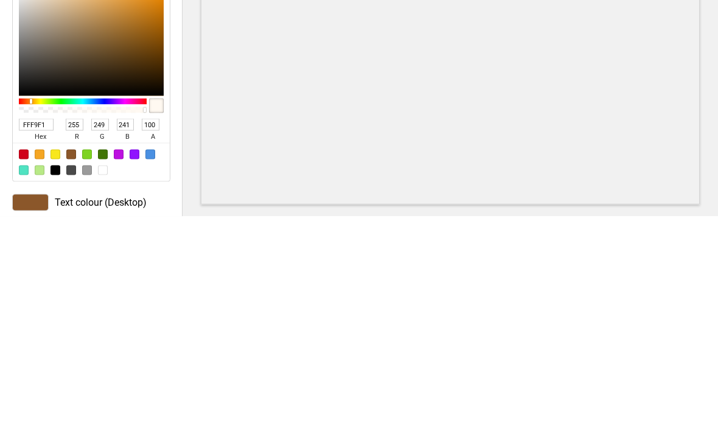
type input "249"
type input "241"
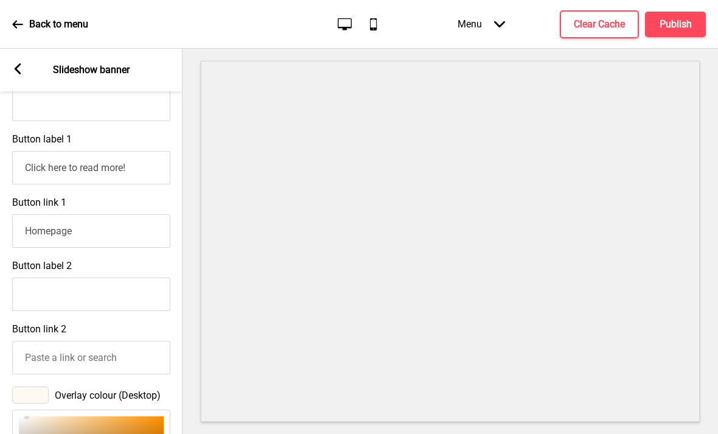
scroll to position [476, 0]
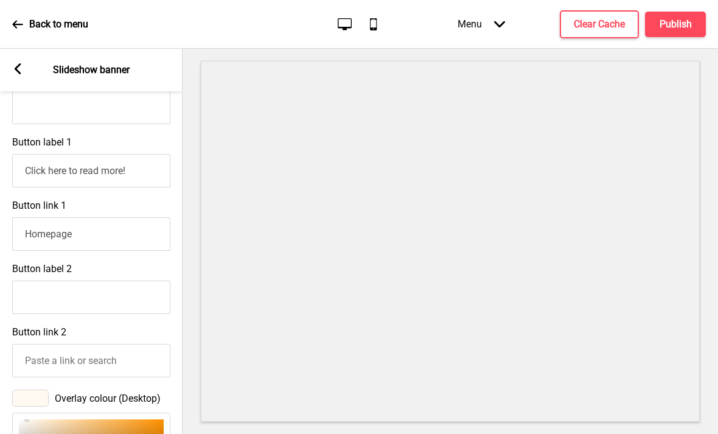
type input "FFF9F1"
click at [129, 281] on input "Button label 2" at bounding box center [91, 297] width 158 height 33
click at [130, 281] on input "hh" at bounding box center [91, 297] width 158 height 33
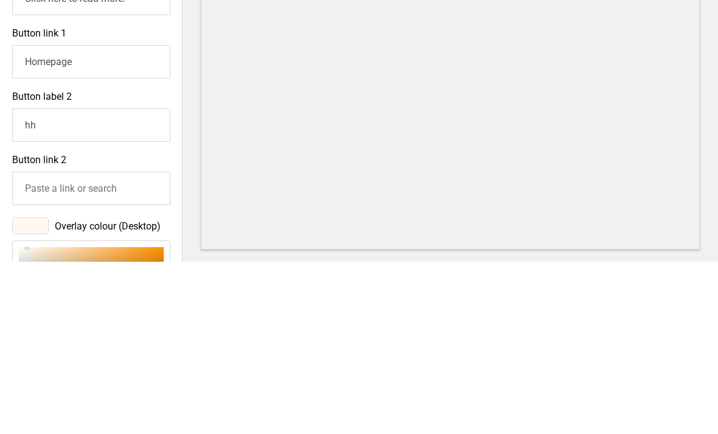
type input "h"
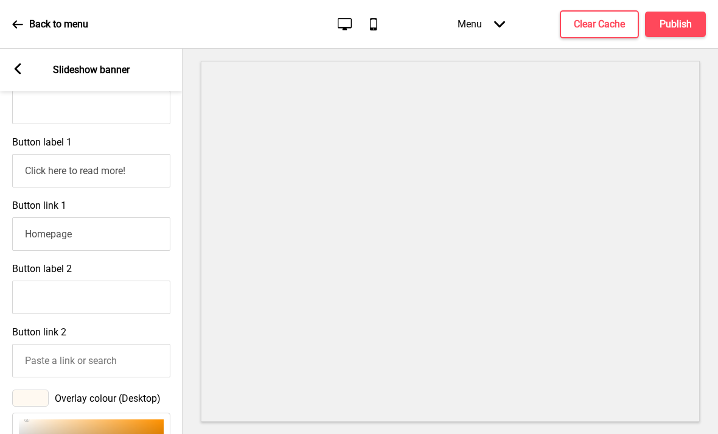
click at [18, 63] on rect at bounding box center [17, 68] width 11 height 11
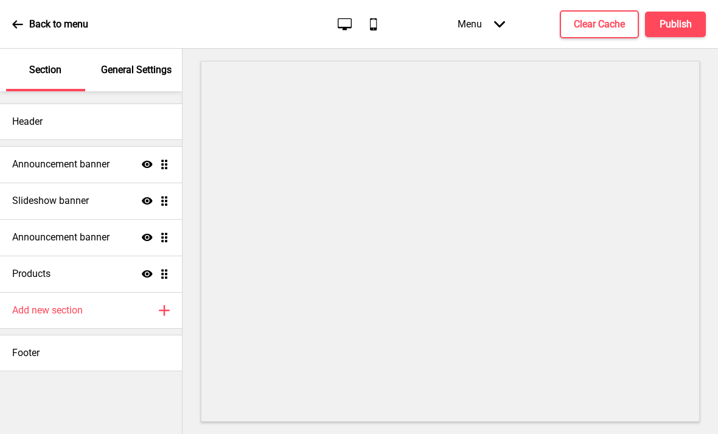
click at [116, 146] on div "Announcement banner Show Drag" at bounding box center [91, 164] width 182 height 37
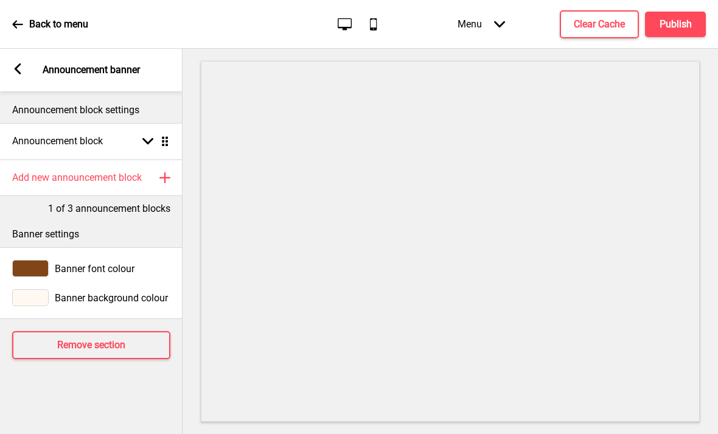
click at [136, 136] on div "Arrow down Drag" at bounding box center [153, 141] width 34 height 11
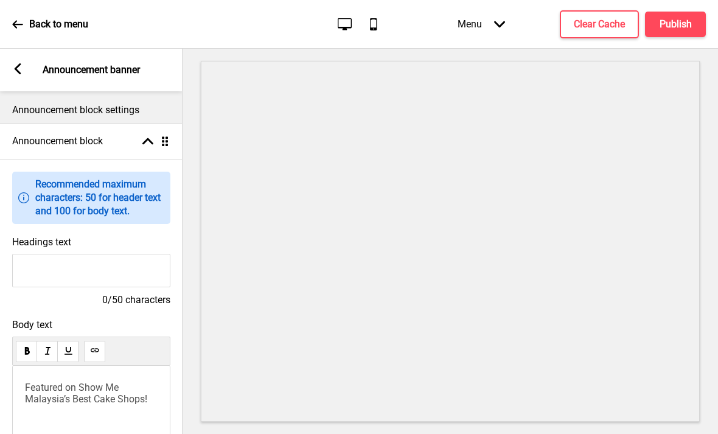
click at [16, 49] on div "Arrow left Announcement banner" at bounding box center [91, 70] width 183 height 43
click at [16, 63] on rect at bounding box center [17, 68] width 11 height 11
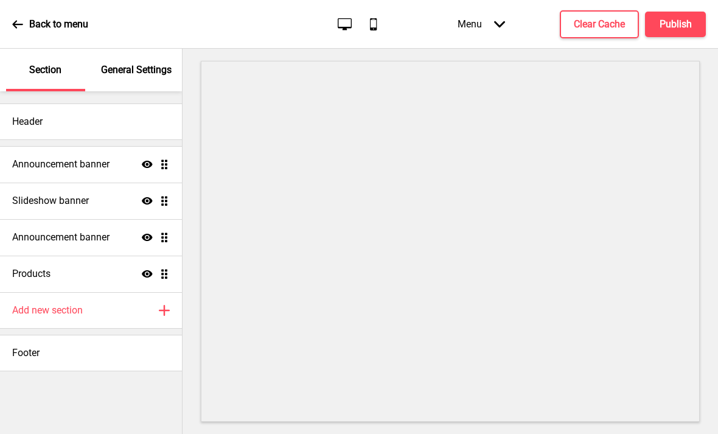
click at [111, 146] on div "Announcement banner Show Drag" at bounding box center [91, 164] width 182 height 37
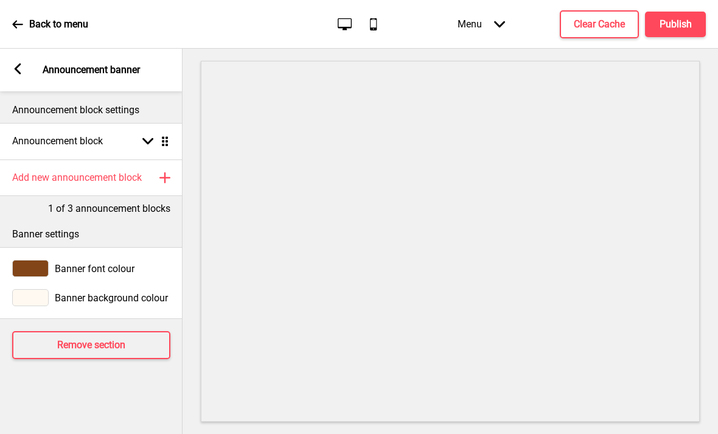
click at [136, 331] on button "Remove section" at bounding box center [91, 345] width 158 height 28
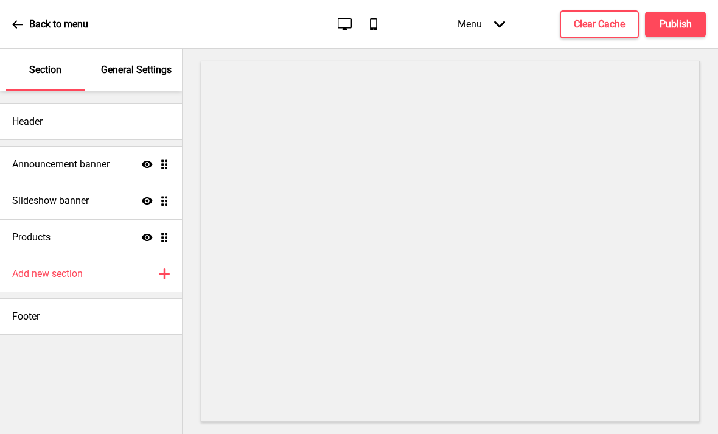
click at [108, 183] on div "Slideshow banner Show Drag" at bounding box center [91, 201] width 182 height 37
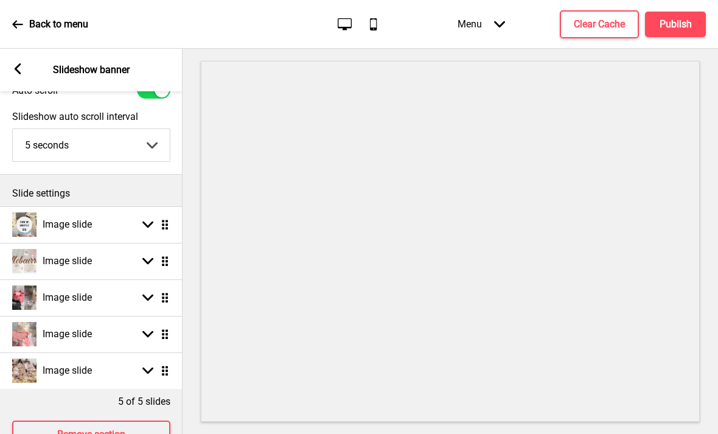
scroll to position [54, 0]
click at [130, 244] on div "Image slide Arrow down Drag" at bounding box center [91, 262] width 183 height 37
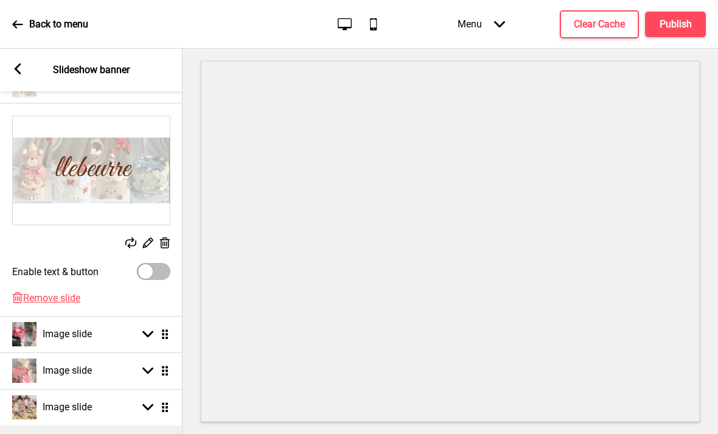
scroll to position [231, 0]
click at [152, 264] on div at bounding box center [145, 271] width 15 height 15
checkbox input "true"
select select "right"
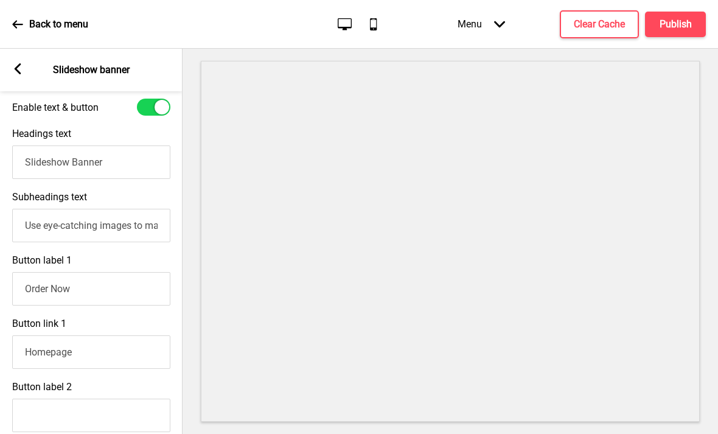
scroll to position [384, 0]
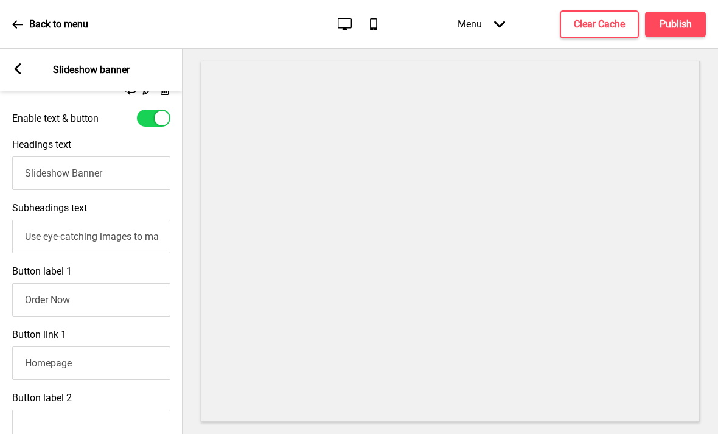
click at [126, 156] on input "Slideshow Banner" at bounding box center [91, 172] width 158 height 33
click at [20, 63] on rect at bounding box center [17, 68] width 11 height 11
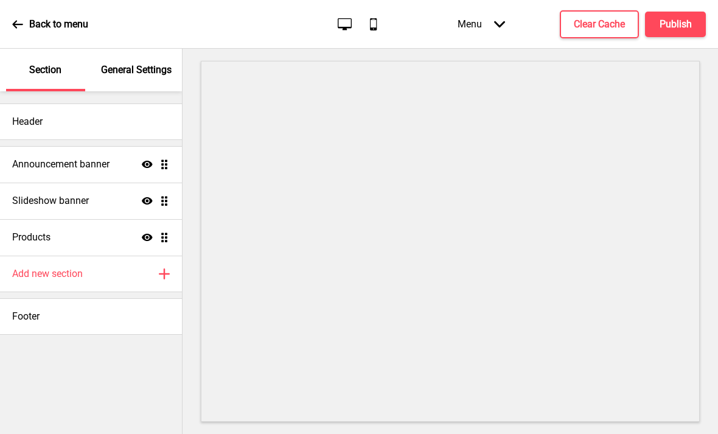
click at [87, 158] on h4 "Announcement banner" at bounding box center [60, 164] width 97 height 13
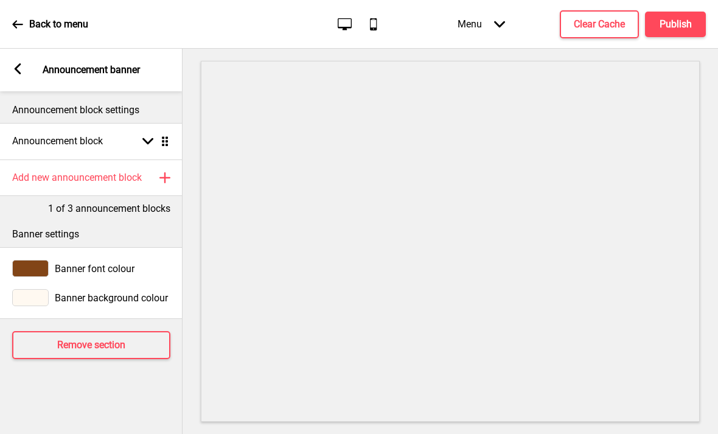
click at [127, 123] on div "Announcement block Arrow down Drag" at bounding box center [91, 141] width 183 height 37
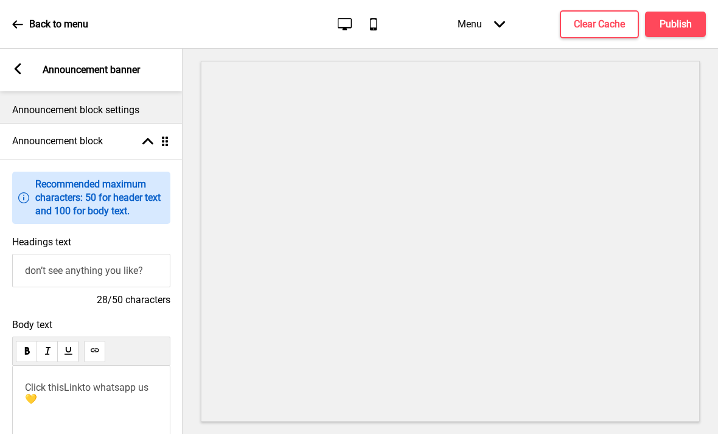
click at [108, 254] on input "don’t see anything you like?" at bounding box center [91, 270] width 158 height 33
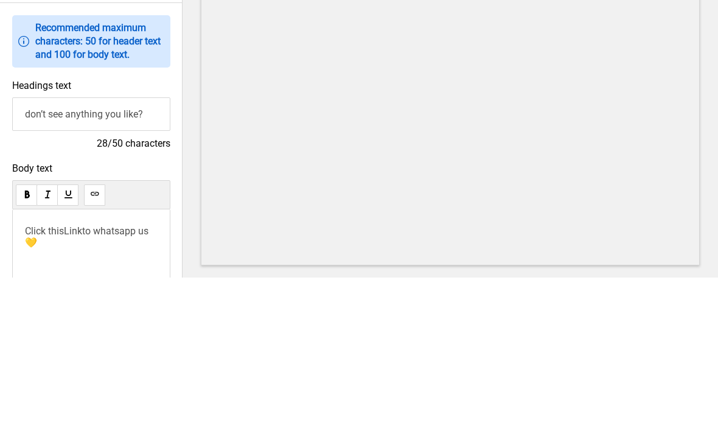
click at [108, 254] on input "don’t see anything you like?" at bounding box center [91, 270] width 158 height 33
click at [110, 254] on input "don’t see anything you like?" at bounding box center [91, 270] width 158 height 33
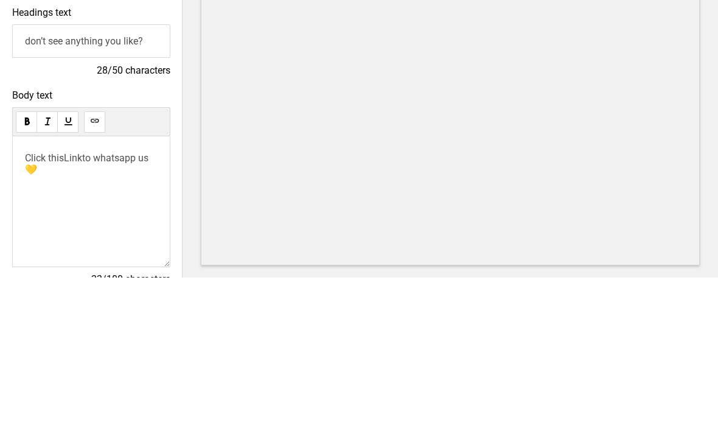
scroll to position [82, 0]
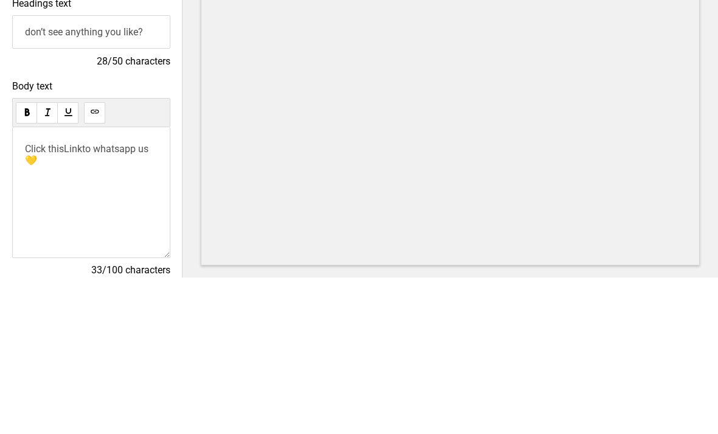
click at [27, 300] on span "Click this" at bounding box center [44, 306] width 39 height 12
click at [23, 284] on div "Click this Link to whatsapp us 💛" at bounding box center [91, 349] width 158 height 131
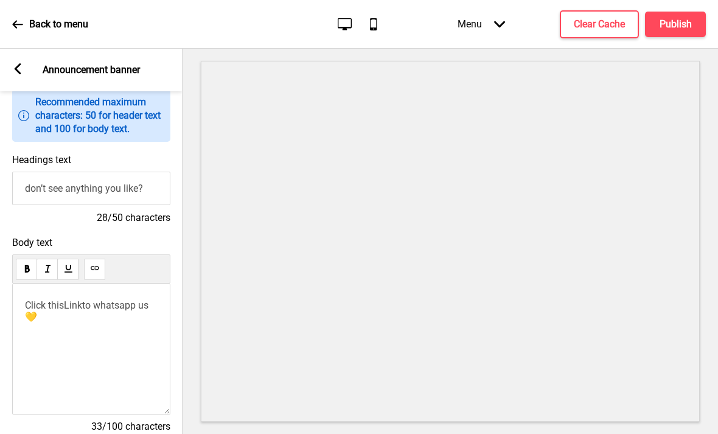
click at [30, 300] on span "Click this" at bounding box center [44, 306] width 39 height 12
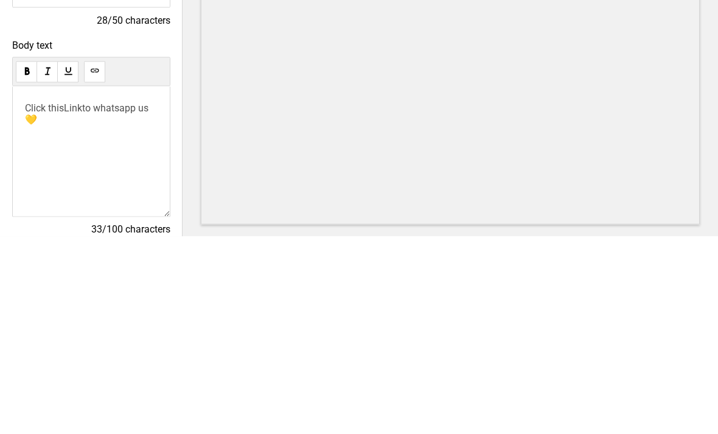
click at [32, 300] on span "Click this" at bounding box center [44, 306] width 39 height 12
click at [58, 300] on span "don’t see anything you like?Click this" at bounding box center [84, 311] width 118 height 23
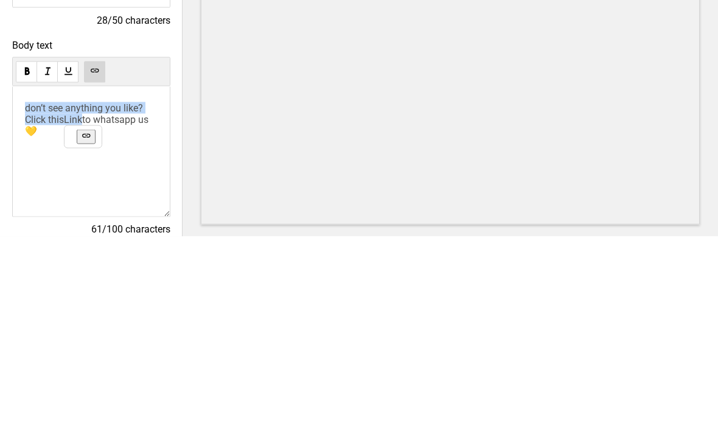
copy p "don’t see anything you like?Click this Link"
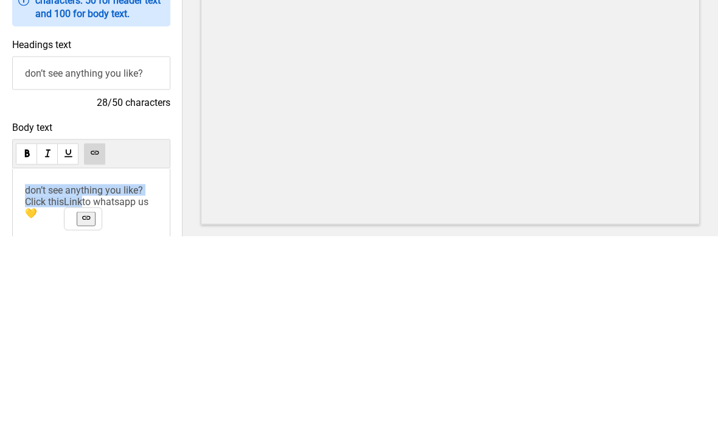
scroll to position [0, 0]
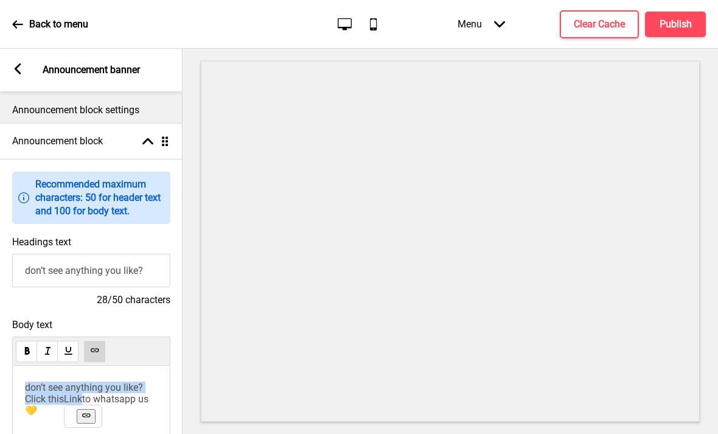
click at [14, 63] on rect at bounding box center [17, 68] width 11 height 11
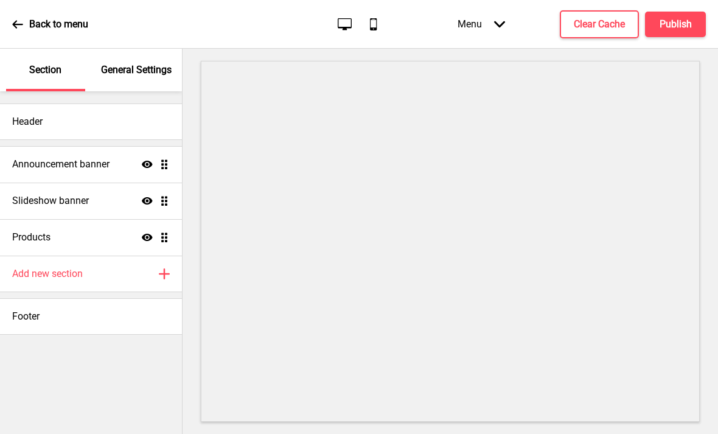
click at [117, 183] on div "Slideshow banner Show Drag" at bounding box center [91, 201] width 182 height 37
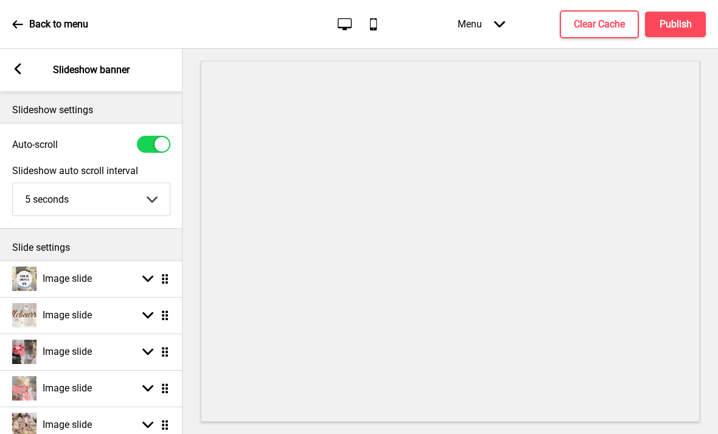
click at [119, 297] on div "Image slide Arrow down Drag" at bounding box center [91, 315] width 183 height 37
select select "right"
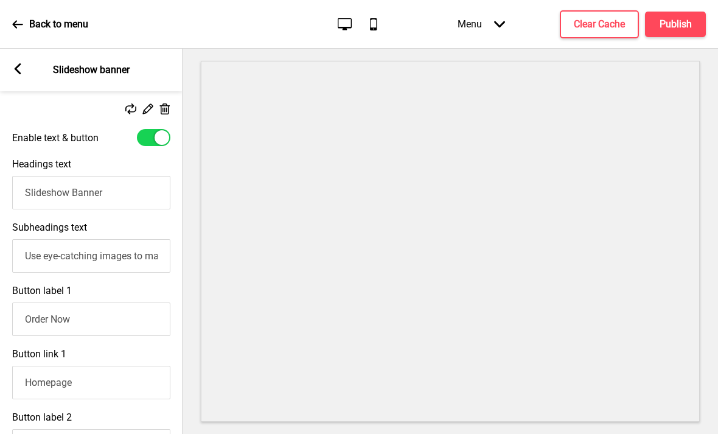
scroll to position [365, 0]
click at [135, 175] on input "Slideshow Banner" at bounding box center [91, 191] width 158 height 33
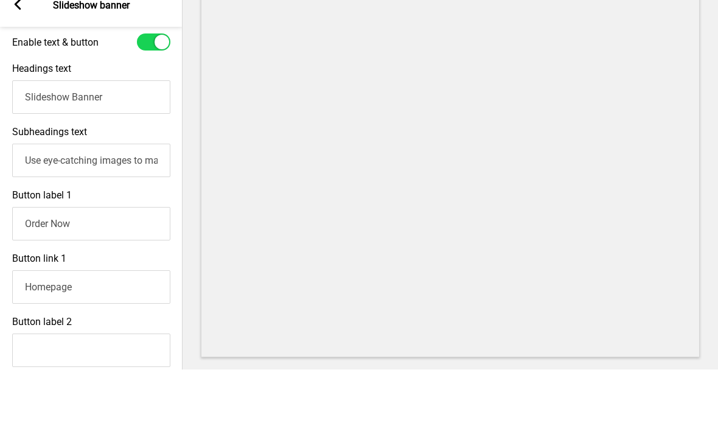
scroll to position [399, 0]
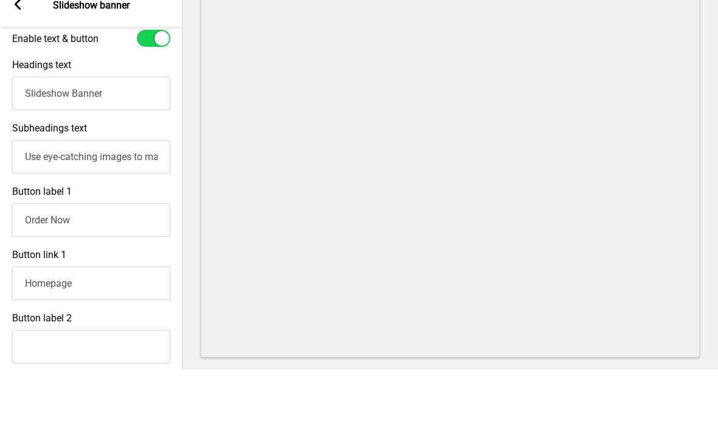
click at [100, 141] on input "Slideshow Banner" at bounding box center [91, 157] width 158 height 33
paste input "don’t see anything you like?Click this Link"
click at [111, 141] on input "don’t see anything you like?Click this Link" at bounding box center [91, 157] width 158 height 33
click at [113, 141] on input "don’t see anything you like?Click this Link" at bounding box center [91, 157] width 158 height 33
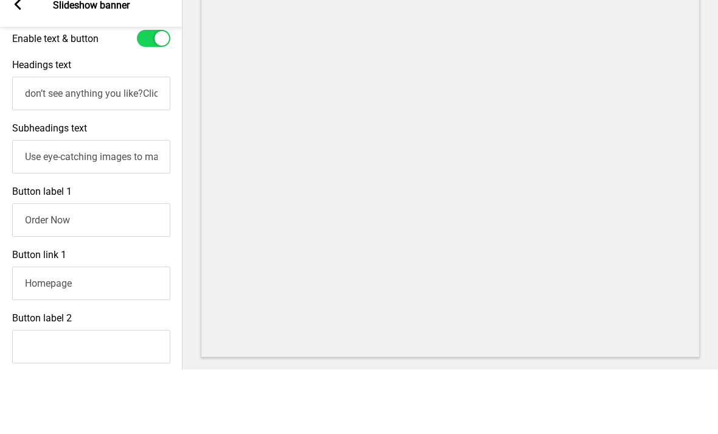
scroll to position [0, 1]
type input "don’t see anything you like?"
click at [138, 205] on input "Use eye-catching images to make a strong first impression of your brand" at bounding box center [91, 221] width 158 height 33
click at [124, 205] on input "Use eye-catching images to make a strong first impression of your brand" at bounding box center [91, 221] width 158 height 33
click at [125, 205] on input "Use eye-catching images to make a strong first impression of your brand" at bounding box center [91, 221] width 158 height 33
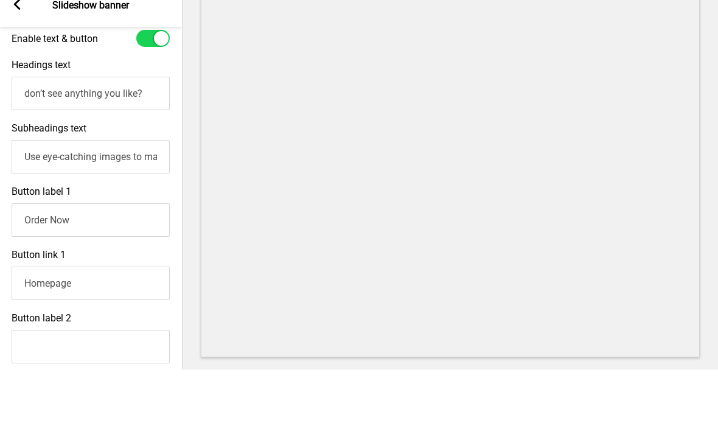
scroll to position [410, 0]
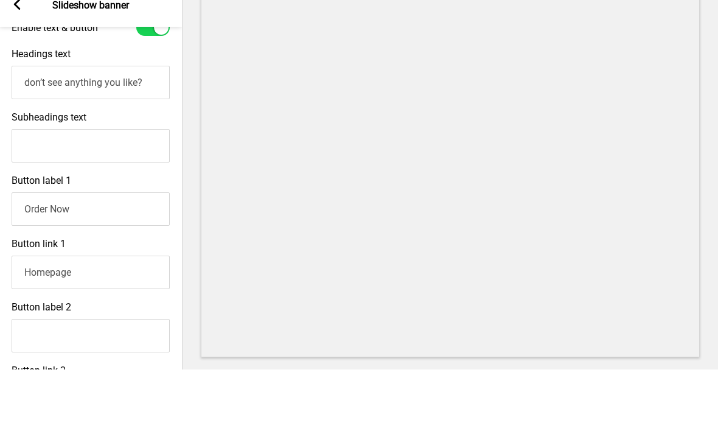
click at [114, 257] on input "Order Now" at bounding box center [91, 273] width 158 height 33
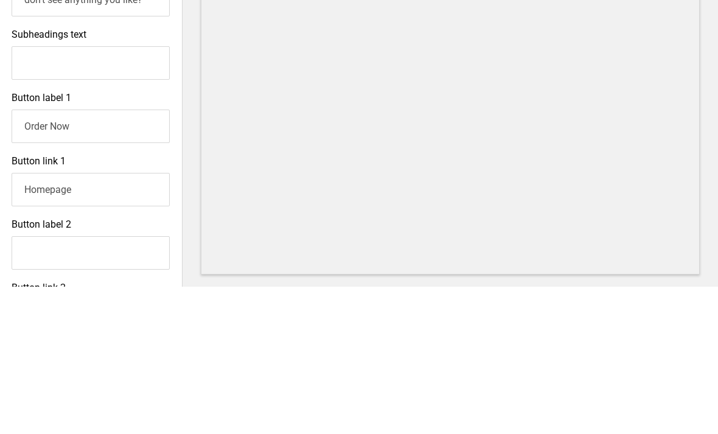
click at [116, 257] on input "Order Now" at bounding box center [91, 273] width 158 height 33
click at [114, 257] on input "Order Now" at bounding box center [91, 273] width 158 height 33
click at [115, 257] on input "Order Now" at bounding box center [91, 273] width 158 height 33
paste input "don’t see anything you like?Click this Link"
type input "don’t see anything you like?Click this Link"
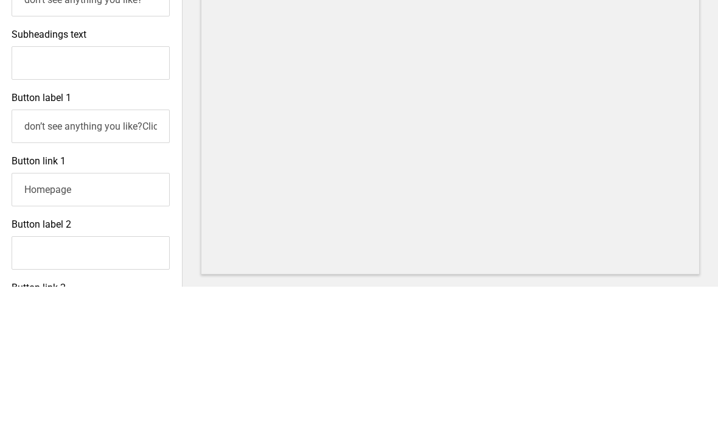
click at [124, 320] on input "Homepage" at bounding box center [91, 336] width 158 height 33
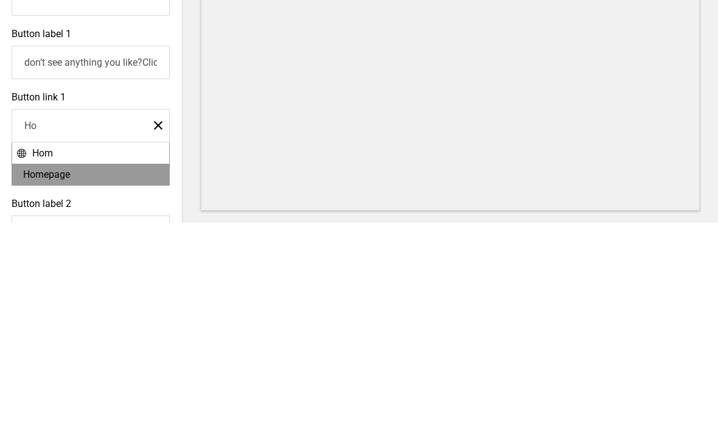
type input "H"
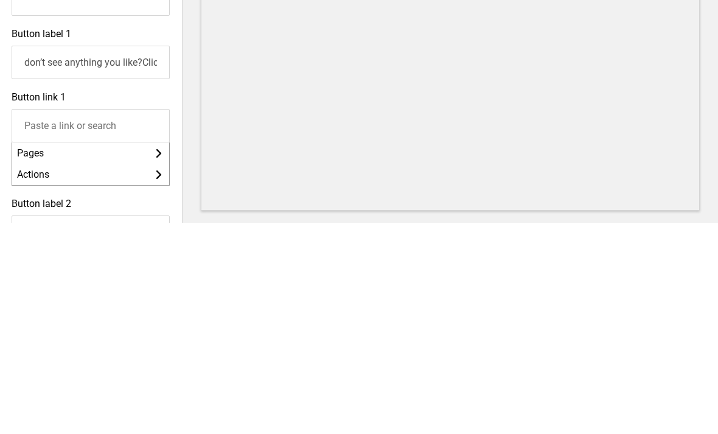
click at [143, 257] on input "don’t see anything you like?Click this Link" at bounding box center [91, 273] width 158 height 33
click at [120, 257] on input "Click this Link" at bounding box center [91, 273] width 158 height 33
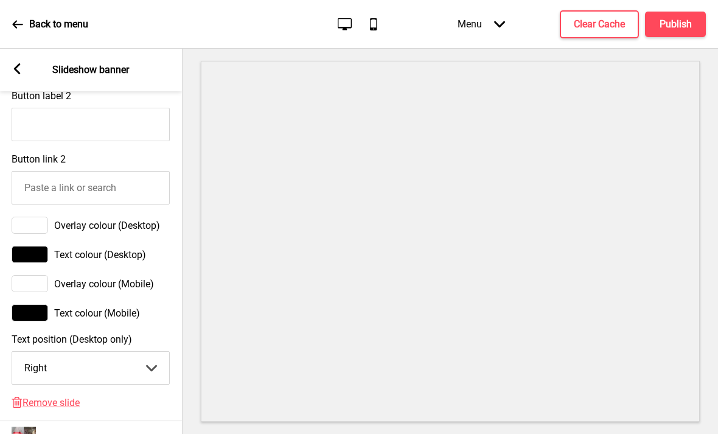
scroll to position [743, 0]
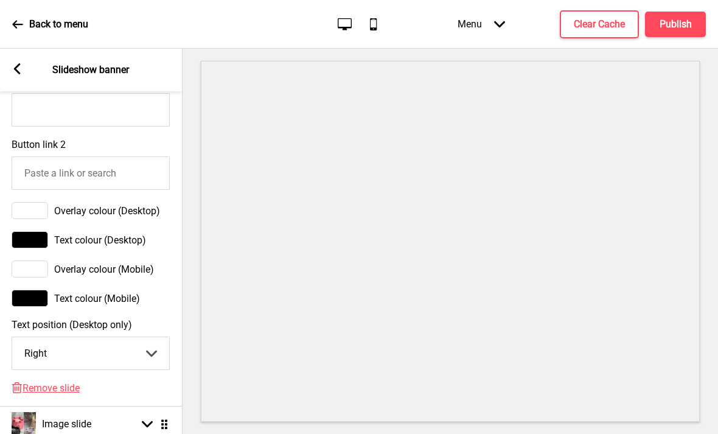
type input "Click this Link to Whatsapp us!"
click at [16, 63] on icon at bounding box center [17, 68] width 7 height 11
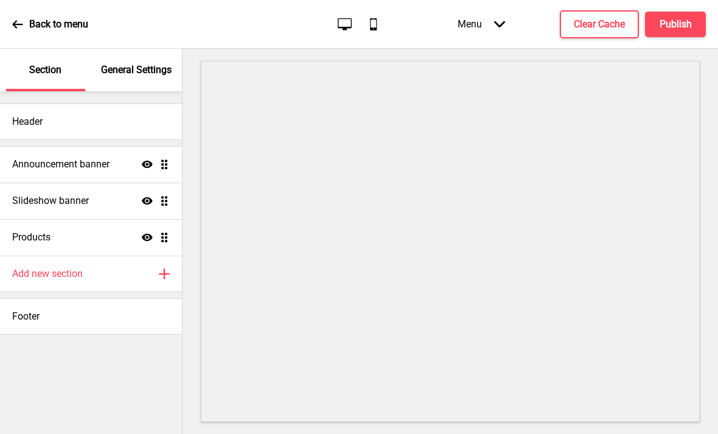
click at [111, 146] on div "Announcement banner Show Drag" at bounding box center [91, 164] width 182 height 37
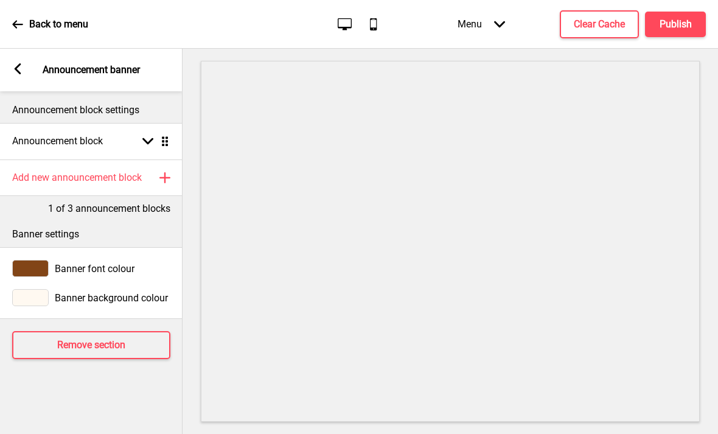
click at [138, 123] on div "Announcement block Arrow down Drag" at bounding box center [91, 141] width 183 height 37
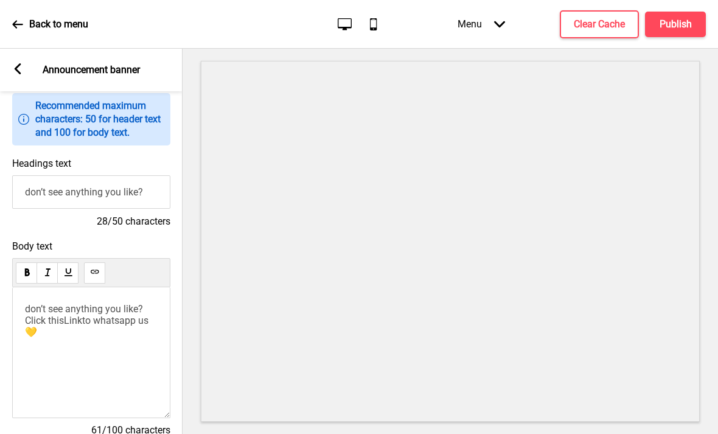
scroll to position [107, 0]
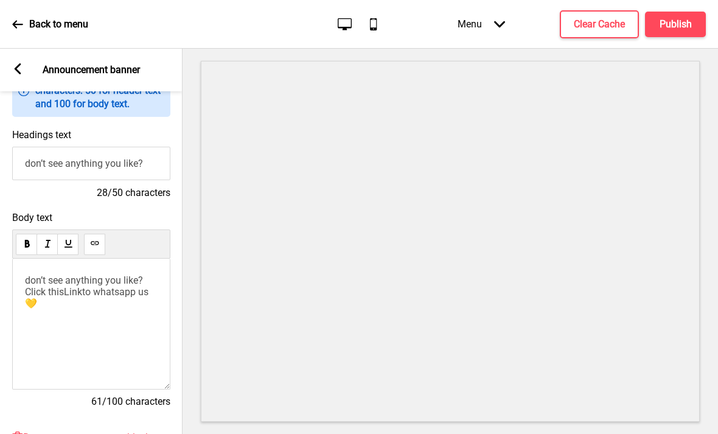
click at [99, 234] on button at bounding box center [94, 244] width 21 height 21
click at [63, 275] on span "don’t see anything you like?Click this" at bounding box center [84, 286] width 118 height 23
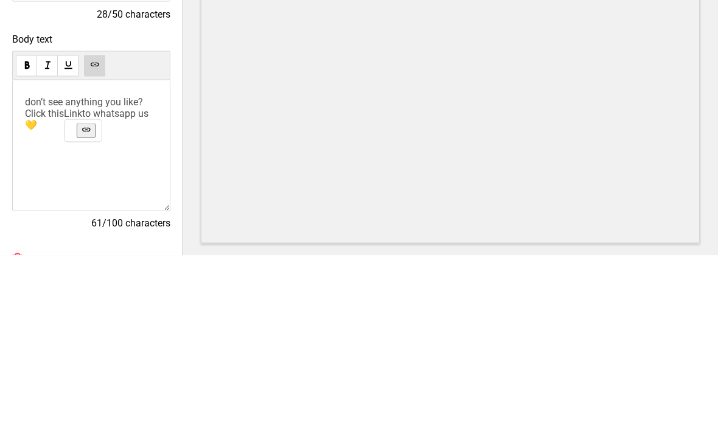
click at [88, 308] on icon at bounding box center [86, 308] width 2 height 1
click at [82, 275] on span "don’t see anything you like?Click this Link to whatsapp us 💛" at bounding box center [90, 292] width 131 height 35
click at [75, 275] on span "don’t see anything you like?Click this Link to whatsapp us 💛" at bounding box center [90, 292] width 131 height 35
click at [79, 275] on span "don’t see anything you like?Click this Link to whatsapp us 💛" at bounding box center [90, 292] width 131 height 35
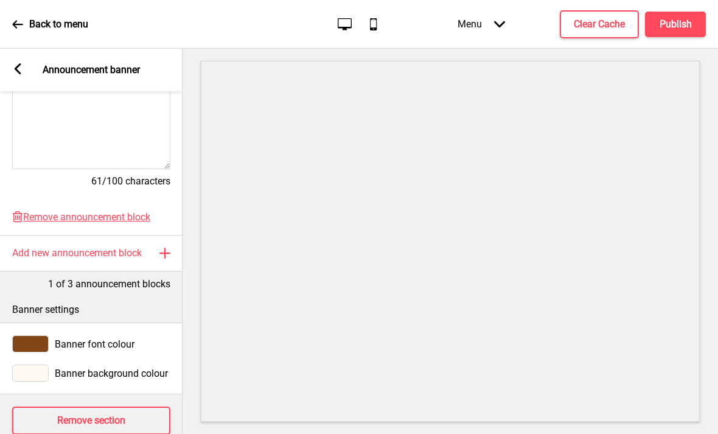
scroll to position [327, 0]
click at [19, 49] on div "Arrow left Announcement banner" at bounding box center [91, 70] width 183 height 43
click at [21, 63] on rect at bounding box center [17, 68] width 11 height 11
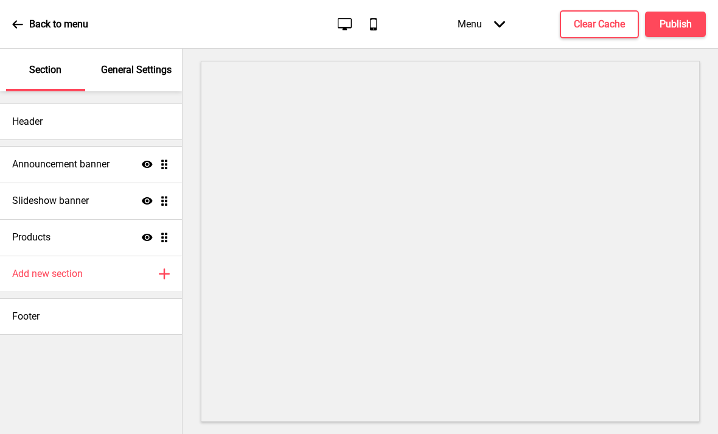
click at [106, 183] on div "Slideshow banner Show Drag" at bounding box center [91, 201] width 182 height 37
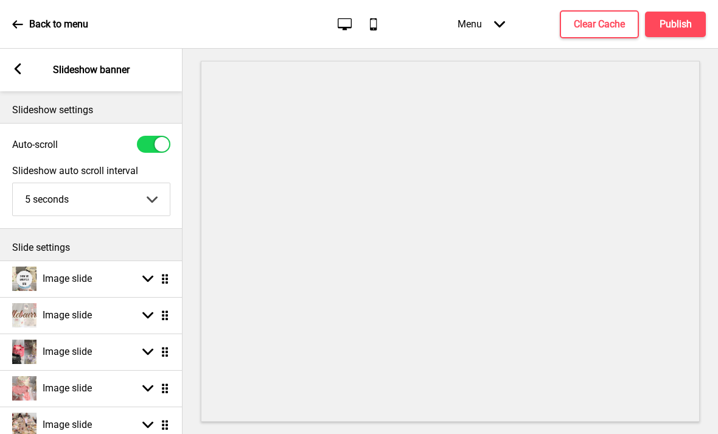
click at [128, 297] on div "Image slide Arrow down Drag" at bounding box center [91, 315] width 183 height 37
select select "right"
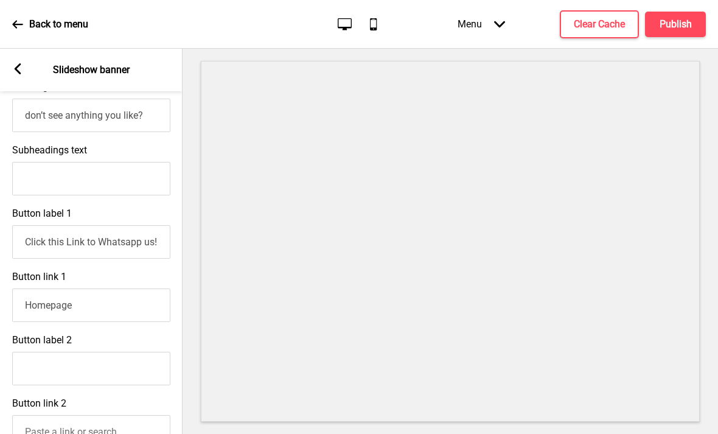
scroll to position [454, 0]
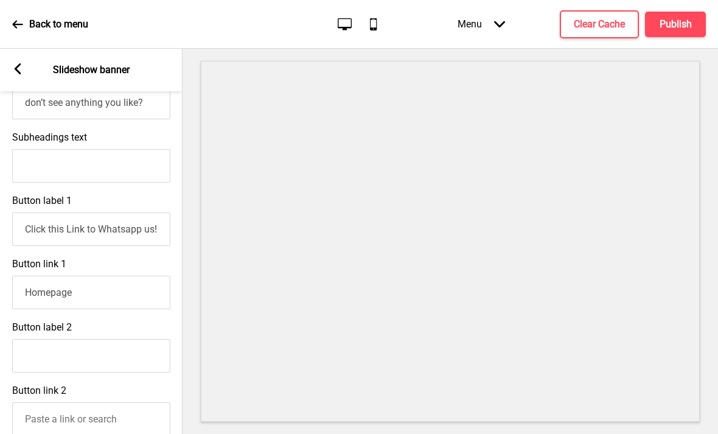
click at [119, 276] on input "Homepage" at bounding box center [91, 292] width 158 height 33
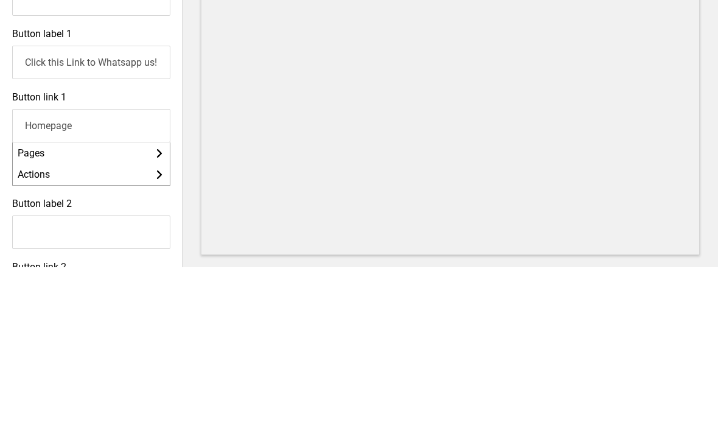
click at [67, 276] on input "Homepage" at bounding box center [91, 292] width 158 height 33
click at [65, 276] on input "Homepage" at bounding box center [91, 292] width 158 height 33
paste input "[URL][DOMAIN_NAME]"
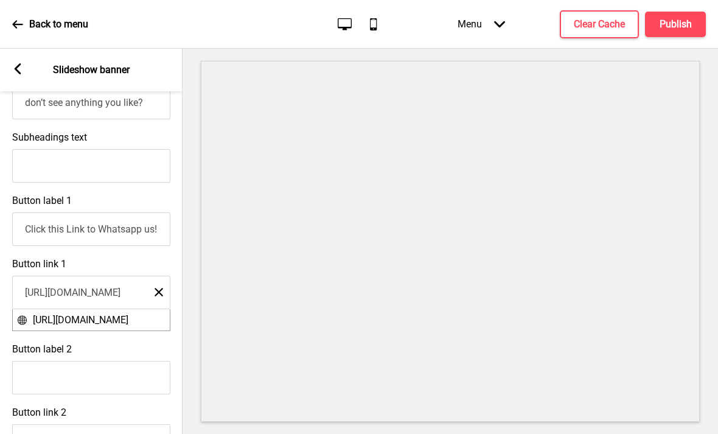
type input "[URL][DOMAIN_NAME]"
click at [23, 63] on rect at bounding box center [17, 68] width 11 height 11
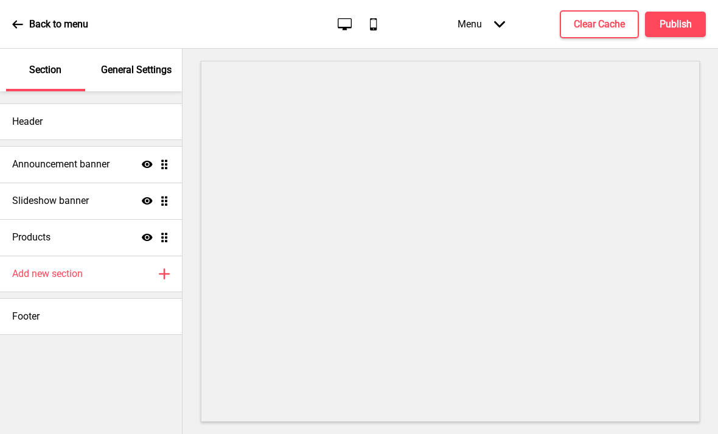
click at [112, 183] on div "Slideshow banner Show Drag" at bounding box center [91, 201] width 182 height 37
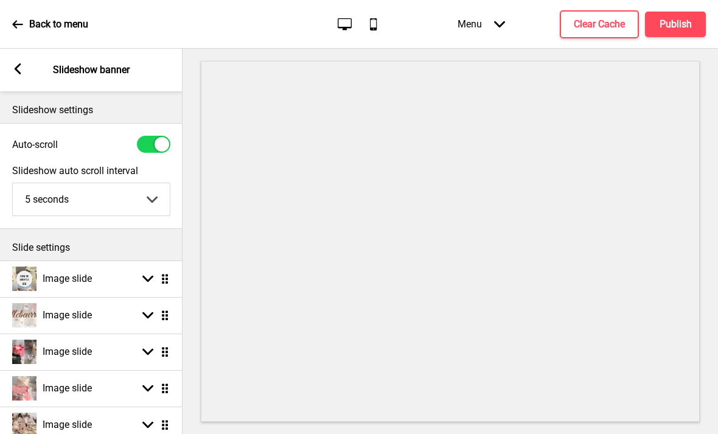
click at [135, 334] on div "Image slide Arrow down Drag" at bounding box center [91, 352] width 183 height 37
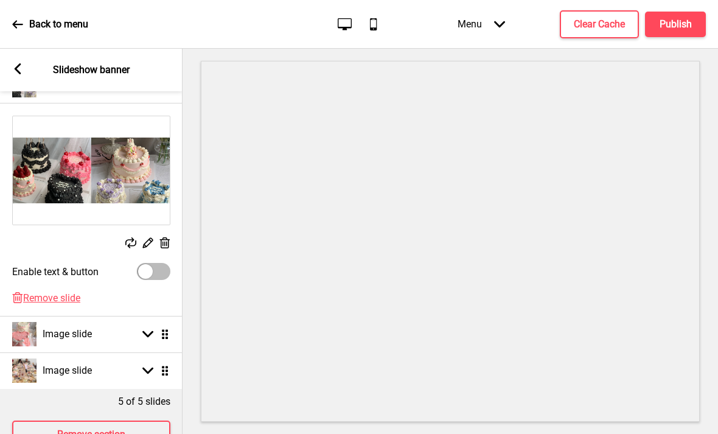
scroll to position [266, 0]
click at [155, 264] on div at bounding box center [153, 272] width 33 height 17
checkbox input "true"
select select "right"
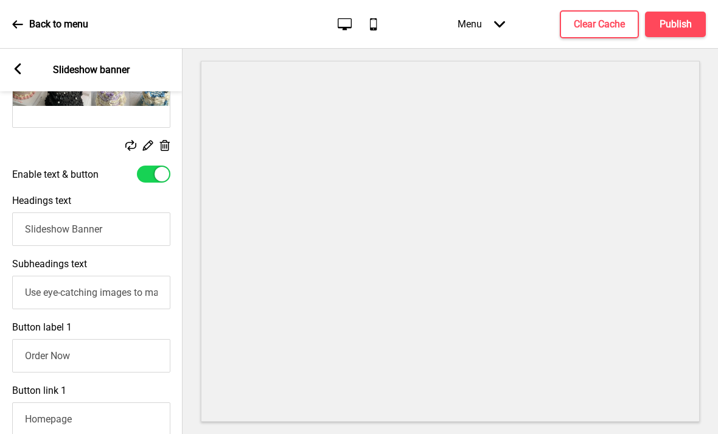
scroll to position [369, 0]
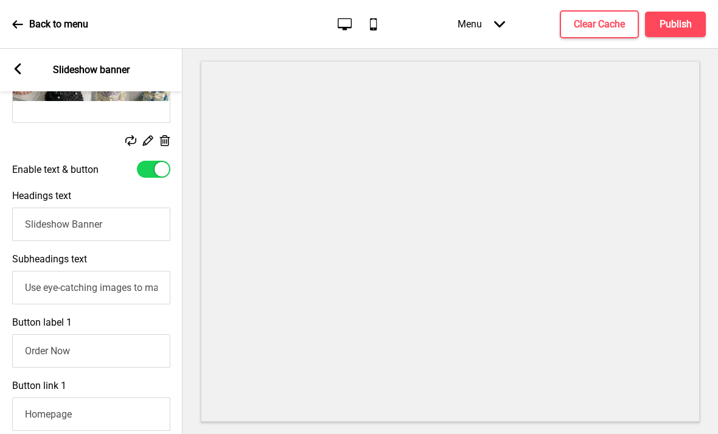
click at [116, 208] on input "Slideshow Banner" at bounding box center [91, 224] width 158 height 33
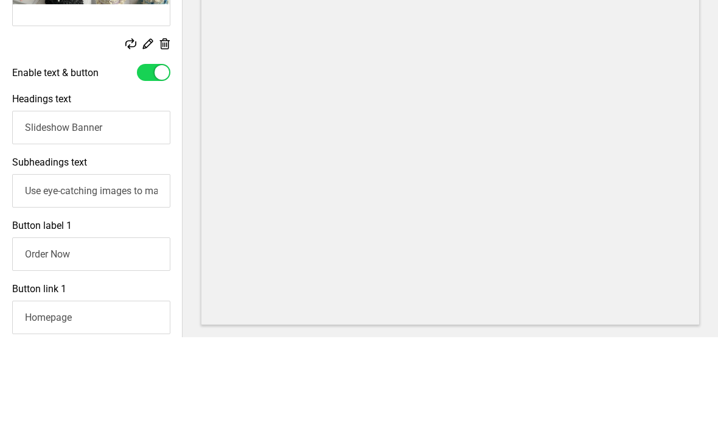
click at [50, 208] on input "Slideshow Banner" at bounding box center [91, 224] width 158 height 33
click at [49, 208] on input "Slideshow Banner" at bounding box center [91, 224] width 158 height 33
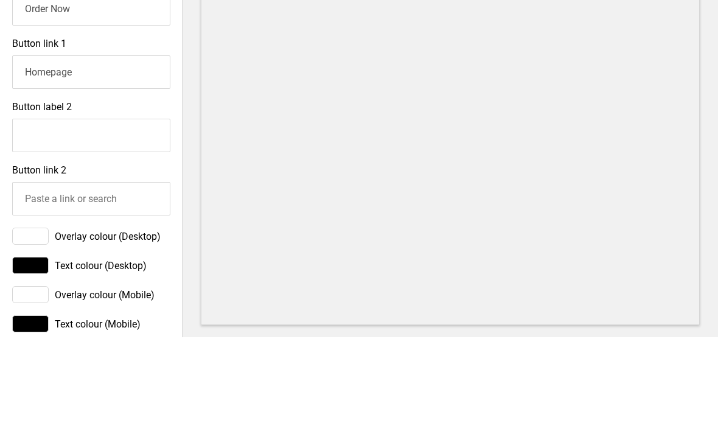
scroll to position [607, 0]
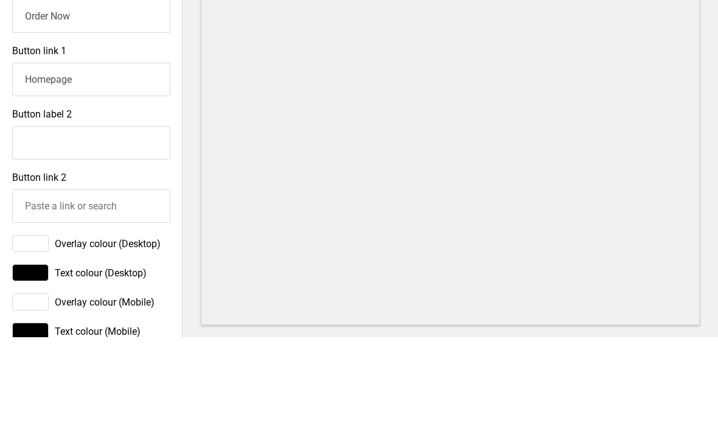
click at [43, 160] on input "Homepage" at bounding box center [91, 176] width 158 height 33
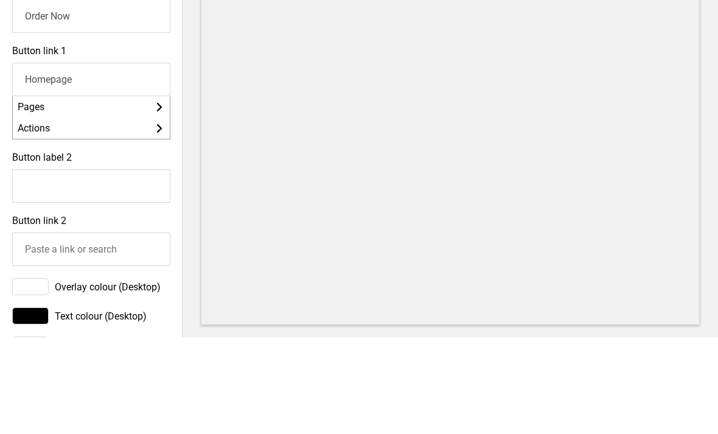
click at [44, 160] on input "Homepage" at bounding box center [91, 176] width 158 height 33
paste input "[URL][DOMAIN_NAME]"
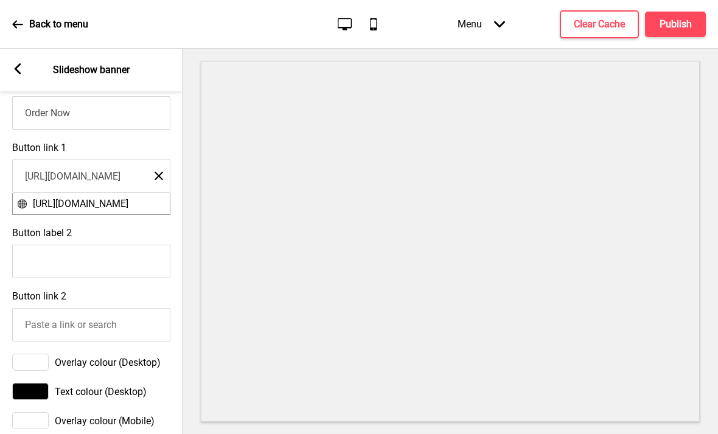
type input "[URL][DOMAIN_NAME]"
click at [23, 63] on rect at bounding box center [17, 68] width 11 height 11
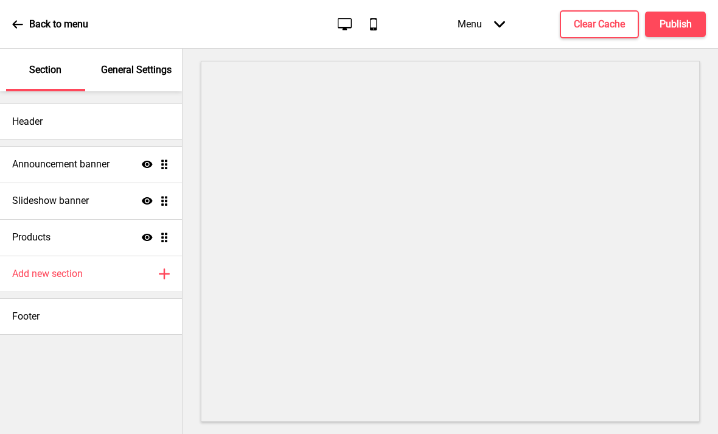
click at [114, 183] on div "Slideshow banner Show Drag" at bounding box center [91, 201] width 182 height 37
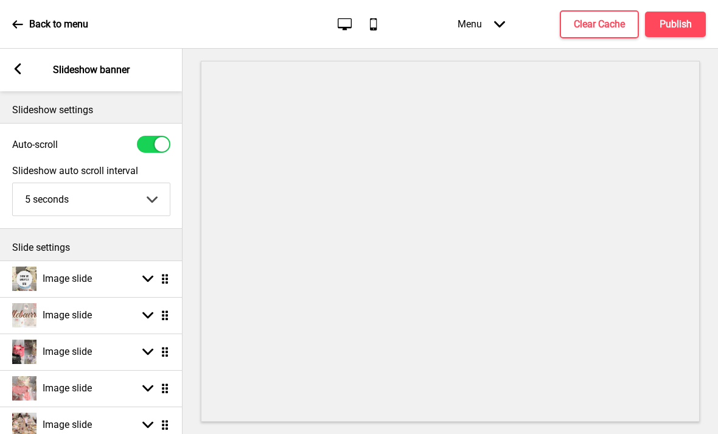
click at [124, 370] on div "Image slide Arrow down Drag" at bounding box center [91, 388] width 183 height 37
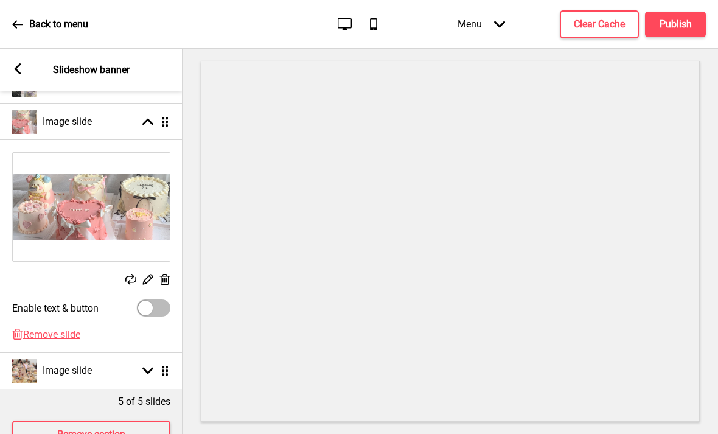
scroll to position [266, 0]
click at [158, 300] on div at bounding box center [153, 308] width 33 height 17
checkbox input "true"
select select "right"
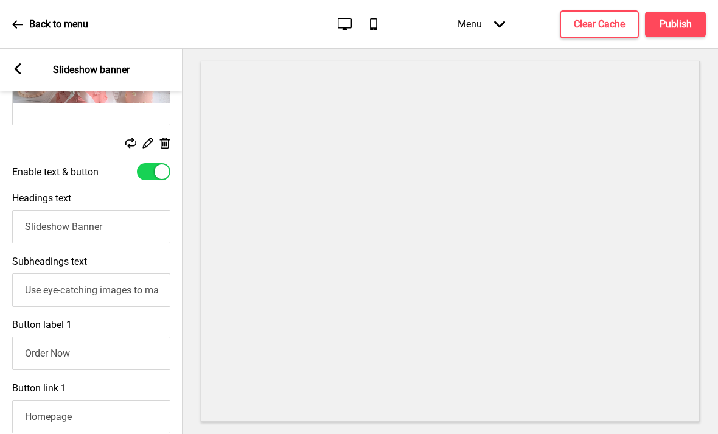
scroll to position [429, 0]
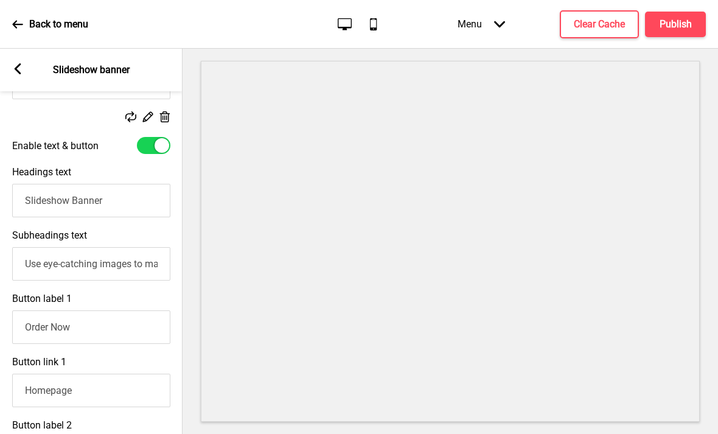
click at [126, 310] on input "Order Now" at bounding box center [91, 326] width 158 height 33
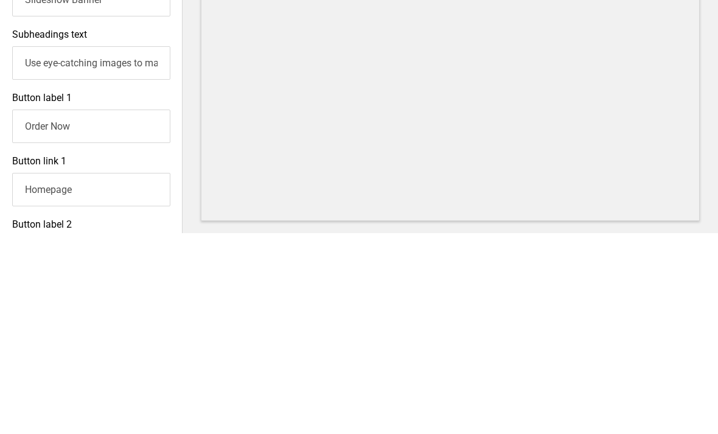
click at [155, 374] on input "Homepage" at bounding box center [91, 390] width 158 height 33
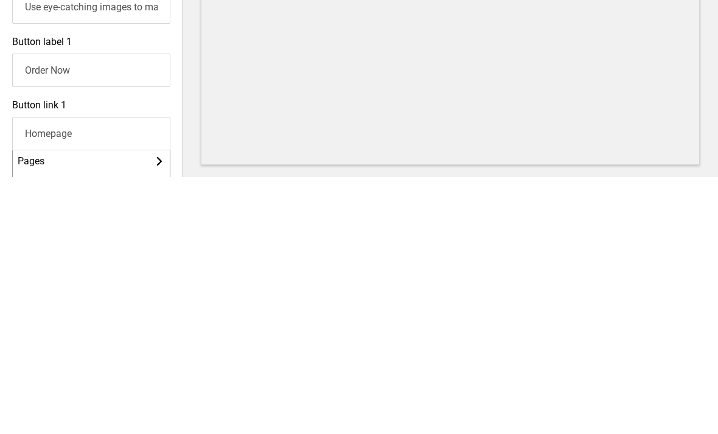
click at [45, 374] on input "Homepage" at bounding box center [91, 390] width 158 height 33
click at [46, 374] on input "Homepage" at bounding box center [91, 390] width 158 height 33
paste input "[URL][DOMAIN_NAME]"
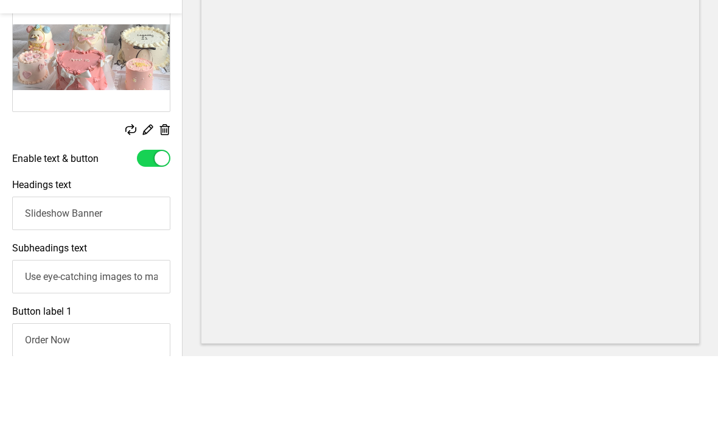
scroll to position [338, 0]
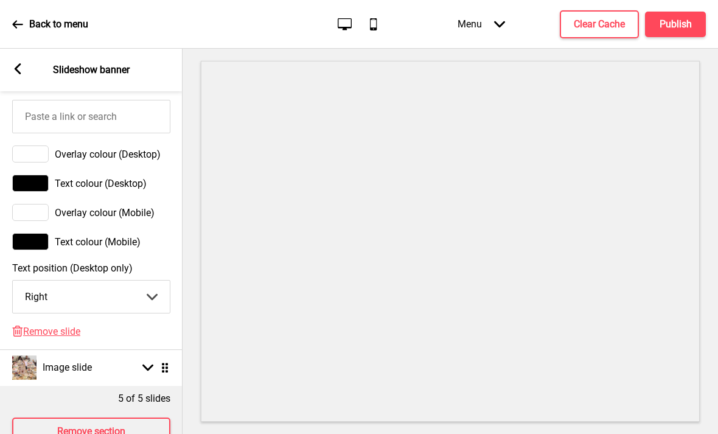
type input "[URL][DOMAIN_NAME]"
click at [147, 349] on div "Image slide Arrow down Drag" at bounding box center [91, 367] width 183 height 37
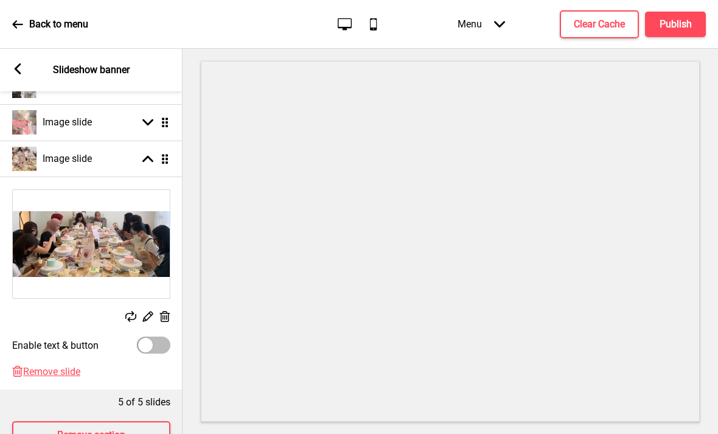
click at [159, 337] on div at bounding box center [153, 345] width 33 height 17
checkbox input "true"
select select "right"
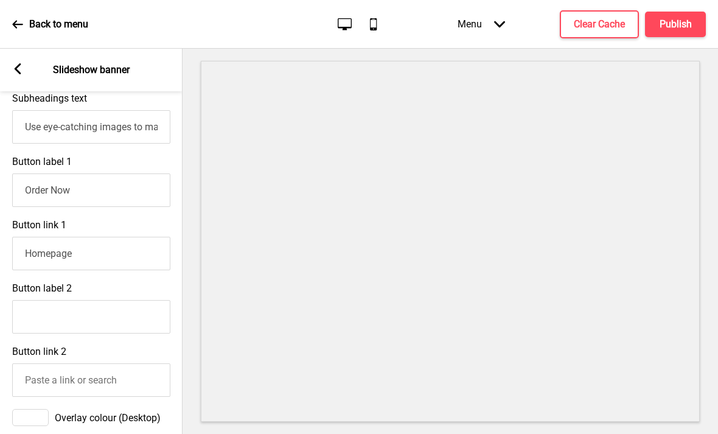
scroll to position [613, 0]
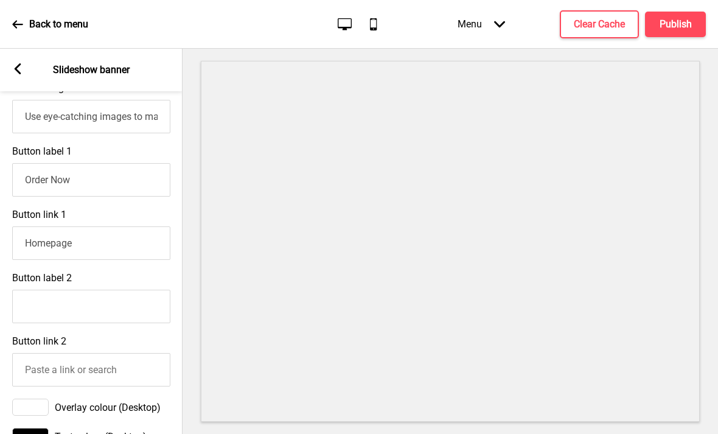
click at [138, 226] on input "Homepage" at bounding box center [91, 242] width 158 height 33
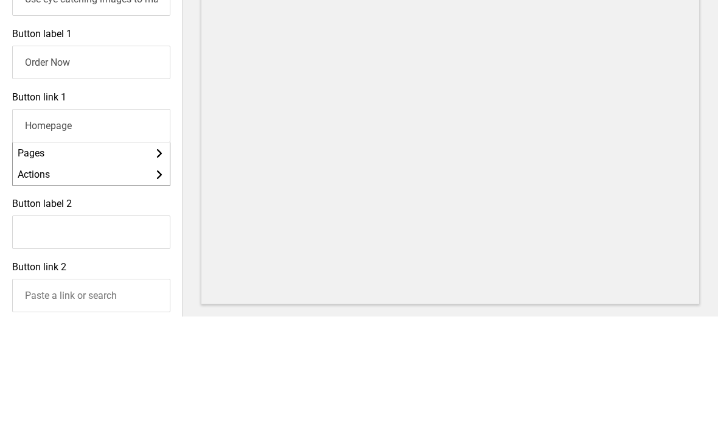
click at [40, 226] on input "Homepage" at bounding box center [91, 242] width 158 height 33
click at [42, 226] on input "Homepage" at bounding box center [91, 242] width 158 height 33
paste input "[URL][DOMAIN_NAME]"
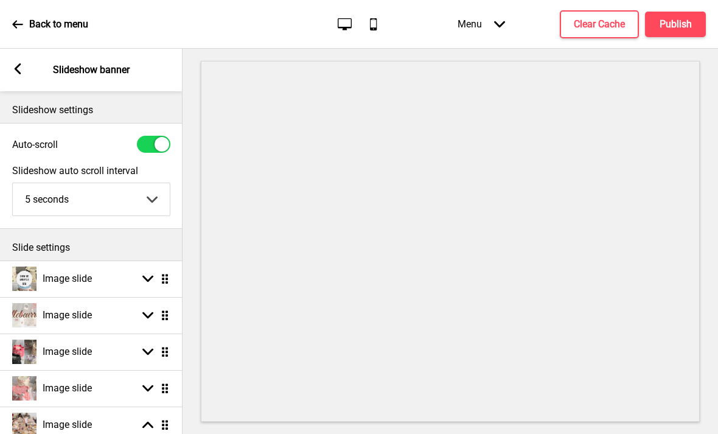
scroll to position [0, 0]
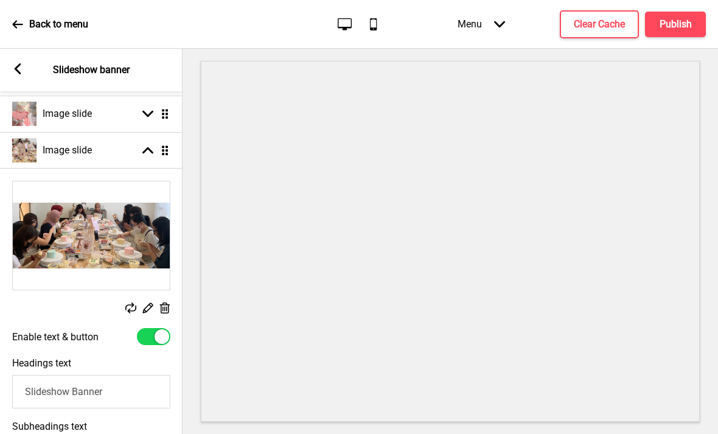
type input "[URL][DOMAIN_NAME]"
click at [151, 145] on rect at bounding box center [147, 150] width 11 height 11
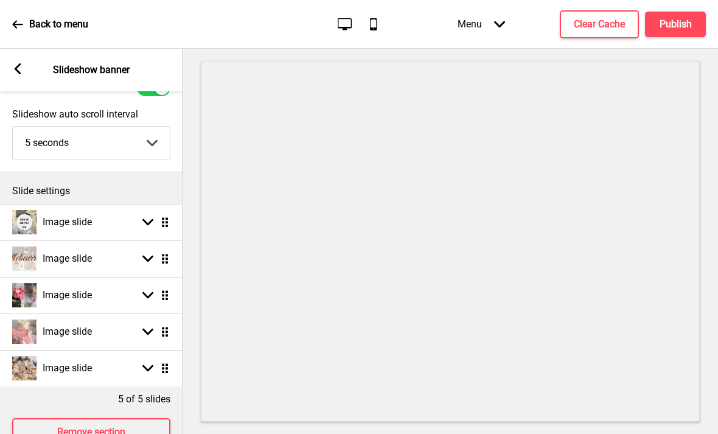
scroll to position [54, 0]
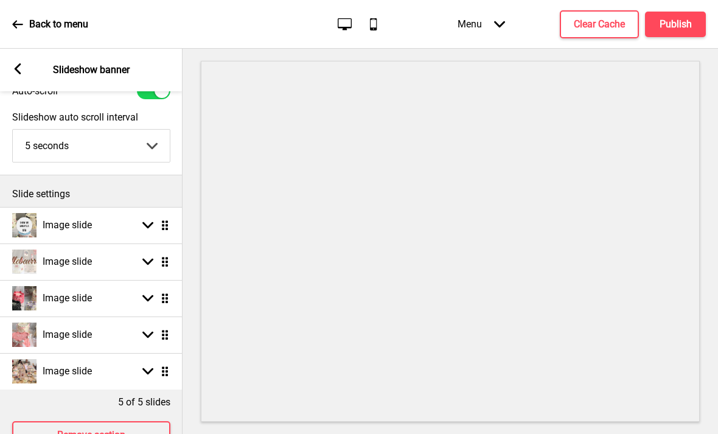
click at [150, 244] on div "Image slide Arrow down Drag" at bounding box center [91, 262] width 183 height 37
select select "right"
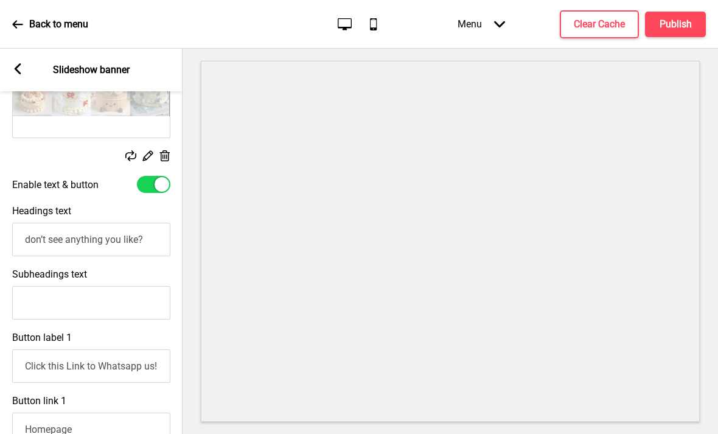
scroll to position [352, 0]
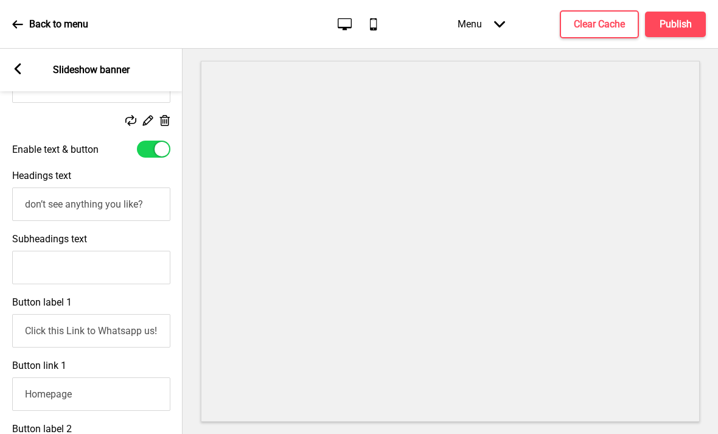
click at [133, 188] on input "don’t see anything you like?" at bounding box center [91, 204] width 158 height 33
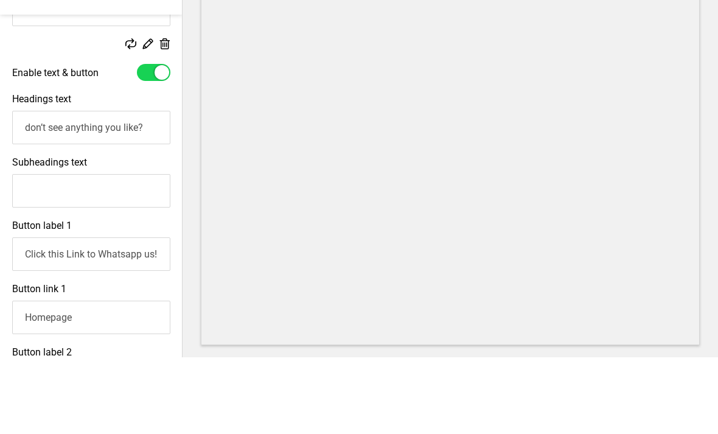
click at [125, 188] on input "don’t see anything you like?" at bounding box center [91, 204] width 158 height 33
click at [128, 188] on input "don’t see anything you like?" at bounding box center [91, 204] width 158 height 33
click at [129, 188] on input "don’t see anything you like?" at bounding box center [91, 204] width 158 height 33
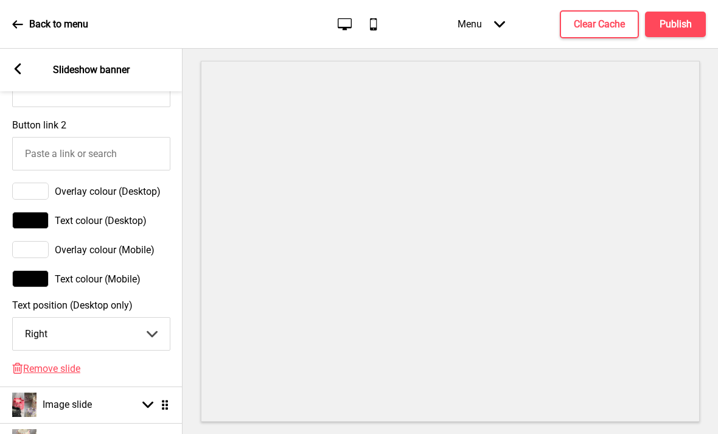
scroll to position [763, 0]
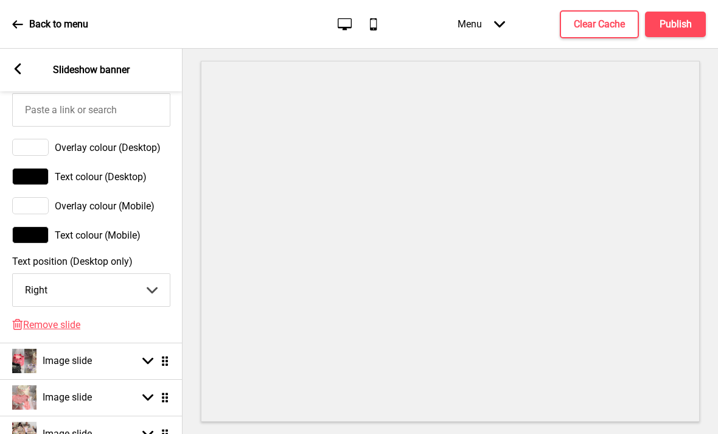
click at [161, 343] on div "Image slide Arrow down Drag" at bounding box center [91, 361] width 183 height 37
select select "right"
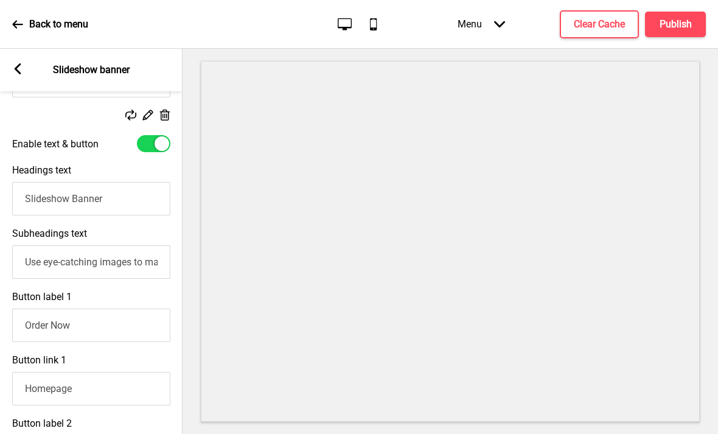
scroll to position [413, 0]
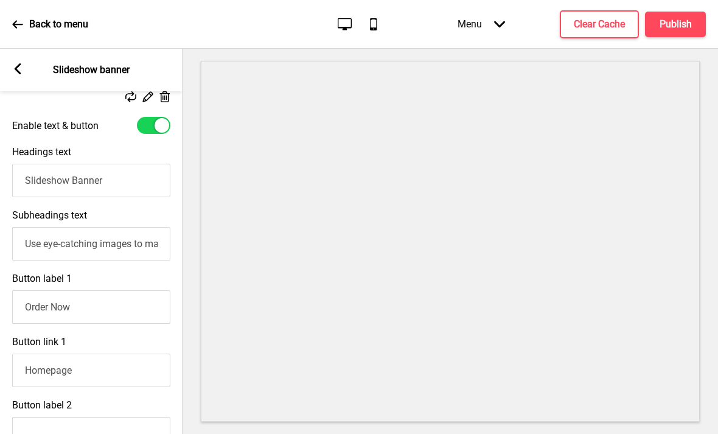
click at [136, 164] on input "Slideshow Banner" at bounding box center [91, 180] width 158 height 33
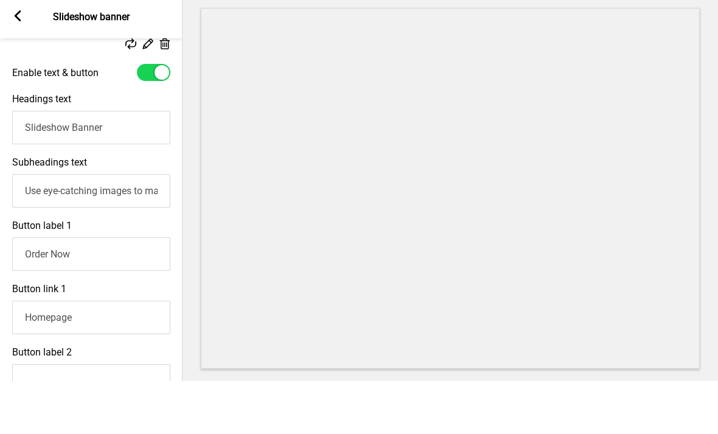
click at [40, 164] on input "Slideshow Banner" at bounding box center [91, 180] width 158 height 33
click at [41, 164] on input "Slideshow Banner" at bounding box center [91, 180] width 158 height 33
paste input "don’t see anything you like?"
type input "don’t see anything you like?"
click at [55, 227] on input "Use eye-catching images to make a strong first impression of your brand" at bounding box center [91, 243] width 158 height 33
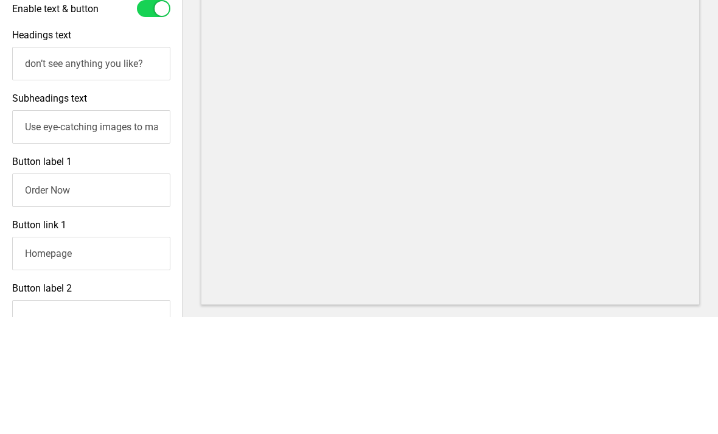
click at [47, 227] on input "Use eye-catching images to make a strong first impression of your brand" at bounding box center [91, 243] width 158 height 33
click at [46, 227] on input "Use eye-catching images to make a strong first impression of your brand" at bounding box center [91, 243] width 158 height 33
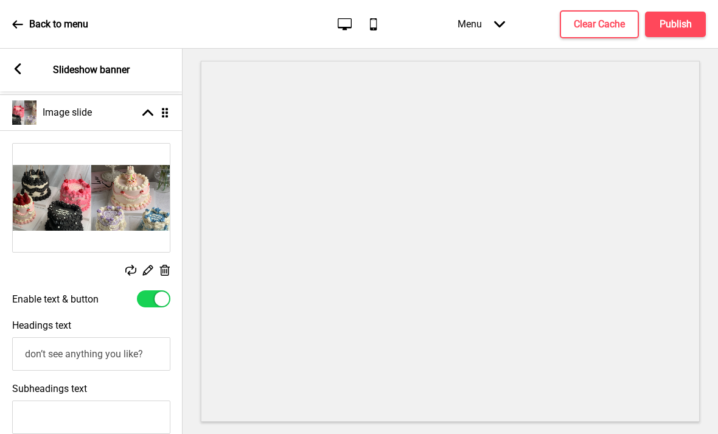
click at [152, 110] on icon at bounding box center [147, 113] width 11 height 7
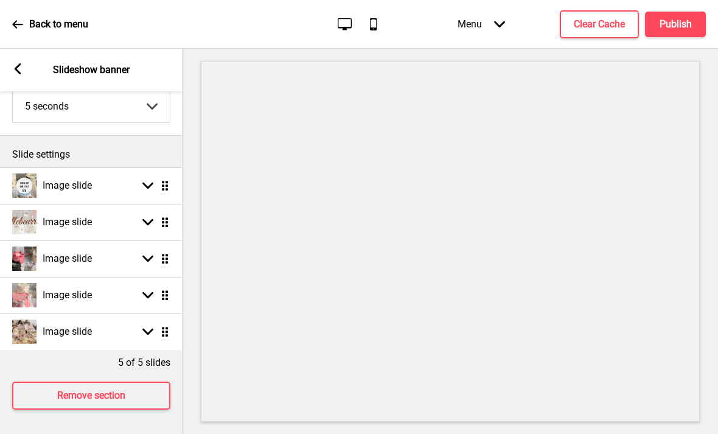
scroll to position [54, 0]
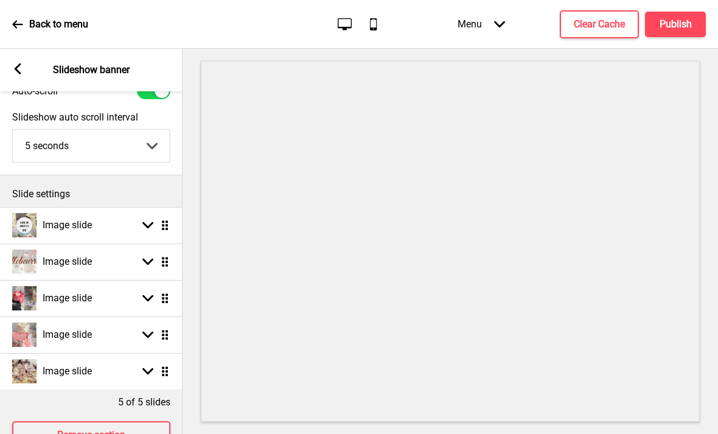
click at [129, 244] on div "Image slide Arrow down Drag" at bounding box center [91, 262] width 183 height 37
select select "right"
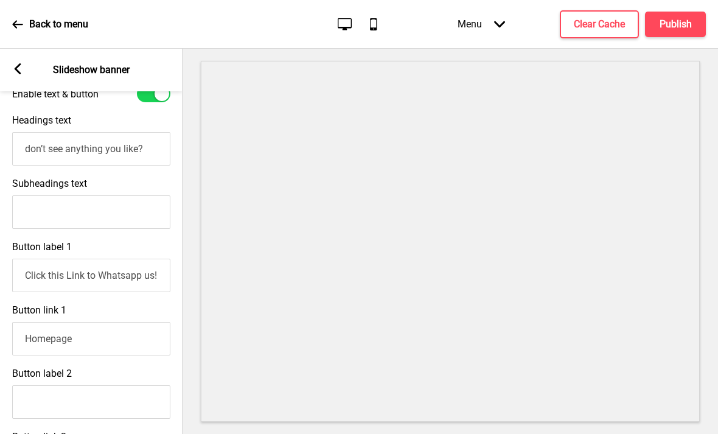
scroll to position [408, 0]
click at [128, 321] on input "Homepage" at bounding box center [91, 337] width 158 height 33
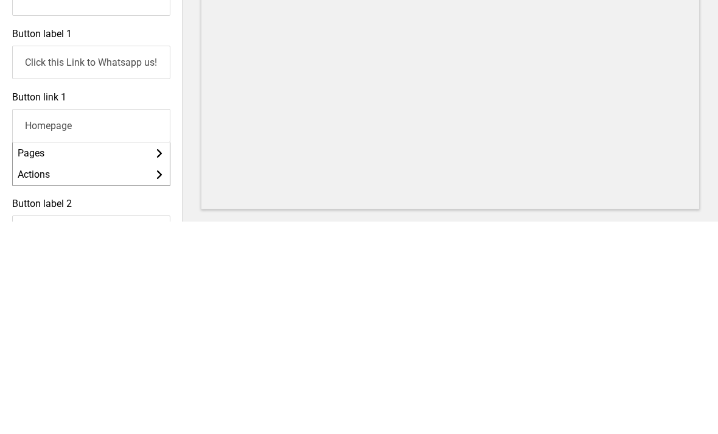
click at [38, 321] on input "Homepage" at bounding box center [91, 337] width 158 height 33
click at [37, 321] on input "Homepage" at bounding box center [91, 337] width 158 height 33
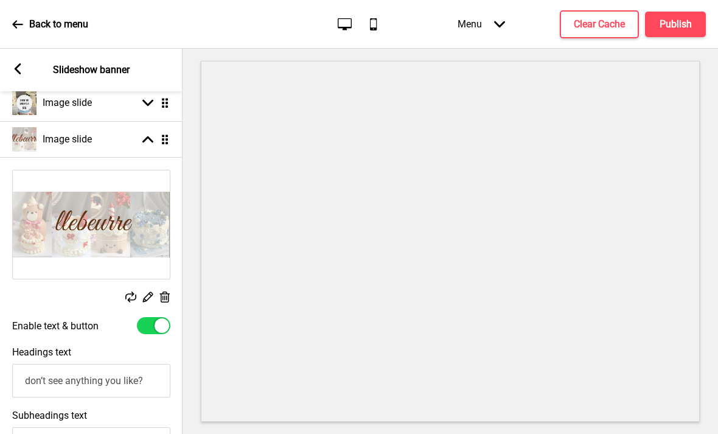
click at [151, 121] on div "Image slide Arrow up Drag" at bounding box center [91, 139] width 183 height 37
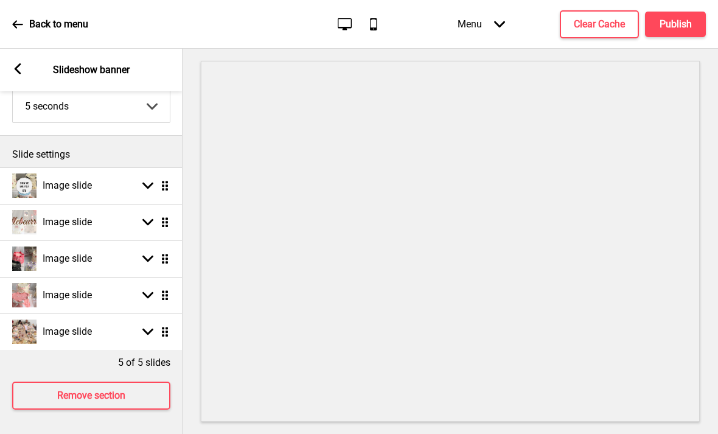
scroll to position [54, 0]
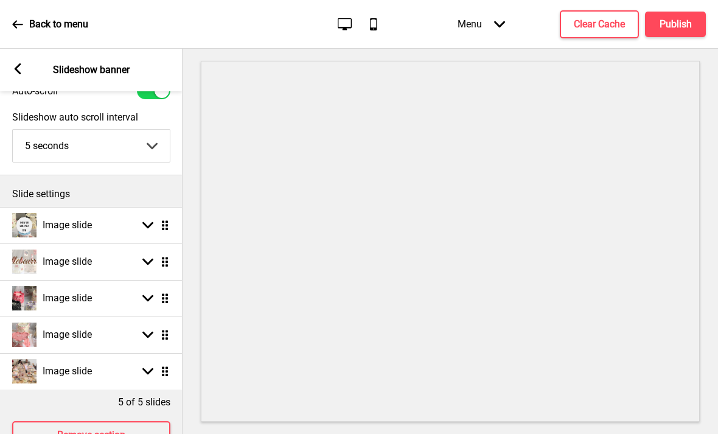
click at [142, 317] on div "Image slide Arrow down Drag" at bounding box center [91, 335] width 183 height 37
select select "right"
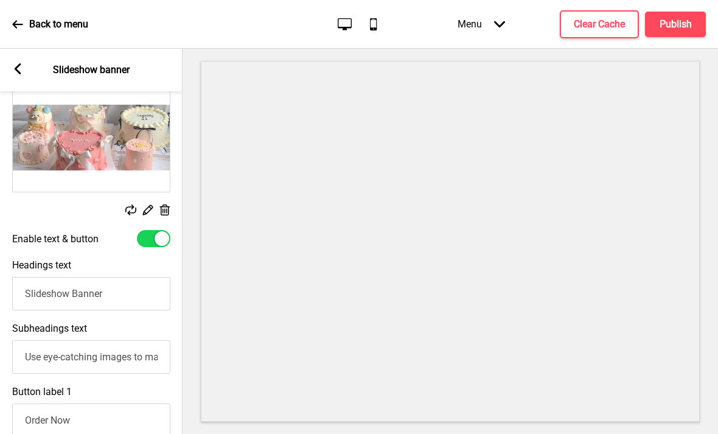
scroll to position [329, 0]
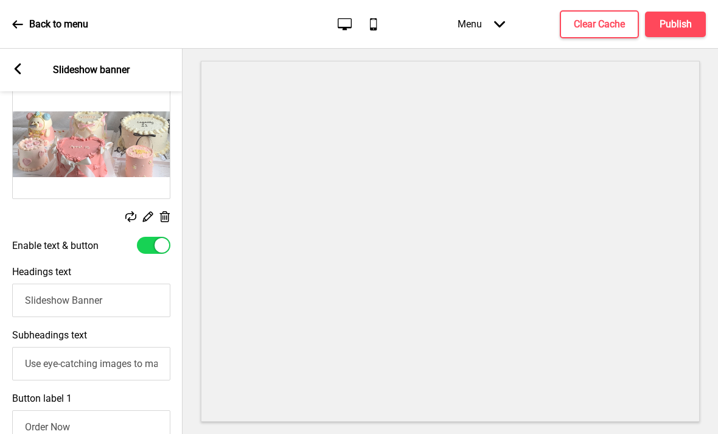
click at [138, 284] on input "Slideshow Banner" at bounding box center [91, 300] width 158 height 33
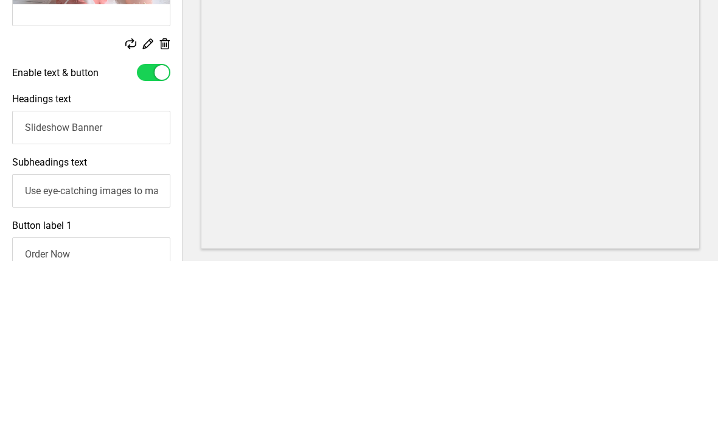
click at [140, 347] on input "Use eye-catching images to make a strong first impression of your brand" at bounding box center [91, 363] width 158 height 33
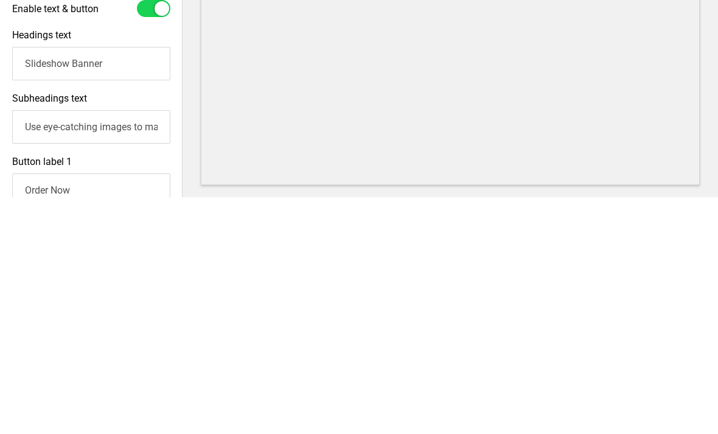
click at [52, 347] on input "Use eye-catching images to make a strong first impression of your brand" at bounding box center [91, 363] width 158 height 33
click at [50, 347] on input "Use eye-catching images to make a strong first impression of your brand" at bounding box center [91, 363] width 158 height 33
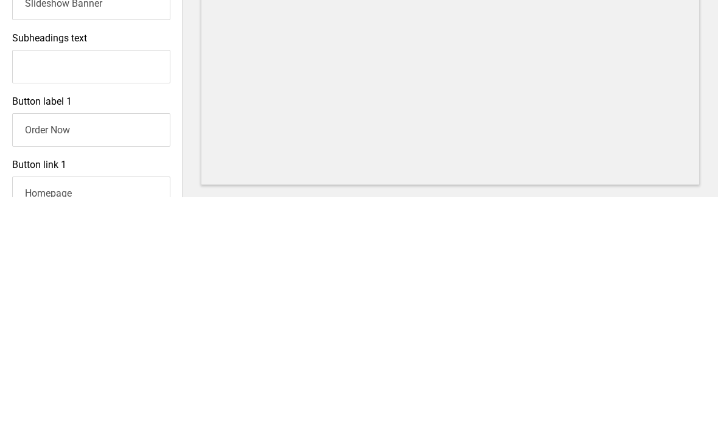
scroll to position [396, 0]
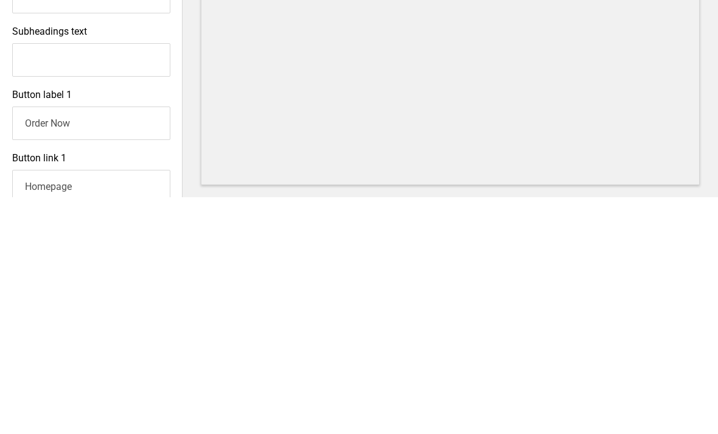
click at [38, 343] on input "Order Now" at bounding box center [91, 359] width 158 height 33
click at [35, 343] on input "Order Now" at bounding box center [91, 359] width 158 height 33
paste input "don’t see anything you like?"
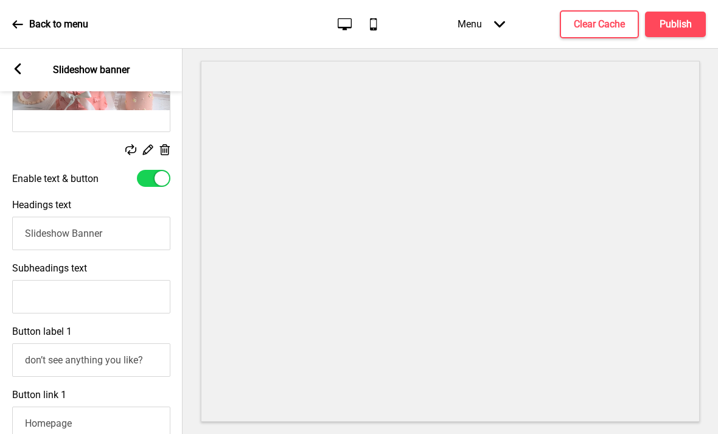
type input "don’t see anything you like?"
click at [151, 217] on input "Slideshow Banner" at bounding box center [91, 233] width 158 height 33
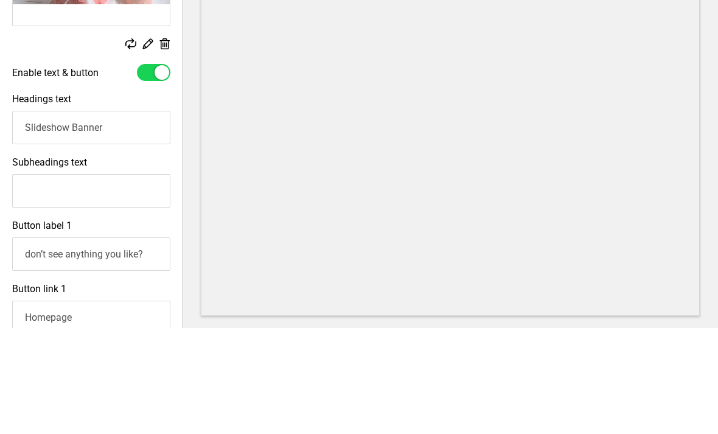
click at [41, 217] on input "Slideshow Banner" at bounding box center [91, 233] width 158 height 33
click at [46, 217] on input "Slideshow Banner" at bounding box center [91, 233] width 158 height 33
paste input "don’t see anything you like?"
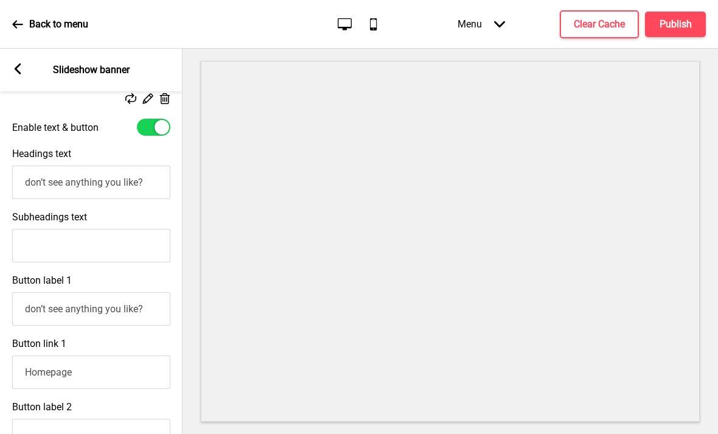
scroll to position [474, 0]
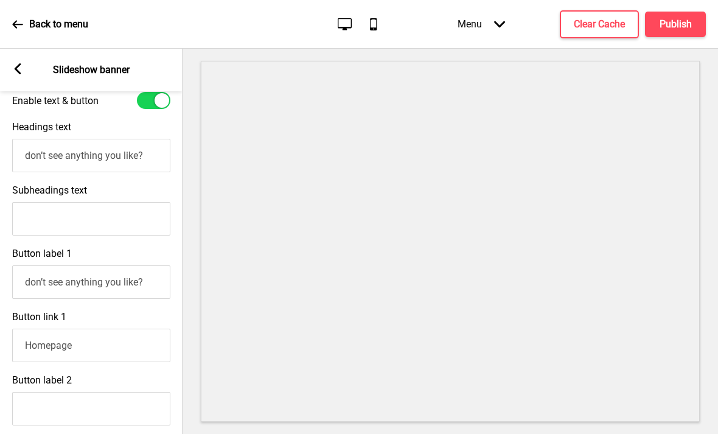
type input "don’t see anything you like?"
click at [133, 265] on input "don’t see anything you like?" at bounding box center [91, 281] width 158 height 33
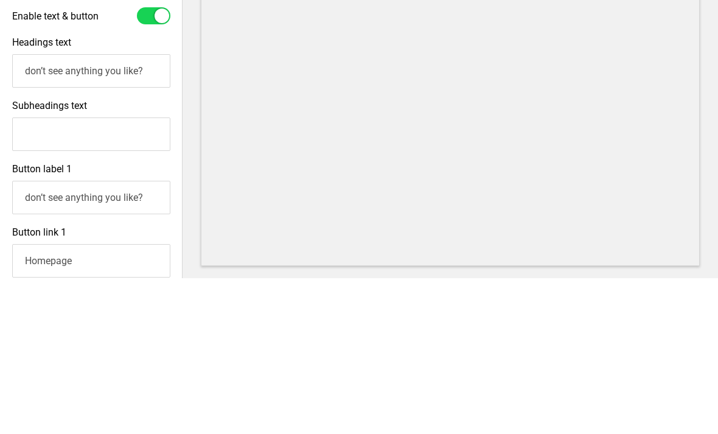
scroll to position [500, 0]
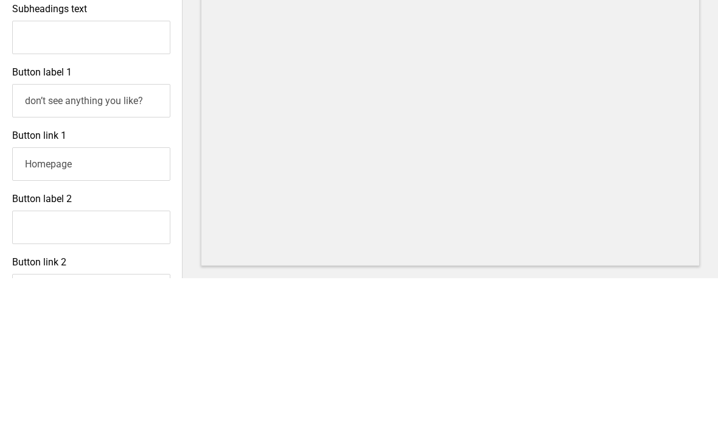
click at [138, 240] on input "don’t see anything you like?" at bounding box center [91, 256] width 158 height 33
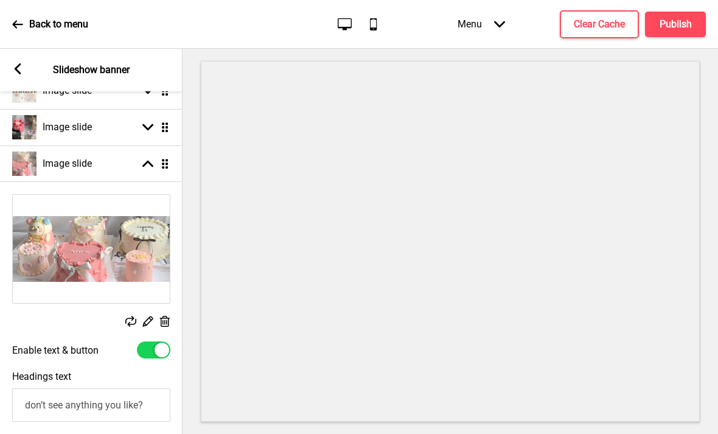
click at [150, 146] on div "Image slide Arrow up Drag" at bounding box center [91, 164] width 183 height 37
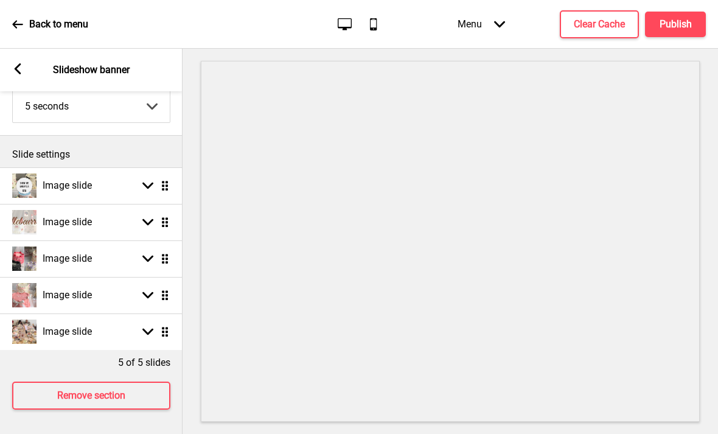
scroll to position [54, 0]
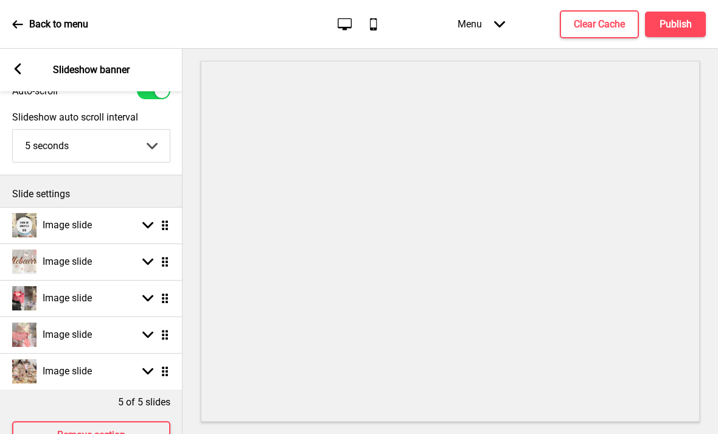
click at [117, 353] on div "Image slide Arrow down Drag" at bounding box center [91, 371] width 183 height 37
select select "right"
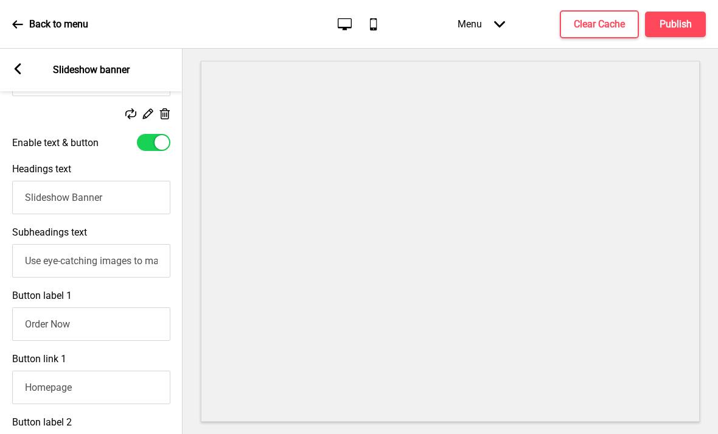
scroll to position [366, 0]
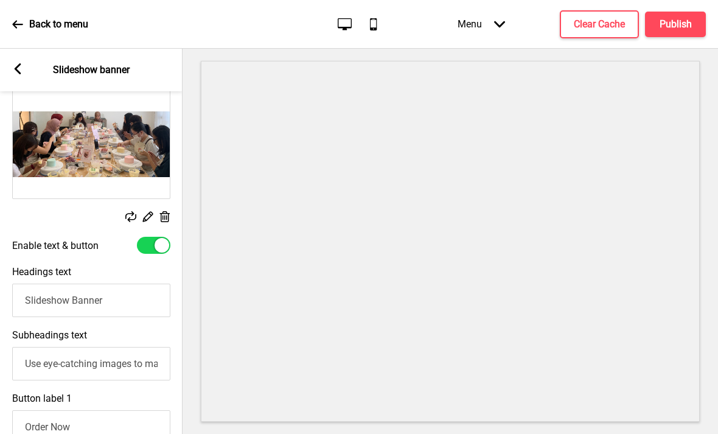
click at [130, 284] on input "Slideshow Banner" at bounding box center [91, 300] width 158 height 33
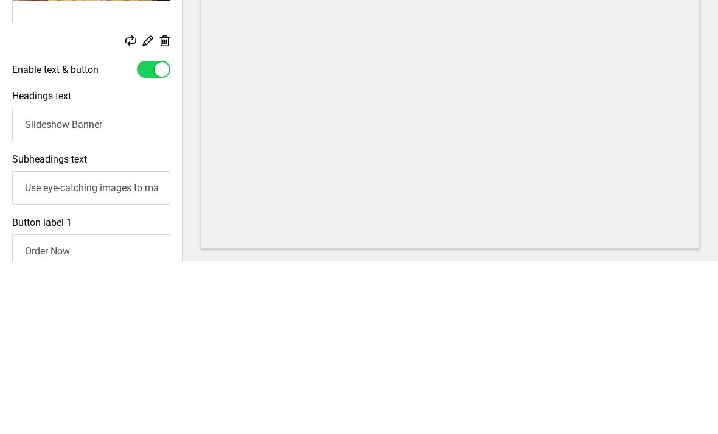
scroll to position [366, 0]
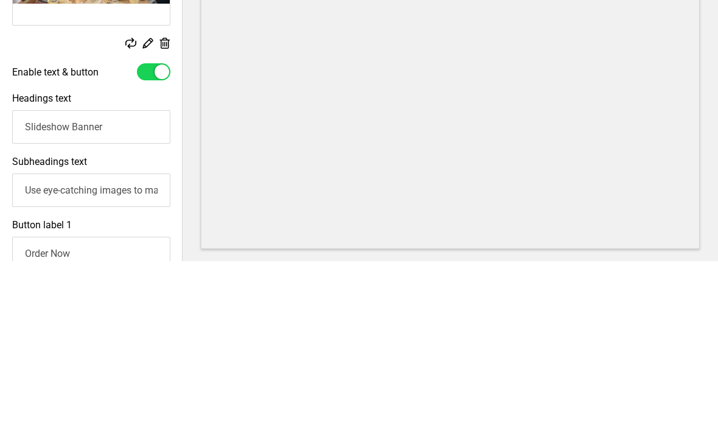
click at [87, 283] on input "Slideshow Banner" at bounding box center [91, 299] width 158 height 33
click at [86, 283] on input "Slideshow Banner" at bounding box center [91, 299] width 158 height 33
click at [85, 283] on input "Slideshow Banner" at bounding box center [91, 299] width 158 height 33
paste input "don’t see anything you like?"
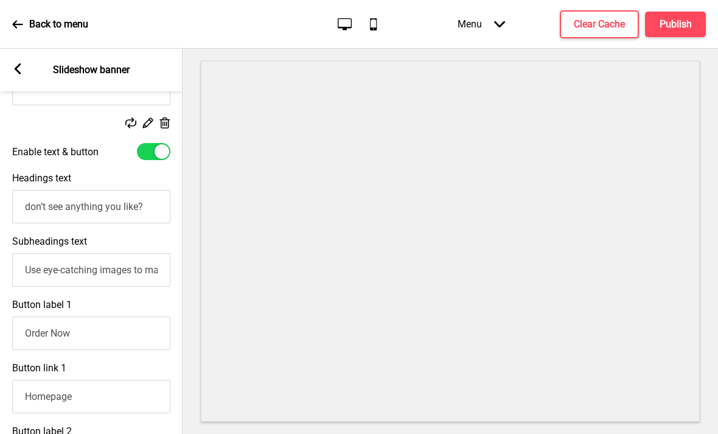
scroll to position [466, 0]
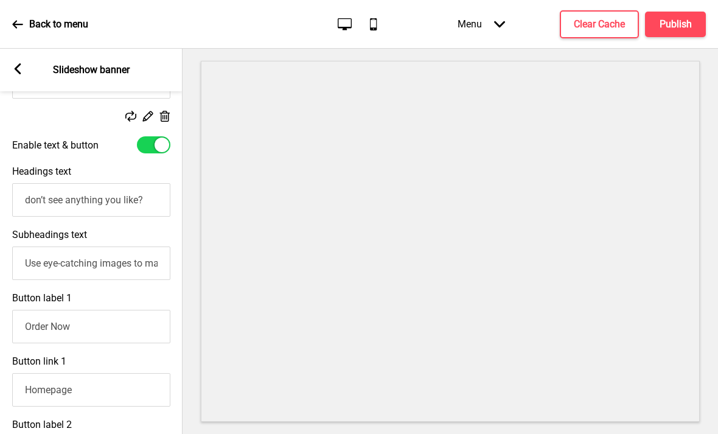
type input "don’t see anything you like?"
click at [127, 247] on input "Use eye-catching images to make a strong first impression of your brand" at bounding box center [91, 263] width 158 height 33
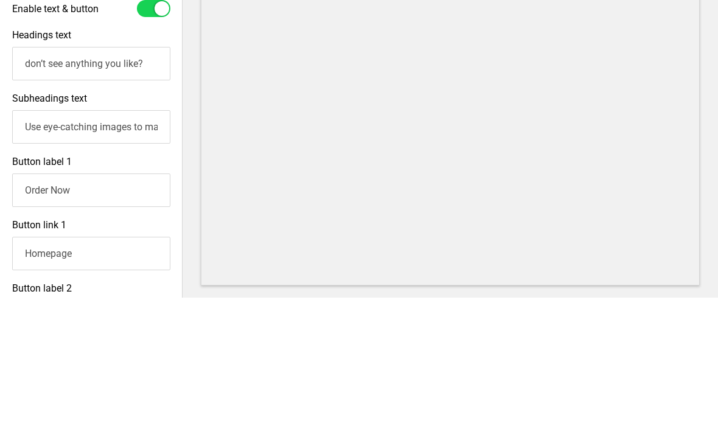
click at [136, 247] on input "Use eye-catching images to make a strong first impression of your brand" at bounding box center [91, 263] width 158 height 33
click at [141, 247] on input "Use eye-catching images to make a strong first impression of your brand" at bounding box center [91, 263] width 158 height 33
click at [135, 310] on input "Order Now" at bounding box center [91, 326] width 158 height 33
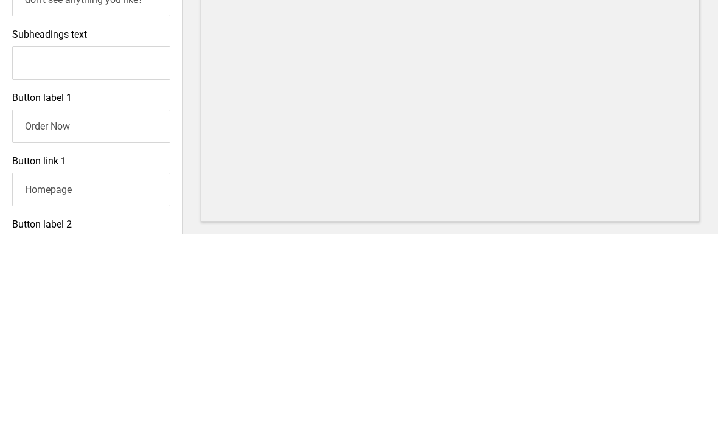
click at [82, 310] on input "Order Now" at bounding box center [91, 326] width 158 height 33
click at [83, 310] on input "Order Now" at bounding box center [91, 326] width 158 height 33
click at [82, 310] on input "Order Now" at bounding box center [91, 326] width 158 height 33
type input "l"
click at [113, 310] on input "Click this link to whatsapp us!" at bounding box center [91, 326] width 158 height 33
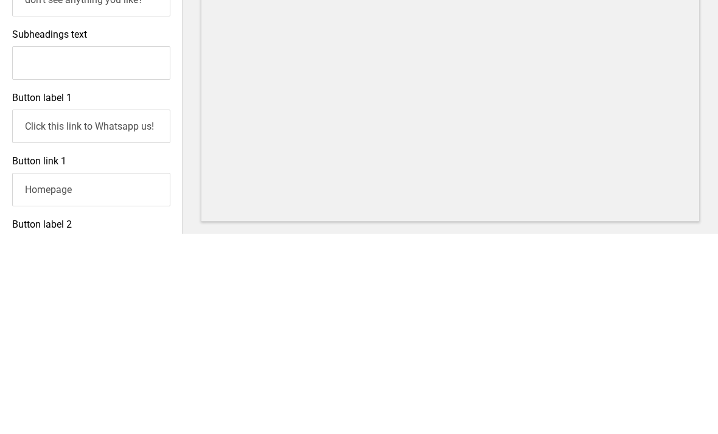
click at [56, 310] on input "Click this link to Whatsapp us!" at bounding box center [91, 326] width 158 height 33
click at [60, 310] on input "Click this link to Whatsapp us!" at bounding box center [91, 326] width 158 height 33
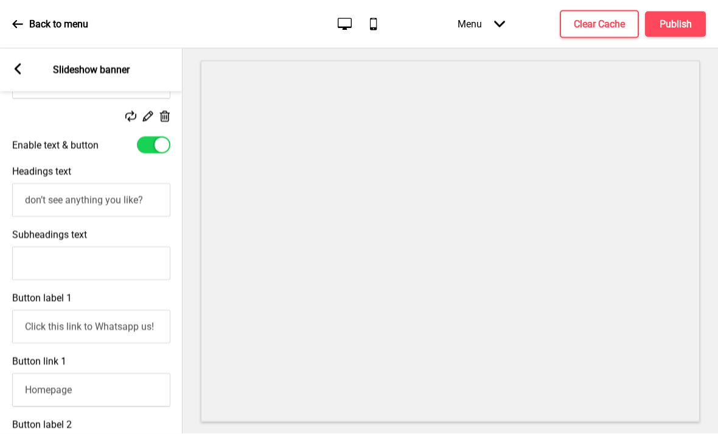
scroll to position [0, 0]
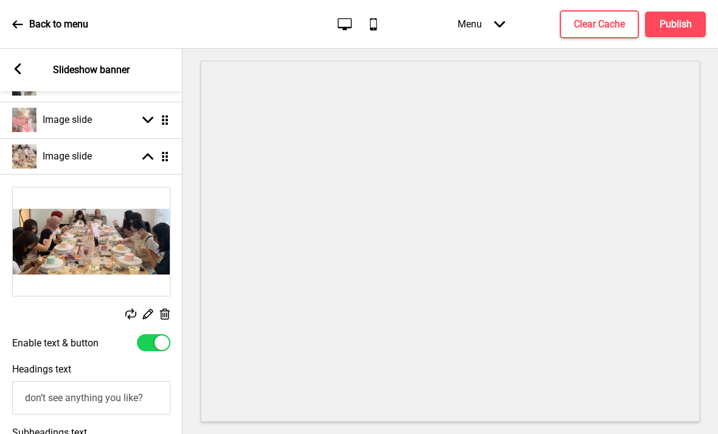
type input "Click this link to Whatsapp us!"
click at [149, 149] on div "Image slide Arrow up Drag" at bounding box center [91, 156] width 183 height 37
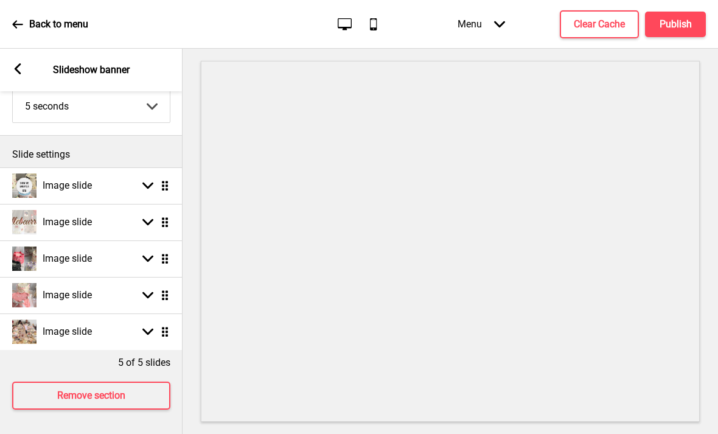
scroll to position [54, 0]
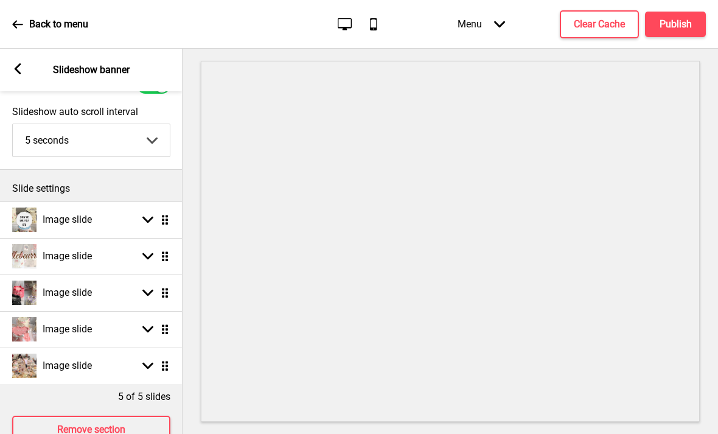
click at [147, 112] on label "Slideshow auto scroll interval" at bounding box center [91, 112] width 158 height 12
click at [147, 124] on select "5 seconds 6 seconds 7 seconds 8 seconds 9 seconds 10 seconds" at bounding box center [91, 140] width 157 height 32
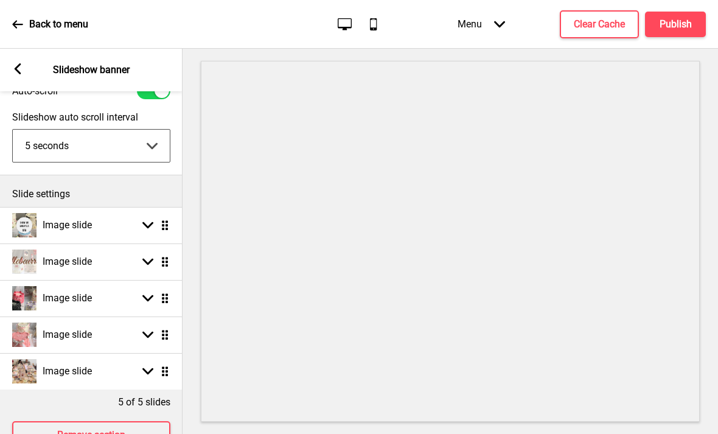
click at [136, 255] on div "Image slide Arrow down Drag" at bounding box center [91, 262] width 183 height 37
select select "right"
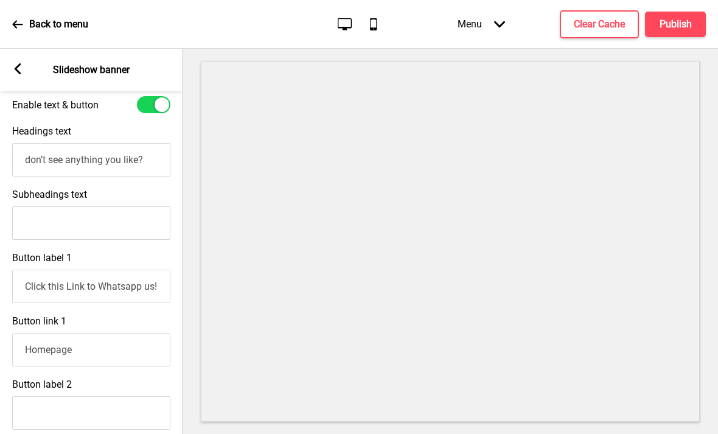
scroll to position [398, 0]
click at [16, 66] on rect at bounding box center [17, 68] width 11 height 11
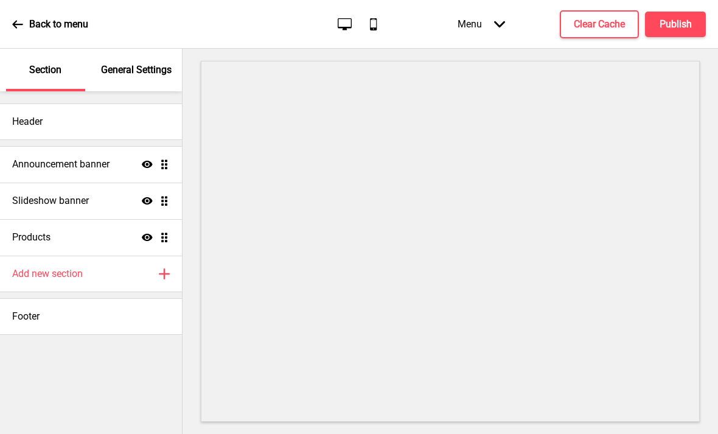
click at [121, 195] on div "Slideshow banner Show Drag" at bounding box center [91, 201] width 182 height 37
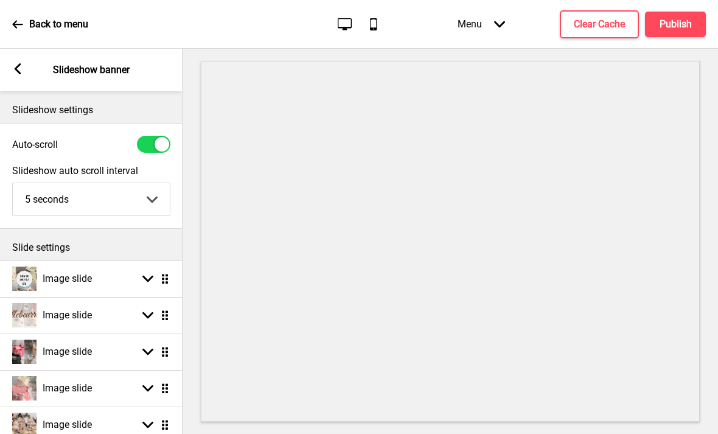
click at [121, 343] on div "Image slide Arrow down Drag" at bounding box center [91, 352] width 183 height 37
select select "right"
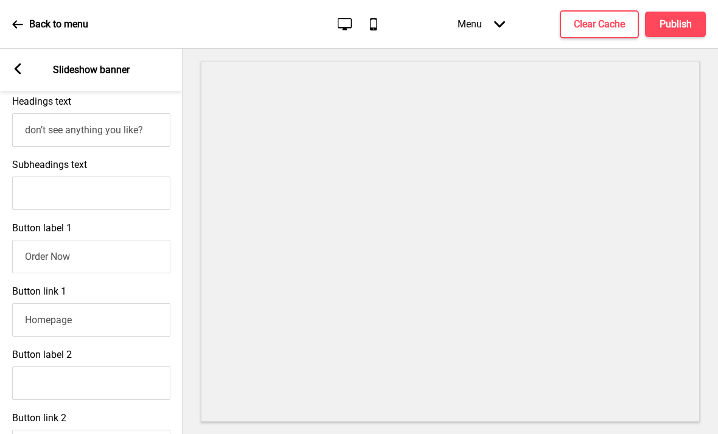
scroll to position [475, 0]
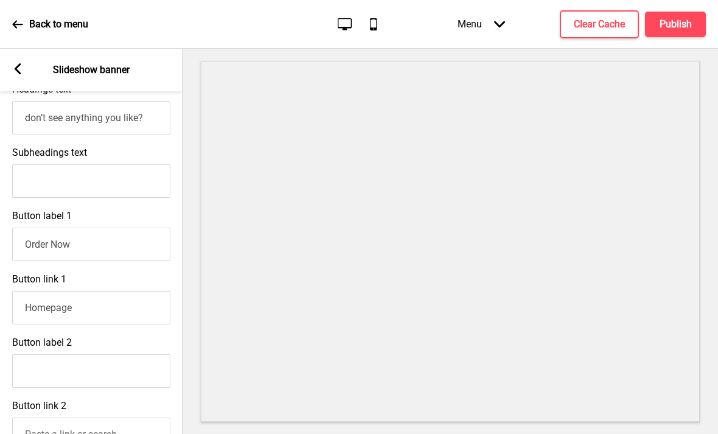
click at [121, 244] on input "Order Now" at bounding box center [91, 244] width 158 height 33
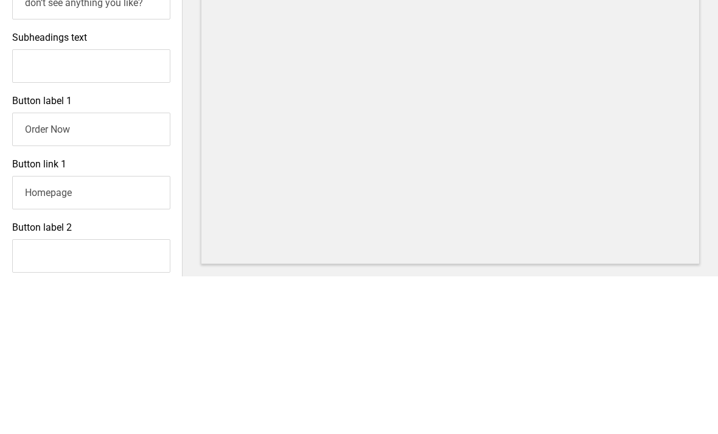
scroll to position [432, 0]
click at [64, 271] on input "Order Now" at bounding box center [91, 287] width 158 height 33
click at [63, 271] on input "Order Now" at bounding box center [91, 287] width 158 height 33
click at [52, 271] on input "Order Now" at bounding box center [91, 287] width 158 height 33
click at [51, 271] on input "Order Now" at bounding box center [91, 287] width 158 height 33
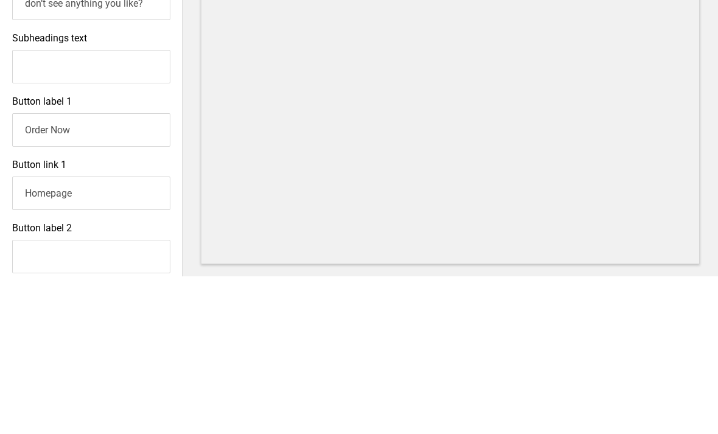
paste input "Click this link to Whatsapp us!"
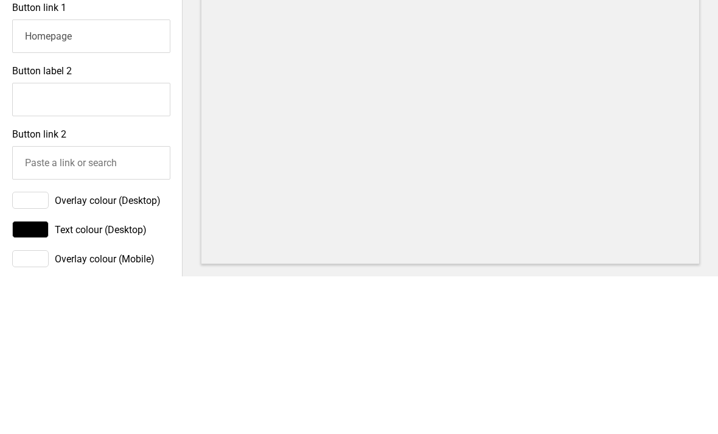
scroll to position [598, 0]
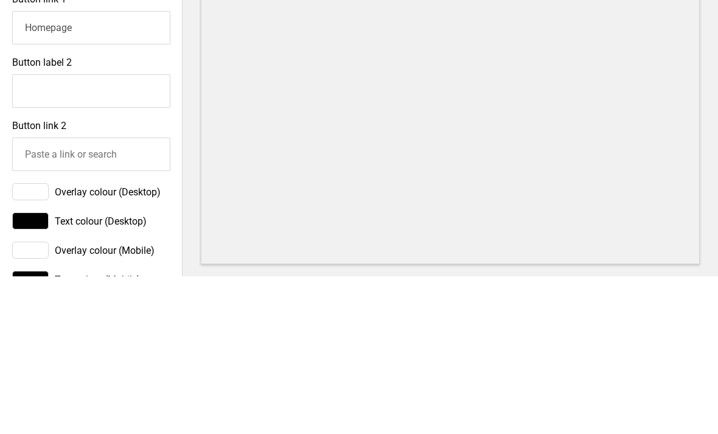
type input "Click this link to Whatsapp us!"
click at [133, 169] on input "Homepage" at bounding box center [91, 185] width 158 height 33
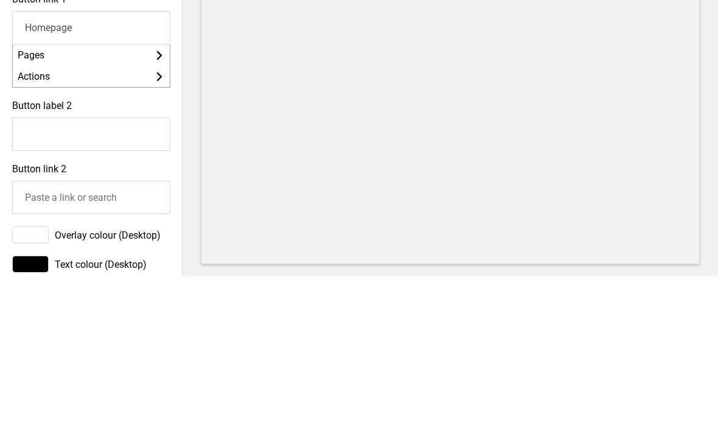
click at [121, 169] on input "Homepage" at bounding box center [91, 185] width 158 height 33
click at [123, 169] on input "Homepage" at bounding box center [91, 185] width 158 height 33
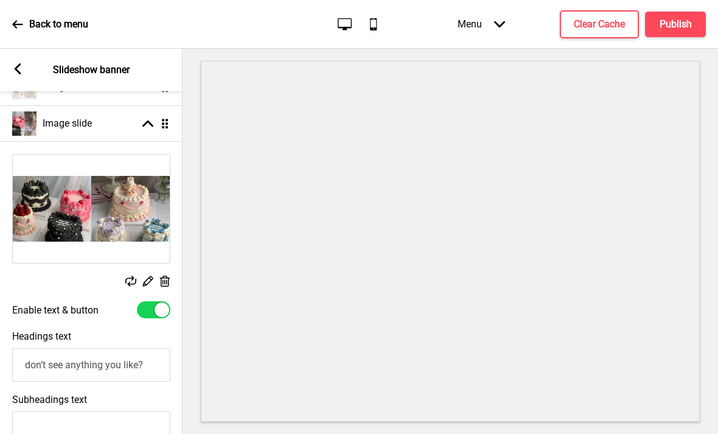
click at [148, 118] on rect at bounding box center [147, 123] width 11 height 11
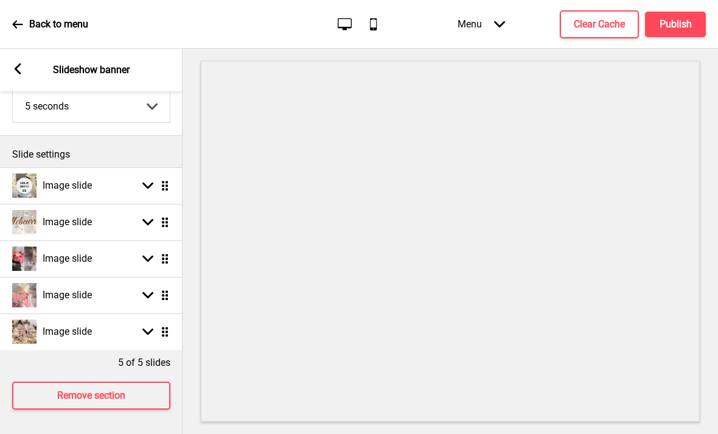
scroll to position [54, 0]
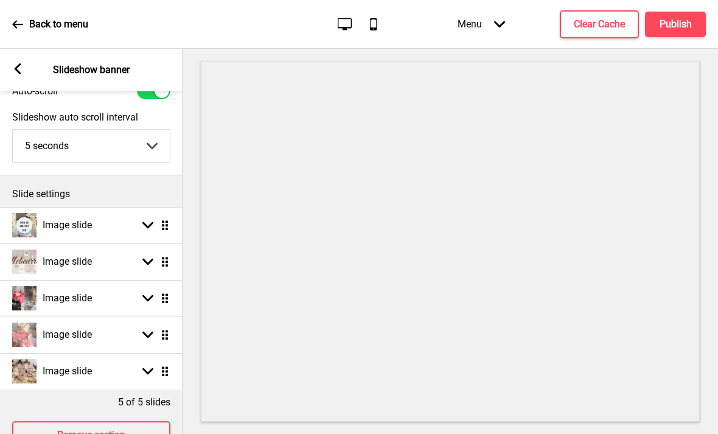
click at [131, 317] on div "Image slide Arrow down Drag" at bounding box center [91, 335] width 183 height 37
select select "right"
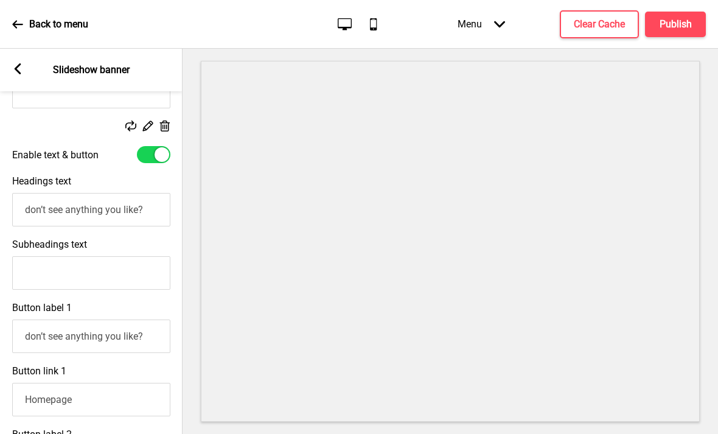
scroll to position [444, 0]
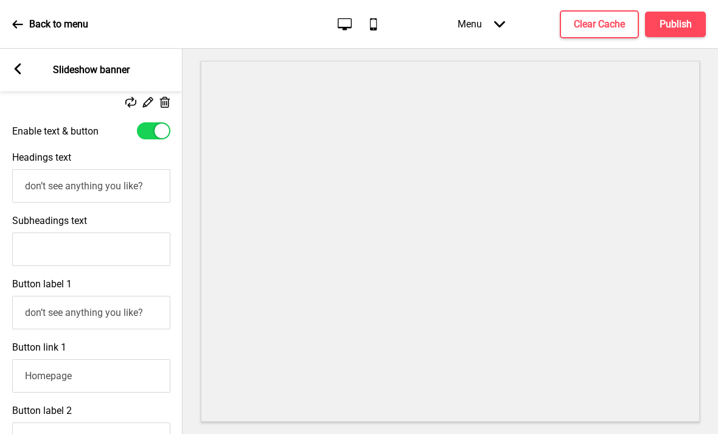
click at [125, 296] on input "don’t see anything you like?" at bounding box center [91, 312] width 158 height 33
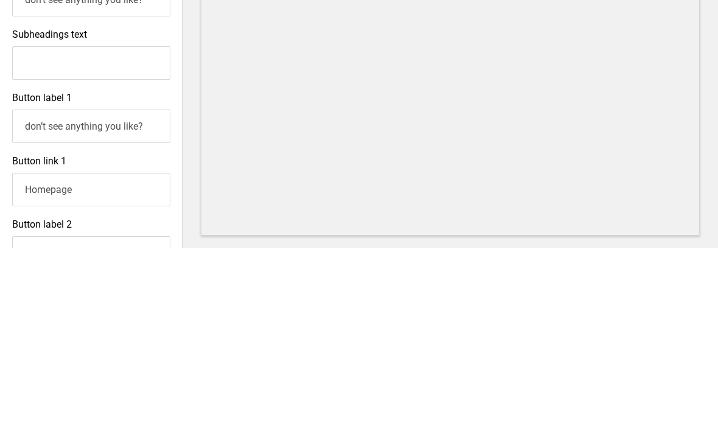
click at [105, 296] on input "don’t see anything you like?" at bounding box center [91, 312] width 158 height 33
click at [108, 296] on input "don’t see anything you like?" at bounding box center [91, 312] width 158 height 33
paste input "Click this link to Whatsapp us!"
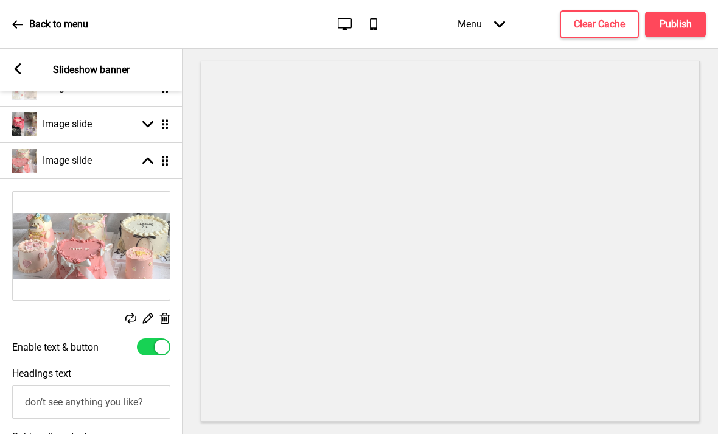
type input "Click this link to Whatsapp us!"
click at [121, 142] on div "Image slide Arrow up Drag" at bounding box center [91, 160] width 183 height 37
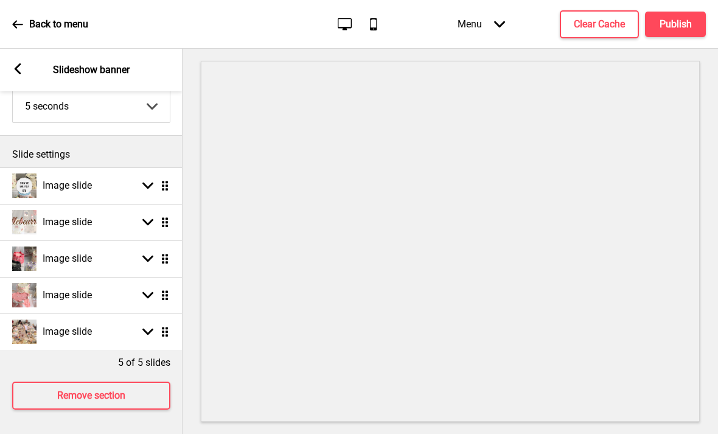
scroll to position [54, 0]
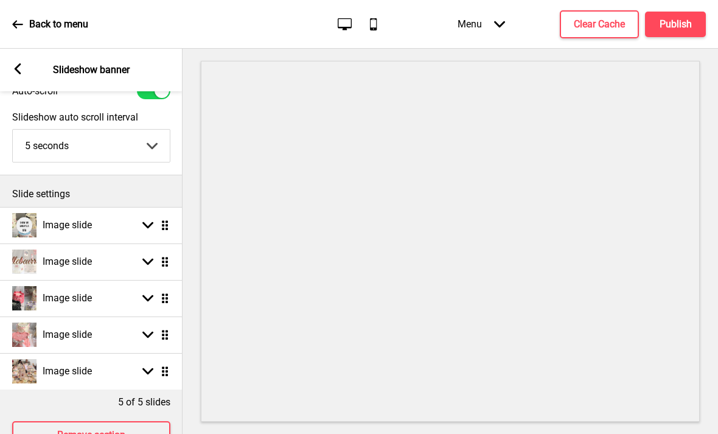
click at [114, 353] on div "Image slide Arrow down Drag" at bounding box center [91, 371] width 183 height 37
select select "right"
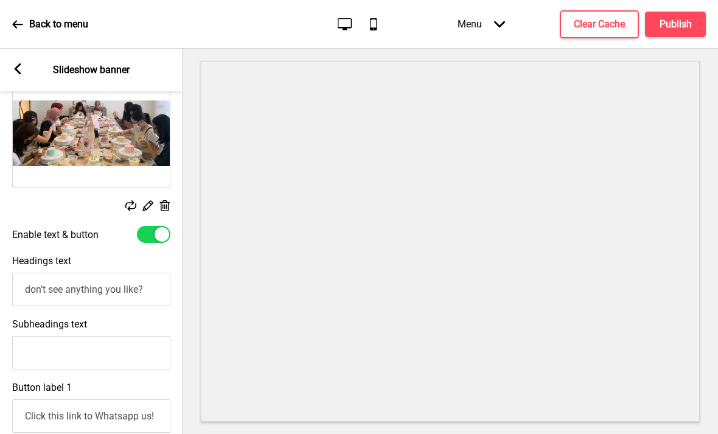
scroll to position [411, 0]
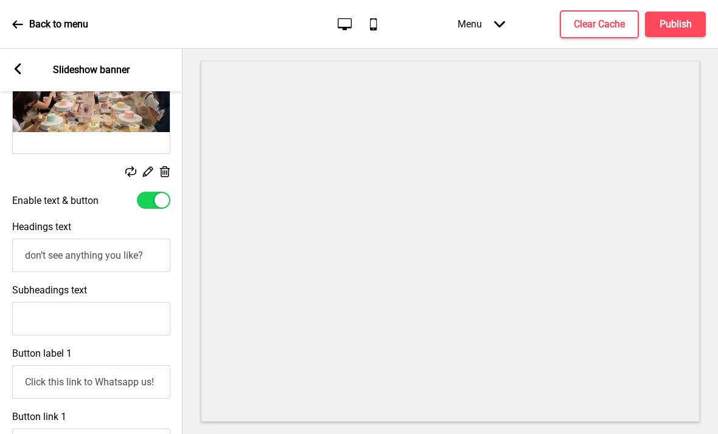
click at [105, 365] on input "Click this link to Whatsapp us!" at bounding box center [91, 381] width 158 height 33
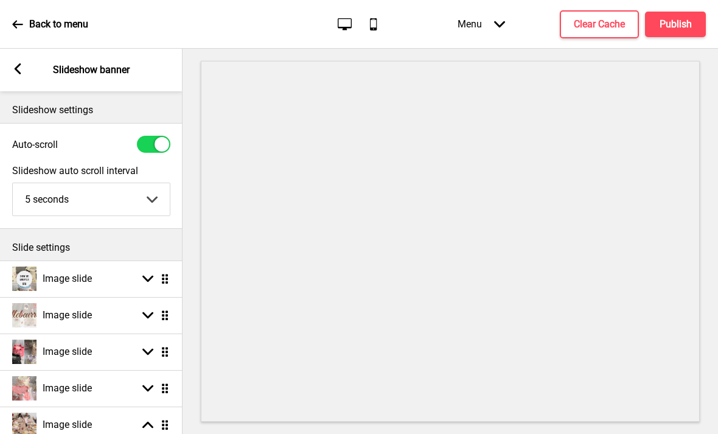
scroll to position [-1, 0]
click at [132, 261] on div "Image slide Arrow down Drag" at bounding box center [91, 279] width 183 height 37
select select "right"
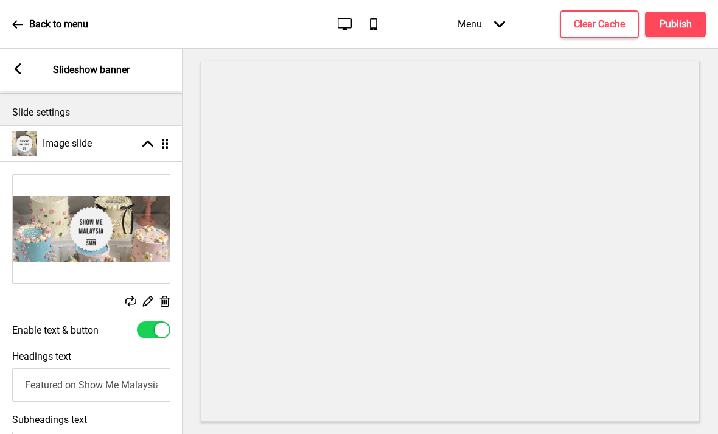
click at [133, 125] on div "Image slide Arrow up Drag" at bounding box center [91, 143] width 183 height 37
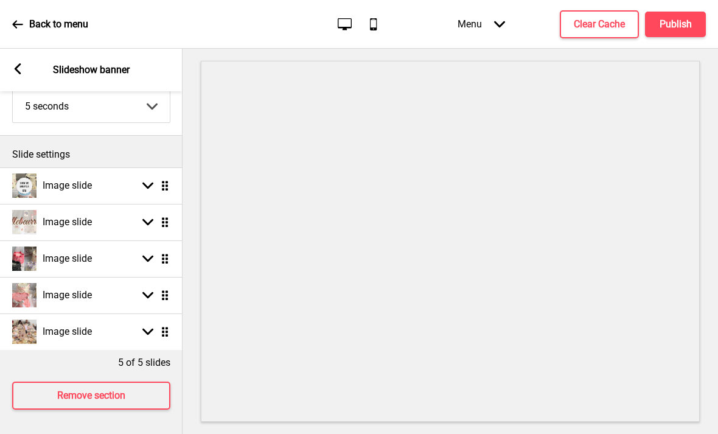
scroll to position [54, 0]
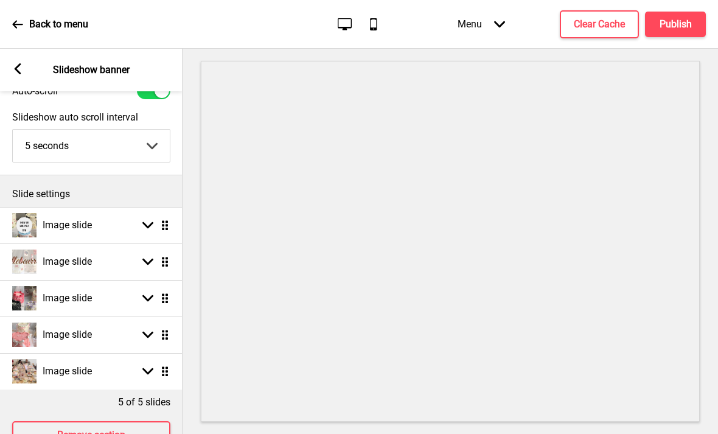
click at [111, 244] on div "Image slide Arrow down Drag" at bounding box center [91, 262] width 183 height 37
select select "right"
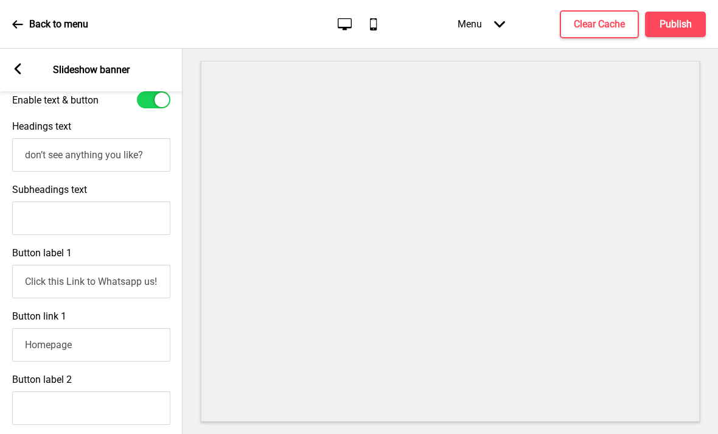
scroll to position [427, 0]
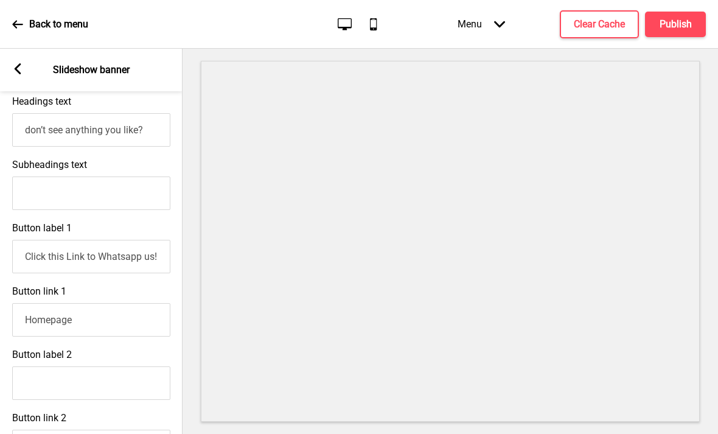
click at [117, 240] on input "Click this Link to Whatsapp us!" at bounding box center [91, 256] width 158 height 33
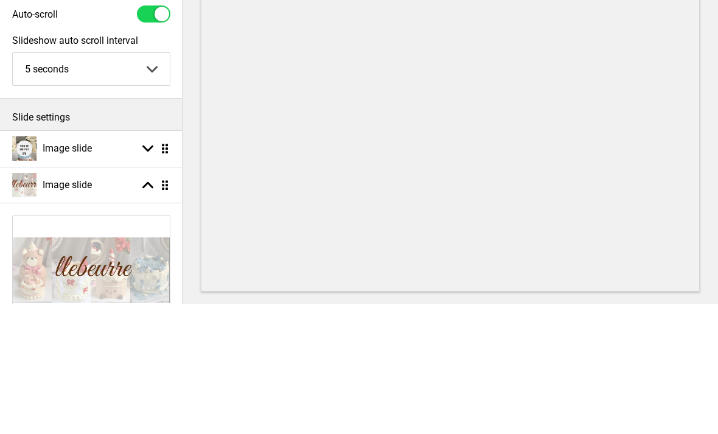
scroll to position [0, 0]
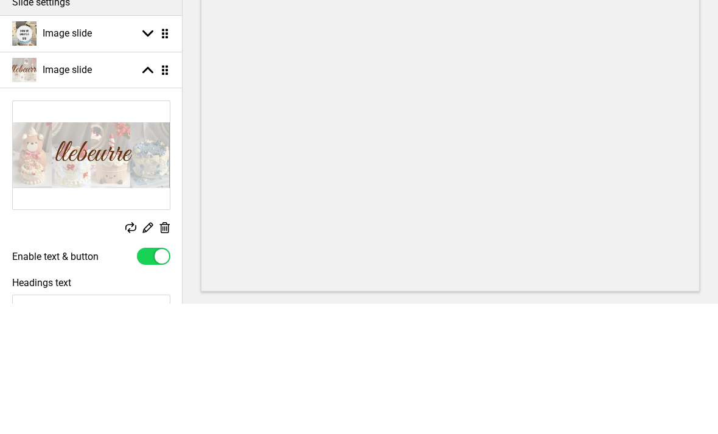
click at [152, 195] on rect at bounding box center [147, 200] width 11 height 11
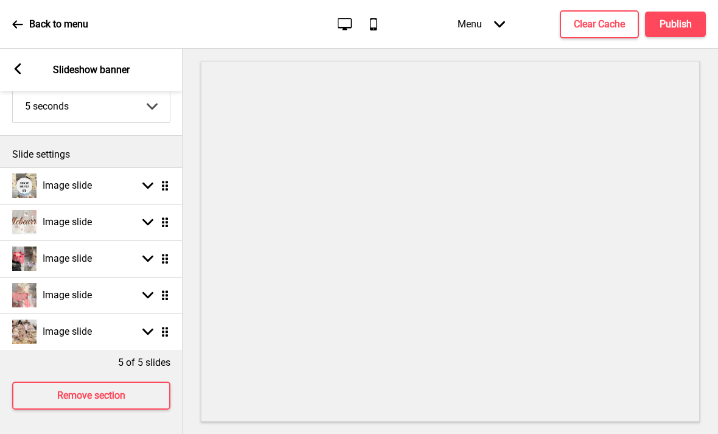
scroll to position [54, 0]
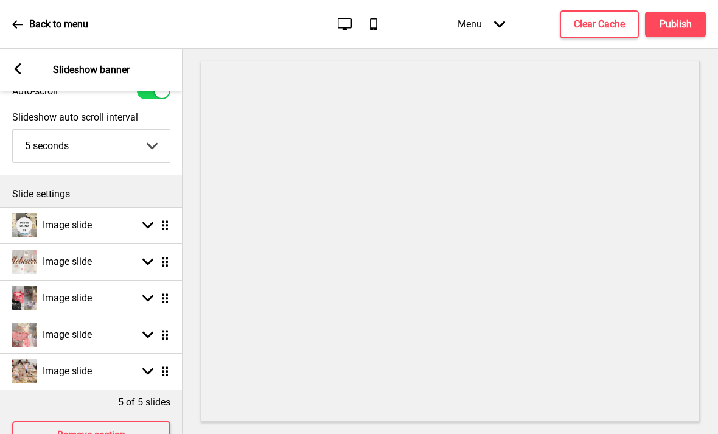
click at [145, 188] on p "Slide settings" at bounding box center [91, 194] width 158 height 13
click at [139, 280] on div "Image slide Arrow down Drag" at bounding box center [91, 298] width 183 height 37
select select "right"
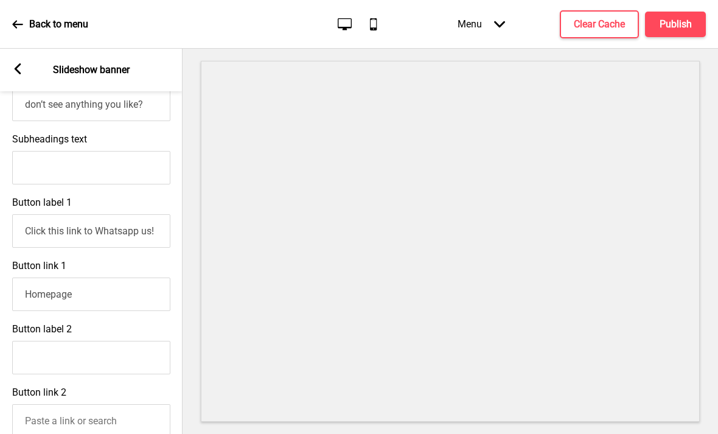
scroll to position [527, 0]
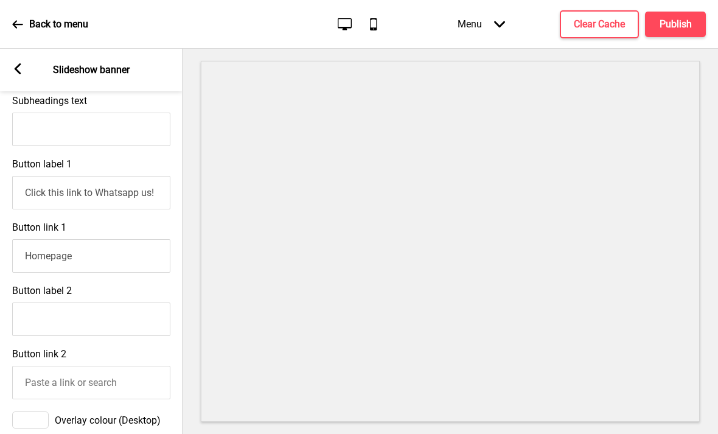
click at [126, 239] on input "Homepage" at bounding box center [91, 255] width 158 height 33
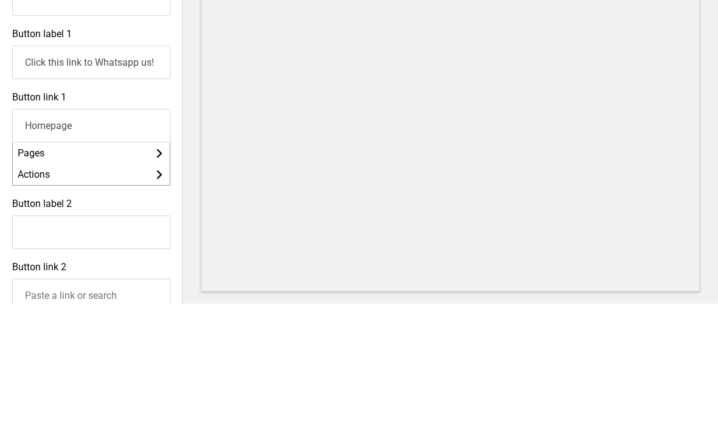
click at [70, 239] on input "Homepage" at bounding box center [91, 255] width 158 height 33
click at [66, 239] on input "Homepage" at bounding box center [91, 255] width 158 height 33
paste input "[URL][DOMAIN_NAME]"
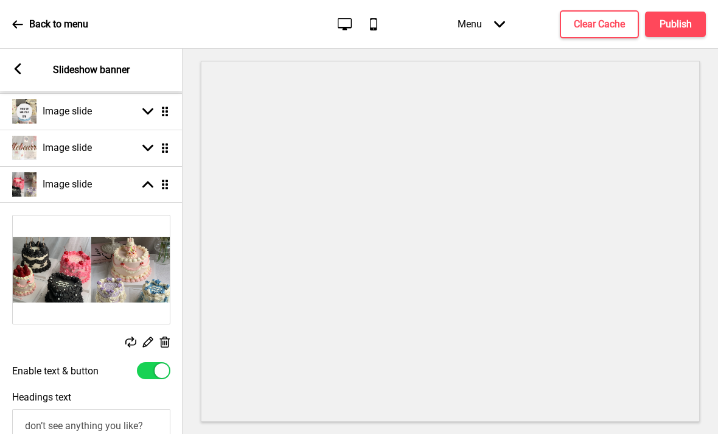
type input "[URL][DOMAIN_NAME]"
click at [146, 179] on rect at bounding box center [147, 184] width 11 height 11
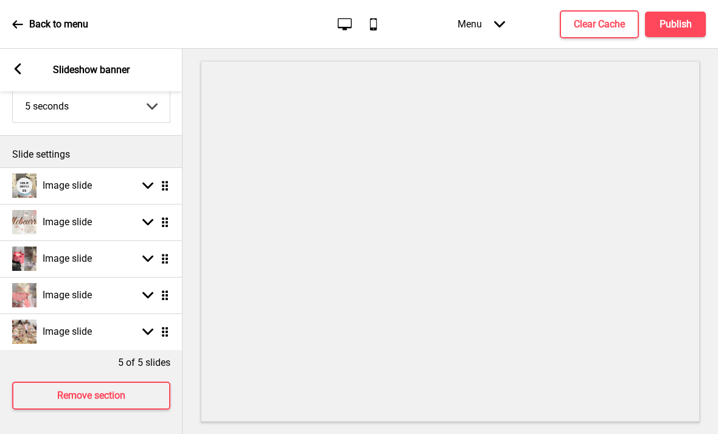
scroll to position [54, 0]
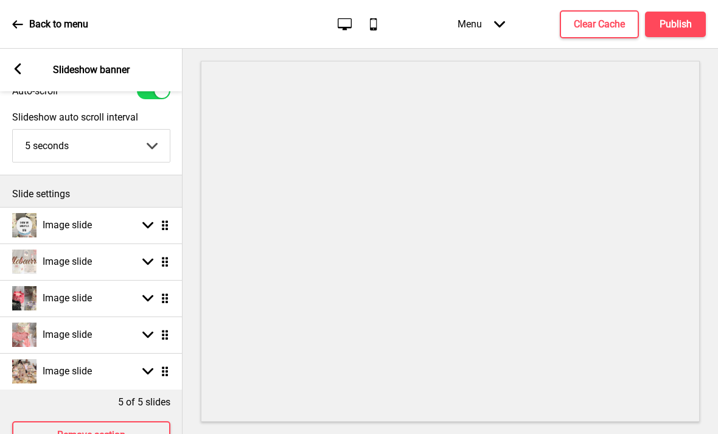
click at [139, 130] on select "5 seconds 6 seconds 7 seconds 8 seconds 9 seconds 10 seconds" at bounding box center [91, 146] width 157 height 32
click at [125, 244] on div "Image slide Arrow down Drag" at bounding box center [91, 262] width 183 height 37
select select "right"
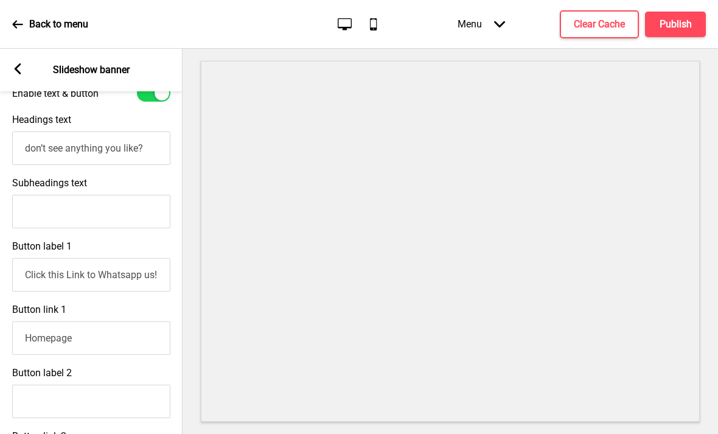
scroll to position [436, 0]
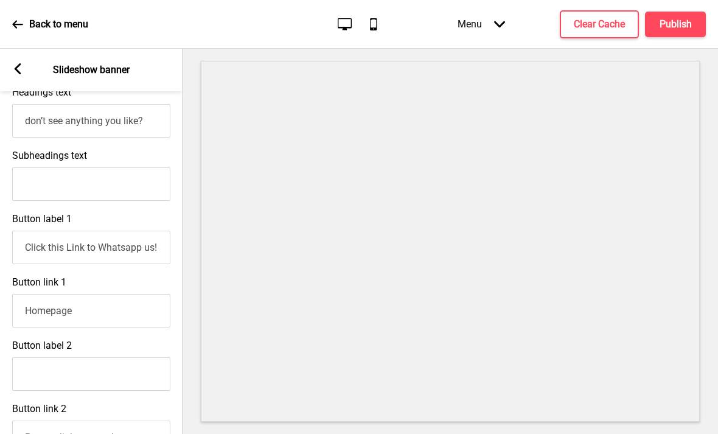
click at [125, 231] on input "Click this Link to Whatsapp us!" at bounding box center [91, 247] width 158 height 33
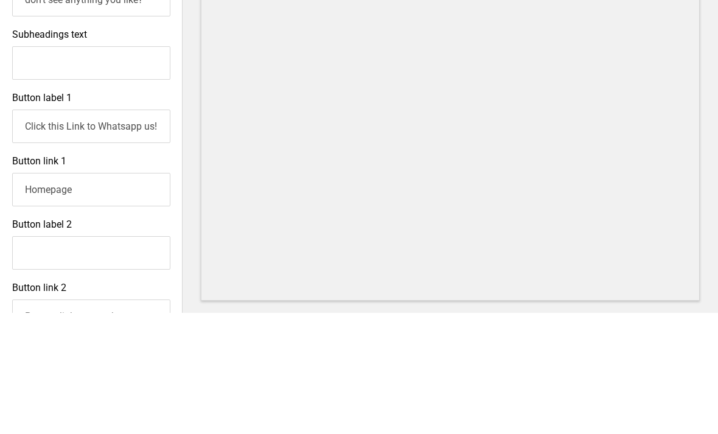
click at [116, 294] on input "Homepage" at bounding box center [91, 310] width 158 height 33
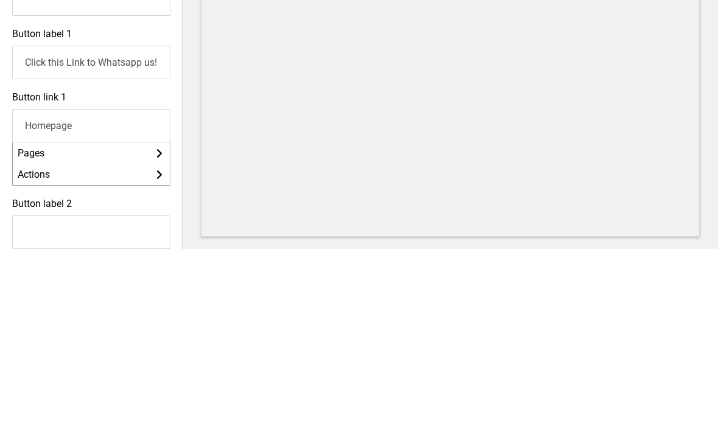
click at [66, 294] on input "Homepage" at bounding box center [91, 310] width 158 height 33
click at [68, 294] on input "Homepage" at bounding box center [91, 310] width 158 height 33
paste input "[URL][DOMAIN_NAME]"
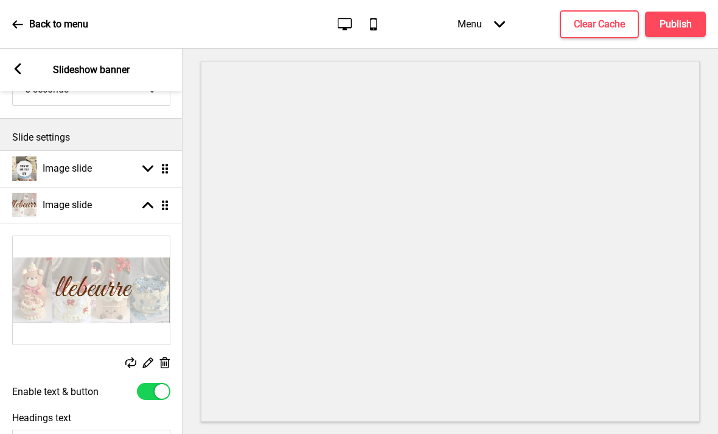
type input "[URL][DOMAIN_NAME]"
click at [137, 200] on div "Arrow up Drag" at bounding box center [153, 205] width 34 height 11
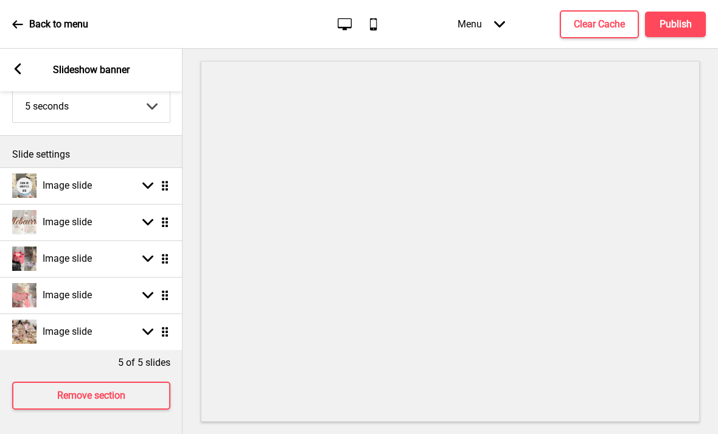
scroll to position [54, 0]
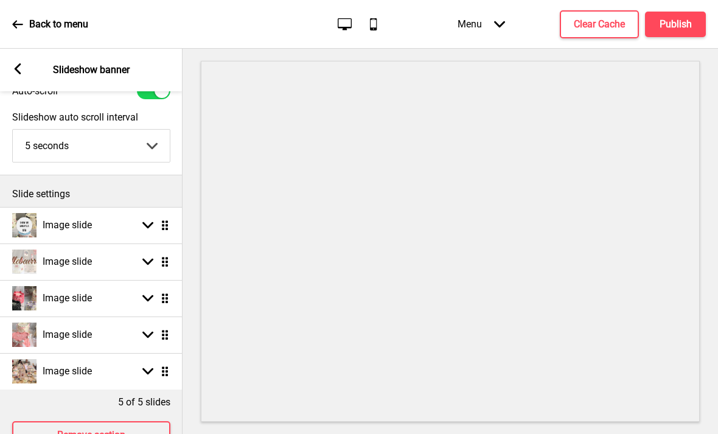
click at [147, 329] on rect at bounding box center [147, 334] width 11 height 11
select select "right"
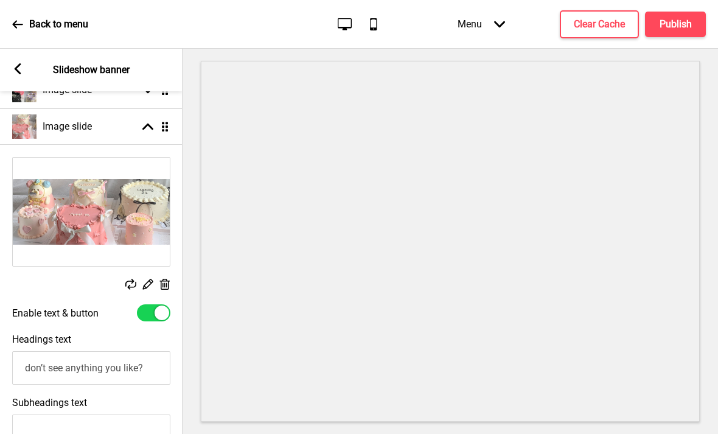
scroll to position [469, 0]
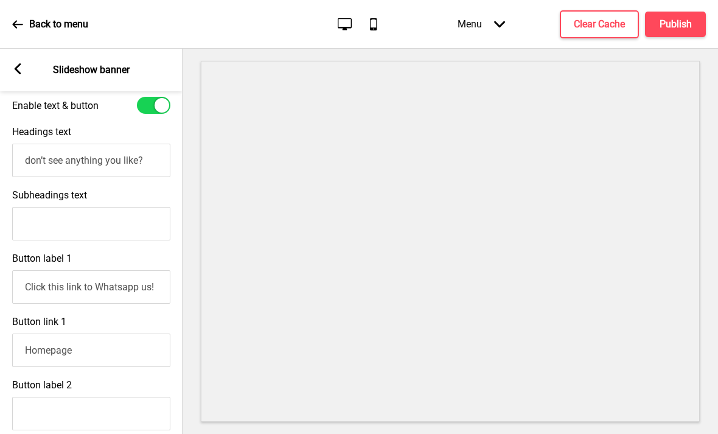
click at [127, 270] on input "Click this link to Whatsapp us!" at bounding box center [91, 286] width 158 height 33
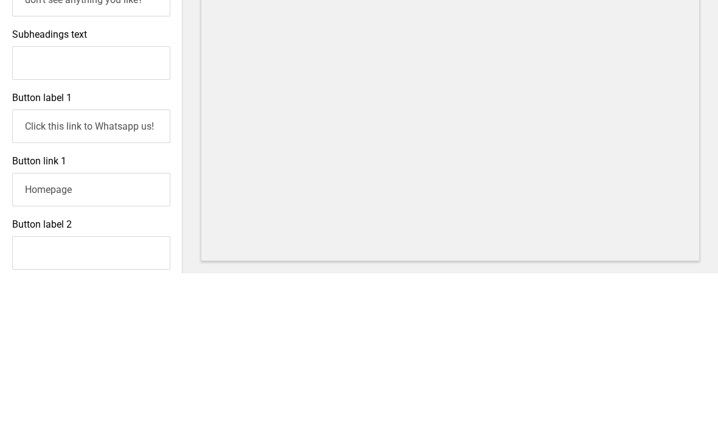
click at [113, 334] on input "Homepage" at bounding box center [91, 350] width 158 height 33
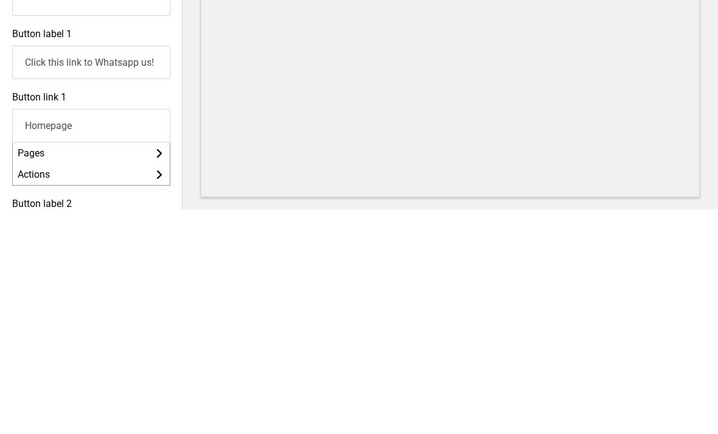
click at [64, 334] on input "Homepage" at bounding box center [91, 350] width 158 height 33
click at [65, 334] on input "Homepage" at bounding box center [91, 350] width 158 height 33
paste input "[URL][DOMAIN_NAME]"
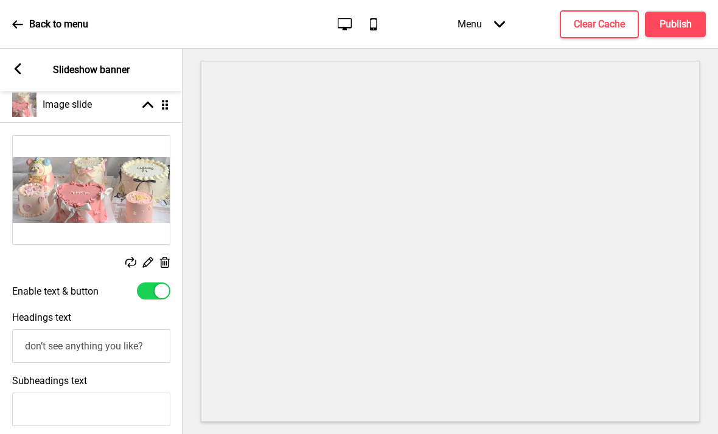
type input "[URL][DOMAIN_NAME]"
click at [133, 86] on div "Image slide Arrow up Drag" at bounding box center [91, 104] width 183 height 37
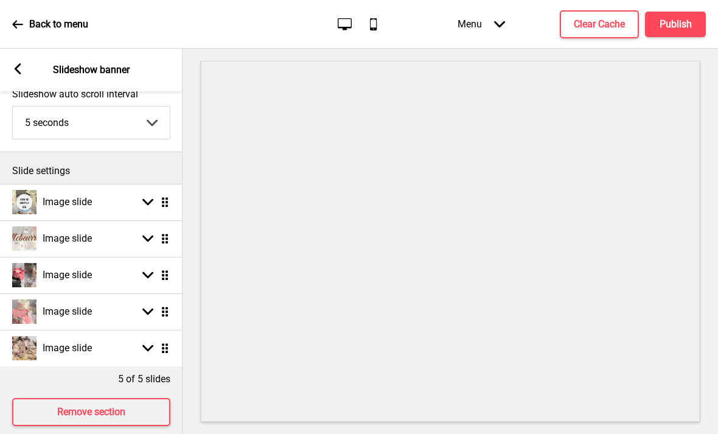
scroll to position [54, 0]
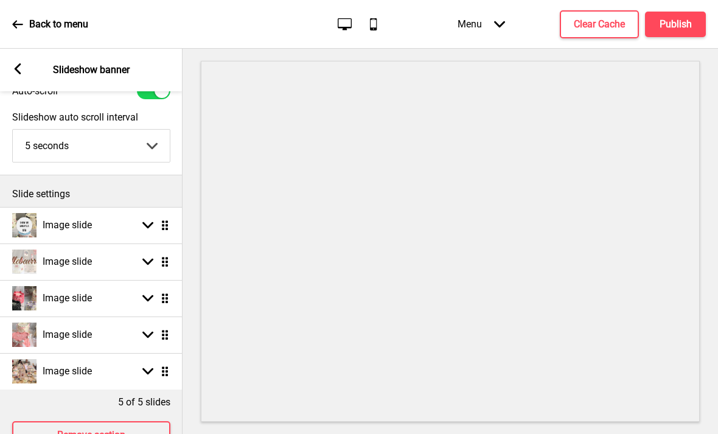
click at [123, 353] on div "Image slide Arrow down Drag" at bounding box center [91, 371] width 183 height 37
select select "right"
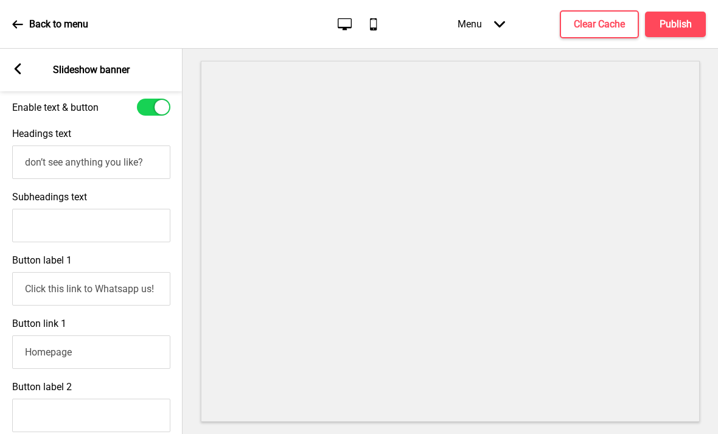
scroll to position [510, 0]
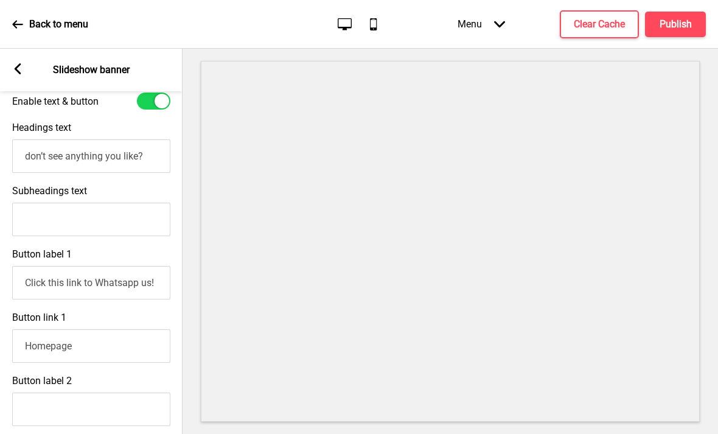
click at [127, 266] on input "Click this link to Whatsapp us!" at bounding box center [91, 282] width 158 height 33
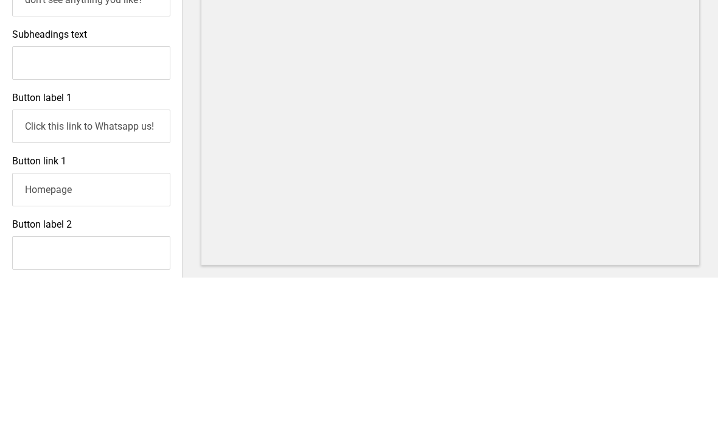
click at [92, 329] on input "Homepage" at bounding box center [91, 345] width 158 height 33
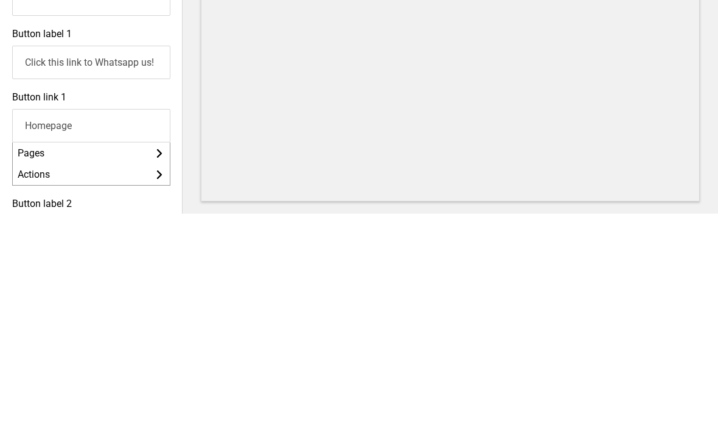
click at [68, 329] on input "Homepage" at bounding box center [91, 345] width 158 height 33
click at [66, 329] on input "Homepage" at bounding box center [91, 345] width 158 height 33
paste input "[URL][DOMAIN_NAME]"
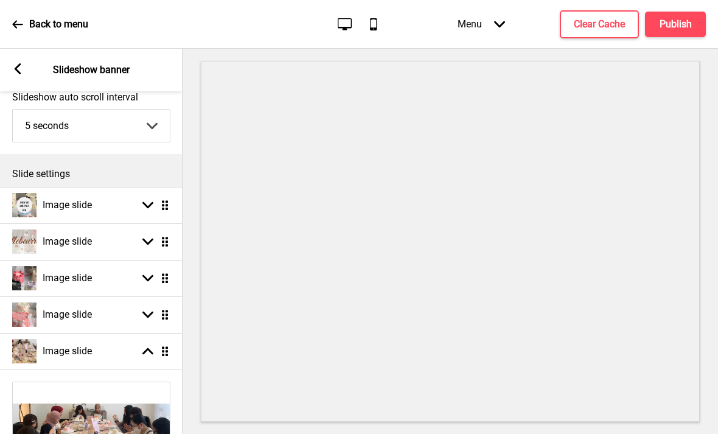
scroll to position [74, 0]
type input "[URL][DOMAIN_NAME]"
click at [133, 187] on div "Image slide Arrow down Drag" at bounding box center [91, 205] width 183 height 37
select select "right"
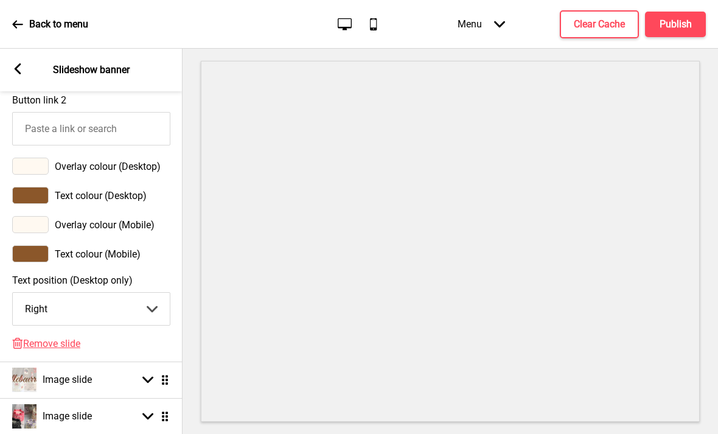
scroll to position [721, 0]
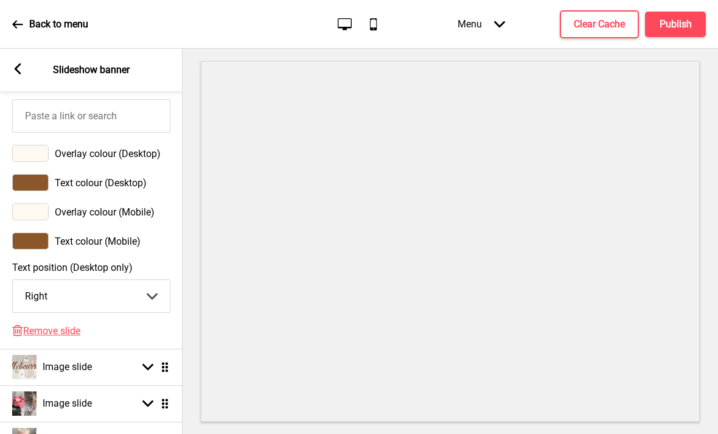
click at [142, 177] on span "Text colour (Desktop)" at bounding box center [101, 183] width 92 height 12
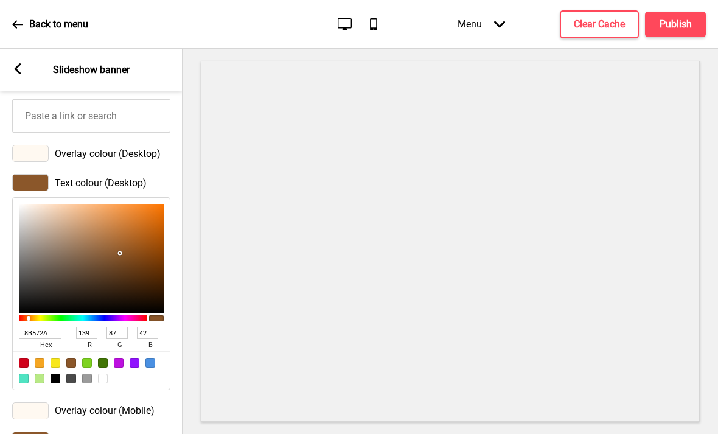
click at [51, 327] on input "8B572A" at bounding box center [40, 333] width 43 height 12
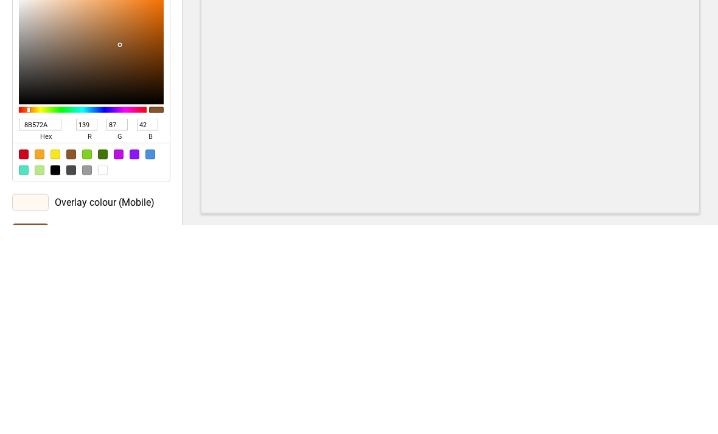
click at [145, 402] on div "Overlay colour (Mobile)" at bounding box center [91, 410] width 158 height 17
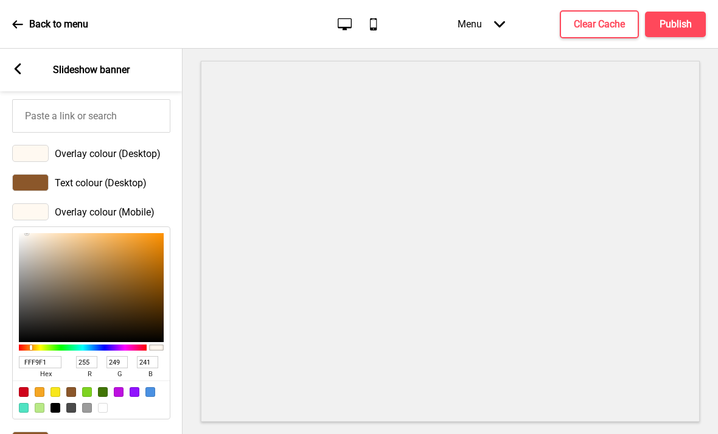
click at [48, 356] on input "FFF9F1" at bounding box center [40, 362] width 43 height 12
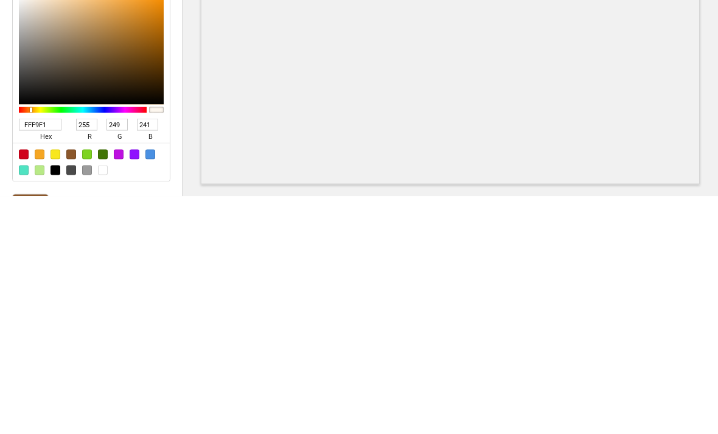
click at [47, 356] on input "FFF9F1" at bounding box center [40, 362] width 43 height 12
click at [45, 356] on input "FFF9F1" at bounding box center [40, 362] width 43 height 12
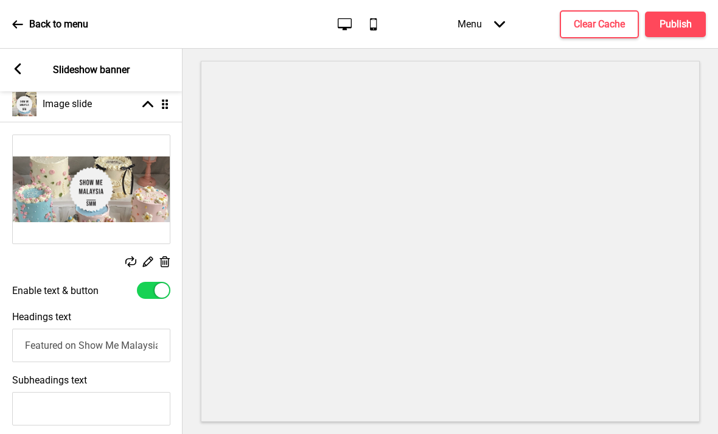
click at [155, 99] on div "Arrow up Drag" at bounding box center [153, 104] width 34 height 11
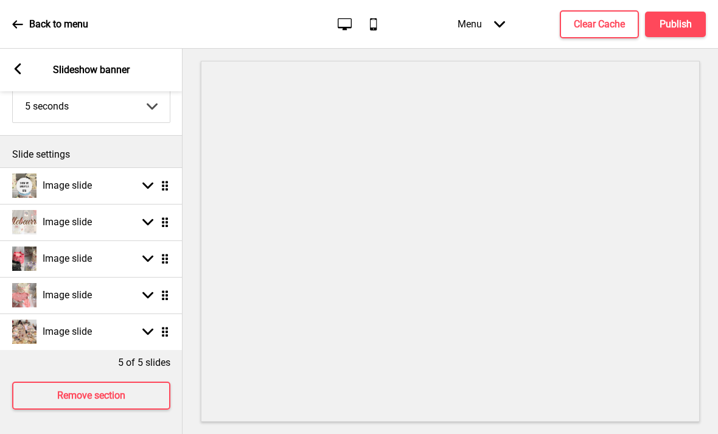
scroll to position [54, 0]
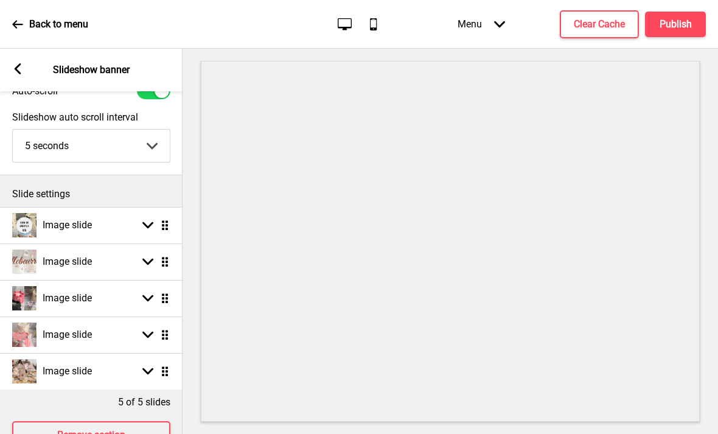
click at [128, 244] on div "Image slide Arrow down Drag" at bounding box center [91, 262] width 183 height 37
select select "right"
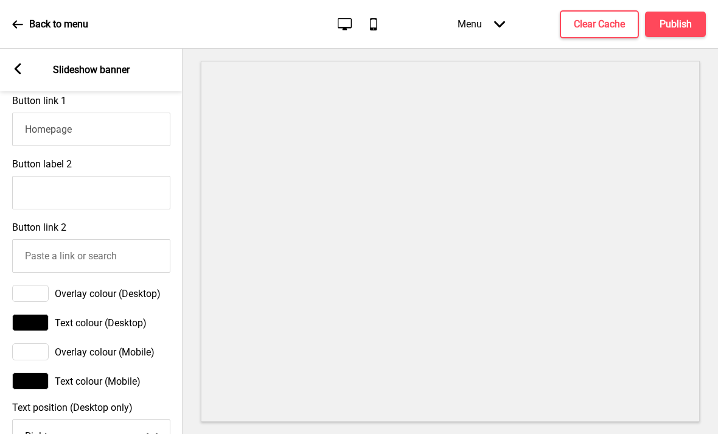
scroll to position [622, 0]
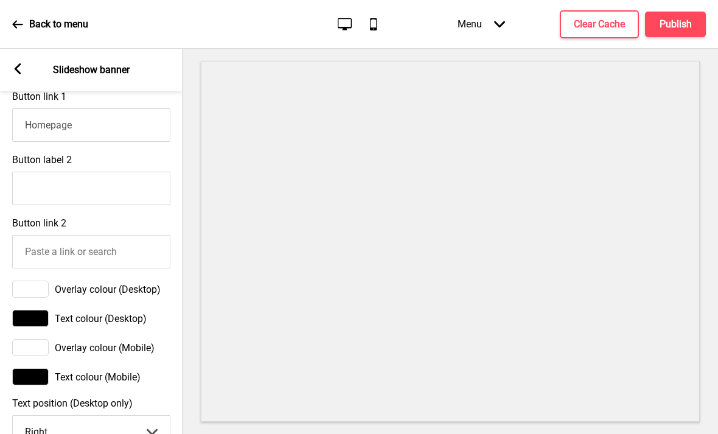
click at [127, 284] on span "Overlay colour (Desktop)" at bounding box center [108, 290] width 106 height 12
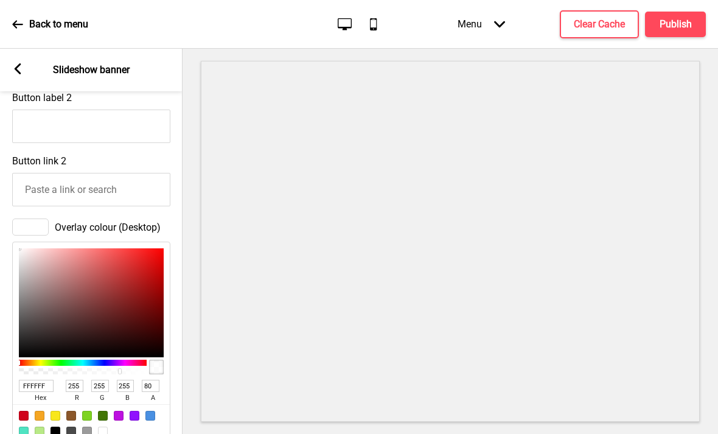
scroll to position [739, 0]
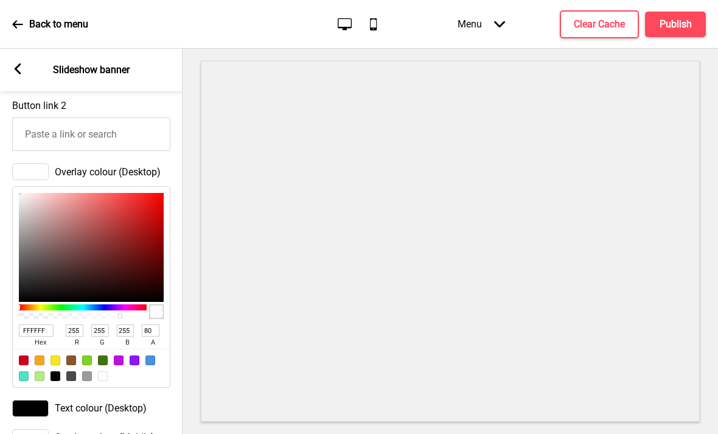
click at [44, 324] on input "FFFFFF" at bounding box center [36, 330] width 35 height 12
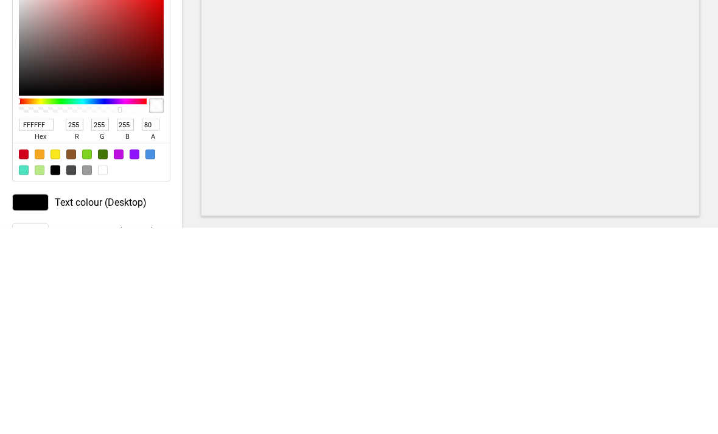
click at [43, 324] on input "FFFFFF" at bounding box center [36, 330] width 35 height 12
click at [41, 324] on input "FFFFFF" at bounding box center [36, 330] width 35 height 12
paste input "9F1"
type input "FFF9F1"
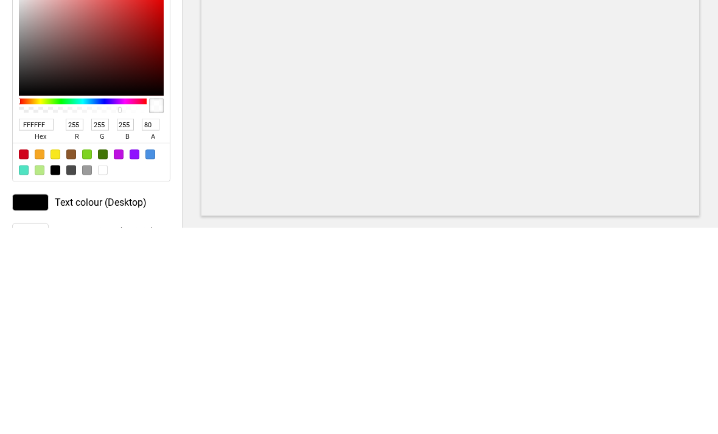
type input "249"
type input "241"
type input "100"
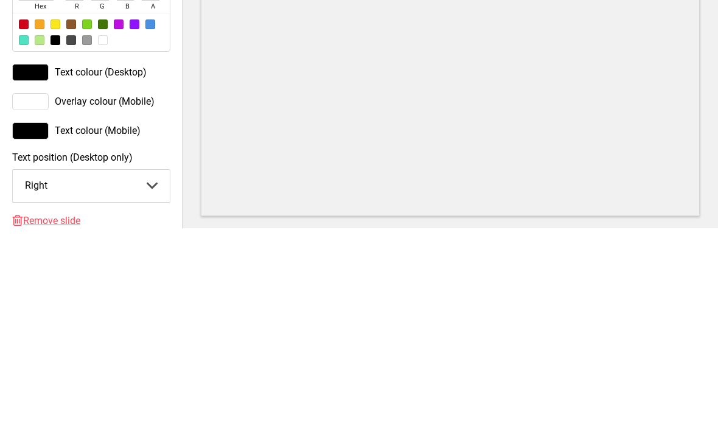
scroll to position [871, 0]
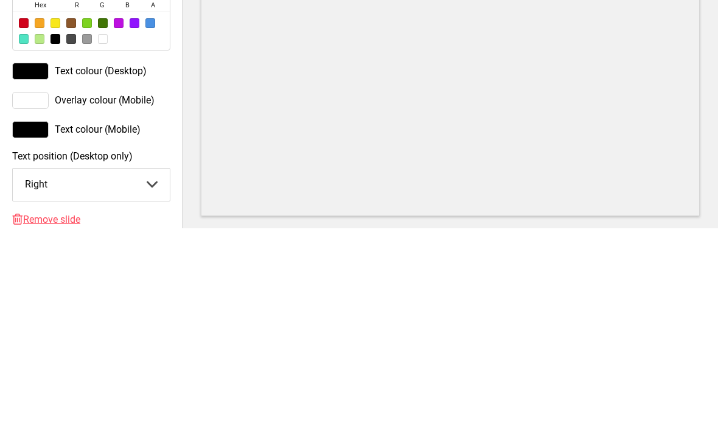
type input "FFF9F1"
click at [108, 298] on div "Overlay colour (Mobile)" at bounding box center [91, 306] width 158 height 17
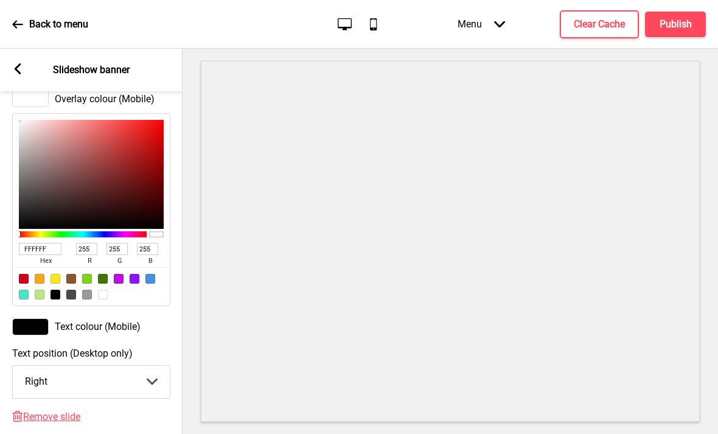
click at [45, 243] on input "FFFFFF" at bounding box center [40, 249] width 43 height 12
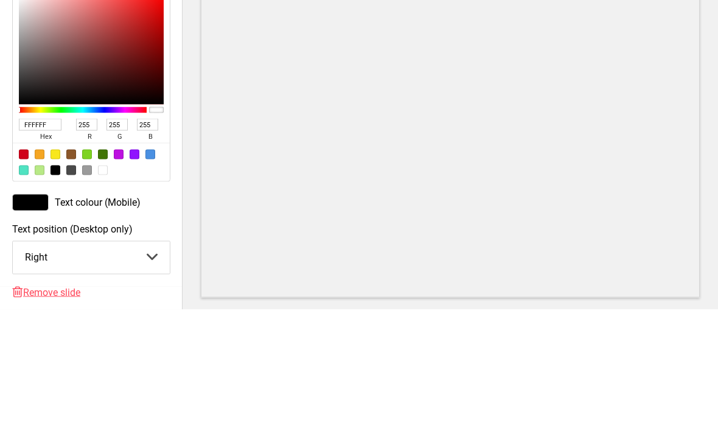
click at [45, 243] on input "FFFFFF" at bounding box center [40, 249] width 43 height 12
click at [41, 243] on input "FFFFFF" at bounding box center [40, 249] width 43 height 12
paste input "9F1"
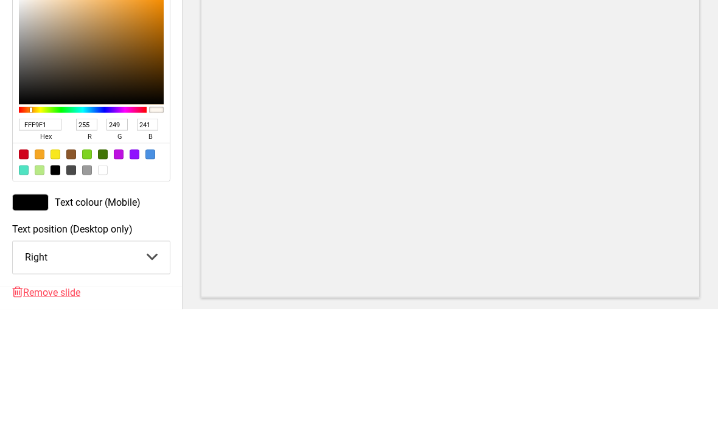
type input "FFF9F1"
type input "249"
type input "241"
type input "FFF9F1"
click at [119, 321] on span "Text colour (Mobile)" at bounding box center [98, 327] width 86 height 12
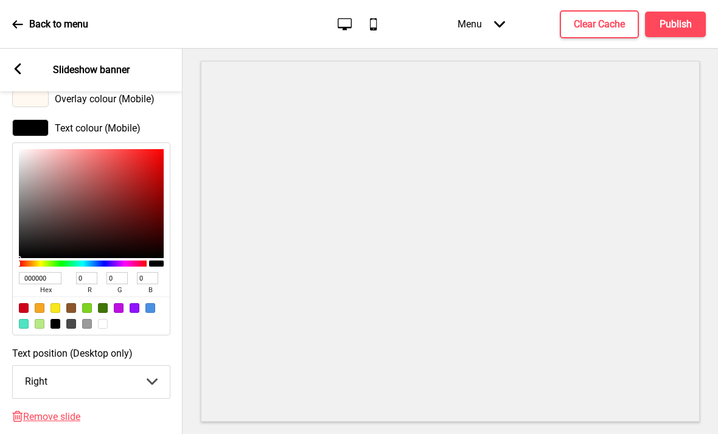
click at [74, 303] on div at bounding box center [71, 308] width 10 height 10
type input "8B572A"
type input "139"
type input "87"
type input "42"
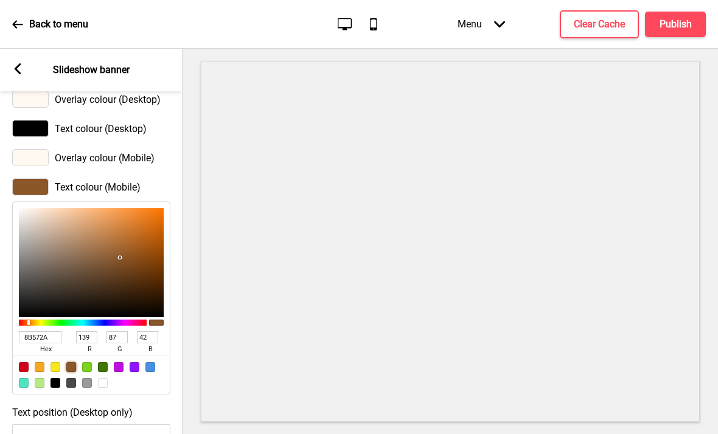
scroll to position [799, 0]
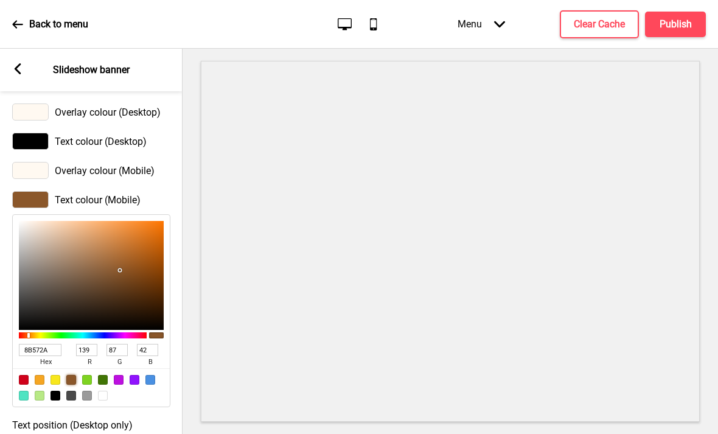
click at [138, 133] on div "Text colour (Desktop)" at bounding box center [91, 141] width 158 height 17
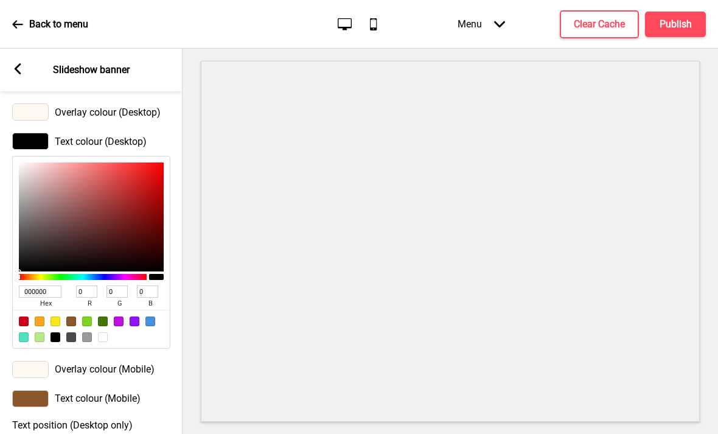
click at [75, 317] on div at bounding box center [71, 322] width 10 height 10
type input "8B572A"
type input "139"
type input "87"
type input "42"
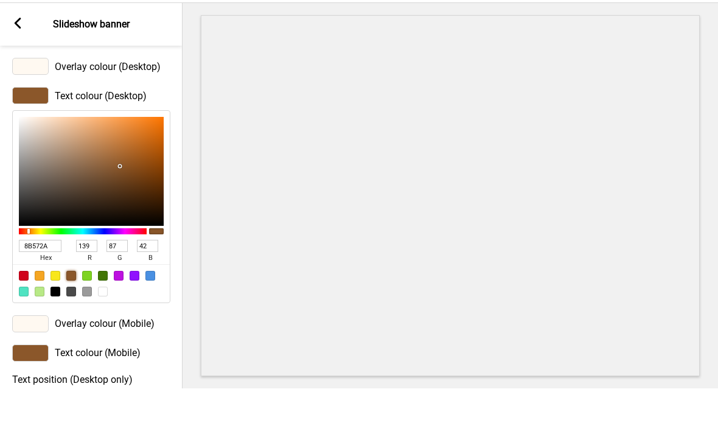
scroll to position [40, 0]
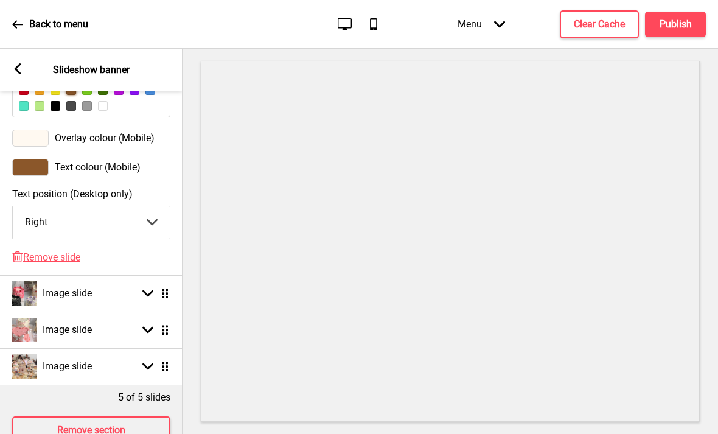
click at [144, 287] on rect at bounding box center [147, 292] width 11 height 11
select select "right"
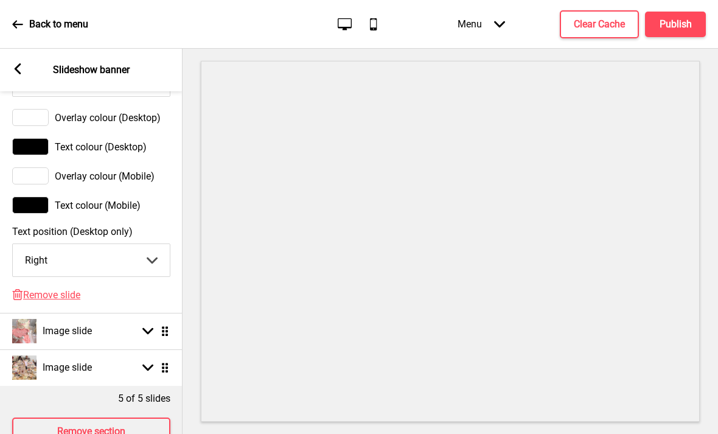
scroll to position [726, 0]
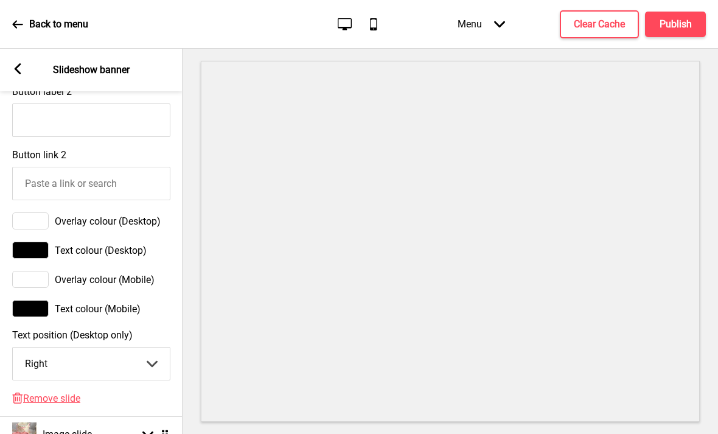
click at [152, 212] on div "Overlay colour (Desktop)" at bounding box center [91, 220] width 158 height 17
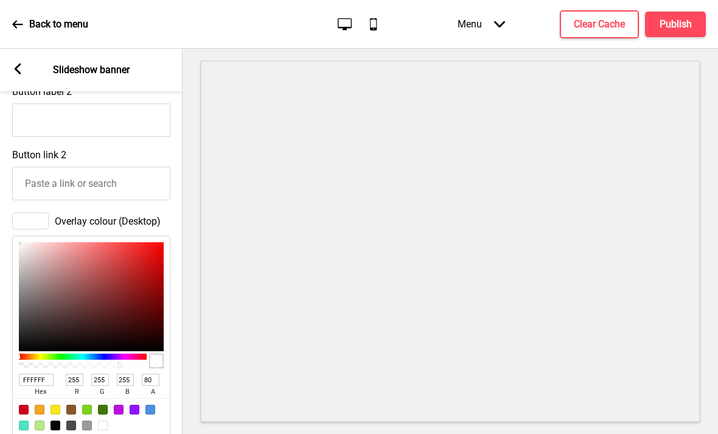
click at [44, 374] on input "FFFFFF" at bounding box center [36, 380] width 35 height 12
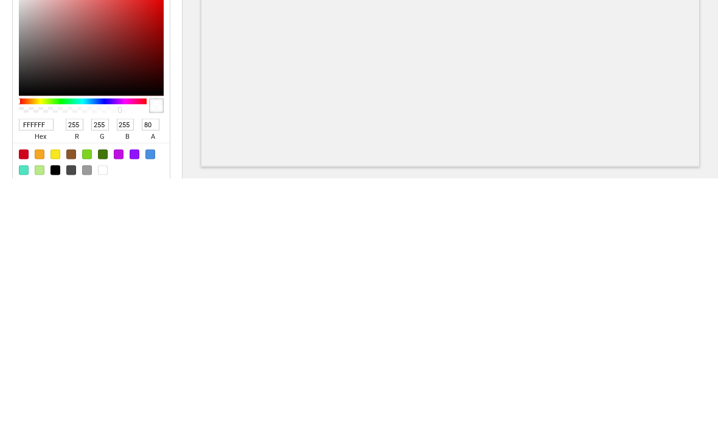
click at [41, 374] on input "FFFFFF" at bounding box center [36, 380] width 35 height 12
click at [37, 374] on input "FFFFFF" at bounding box center [36, 380] width 35 height 12
paste input "9F1"
type input "FFF9F1"
type input "249"
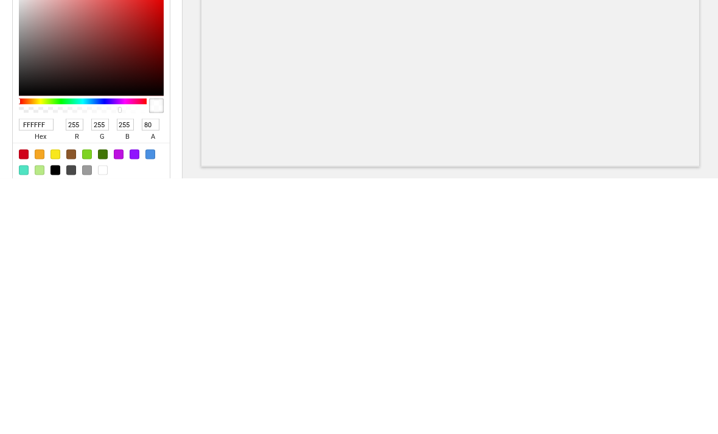
type input "241"
type input "100"
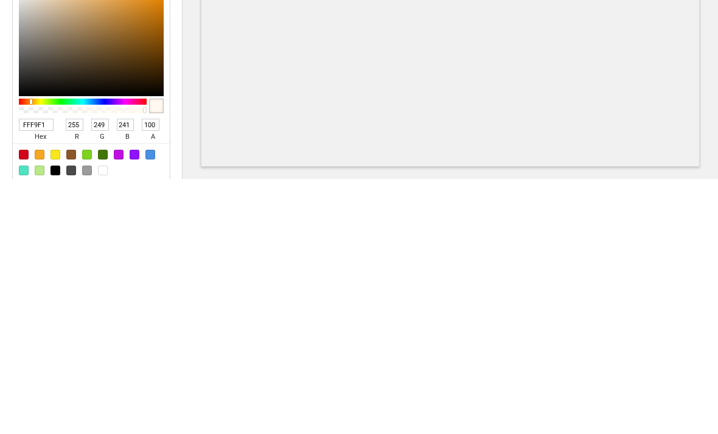
type input "FFF9F1"
click at [200, 144] on div at bounding box center [451, 241] width 536 height 385
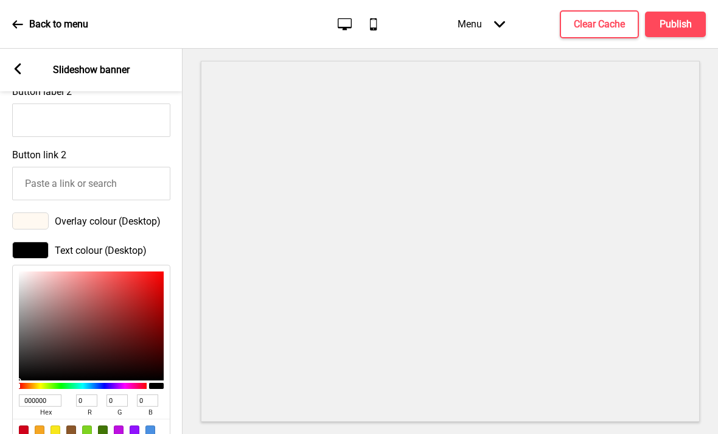
click at [73, 426] on div at bounding box center [71, 431] width 10 height 10
type input "8B572A"
type input "139"
type input "87"
type input "42"
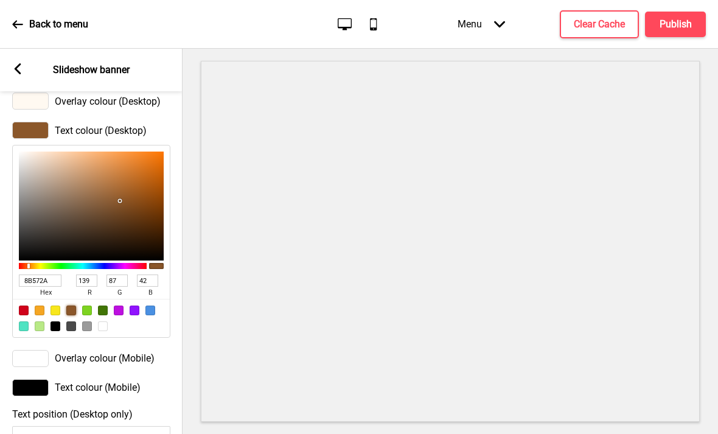
scroll to position [846, 0]
click at [116, 353] on span "Overlay colour (Mobile)" at bounding box center [105, 359] width 100 height 12
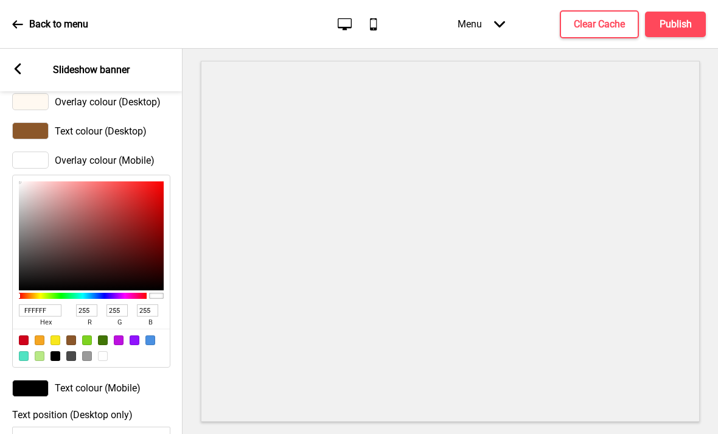
click at [44, 304] on input "FFFFFF" at bounding box center [40, 310] width 43 height 12
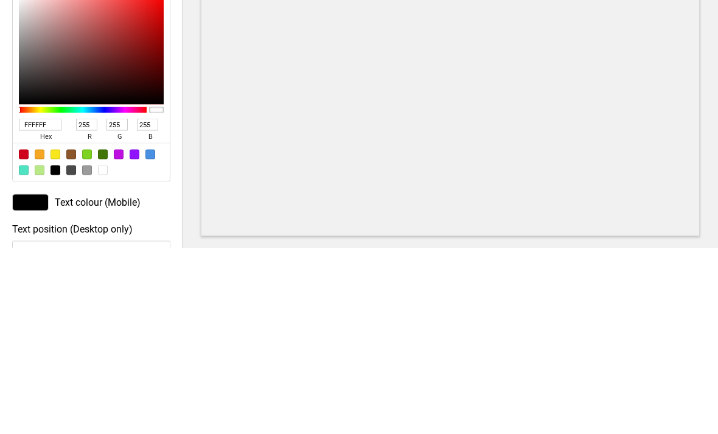
click at [46, 304] on input "FFFFFF" at bounding box center [40, 310] width 43 height 12
click at [41, 304] on input "FFFFFF" at bounding box center [40, 310] width 43 height 12
paste input "9F1"
type input "FFF9F1"
type input "249"
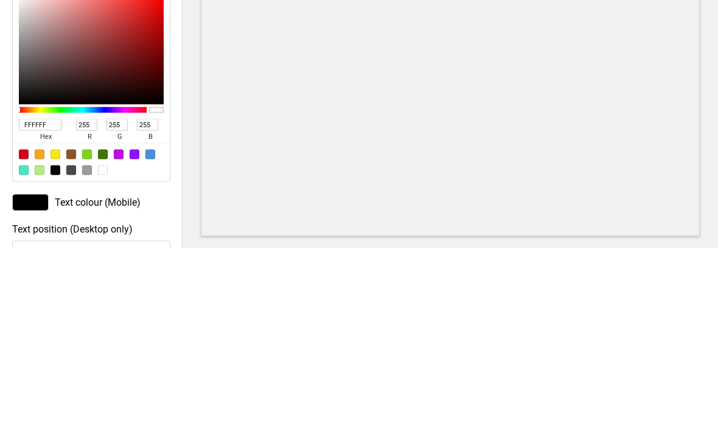
type input "241"
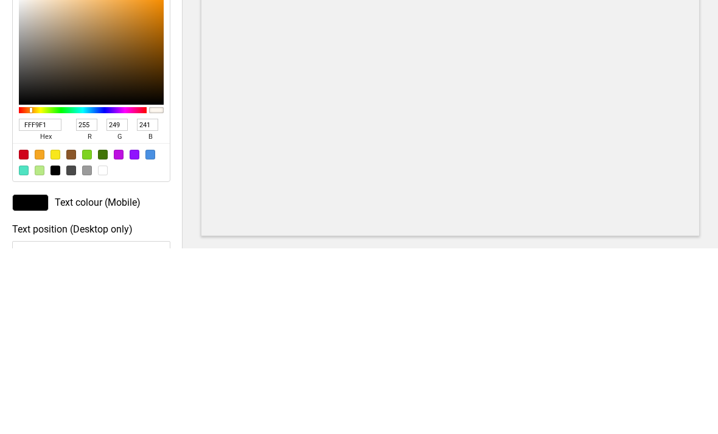
type input "FFF9F1"
click at [136, 382] on span "Text colour (Mobile)" at bounding box center [98, 388] width 86 height 12
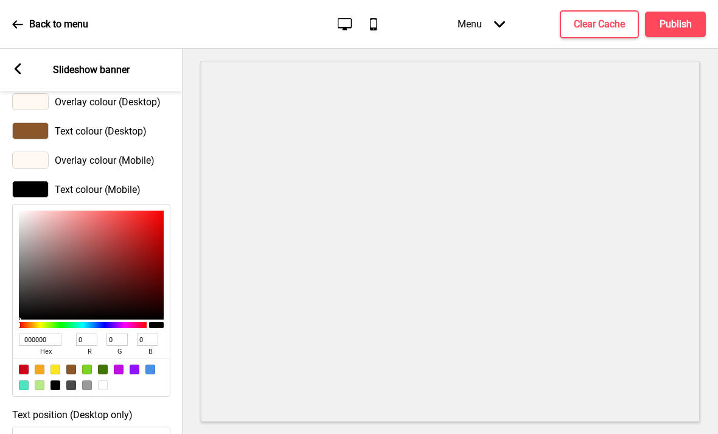
click at [75, 365] on div at bounding box center [71, 370] width 10 height 10
type input "8B572A"
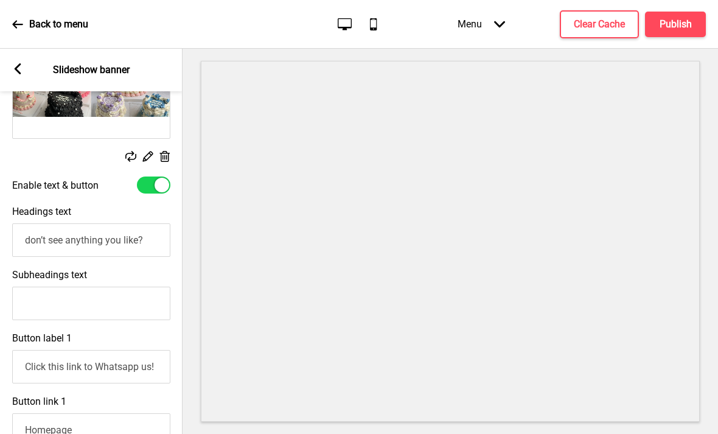
scroll to position [343, 0]
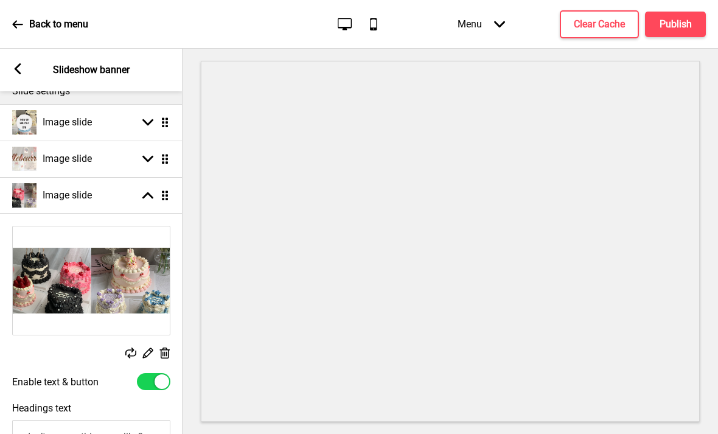
click at [150, 192] on icon at bounding box center [147, 195] width 11 height 7
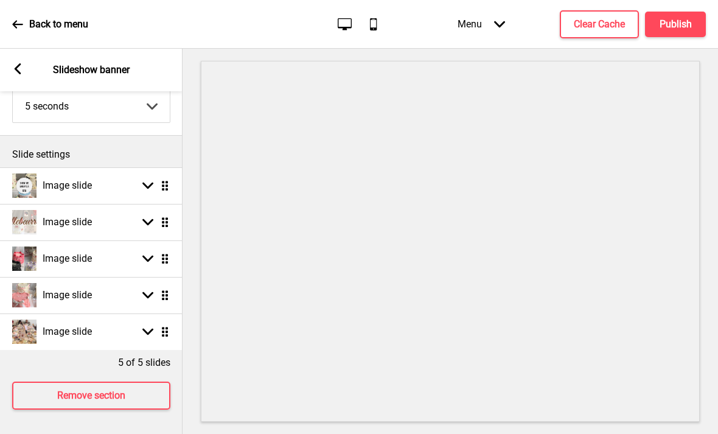
scroll to position [54, 0]
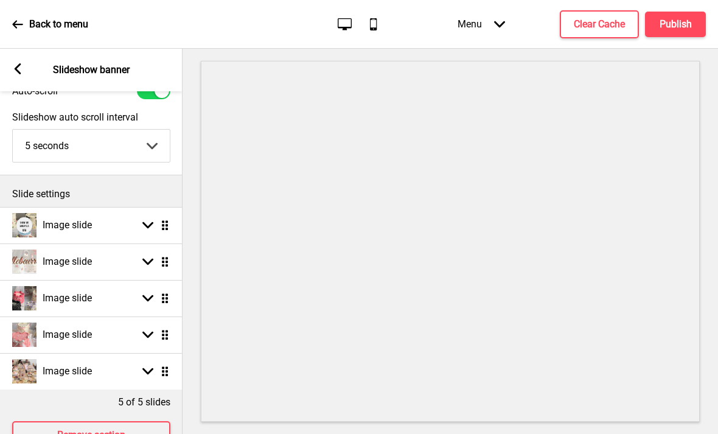
click at [139, 329] on div "Arrow down Drag" at bounding box center [153, 334] width 34 height 11
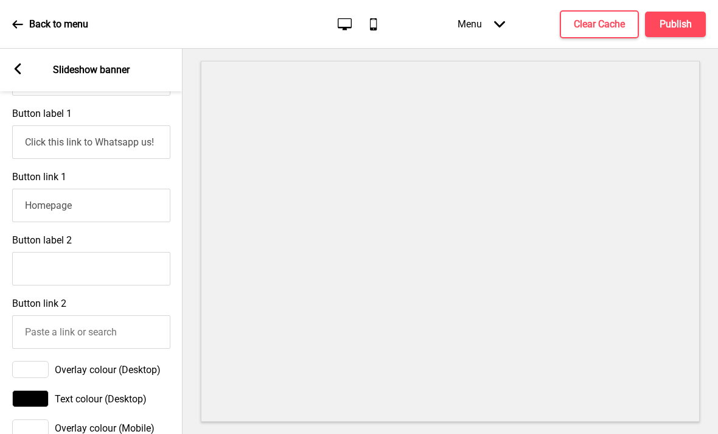
scroll to position [646, 0]
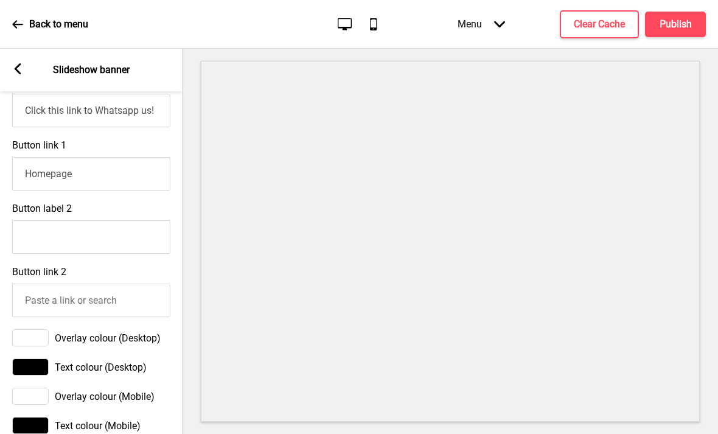
click at [144, 332] on span "Overlay colour (Desktop)" at bounding box center [108, 338] width 106 height 12
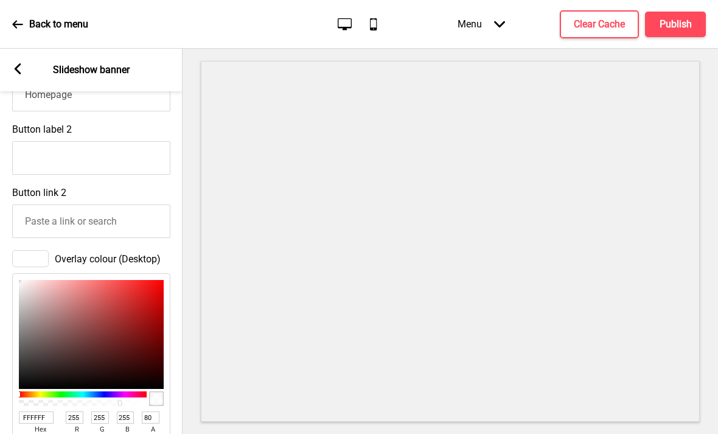
scroll to position [799, 0]
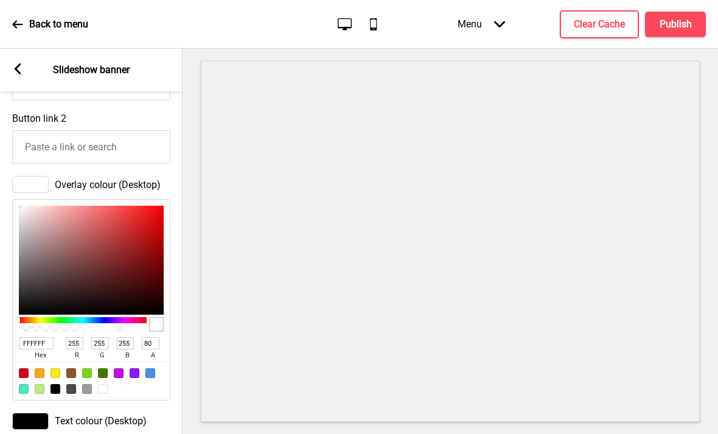
click at [41, 337] on input "FFFFFF" at bounding box center [36, 343] width 35 height 12
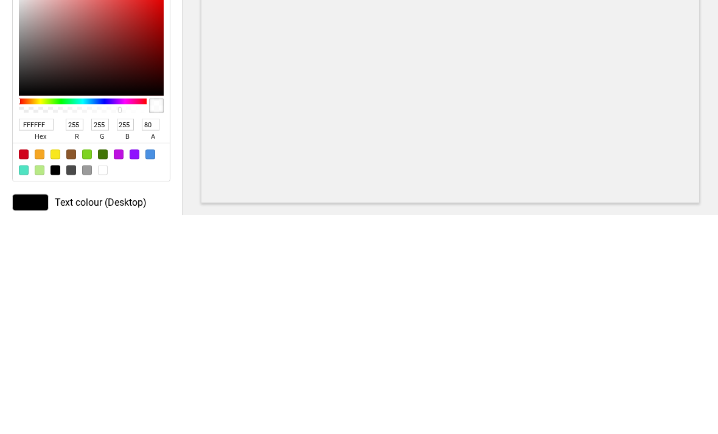
click at [40, 337] on input "FFFFFF" at bounding box center [36, 343] width 35 height 12
click at [41, 337] on input "FFFFFF" at bounding box center [36, 343] width 35 height 12
paste input "9F1"
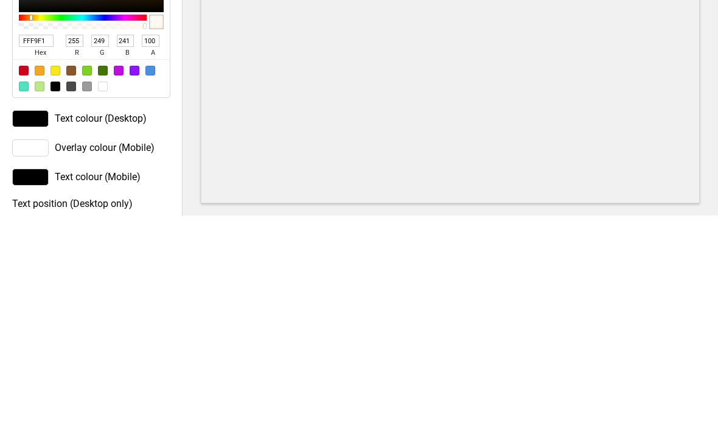
scroll to position [936, 0]
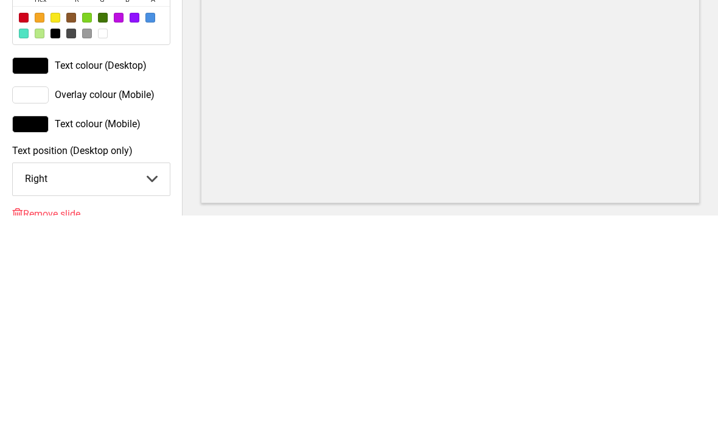
click at [136, 382] on select "Center Left Right" at bounding box center [91, 398] width 157 height 32
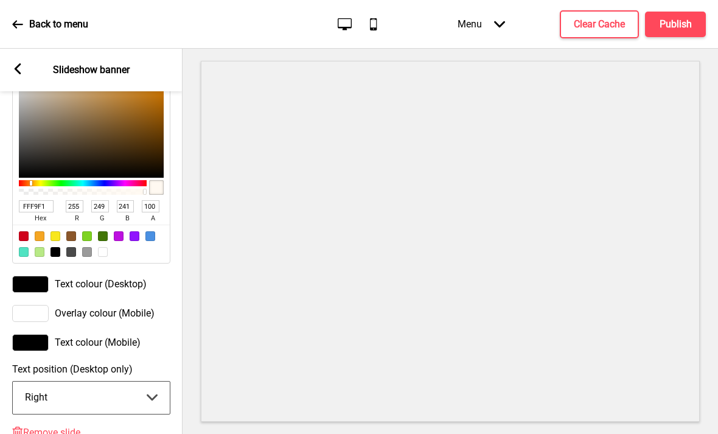
click at [146, 278] on span "Text colour (Desktop)" at bounding box center [101, 284] width 92 height 12
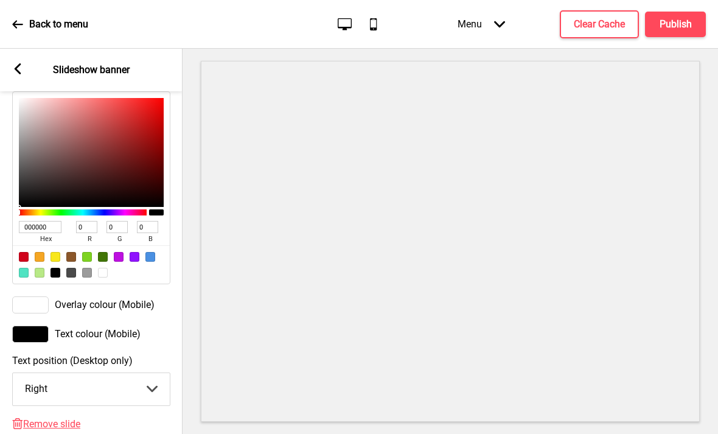
click at [75, 252] on div at bounding box center [71, 257] width 10 height 10
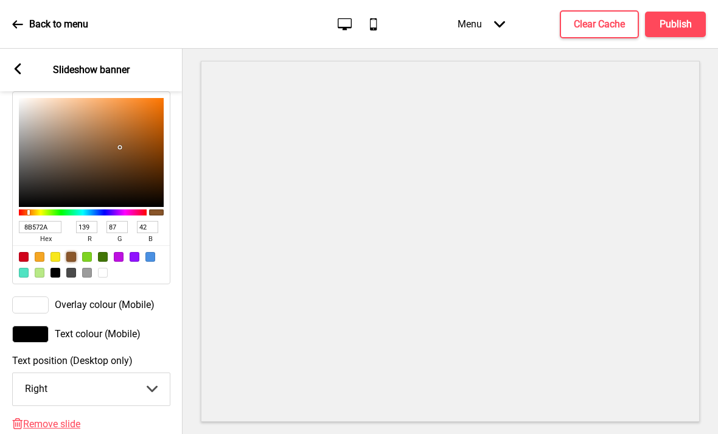
click at [127, 296] on div "Overlay colour (Mobile)" at bounding box center [91, 304] width 158 height 17
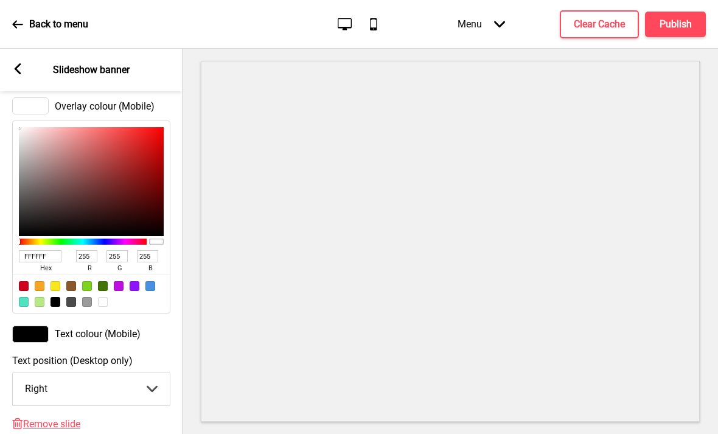
click at [38, 250] on input "FFFFFF" at bounding box center [40, 256] width 43 height 12
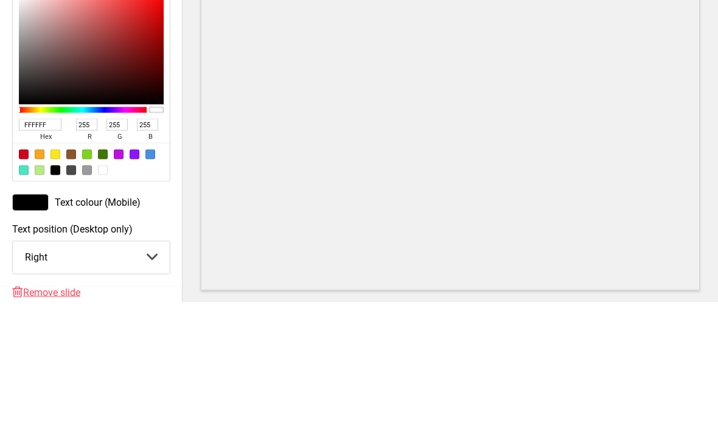
click at [46, 250] on input "FFFFFF" at bounding box center [40, 256] width 43 height 12
paste input "9F1"
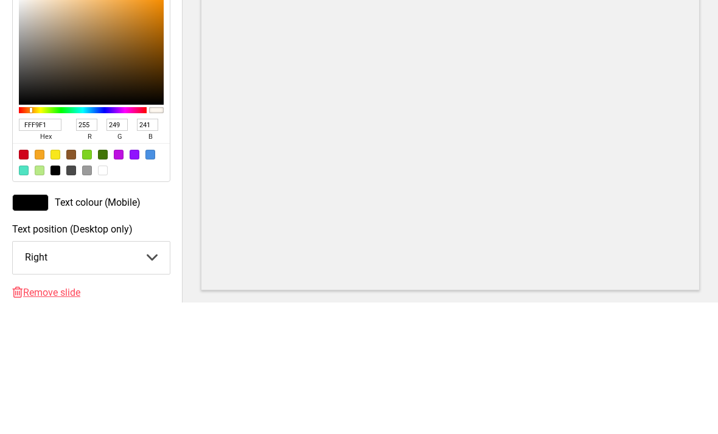
click at [147, 326] on div "Text colour (Mobile)" at bounding box center [91, 334] width 158 height 17
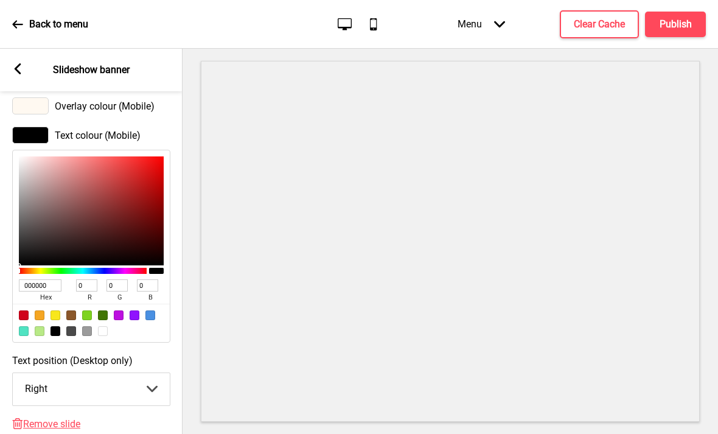
click at [74, 310] on div at bounding box center [71, 315] width 10 height 10
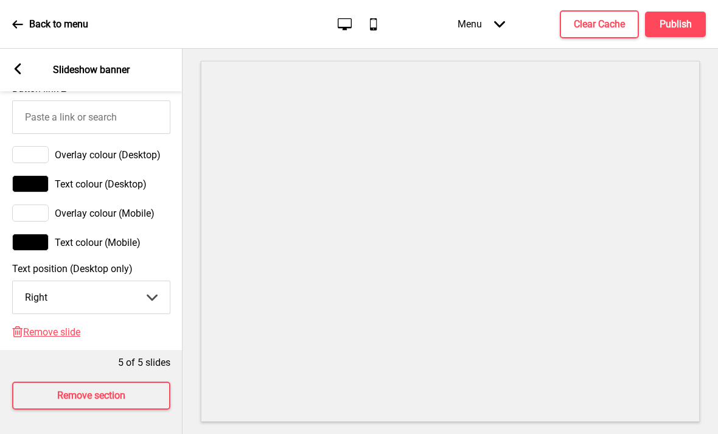
scroll to position [830, 0]
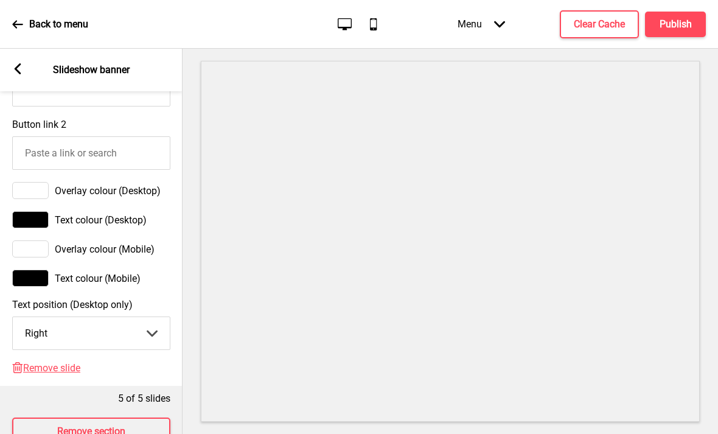
click at [118, 185] on span "Overlay colour (Desktop)" at bounding box center [108, 191] width 106 height 12
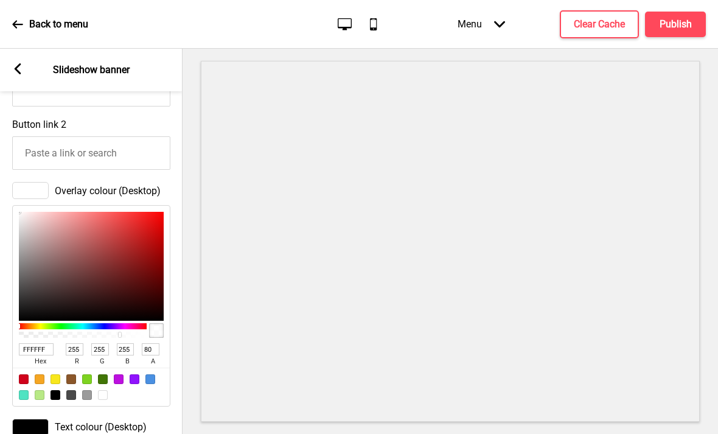
click at [43, 343] on input "FFFFFF" at bounding box center [36, 349] width 35 height 12
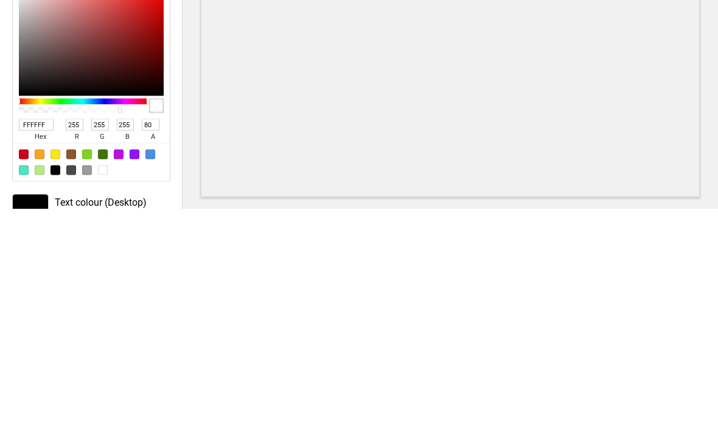
click at [44, 343] on input "FFFFFF" at bounding box center [36, 349] width 35 height 12
click at [43, 343] on input "FFFFFF" at bounding box center [36, 349] width 35 height 12
paste input "9F1"
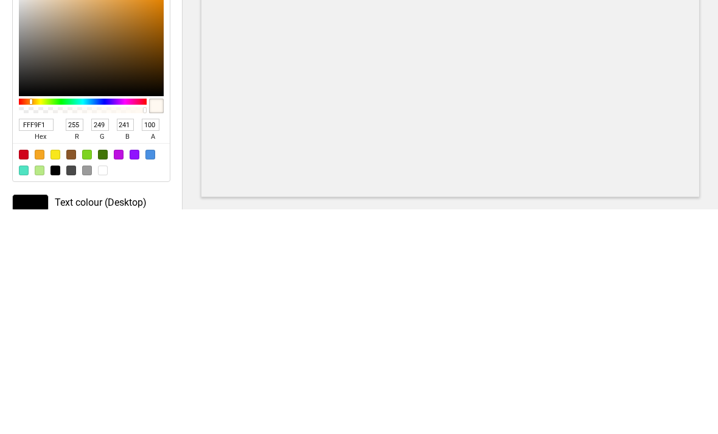
click at [153, 419] on div "Text colour (Desktop)" at bounding box center [91, 427] width 158 height 17
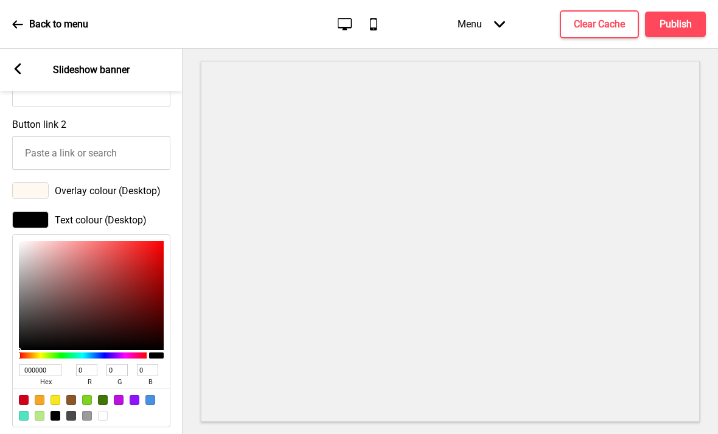
click at [72, 395] on div at bounding box center [71, 400] width 10 height 10
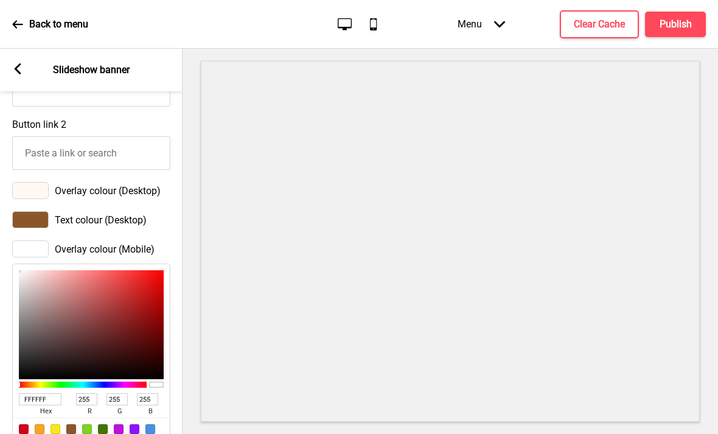
click at [52, 393] on input "FFFFFF" at bounding box center [40, 399] width 43 height 12
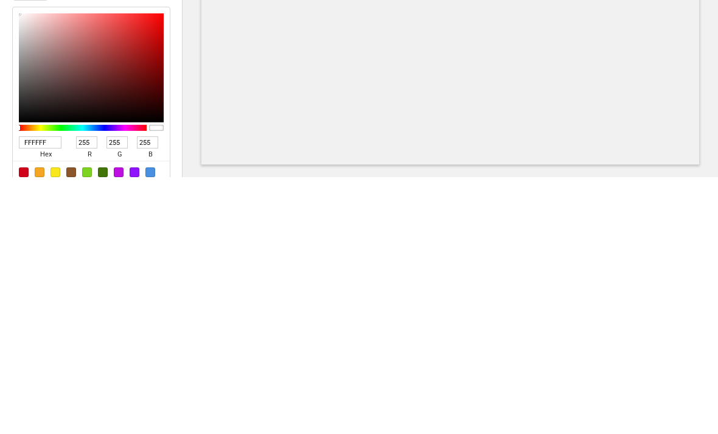
click at [51, 393] on input "FFFFFF" at bounding box center [40, 399] width 43 height 12
click at [49, 393] on input "FFFFFF" at bounding box center [40, 399] width 43 height 12
paste input "9F1"
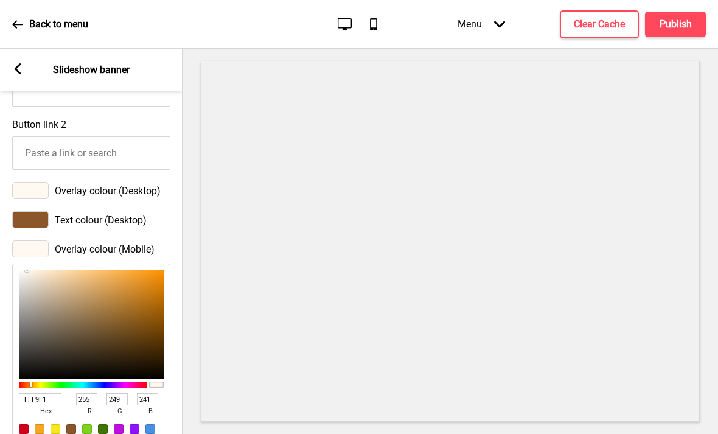
click at [180, 176] on div "Overlay colour (Desktop)" at bounding box center [91, 190] width 183 height 29
click at [162, 240] on div "Overlay colour (Mobile)" at bounding box center [91, 248] width 158 height 17
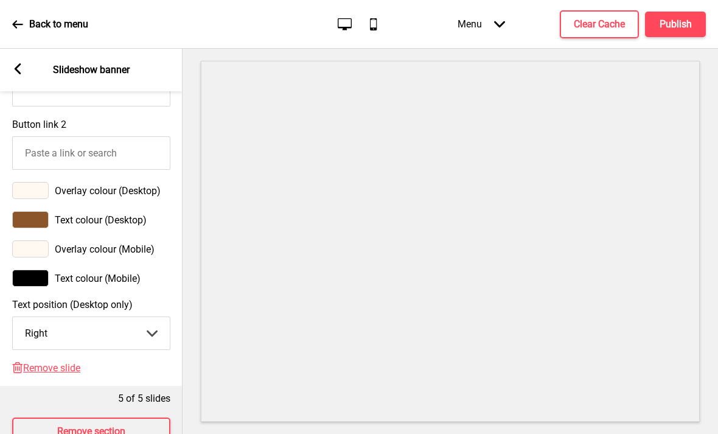
click at [147, 270] on div "Text colour (Mobile)" at bounding box center [91, 278] width 158 height 17
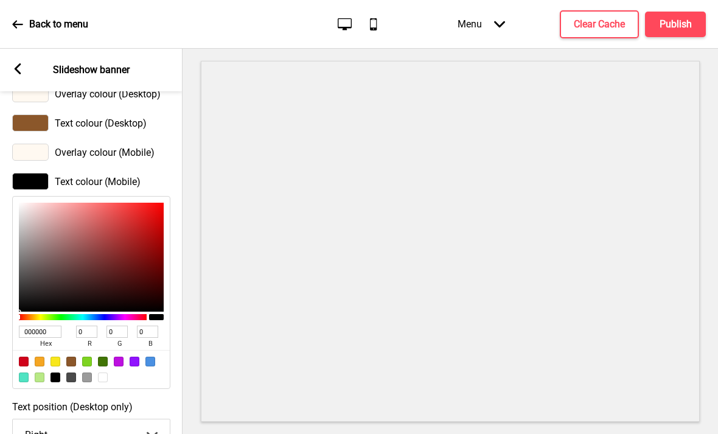
scroll to position [951, 0]
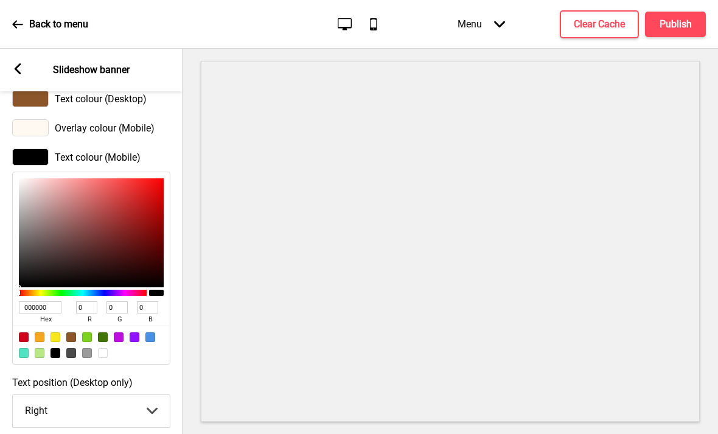
click at [75, 332] on div at bounding box center [71, 337] width 10 height 10
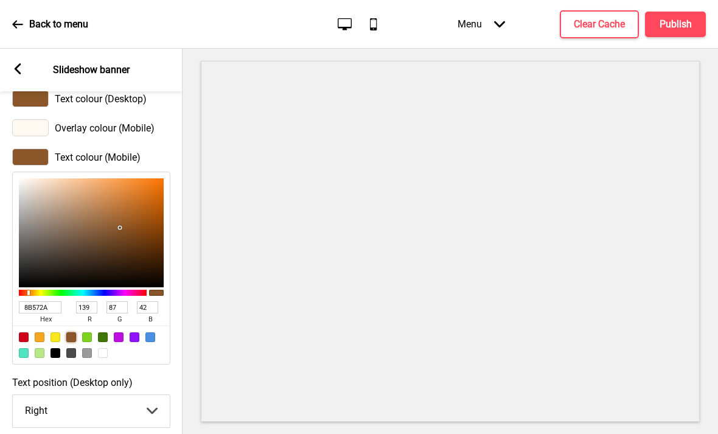
click at [74, 332] on div at bounding box center [71, 337] width 10 height 10
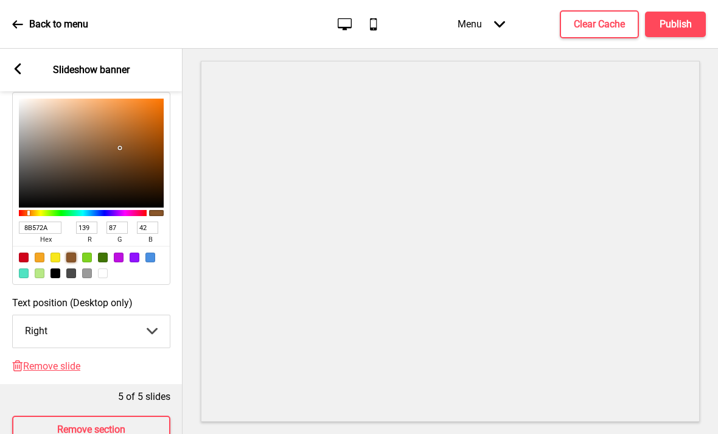
scroll to position [1030, 0]
click at [26, 65] on div "Arrow left Slideshow banner" at bounding box center [91, 70] width 183 height 43
click at [21, 67] on rect at bounding box center [17, 68] width 11 height 11
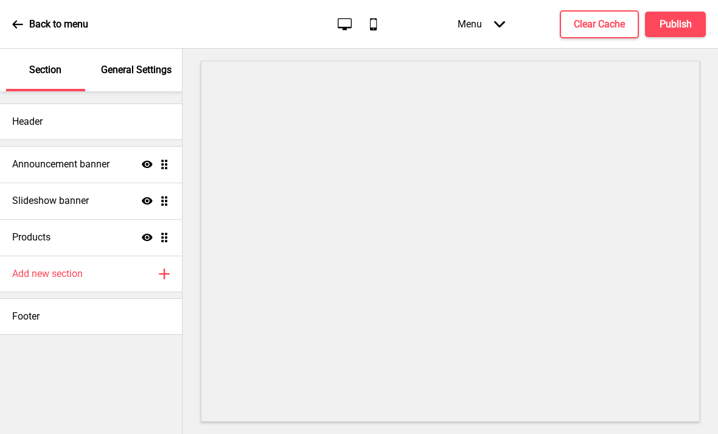
click at [142, 167] on icon "Show" at bounding box center [147, 164] width 11 height 11
click at [172, 166] on div "Announcement banner Hide Drag" at bounding box center [91, 164] width 182 height 37
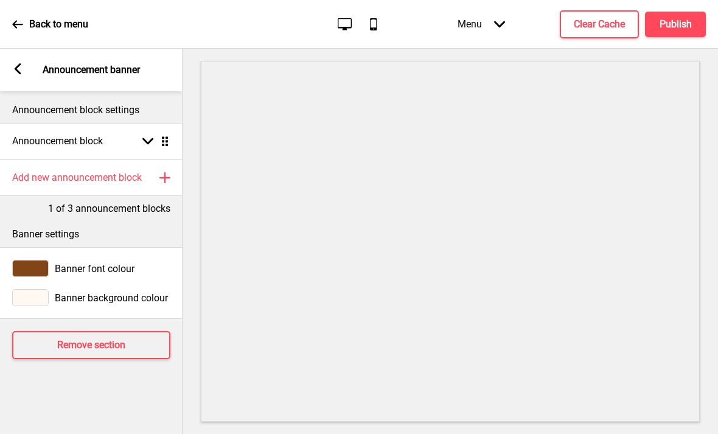
click at [23, 63] on div "Arrow left Announcement banner" at bounding box center [91, 70] width 183 height 43
click at [23, 66] on rect at bounding box center [17, 68] width 11 height 11
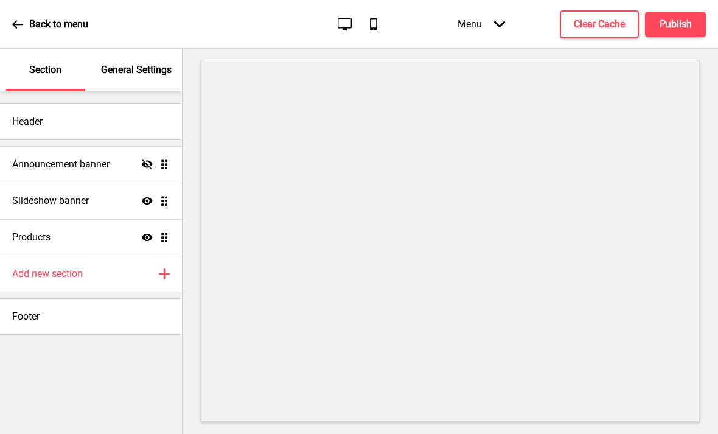
click at [118, 162] on div "Announcement banner Hide Drag" at bounding box center [91, 164] width 182 height 37
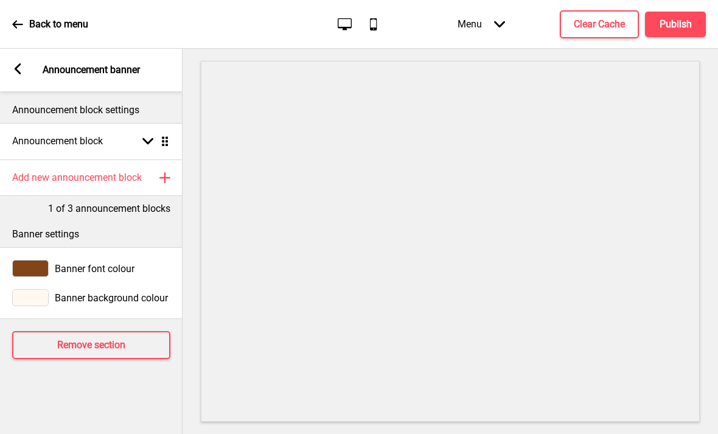
click at [30, 66] on div "Arrow left Announcement banner" at bounding box center [91, 70] width 183 height 43
click at [19, 69] on rect at bounding box center [17, 68] width 11 height 11
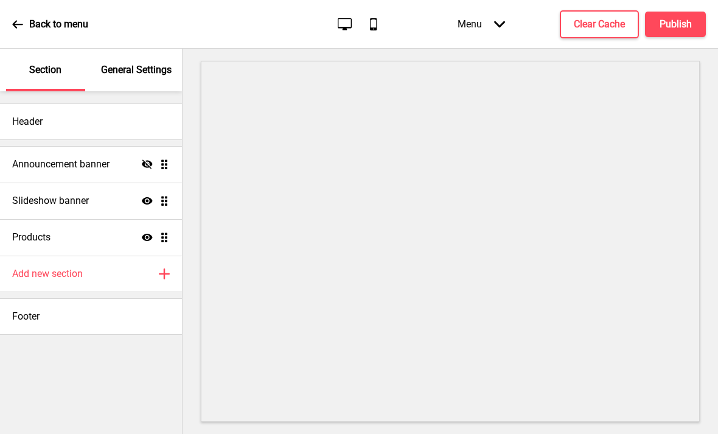
click at [107, 198] on div "Slideshow banner Show Drag" at bounding box center [91, 201] width 182 height 37
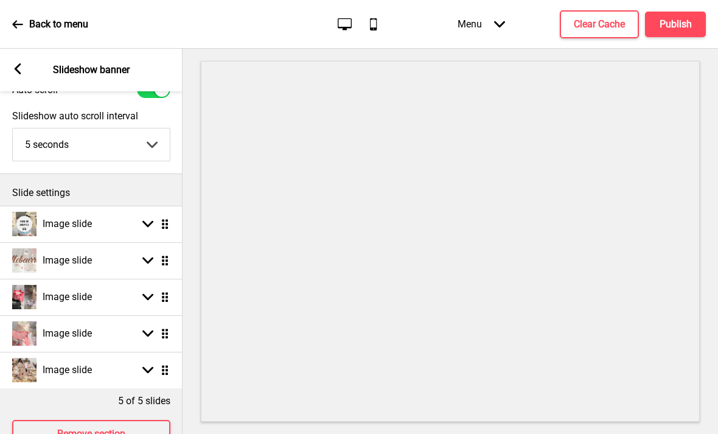
scroll to position [54, 0]
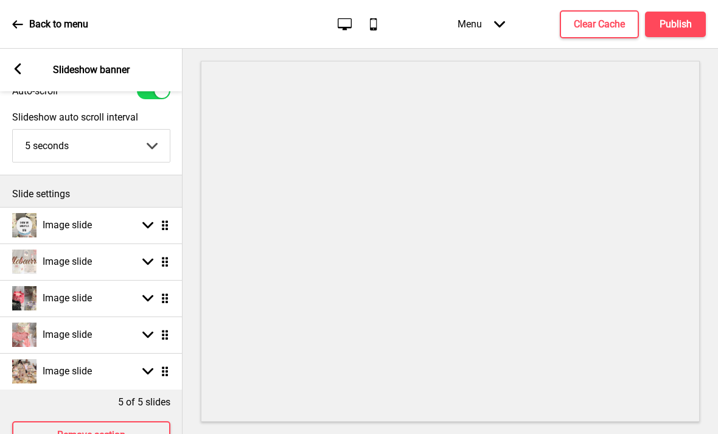
click at [128, 367] on div "Image slide Arrow down Drag" at bounding box center [91, 371] width 183 height 37
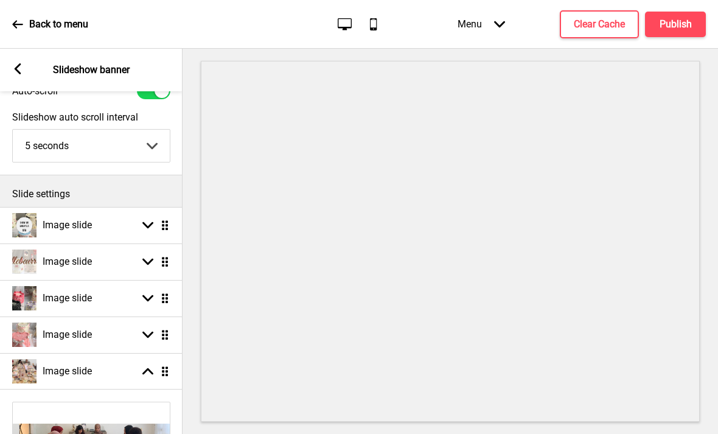
click at [132, 364] on div "Image slide Arrow up Drag" at bounding box center [91, 371] width 183 height 37
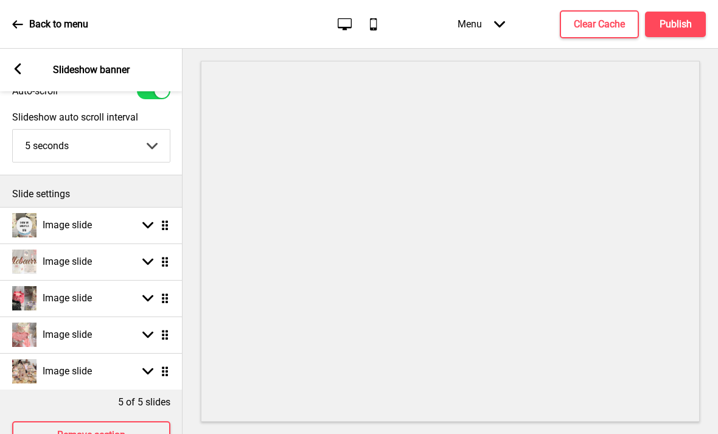
click at [138, 359] on div "Image slide Arrow down Drag" at bounding box center [91, 371] width 183 height 37
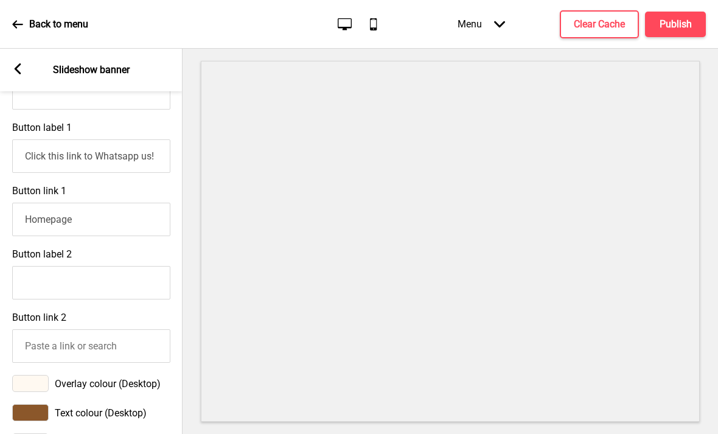
scroll to position [630, 0]
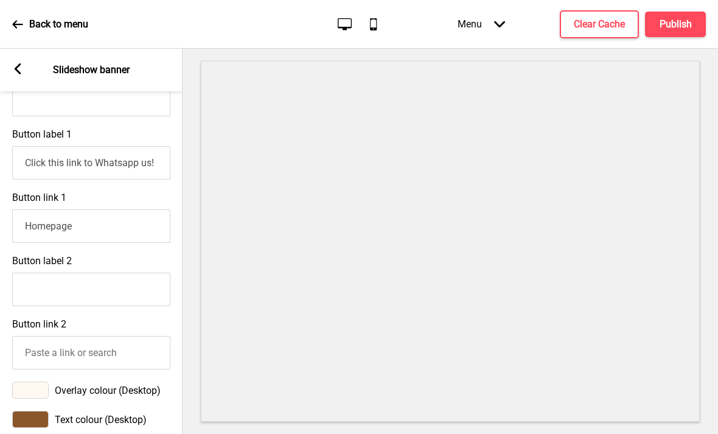
click at [139, 225] on input "Homepage" at bounding box center [91, 225] width 158 height 33
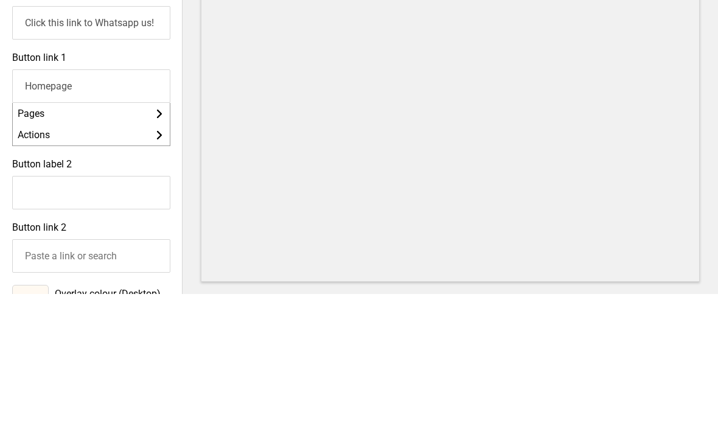
click at [61, 209] on input "Homepage" at bounding box center [91, 225] width 158 height 33
click at [59, 209] on input "Homepage" at bounding box center [91, 225] width 158 height 33
click at [61, 209] on input "Homepage" at bounding box center [91, 225] width 158 height 33
paste input "FFF9F1"
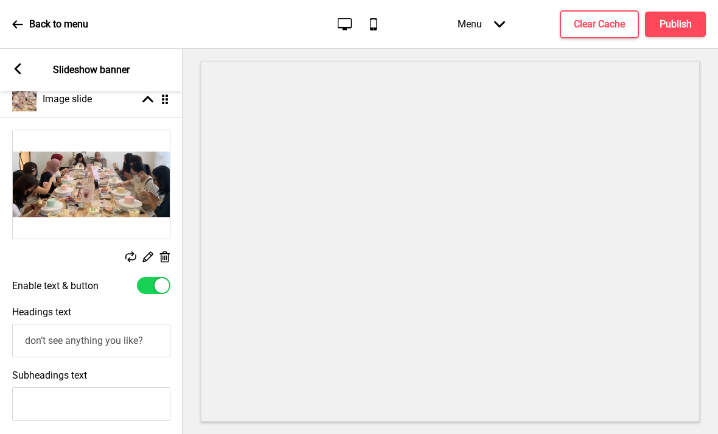
scroll to position [325, 0]
click at [131, 252] on rect at bounding box center [130, 257] width 11 height 11
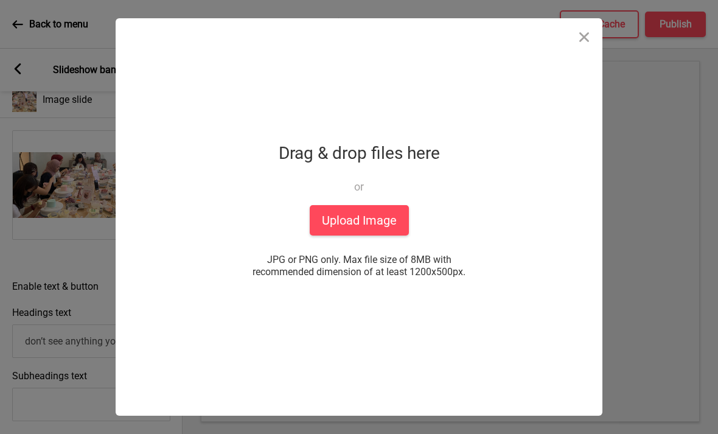
click at [368, 215] on button "Upload Image" at bounding box center [359, 220] width 99 height 30
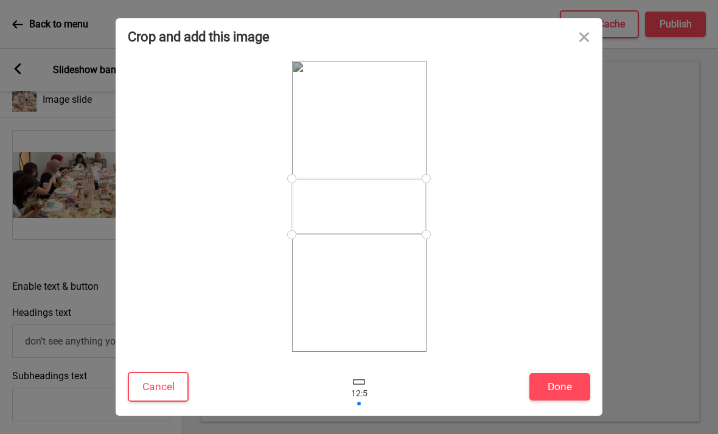
click at [509, 259] on div at bounding box center [359, 206] width 463 height 291
click at [561, 383] on button "Done" at bounding box center [560, 386] width 61 height 27
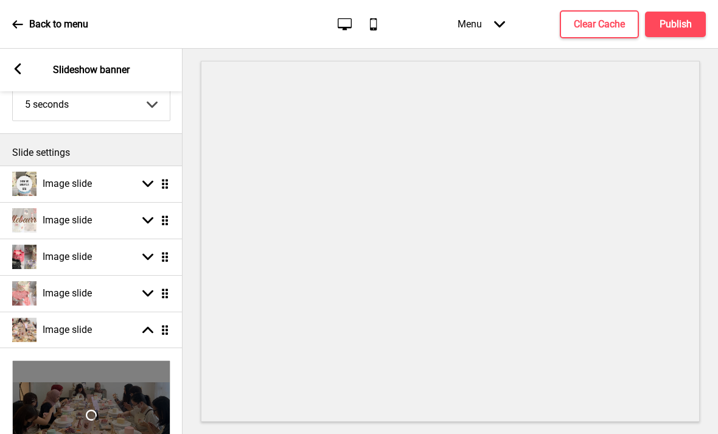
scroll to position [63, 0]
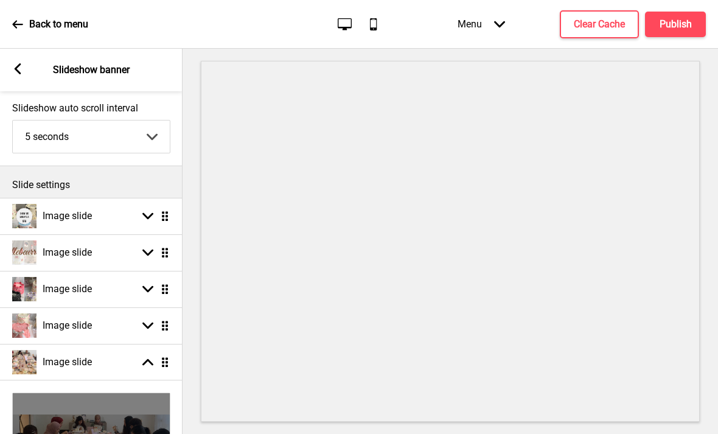
click at [136, 211] on div "Arrow down Drag" at bounding box center [153, 216] width 34 height 11
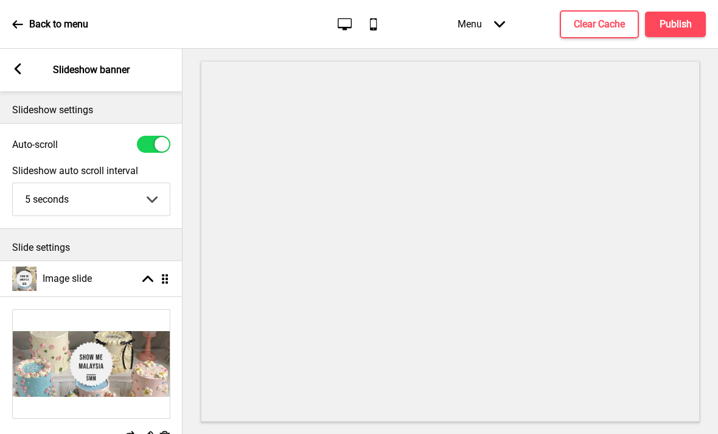
scroll to position [0, 0]
click at [146, 261] on div "Image slide Arrow up Drag" at bounding box center [91, 279] width 183 height 37
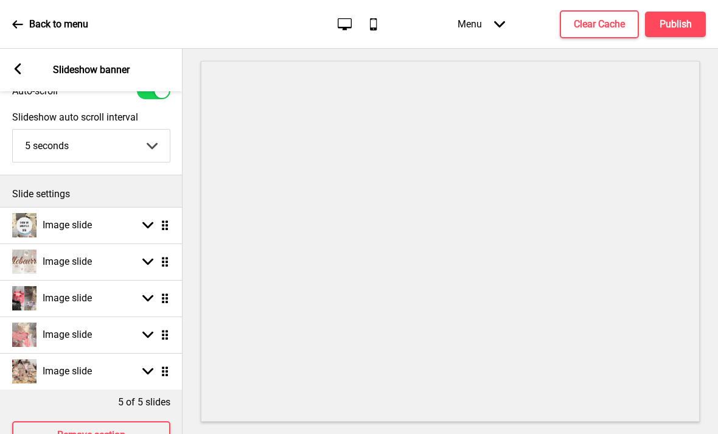
click at [121, 353] on div "Image slide Arrow down Drag" at bounding box center [91, 371] width 183 height 37
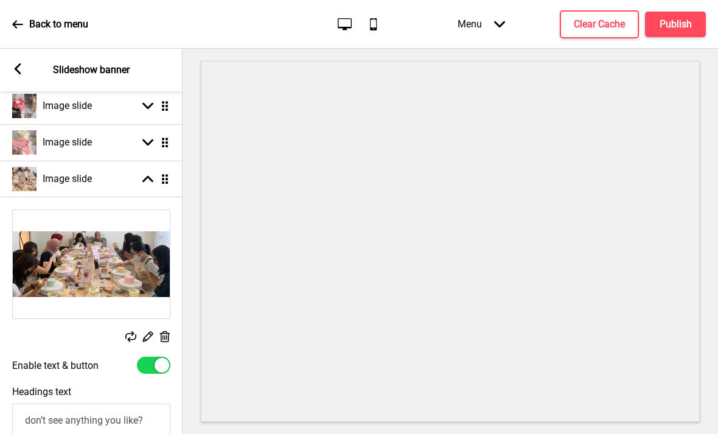
scroll to position [246, 0]
click at [134, 331] on icon at bounding box center [130, 336] width 11 height 11
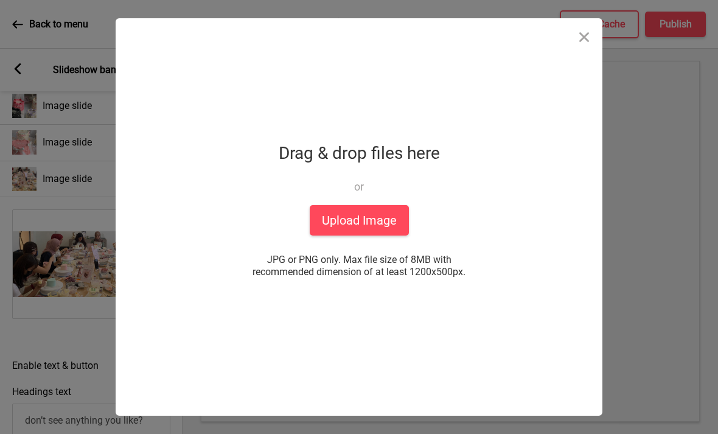
click at [373, 206] on button "Upload Image" at bounding box center [359, 220] width 99 height 30
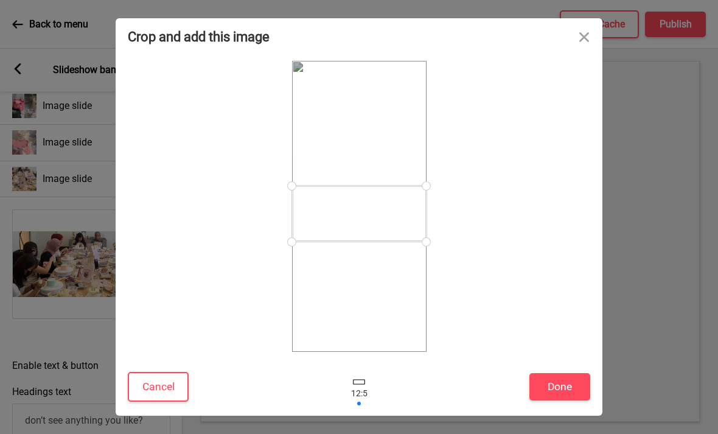
click at [550, 379] on button "Done" at bounding box center [560, 386] width 61 height 27
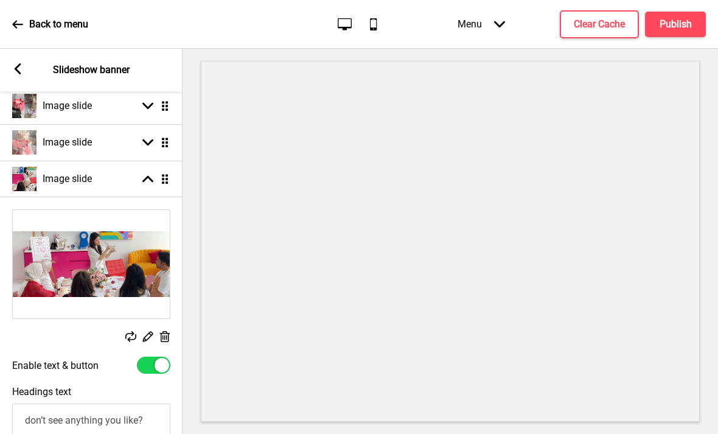
click at [133, 331] on rect at bounding box center [130, 336] width 11 height 11
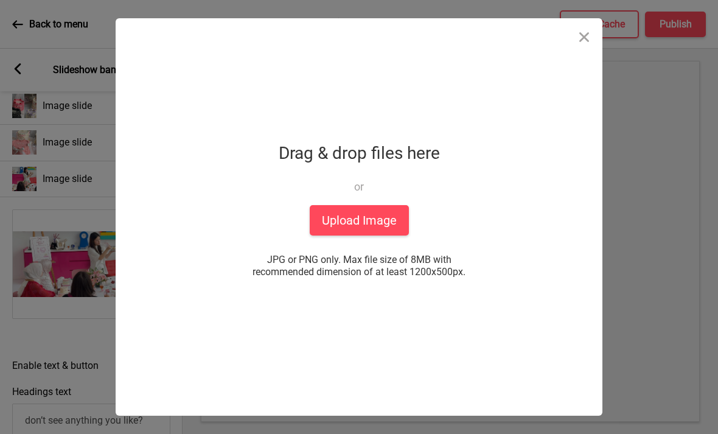
click at [574, 42] on button "Close" at bounding box center [584, 36] width 37 height 37
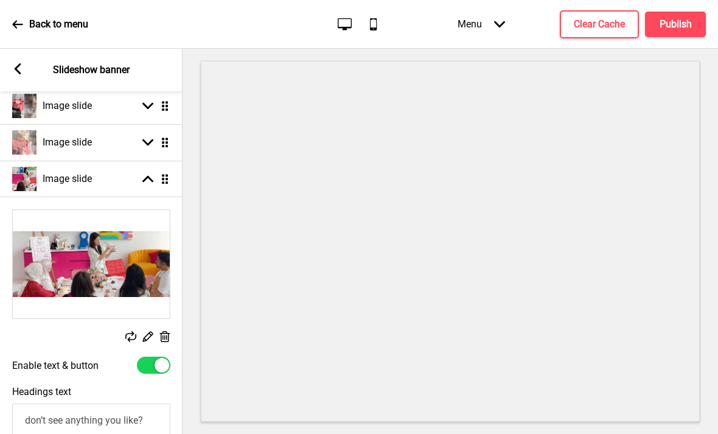
click at [150, 332] on icon at bounding box center [148, 337] width 10 height 10
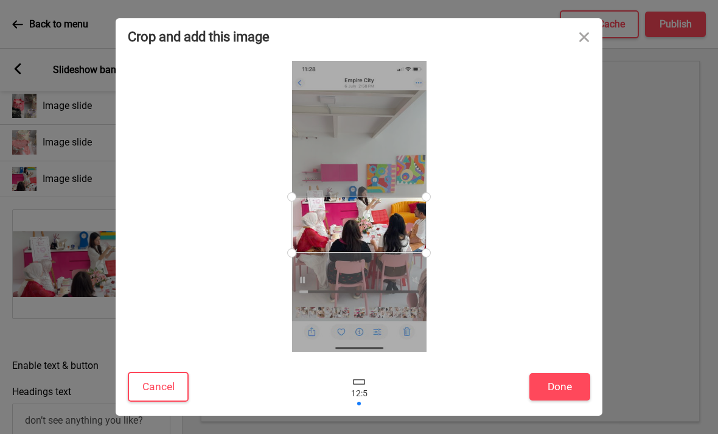
click at [550, 382] on button "Done" at bounding box center [560, 386] width 61 height 27
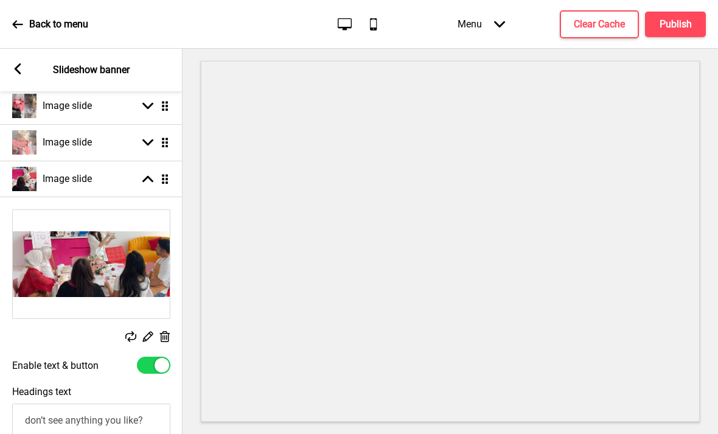
click at [135, 331] on rect at bounding box center [130, 336] width 11 height 11
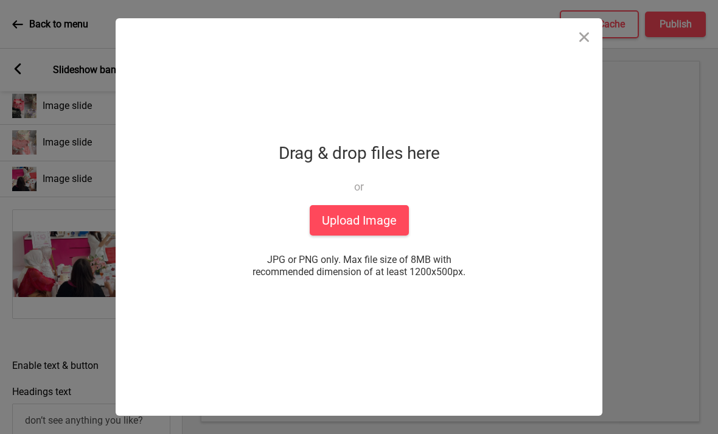
click at [377, 218] on button "Upload Image" at bounding box center [359, 220] width 99 height 30
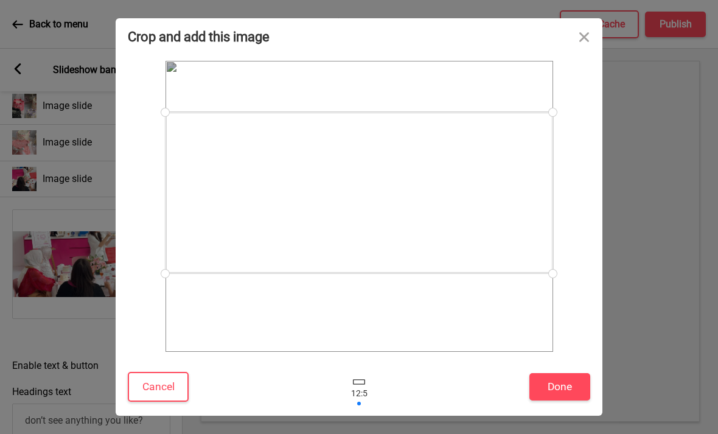
click at [543, 374] on button "Done" at bounding box center [560, 386] width 61 height 27
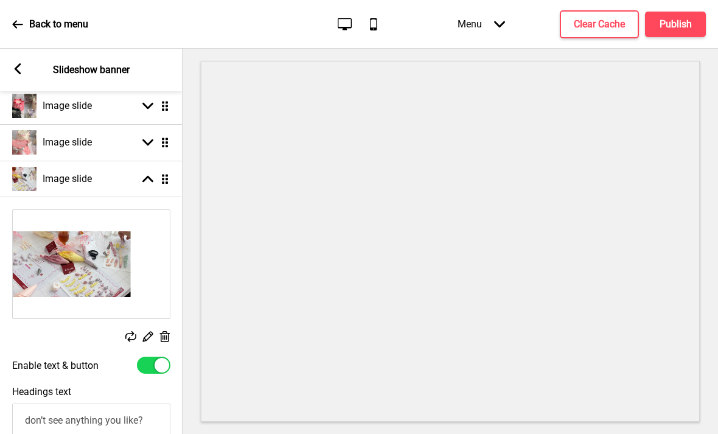
click at [133, 331] on rect at bounding box center [130, 336] width 11 height 11
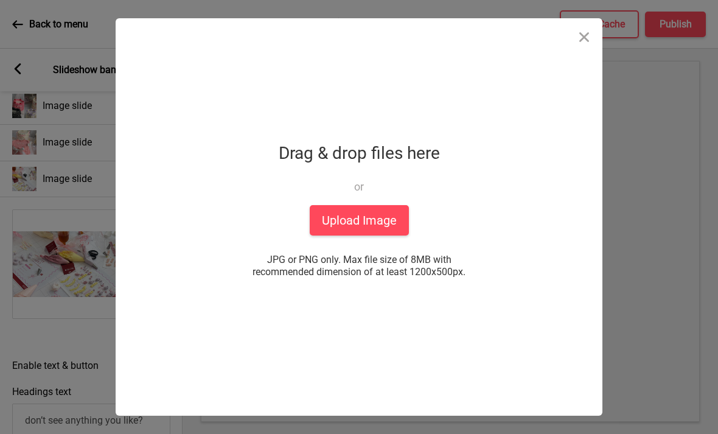
click at [77, 213] on div "Drop a file here Drag & drop files here or Upload files from your computer Uplo…" at bounding box center [359, 217] width 718 height 434
click at [589, 43] on button "Close" at bounding box center [584, 36] width 37 height 37
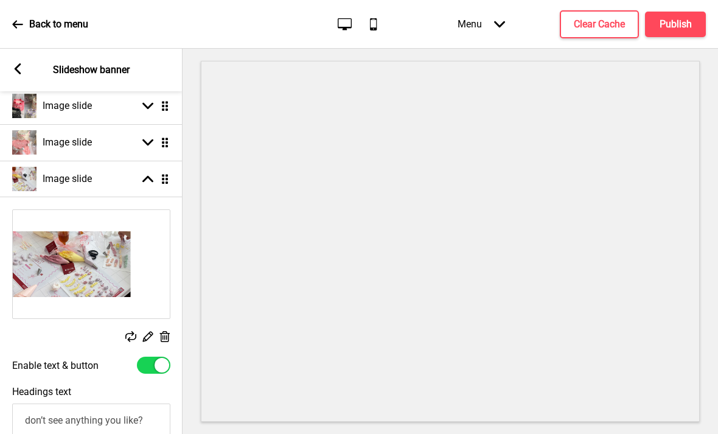
click at [151, 330] on rect at bounding box center [147, 336] width 13 height 13
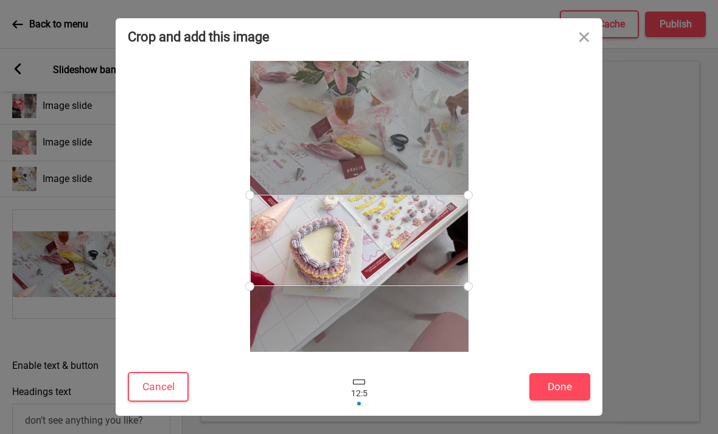
click at [553, 390] on button "Done" at bounding box center [560, 386] width 61 height 27
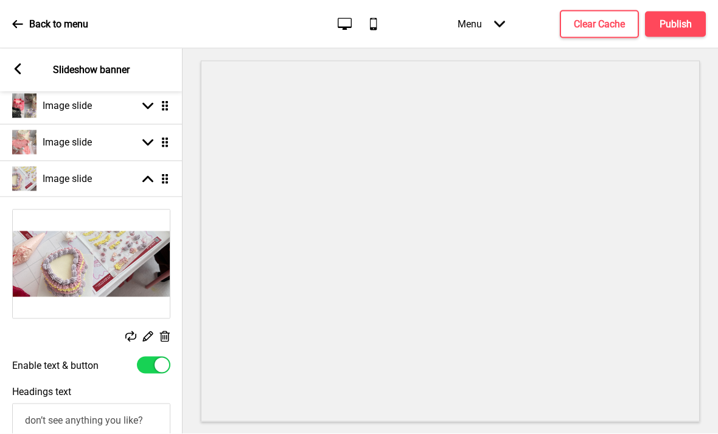
scroll to position [23, 0]
click at [684, 12] on button "Publish" at bounding box center [675, 25] width 61 height 26
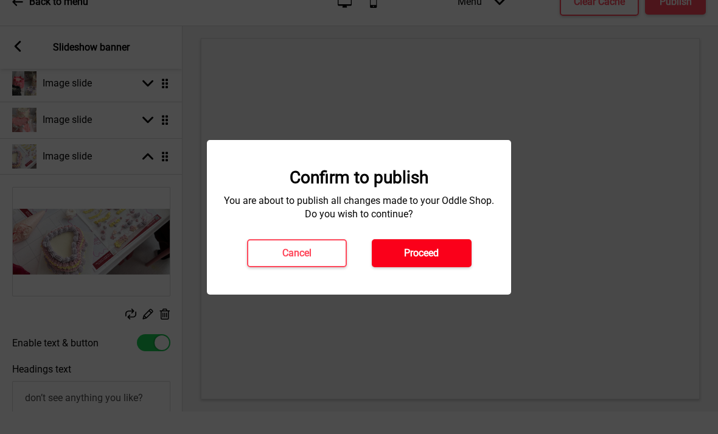
scroll to position [0, 0]
click at [430, 259] on h4 "Proceed" at bounding box center [421, 253] width 35 height 13
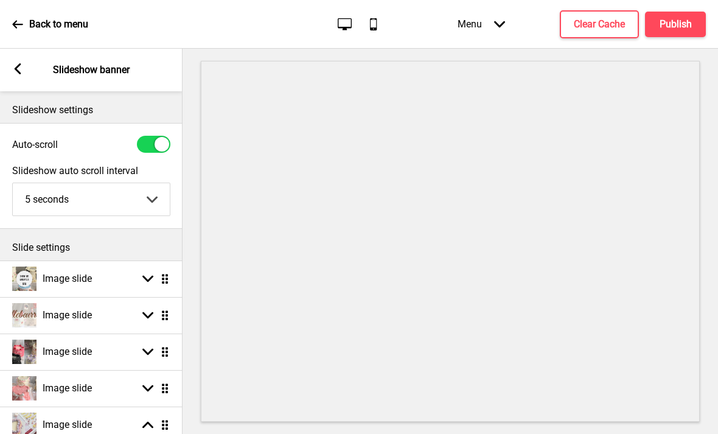
click at [55, 272] on h4 "Image slide" at bounding box center [67, 278] width 49 height 13
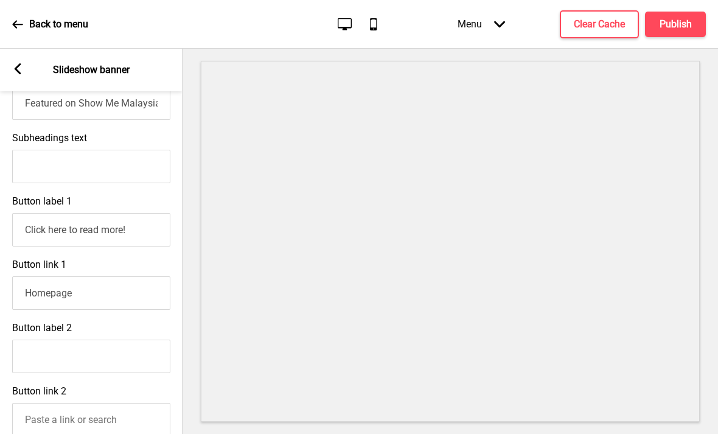
scroll to position [427, 0]
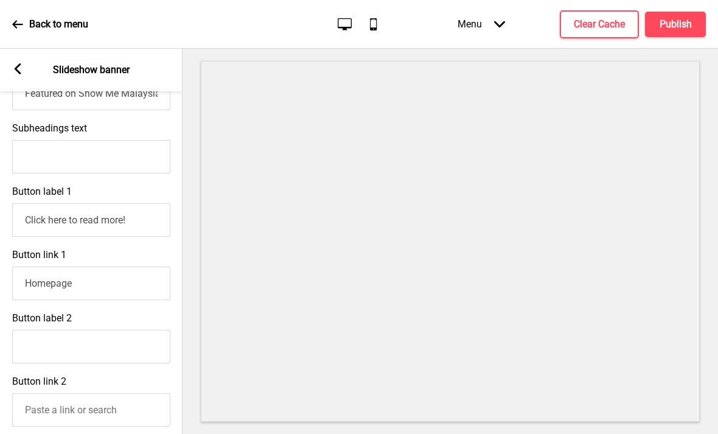
click at [39, 206] on input "Click here to read more!" at bounding box center [91, 219] width 158 height 33
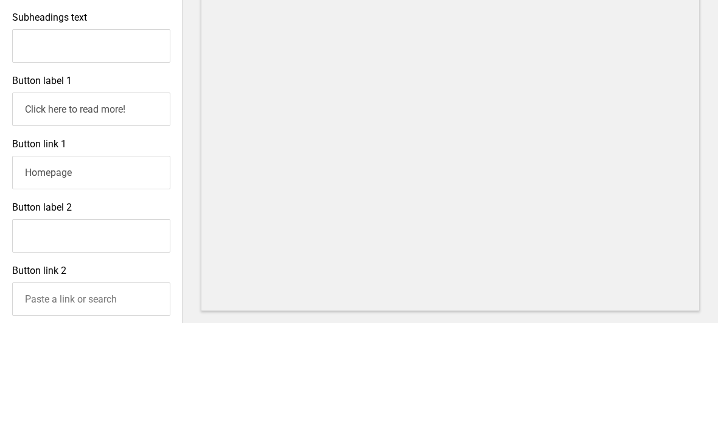
click at [38, 267] on input "Homepage" at bounding box center [91, 283] width 158 height 33
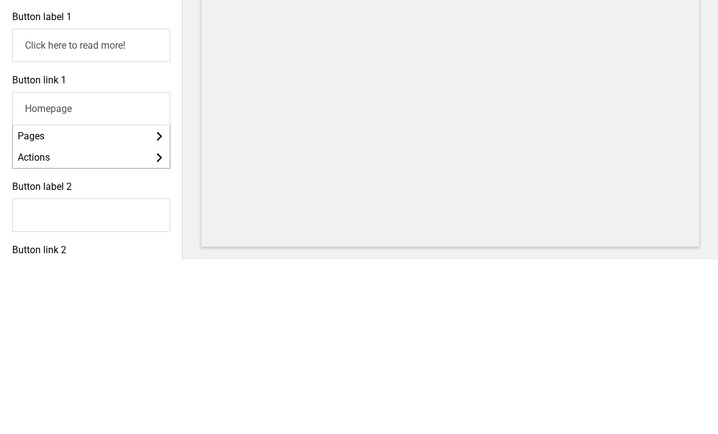
click at [35, 267] on input "Homepage" at bounding box center [91, 283] width 158 height 33
click at [32, 267] on input "Homepage" at bounding box center [91, 283] width 158 height 33
paste input "[URL][DOMAIN_NAME]"
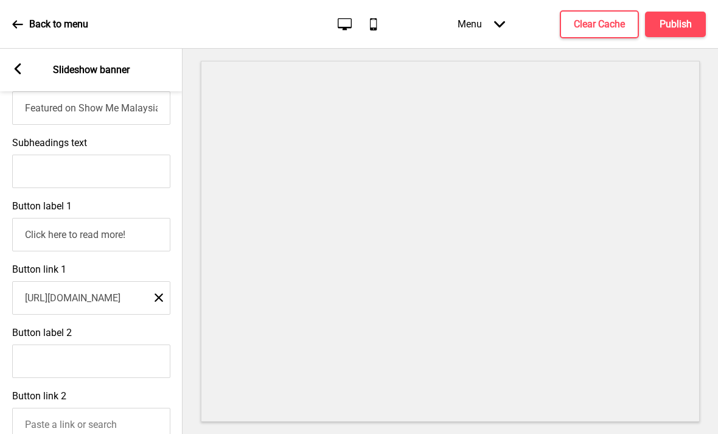
scroll to position [392, 0]
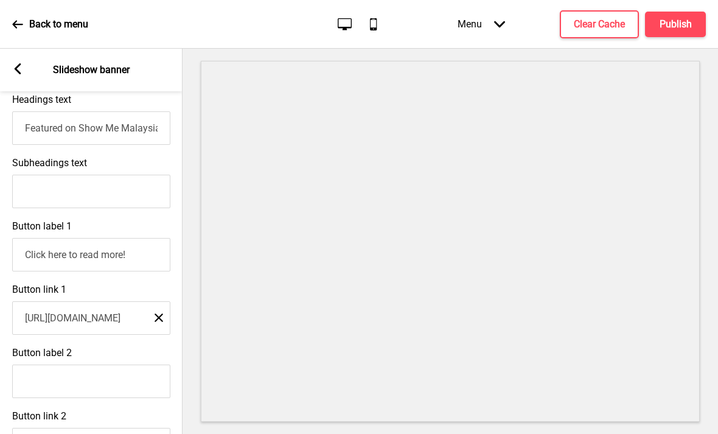
click at [22, 63] on rect at bounding box center [17, 68] width 11 height 11
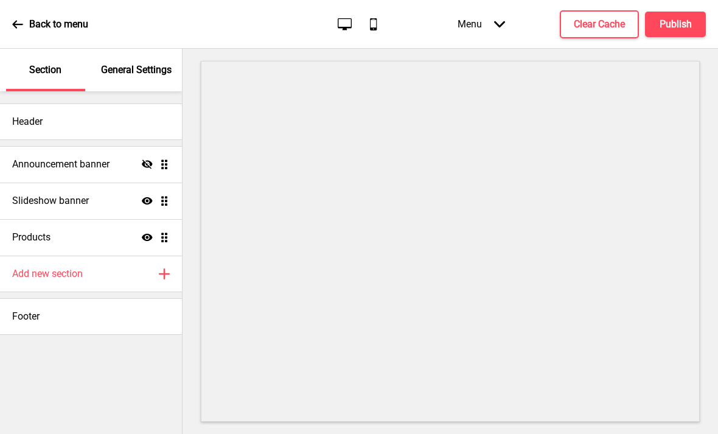
click at [114, 183] on div "Slideshow banner Show Drag" at bounding box center [91, 201] width 182 height 37
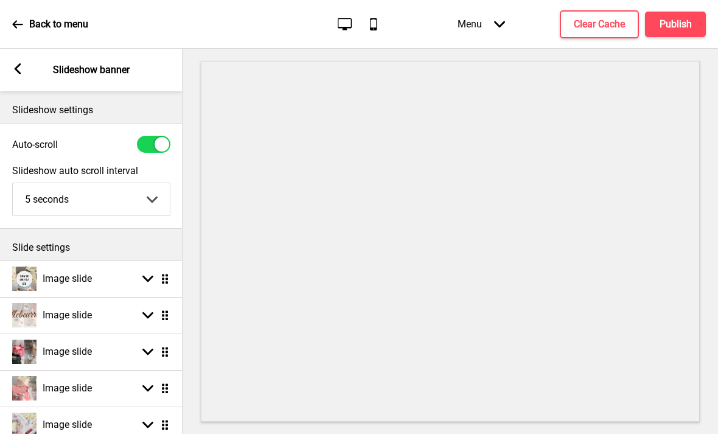
click at [113, 261] on div "Image slide Arrow down Drag" at bounding box center [91, 279] width 183 height 37
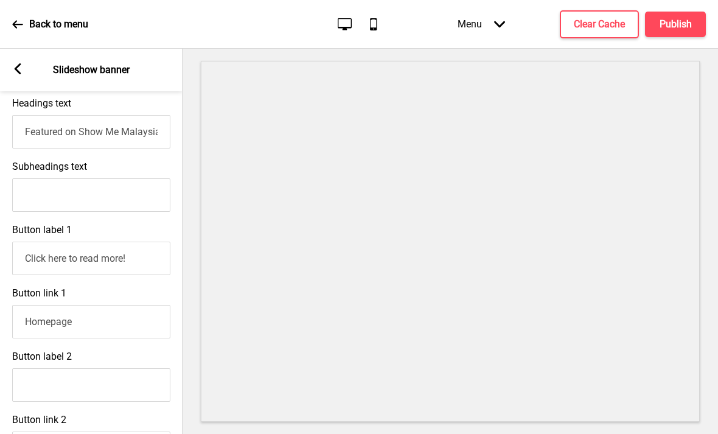
scroll to position [390, 0]
click at [115, 304] on input "Homepage" at bounding box center [91, 320] width 158 height 33
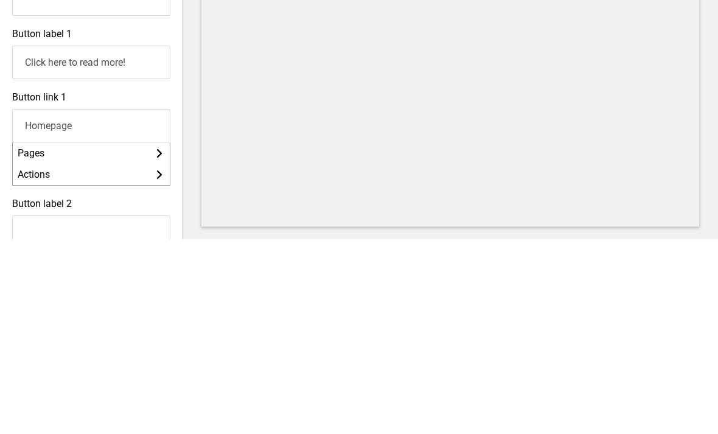
click at [119, 337] on li "Pages Arrow right" at bounding box center [91, 347] width 157 height 21
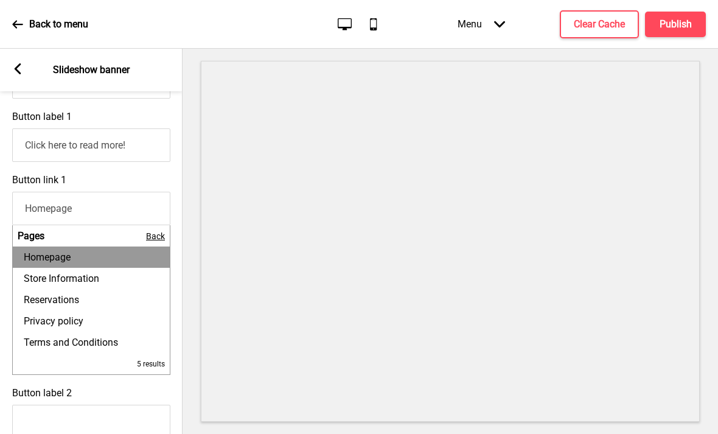
scroll to position [531, 0]
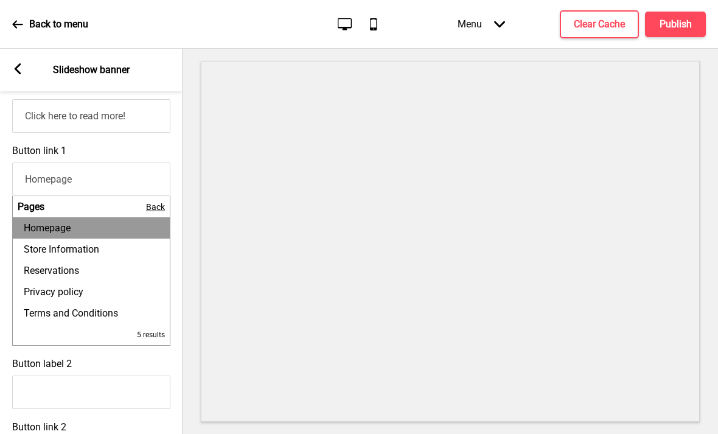
click at [126, 163] on input "Homepage" at bounding box center [91, 179] width 158 height 33
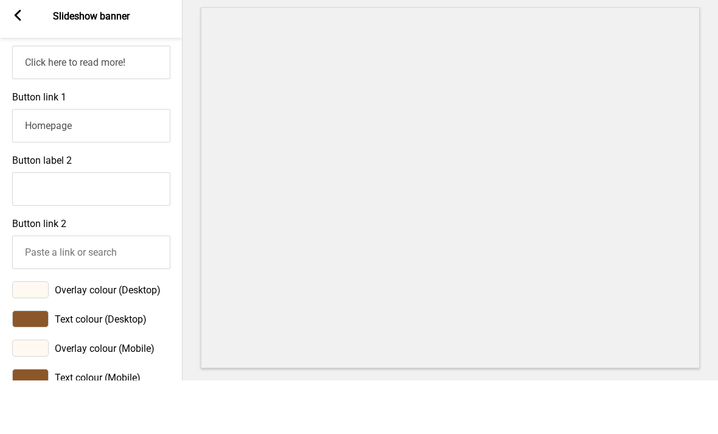
click at [123, 163] on input "Homepage" at bounding box center [91, 179] width 158 height 33
click at [122, 163] on input "Homepage" at bounding box center [91, 179] width 158 height 33
click at [121, 163] on input "Homepage" at bounding box center [91, 179] width 158 height 33
paste input "[URL][DOMAIN_NAME]"
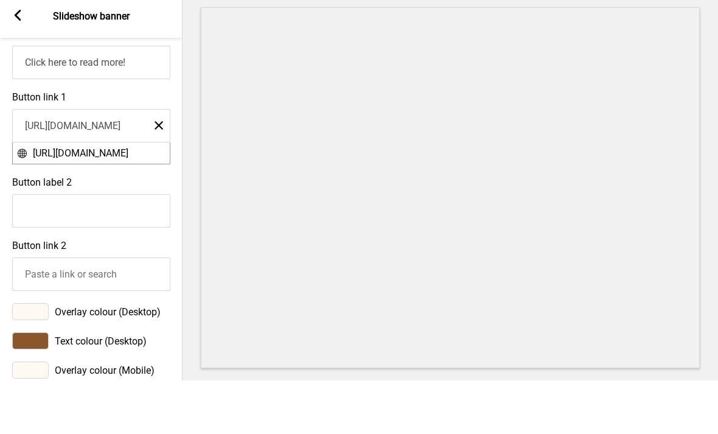
click at [113, 201] on span "[URL][DOMAIN_NAME]" at bounding box center [81, 207] width 96 height 12
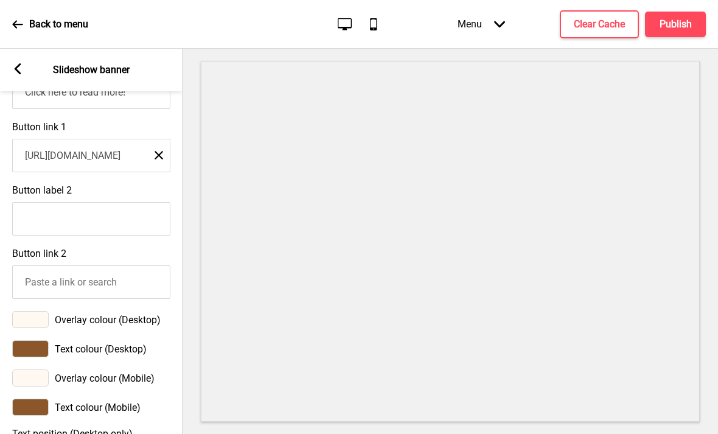
scroll to position [554, 0]
click at [132, 266] on input "Button link 2" at bounding box center [91, 282] width 158 height 33
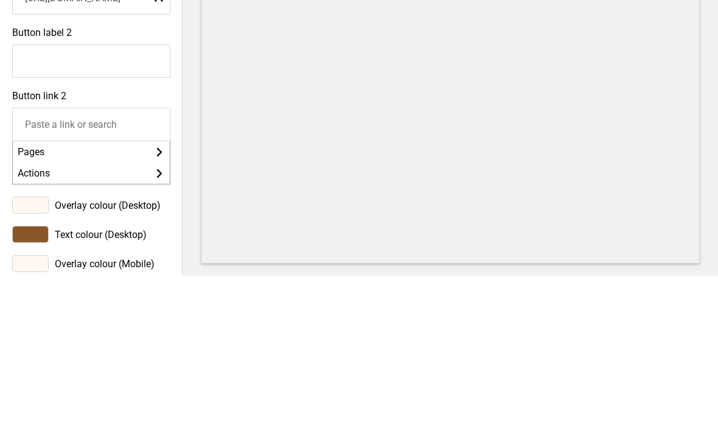
click at [90, 266] on input "Button link 2" at bounding box center [91, 282] width 158 height 33
paste input "[URL][DOMAIN_NAME]"
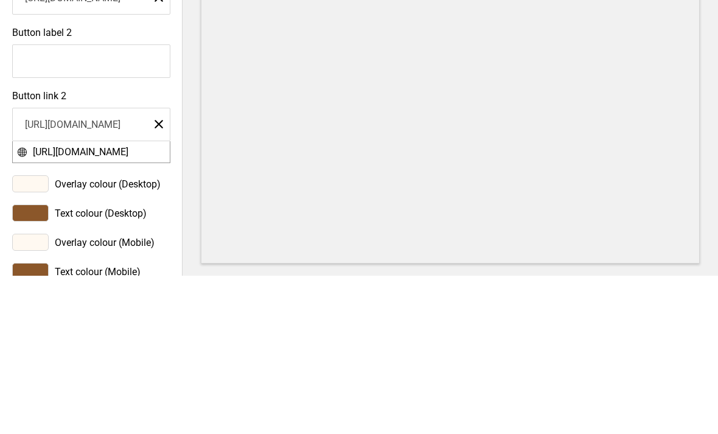
click at [128, 304] on span "[URL][DOMAIN_NAME]" at bounding box center [81, 310] width 96 height 12
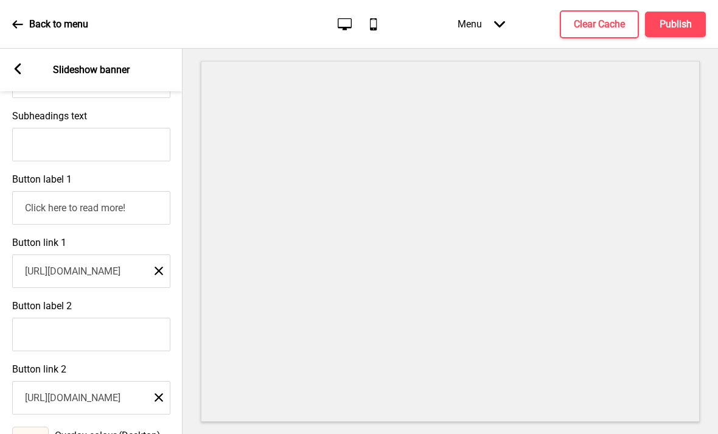
scroll to position [0, 0]
click at [672, 19] on h4 "Publish" at bounding box center [676, 24] width 32 height 13
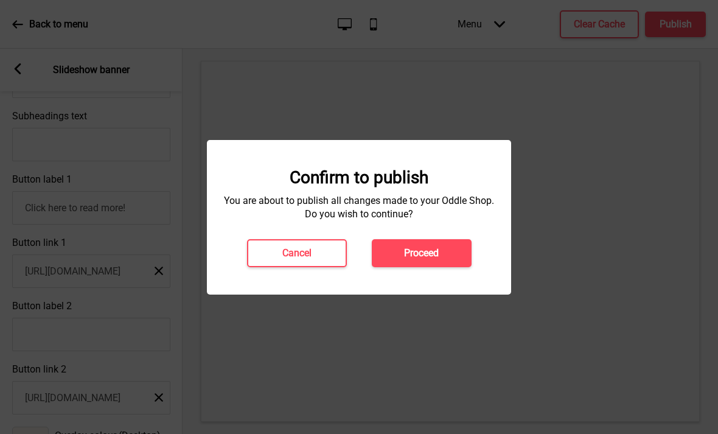
click at [441, 240] on button "Proceed" at bounding box center [422, 253] width 100 height 28
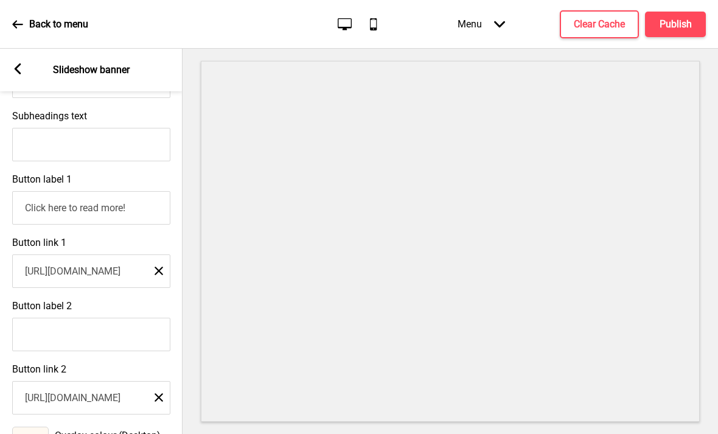
click at [19, 68] on rect at bounding box center [17, 68] width 11 height 11
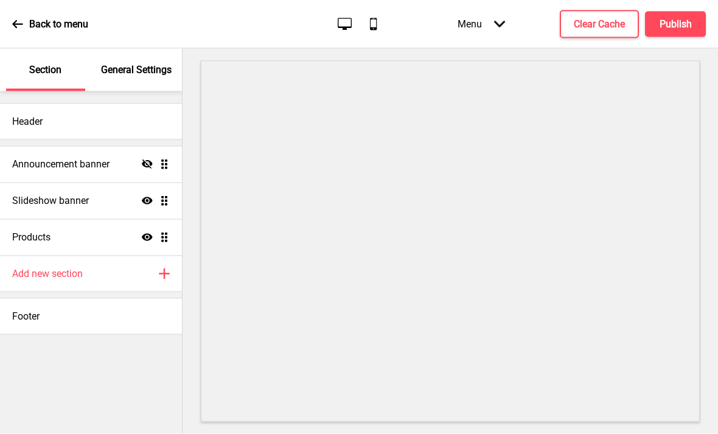
scroll to position [17, 0]
click at [121, 183] on div "Slideshow banner Show Drag" at bounding box center [91, 201] width 182 height 37
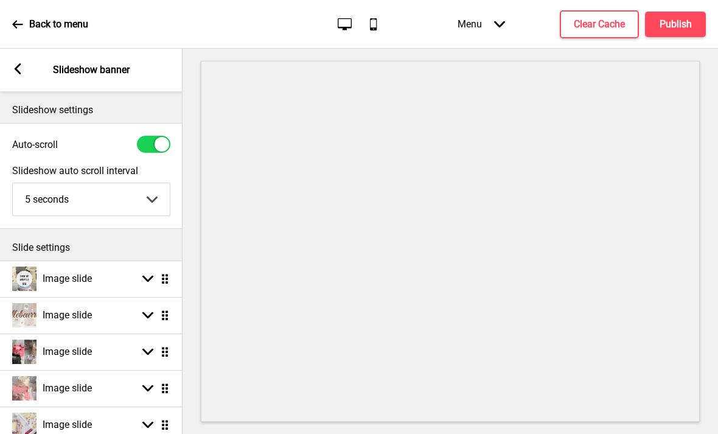
click at [114, 297] on div "Image slide Arrow down Drag" at bounding box center [91, 315] width 183 height 37
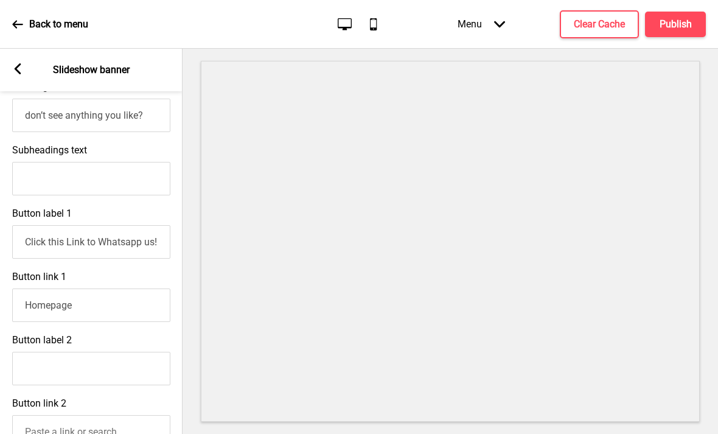
scroll to position [463, 0]
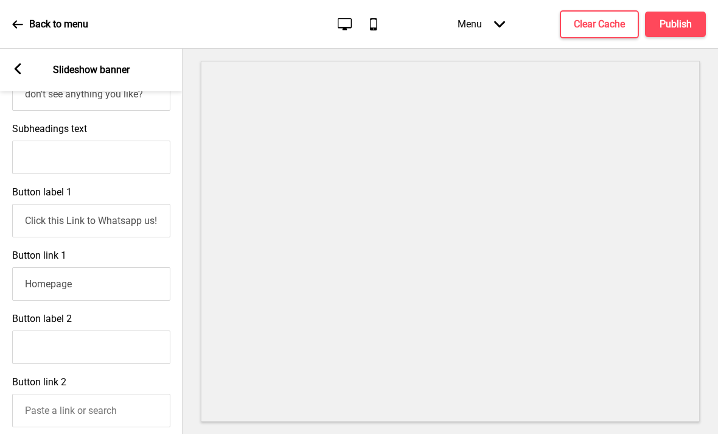
click at [121, 272] on input "Homepage" at bounding box center [91, 283] width 158 height 33
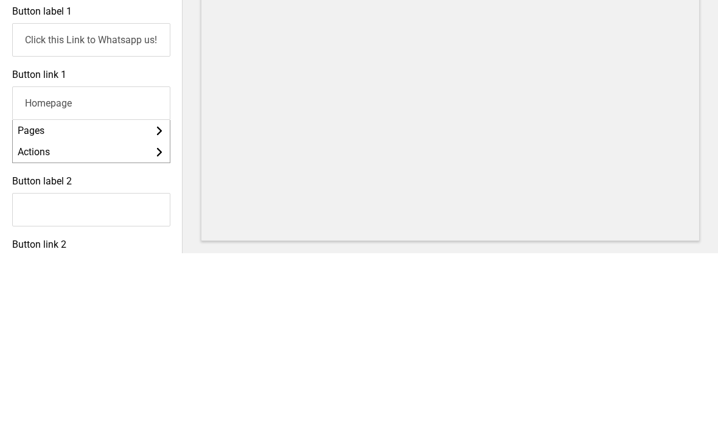
click at [86, 267] on input "Homepage" at bounding box center [91, 283] width 158 height 33
click at [63, 267] on input "Homepage" at bounding box center [91, 283] width 158 height 33
paste input "[URL][DOMAIN_NAME]"
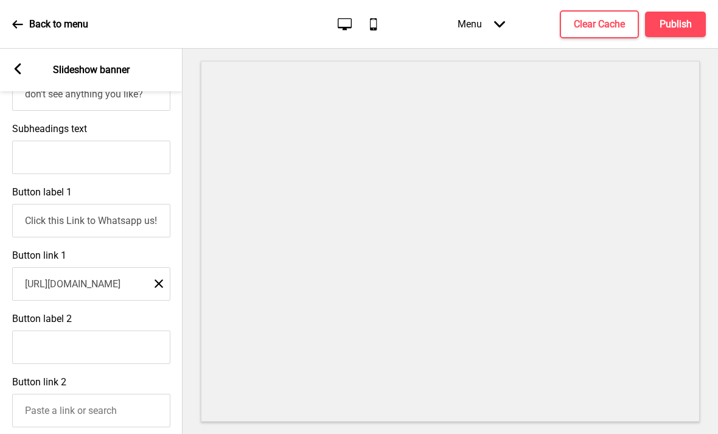
scroll to position [494, 0]
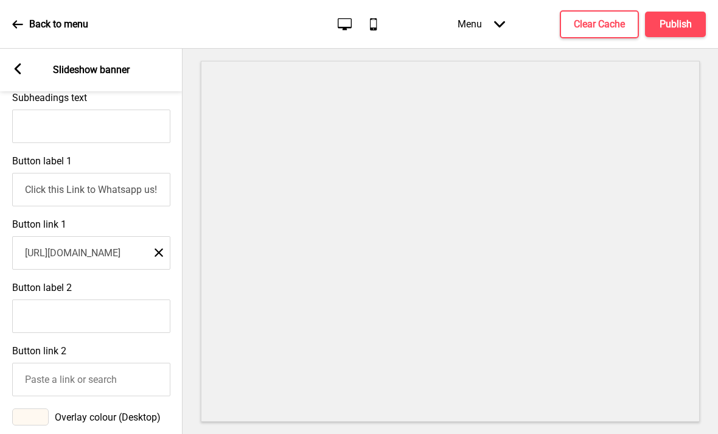
click at [117, 363] on input "Button link 2" at bounding box center [91, 379] width 158 height 33
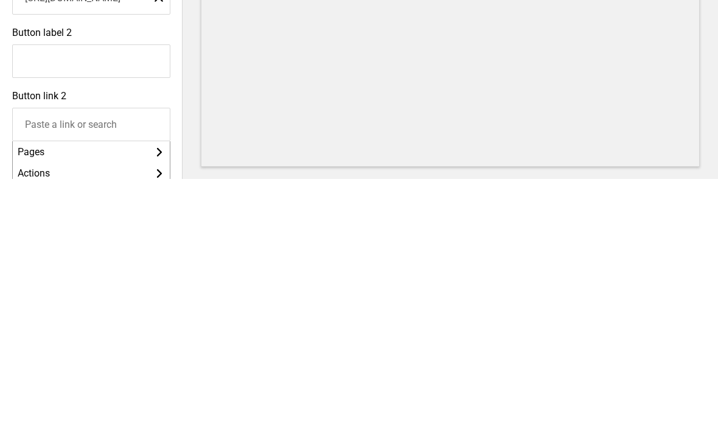
click at [80, 363] on input "Button link 2" at bounding box center [91, 379] width 158 height 33
paste input "[URL][DOMAIN_NAME]"
click at [127, 401] on span "[URL][DOMAIN_NAME]" at bounding box center [81, 407] width 96 height 12
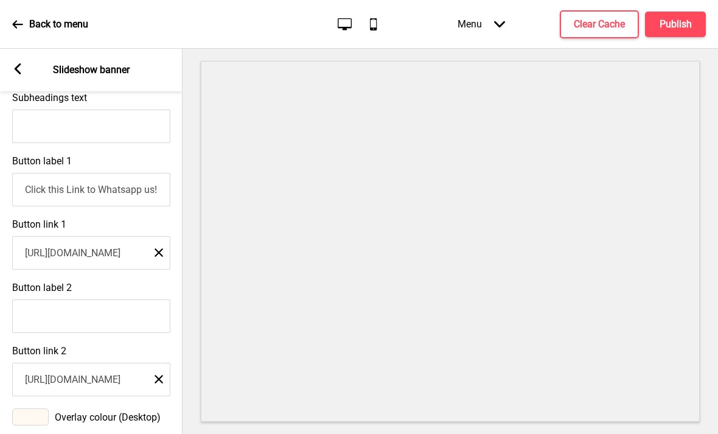
scroll to position [0, 0]
click at [671, 18] on h4 "Publish" at bounding box center [676, 24] width 32 height 13
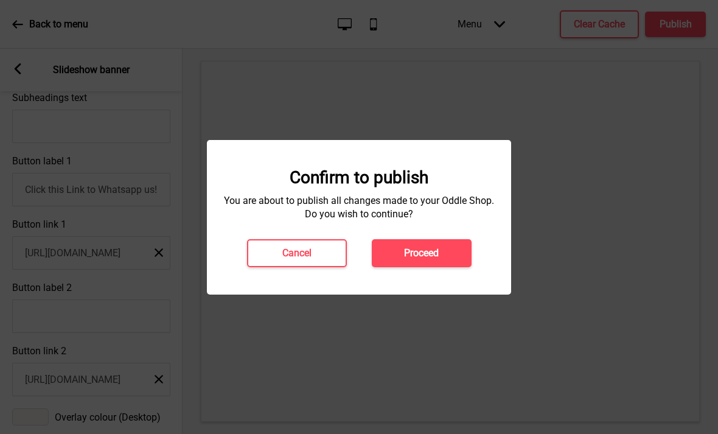
click at [433, 250] on h4 "Proceed" at bounding box center [421, 253] width 35 height 13
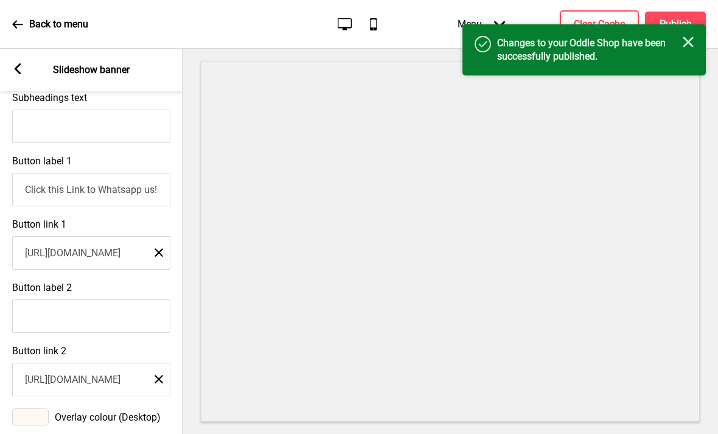
click at [18, 69] on rect at bounding box center [17, 68] width 11 height 11
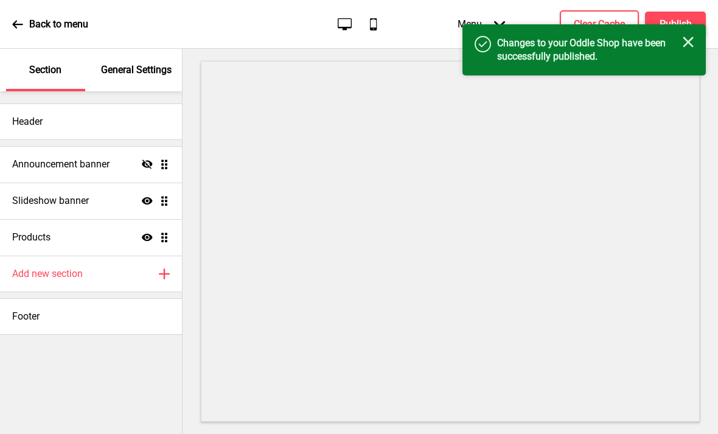
click at [111, 200] on div "Slideshow banner Show Drag" at bounding box center [91, 201] width 182 height 37
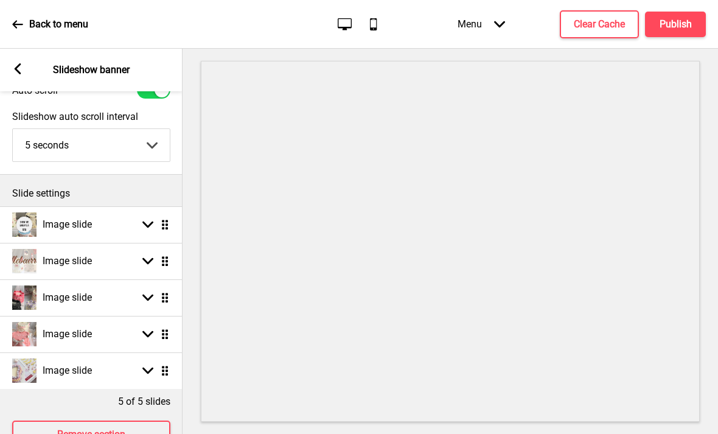
scroll to position [54, 0]
click at [135, 258] on div "Image slide Arrow down Drag" at bounding box center [91, 262] width 183 height 37
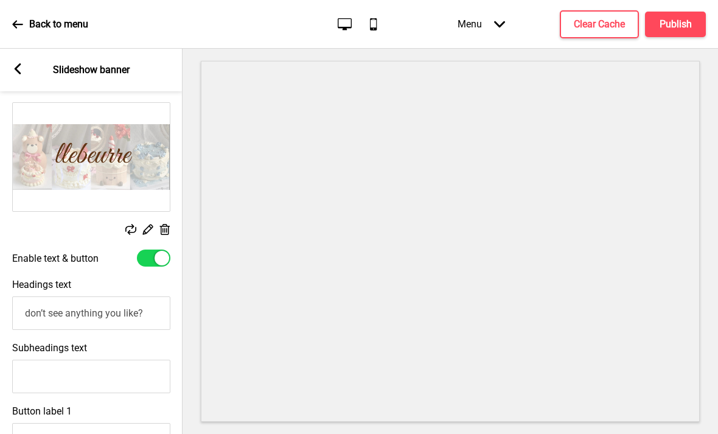
click at [23, 69] on rect at bounding box center [17, 68] width 11 height 11
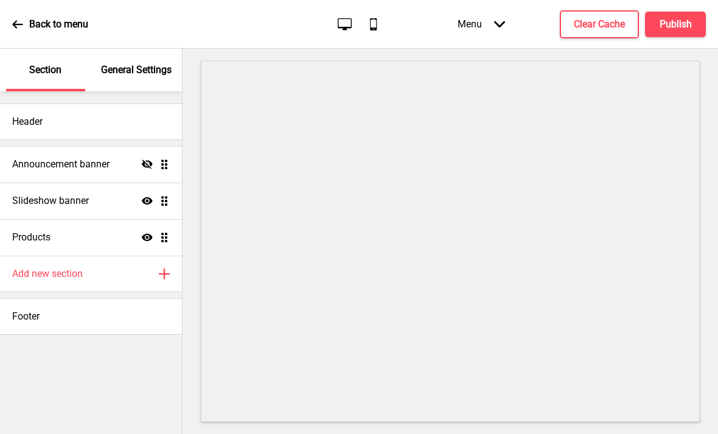
scroll to position [215, 0]
click at [120, 199] on div "Slideshow banner Show Drag" at bounding box center [91, 201] width 182 height 37
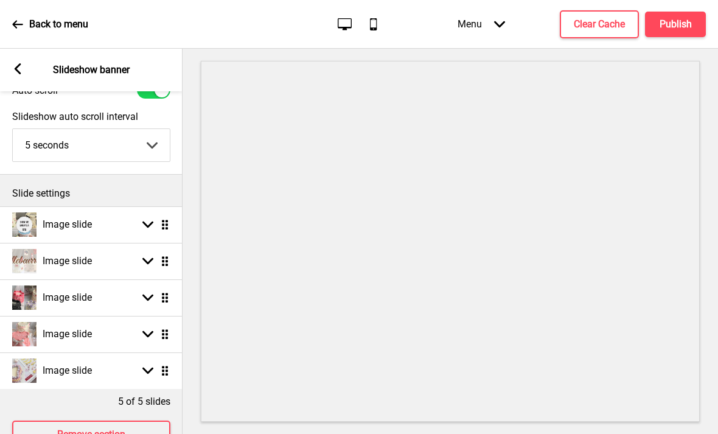
scroll to position [54, 0]
click at [146, 298] on icon at bounding box center [147, 298] width 11 height 7
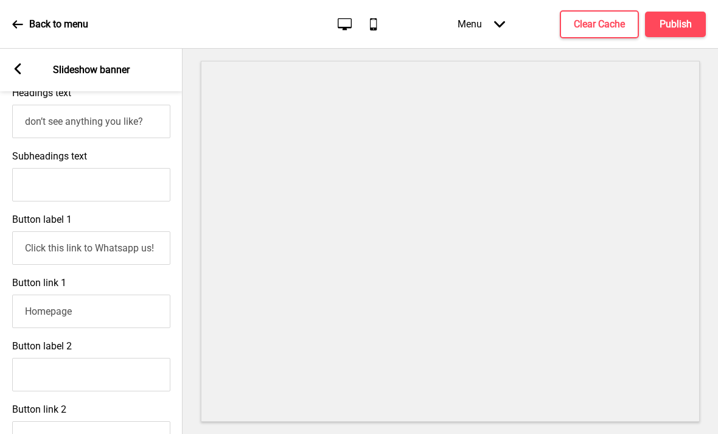
scroll to position [479, 0]
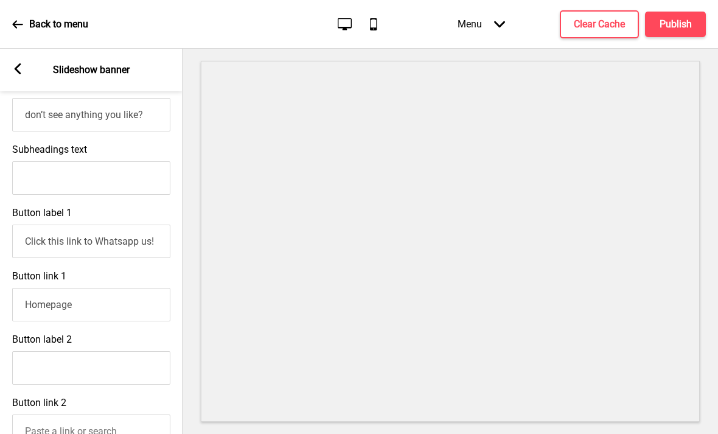
click at [124, 304] on input "Homepage" at bounding box center [91, 304] width 158 height 33
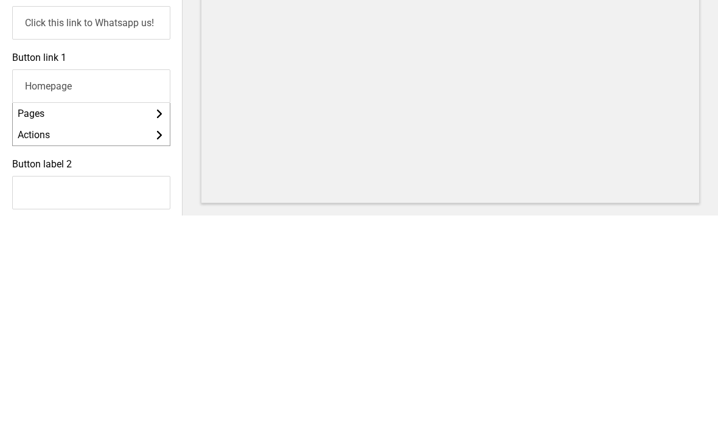
click at [56, 288] on input "Homepage" at bounding box center [91, 304] width 158 height 33
click at [55, 288] on input "Homepage" at bounding box center [91, 304] width 158 height 33
click at [57, 288] on input "Homepage" at bounding box center [91, 304] width 158 height 33
paste input "[URL][DOMAIN_NAME]"
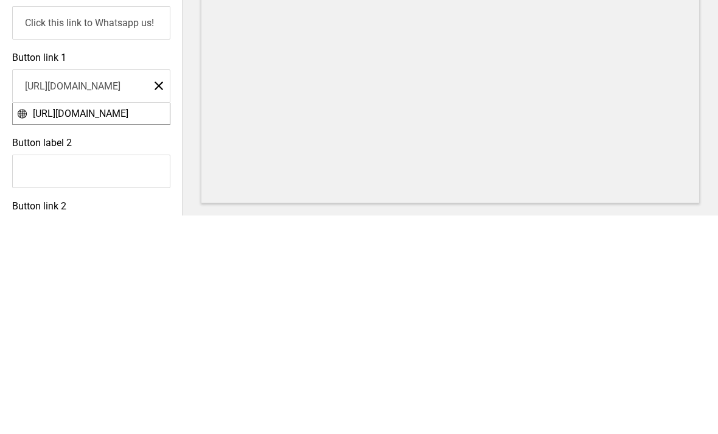
click at [128, 326] on span "[URL][DOMAIN_NAME]" at bounding box center [81, 332] width 96 height 12
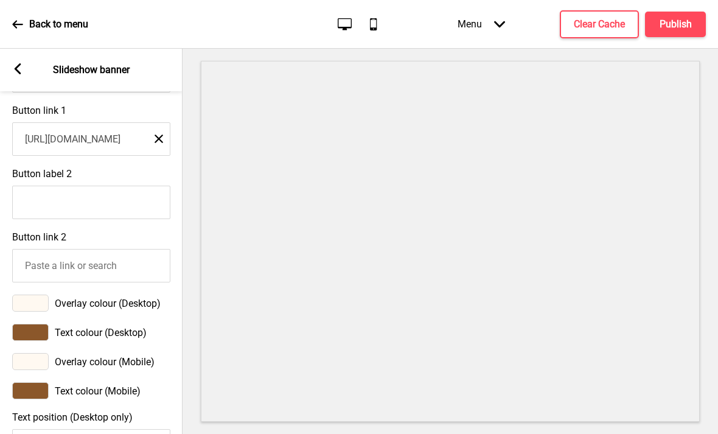
scroll to position [657, 0]
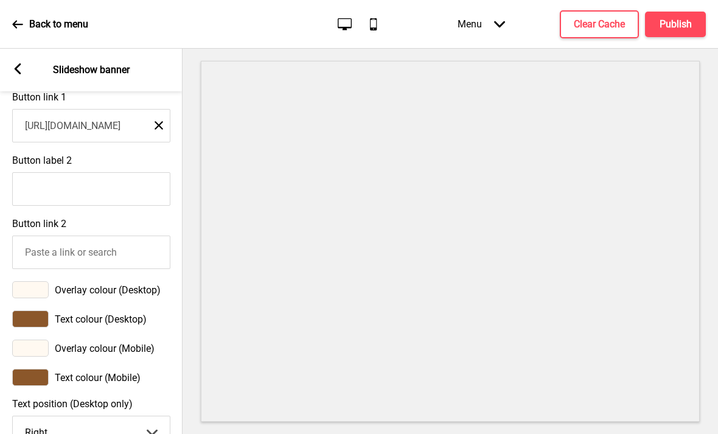
click at [118, 236] on input "Button link 2" at bounding box center [91, 252] width 158 height 33
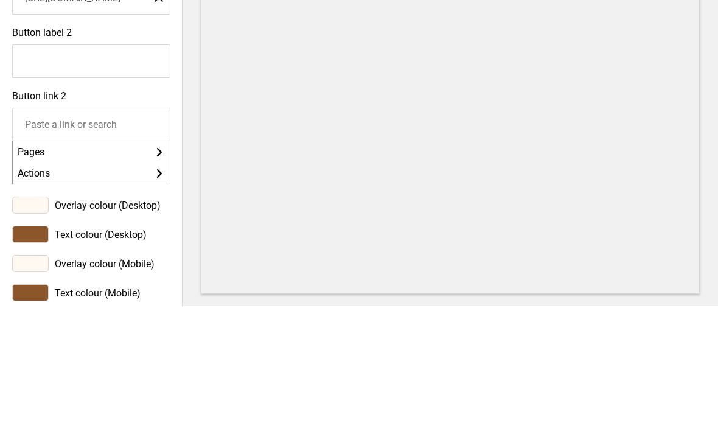
click at [69, 236] on input "Button link 2" at bounding box center [91, 252] width 158 height 33
paste input "[URL][DOMAIN_NAME]"
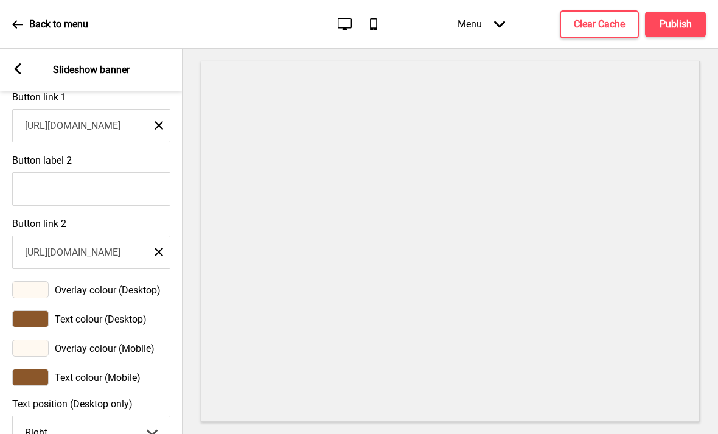
scroll to position [0, 0]
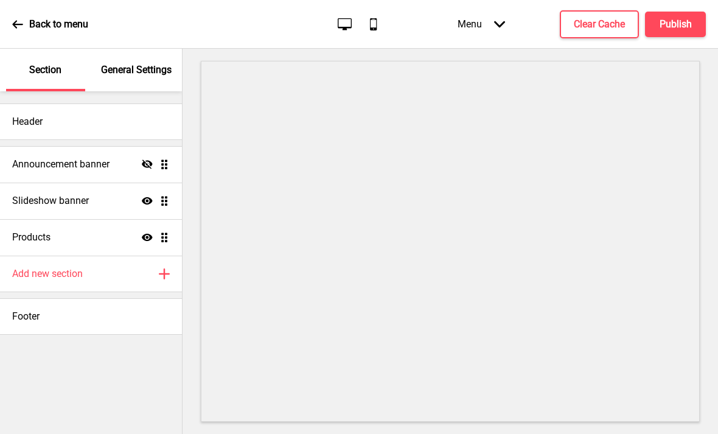
click at [132, 203] on div "Slideshow banner Show Drag" at bounding box center [91, 201] width 182 height 37
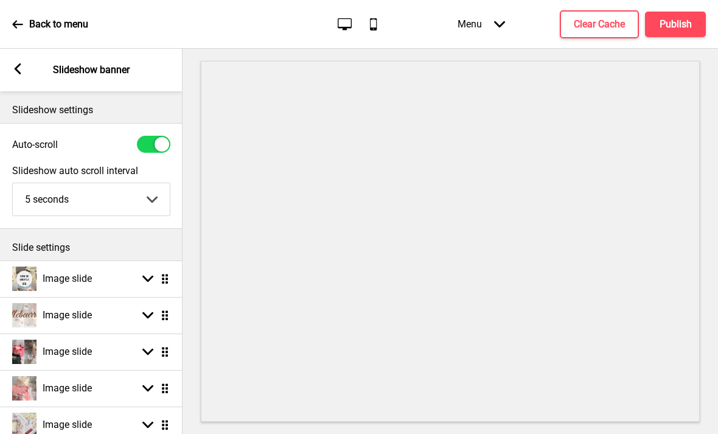
click at [119, 307] on div "Image slide Arrow down Drag" at bounding box center [91, 315] width 183 height 37
select select "right"
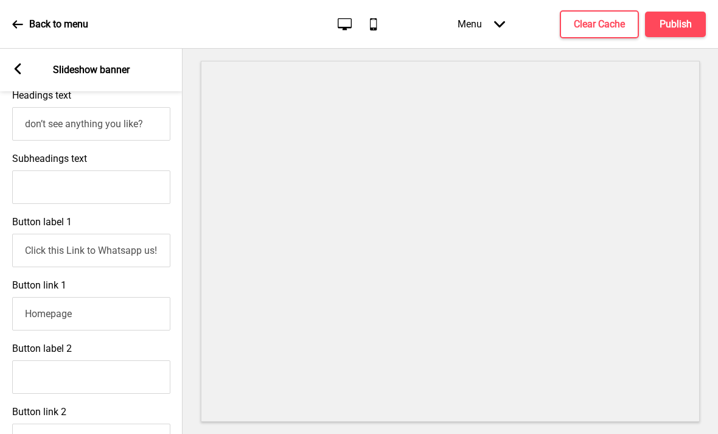
scroll to position [449, 0]
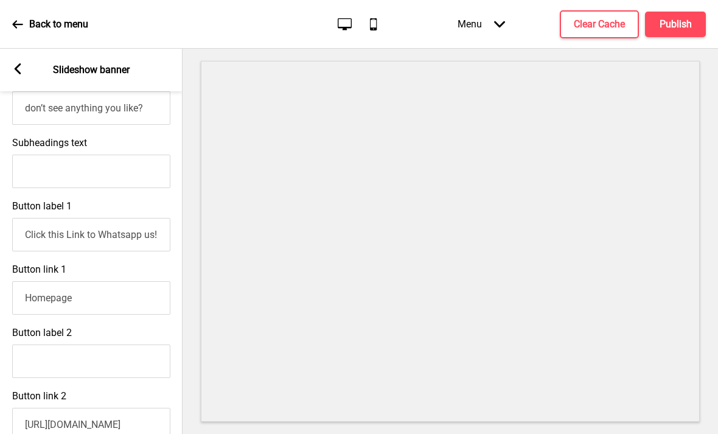
click at [131, 296] on input "Homepage" at bounding box center [91, 297] width 158 height 33
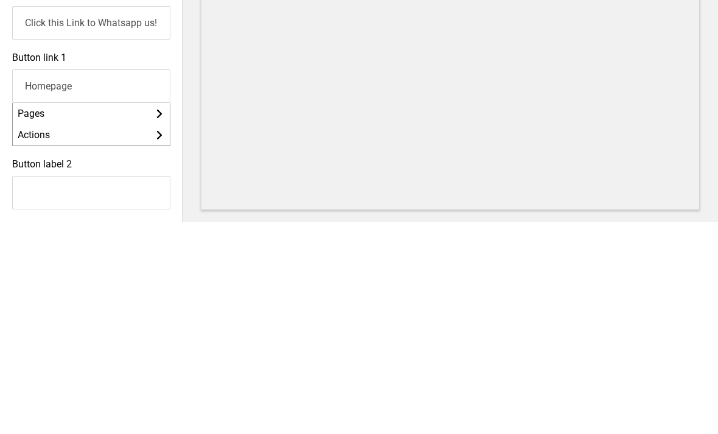
click at [58, 281] on input "Homepage" at bounding box center [91, 297] width 158 height 33
click at [60, 281] on input "Homepage" at bounding box center [91, 297] width 158 height 33
paste input "[URL][DOMAIN_NAME]"
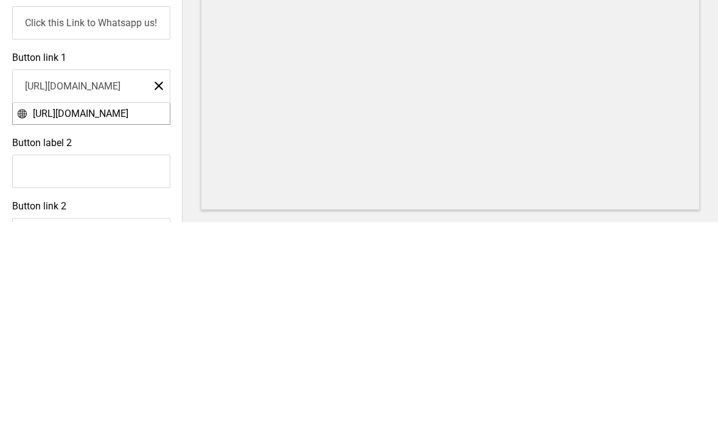
type input "[URL][DOMAIN_NAME]"
click at [128, 320] on span "[URL][DOMAIN_NAME]" at bounding box center [81, 326] width 96 height 12
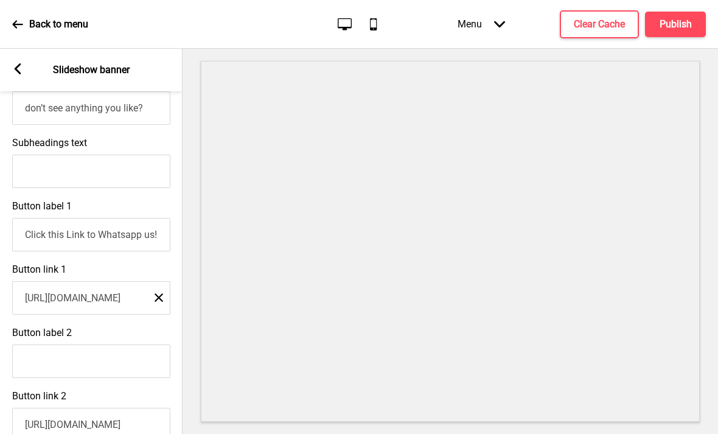
scroll to position [0, 0]
click at [673, 23] on h4 "Publish" at bounding box center [676, 24] width 32 height 13
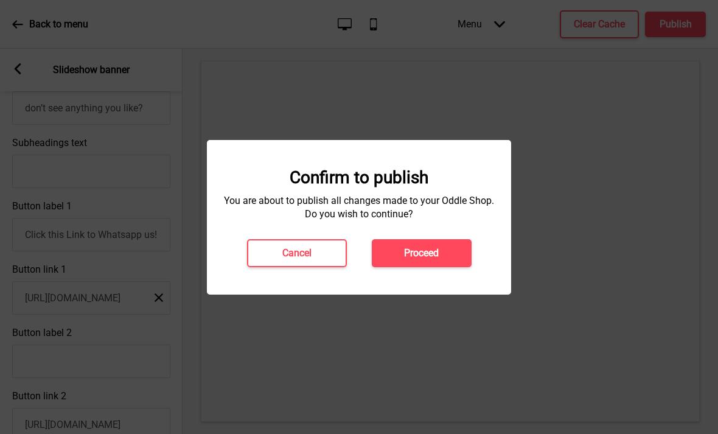
click at [431, 252] on h4 "Proceed" at bounding box center [421, 253] width 35 height 13
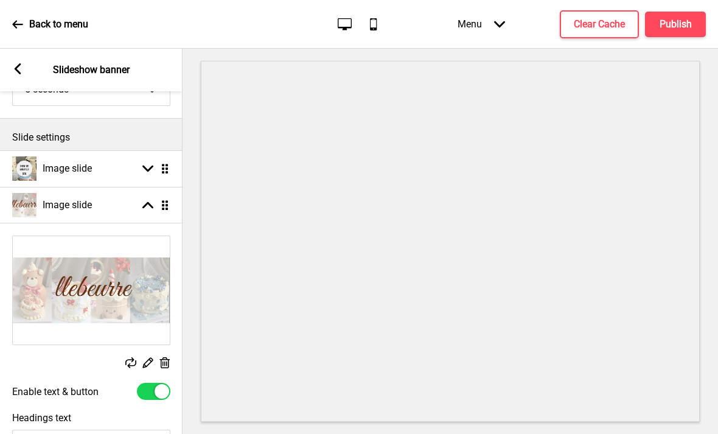
click at [144, 200] on div "Arrow up" at bounding box center [147, 205] width 11 height 11
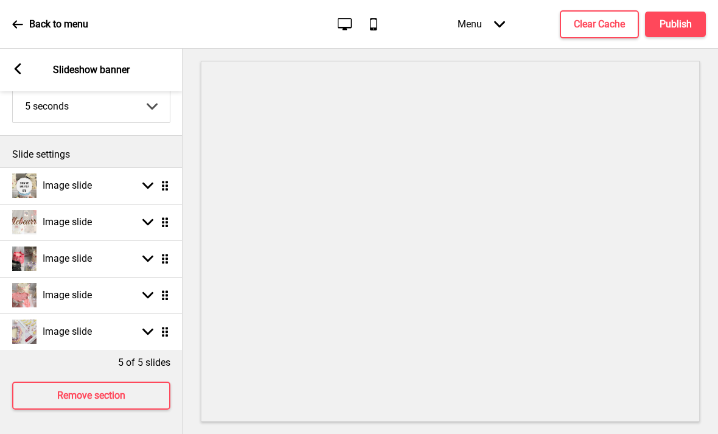
scroll to position [54, 0]
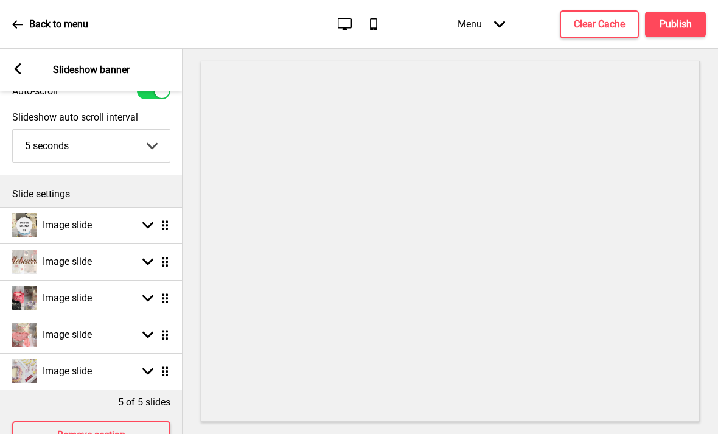
click at [139, 300] on div "Arrow down Drag" at bounding box center [153, 298] width 34 height 11
select select "right"
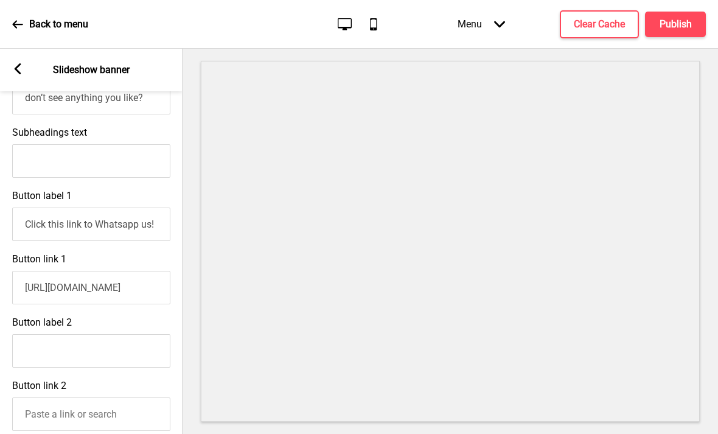
scroll to position [513, 0]
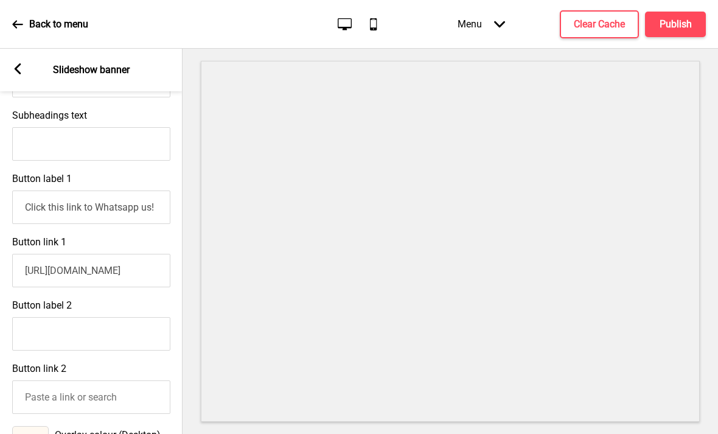
click at [114, 261] on input "[URL][DOMAIN_NAME]" at bounding box center [91, 270] width 158 height 33
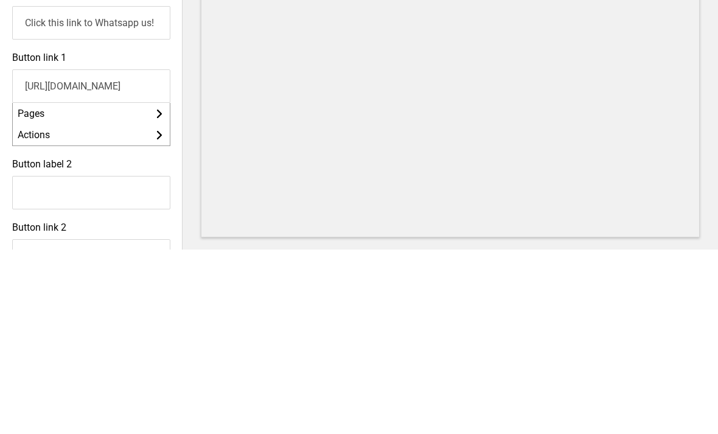
scroll to position [40, 0]
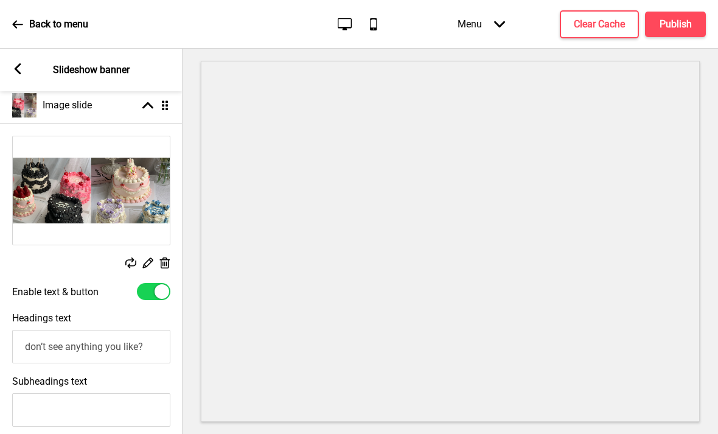
click at [150, 102] on icon at bounding box center [147, 105] width 11 height 7
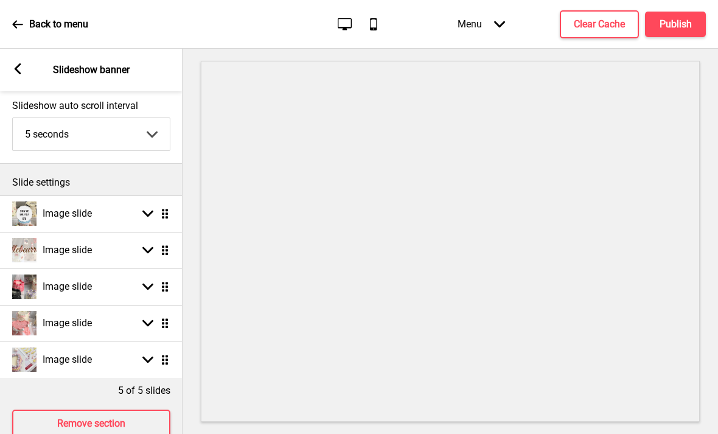
scroll to position [54, 0]
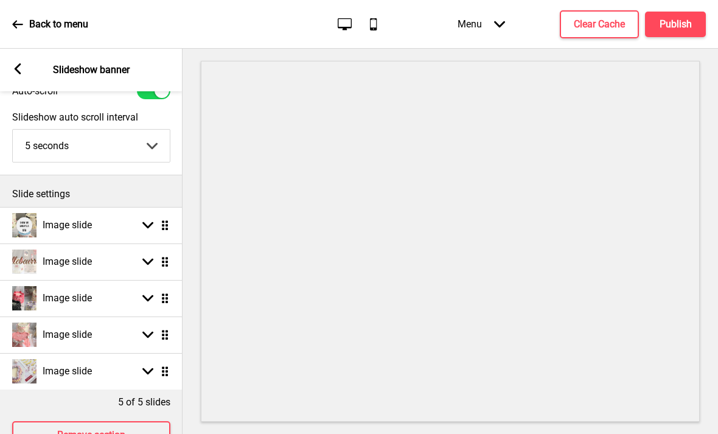
click at [121, 317] on div "Image slide Arrow down Drag" at bounding box center [91, 335] width 183 height 37
select select "right"
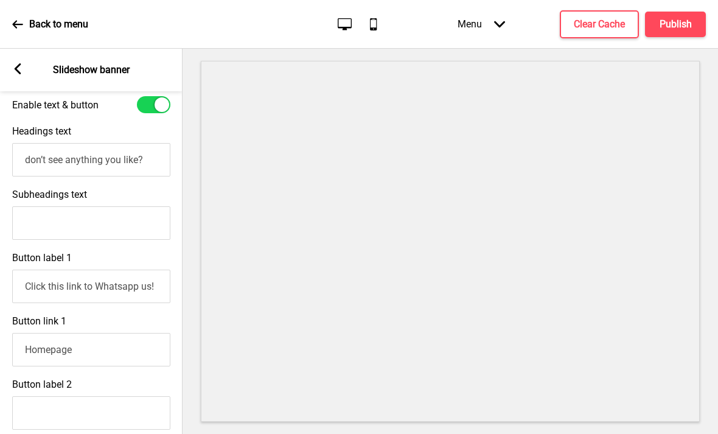
scroll to position [522, 0]
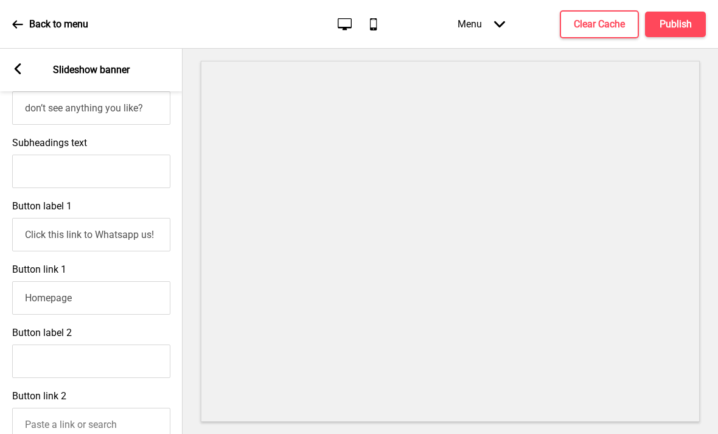
click at [122, 281] on input "Homepage" at bounding box center [91, 297] width 158 height 33
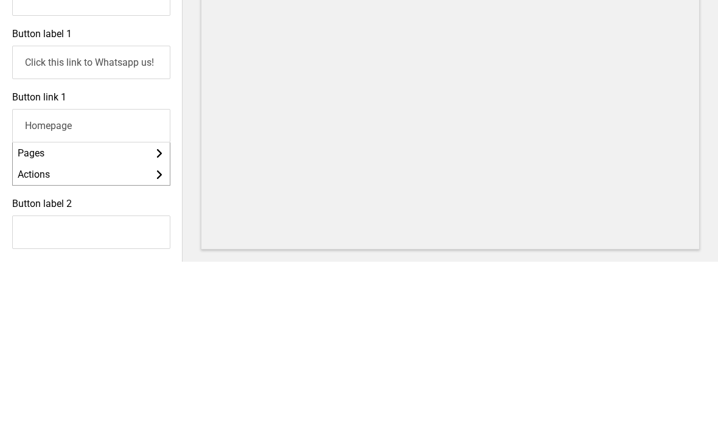
click at [58, 281] on input "Homepage" at bounding box center [91, 297] width 158 height 33
click at [57, 281] on input "Homepage" at bounding box center [91, 297] width 158 height 33
paste input "[URL][DOMAIN_NAME]"
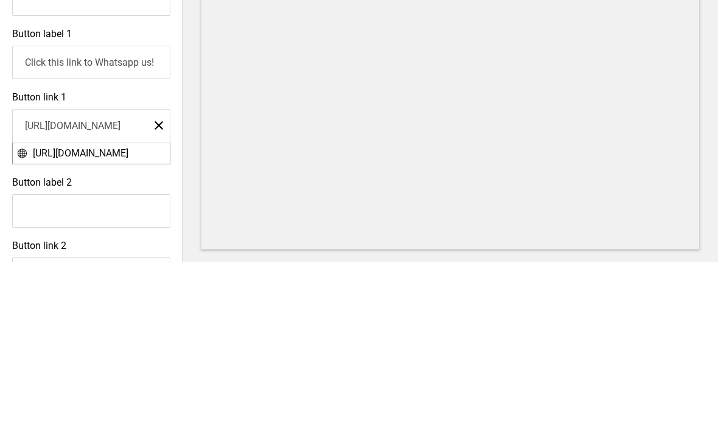
type input "[URL][DOMAIN_NAME]"
click at [124, 320] on span "[URL][DOMAIN_NAME]" at bounding box center [81, 326] width 96 height 12
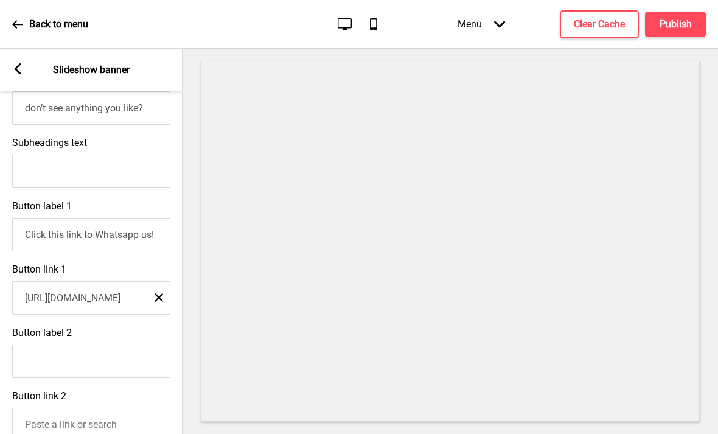
scroll to position [1, 0]
click at [679, 21] on h4 "Publish" at bounding box center [676, 24] width 32 height 13
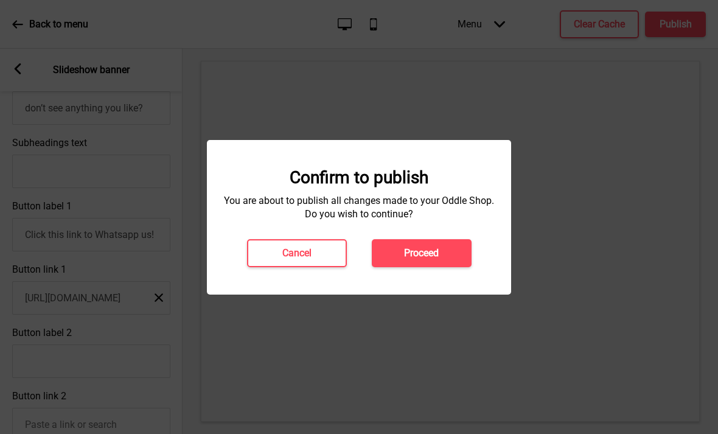
click at [438, 253] on h4 "Proceed" at bounding box center [421, 253] width 35 height 13
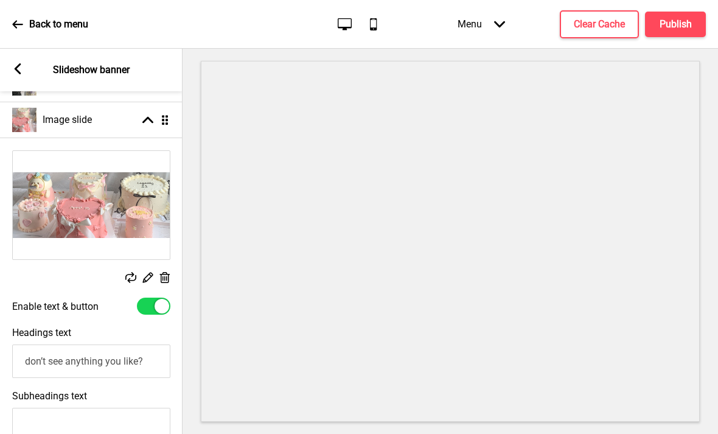
click at [152, 115] on rect at bounding box center [147, 119] width 11 height 11
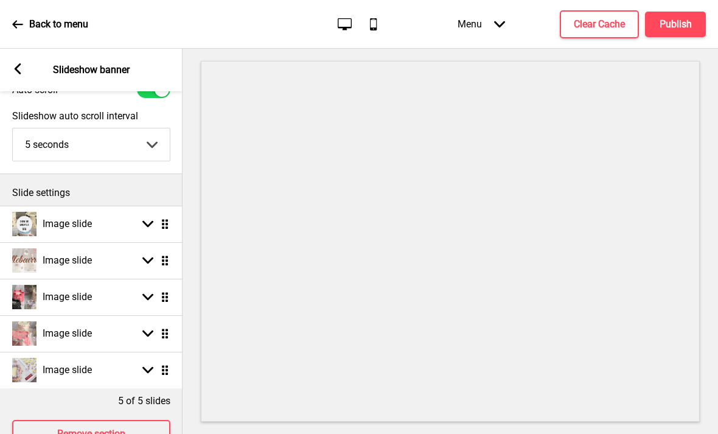
scroll to position [54, 0]
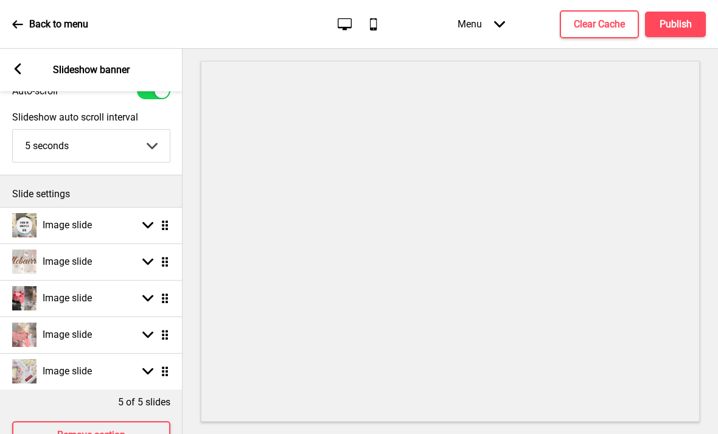
click at [128, 362] on div "Image slide Arrow down Drag" at bounding box center [91, 371] width 183 height 37
select select "right"
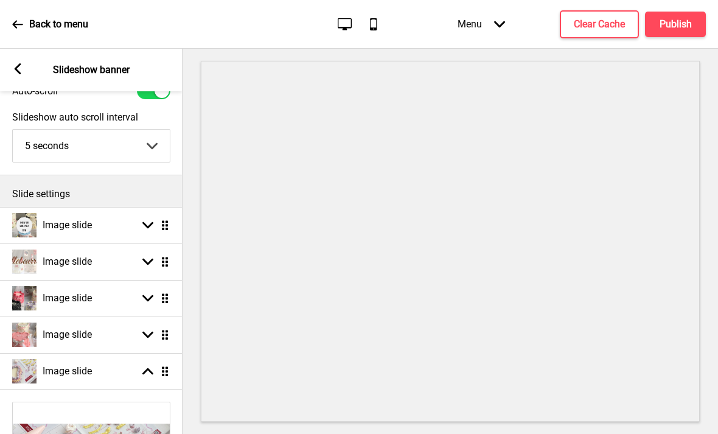
click at [135, 364] on div "Image slide Arrow up Drag" at bounding box center [91, 371] width 183 height 37
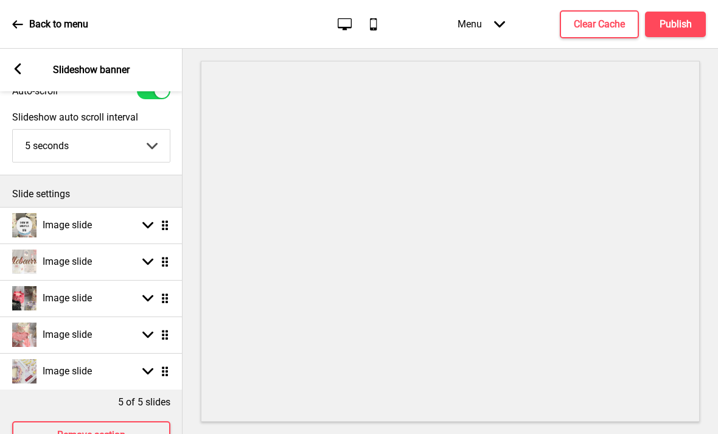
click at [150, 368] on rect at bounding box center [147, 371] width 11 height 11
select select "right"
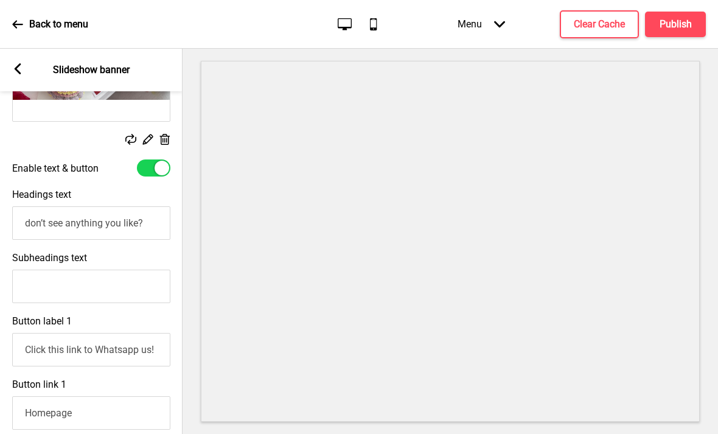
scroll to position [543, 0]
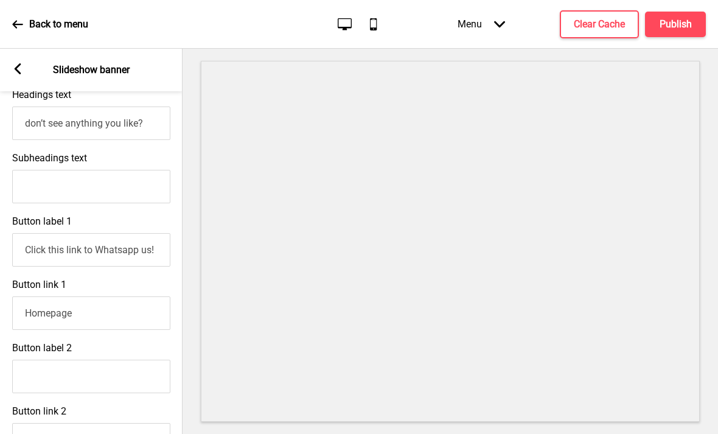
click at [117, 239] on input "Click this link to Whatsapp us!" at bounding box center [91, 249] width 158 height 33
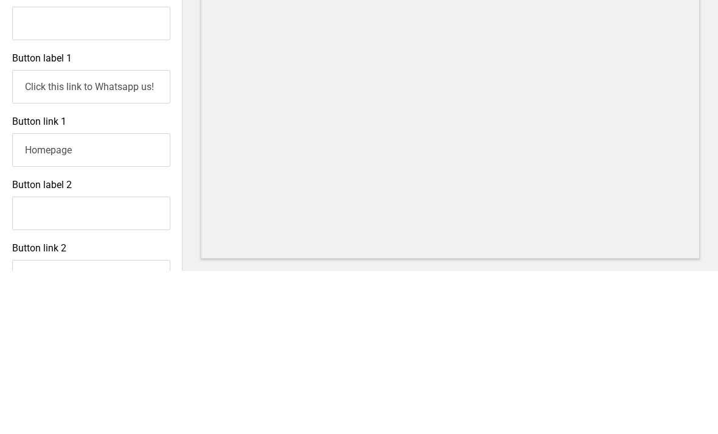
click at [112, 296] on input "Homepage" at bounding box center [91, 312] width 158 height 33
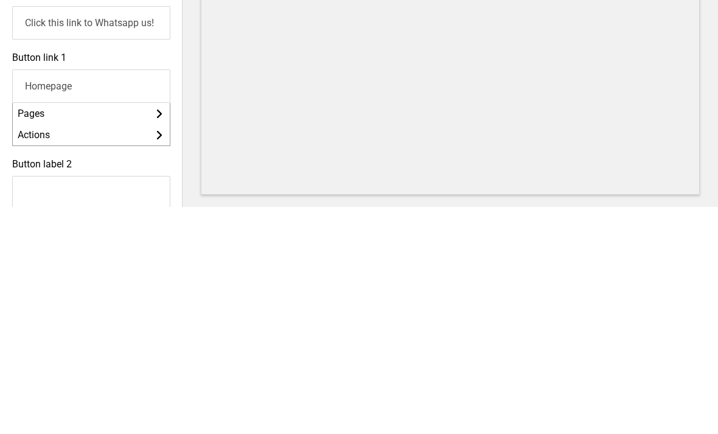
click at [64, 296] on input "Homepage" at bounding box center [91, 312] width 158 height 33
paste input "[URL][DOMAIN_NAME]"
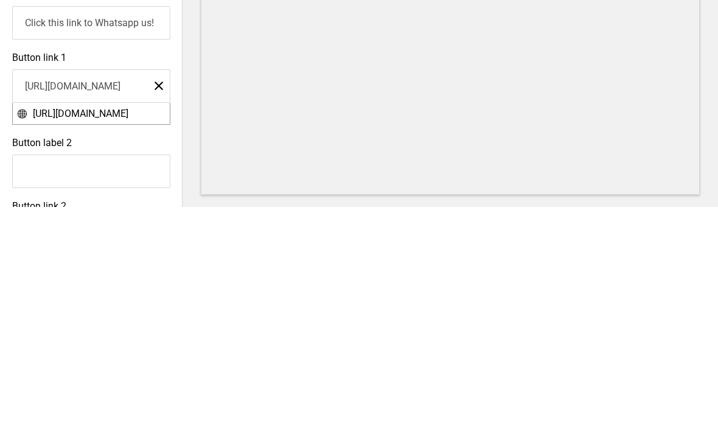
type input "[URL][DOMAIN_NAME]"
click at [128, 335] on span "[URL][DOMAIN_NAME]" at bounding box center [81, 341] width 96 height 12
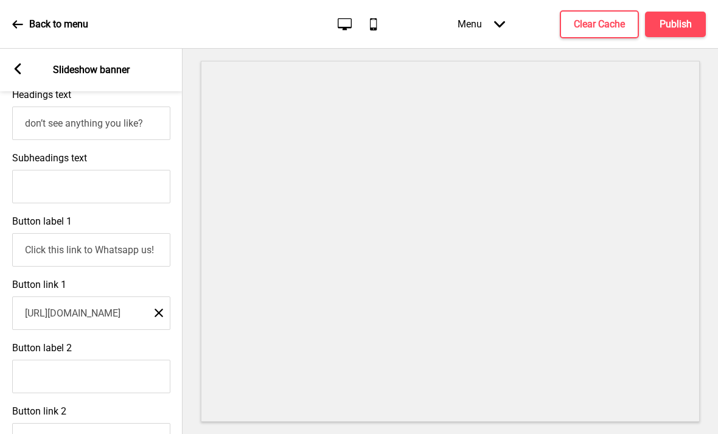
click at [127, 107] on input "don’t see anything you like?" at bounding box center [91, 123] width 158 height 33
click at [122, 107] on input "don’t see anything you like?" at bounding box center [91, 123] width 158 height 33
click at [124, 107] on input "don’t see anything you like?" at bounding box center [91, 123] width 158 height 33
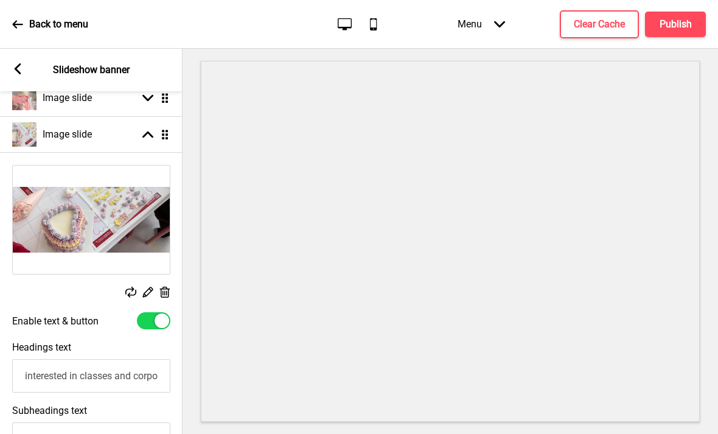
scroll to position [290, 0]
click at [40, 360] on input "interested in classes and corporate workshops?" at bounding box center [91, 376] width 158 height 33
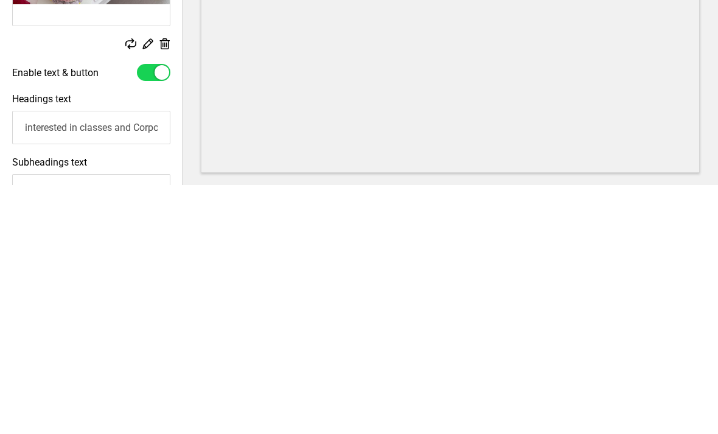
click at [117, 360] on input "interested in classes and Corporate workshops?" at bounding box center [91, 376] width 158 height 33
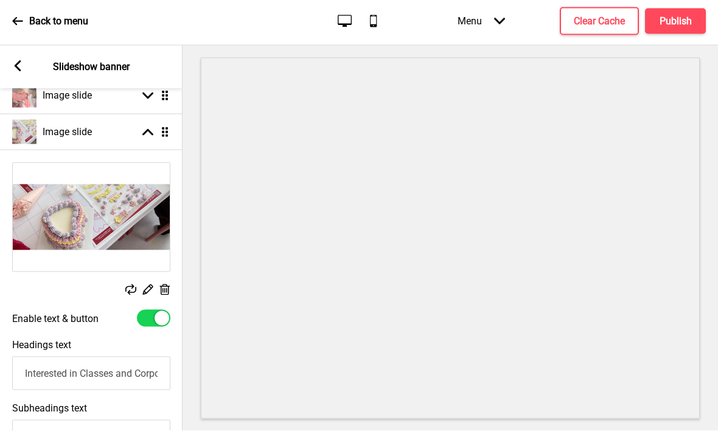
scroll to position [0, 0]
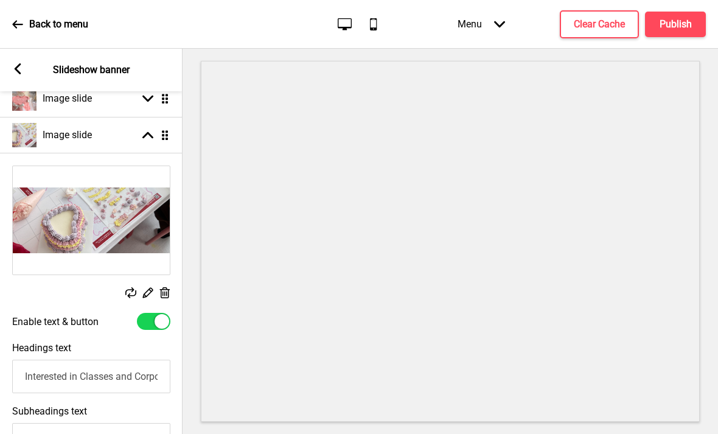
type input "Interested in Classes and Corporate Workshops?"
click at [673, 25] on h4 "Publish" at bounding box center [676, 24] width 32 height 13
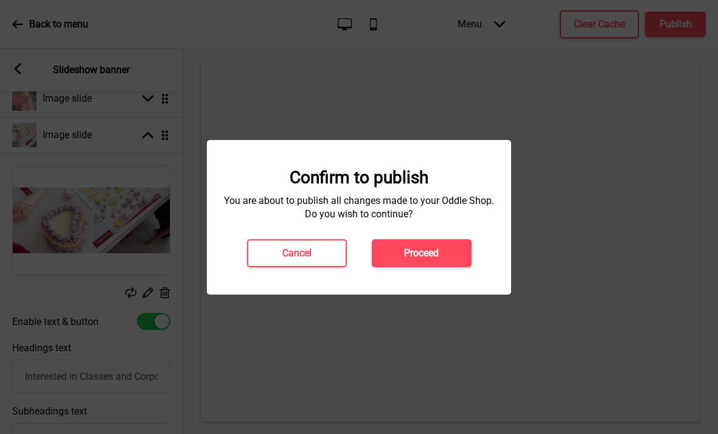
click at [437, 246] on button "Proceed" at bounding box center [422, 253] width 100 height 28
